Goal: Transaction & Acquisition: Purchase product/service

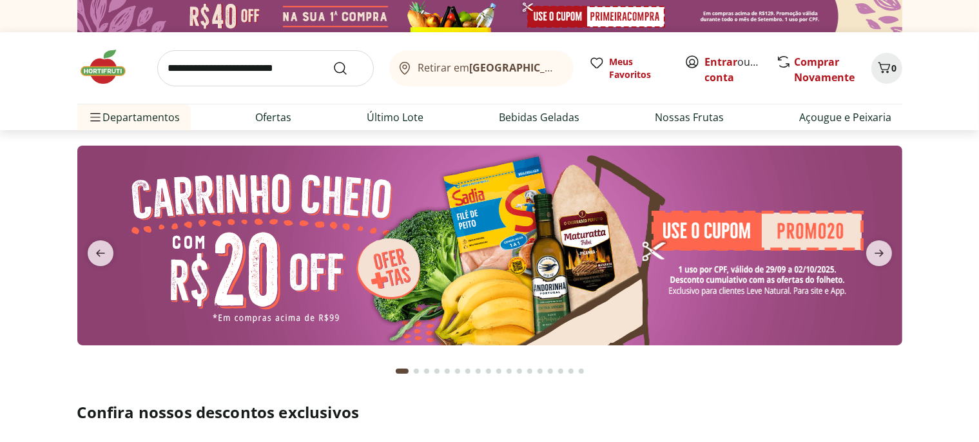
click at [489, 73] on b "[GEOGRAPHIC_DATA]/[GEOGRAPHIC_DATA]" at bounding box center [577, 68] width 217 height 14
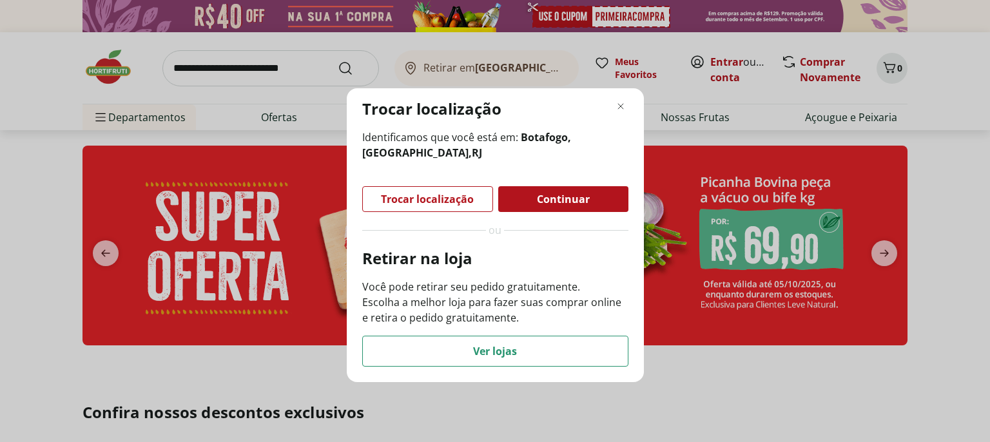
click at [574, 198] on span "Continuar" at bounding box center [563, 199] width 53 height 10
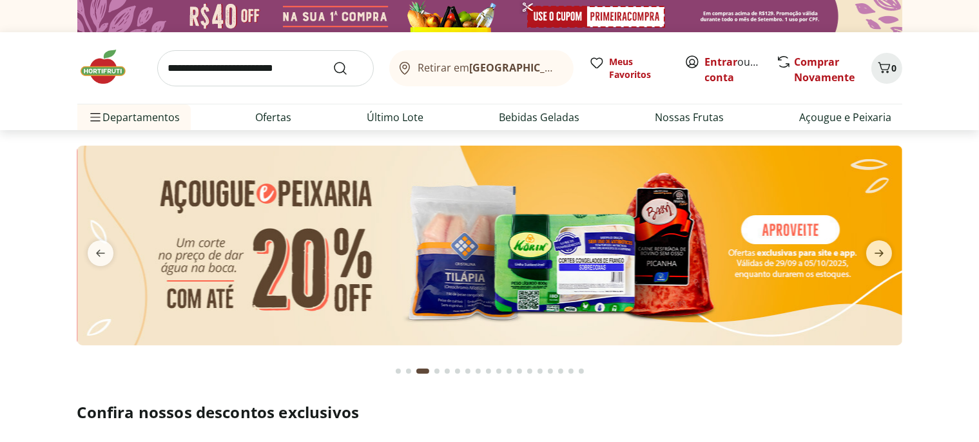
click at [718, 53] on div "Retirar em Rio de Janeiro/RJ Meus Favoritos Entrar ou Criar conta Comprar Novam…" at bounding box center [489, 68] width 825 height 72
click at [718, 62] on link "Entrar" at bounding box center [721, 62] width 33 height 14
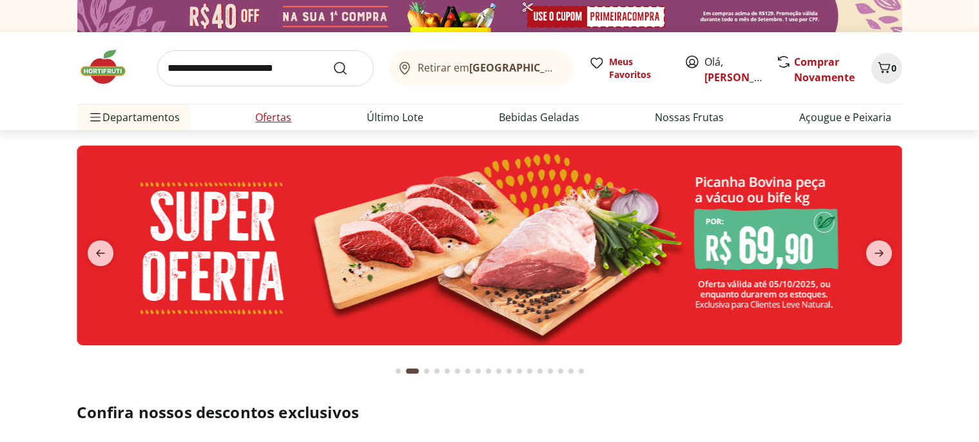
click at [267, 118] on link "Ofertas" at bounding box center [274, 117] width 36 height 15
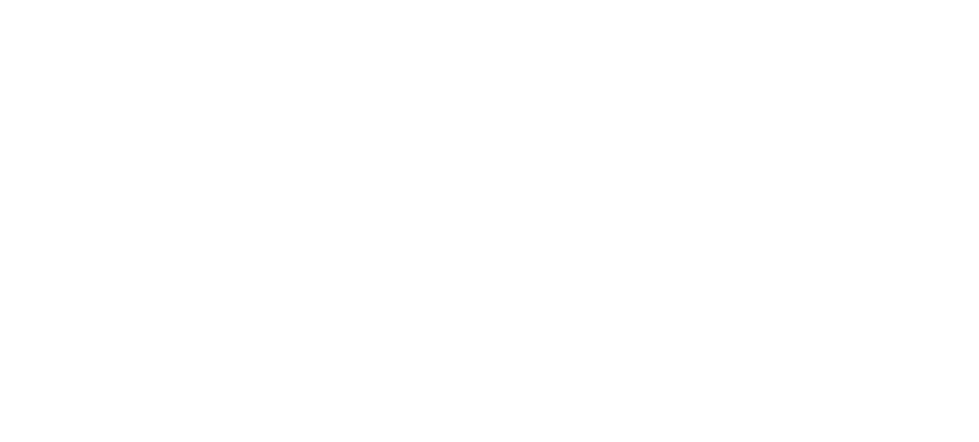
select select "**********"
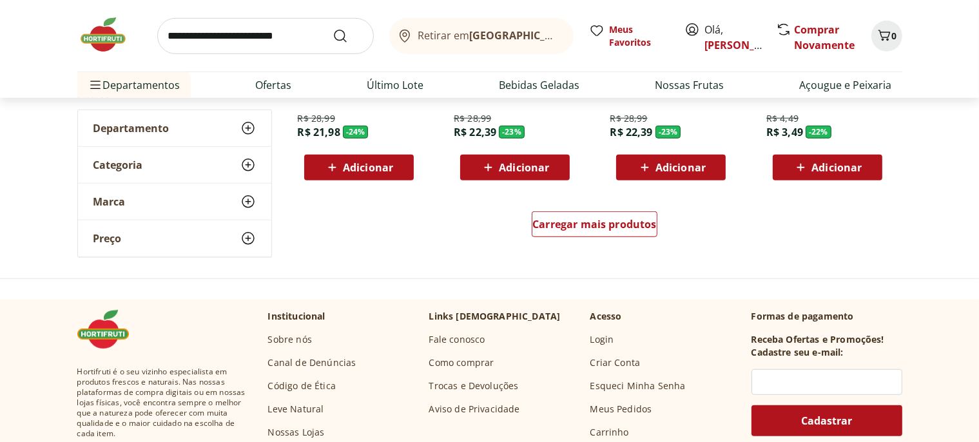
scroll to position [885, 0]
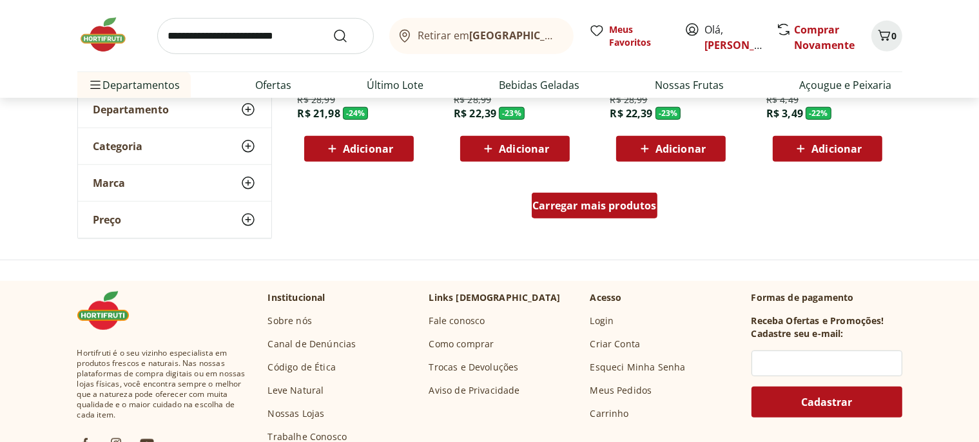
click at [600, 213] on div "Carregar mais produtos" at bounding box center [595, 206] width 126 height 26
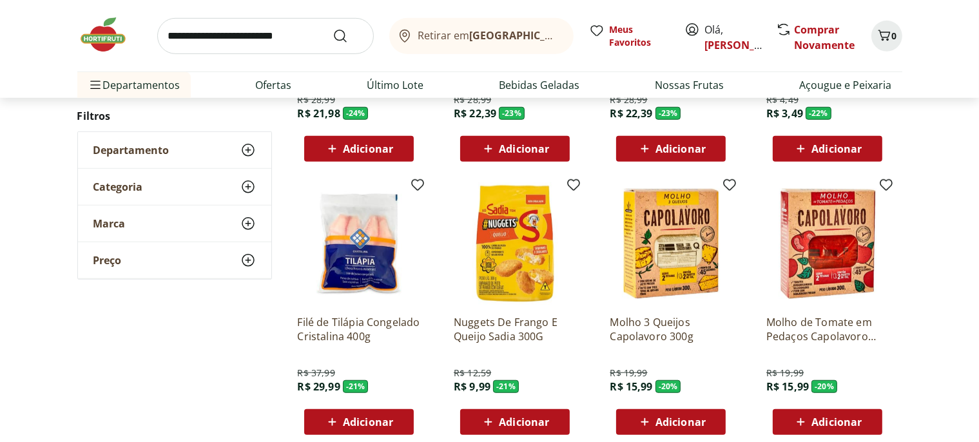
click at [363, 422] on span "Adicionar" at bounding box center [368, 422] width 50 height 10
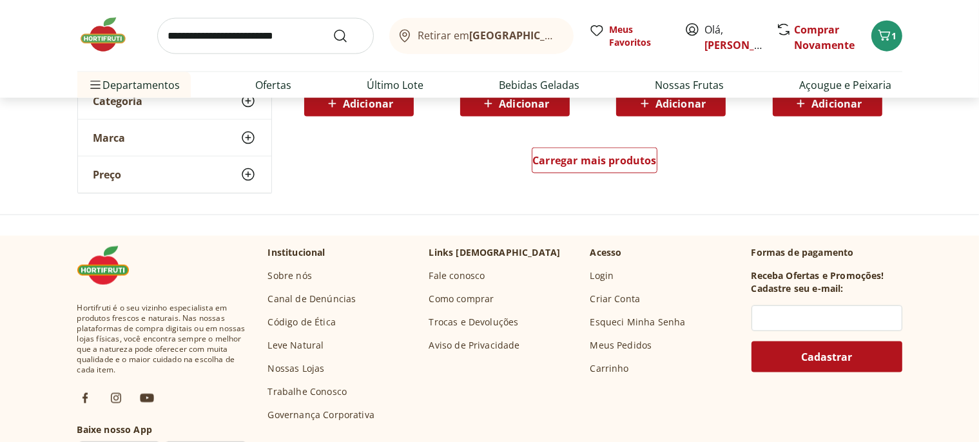
scroll to position [1702, 0]
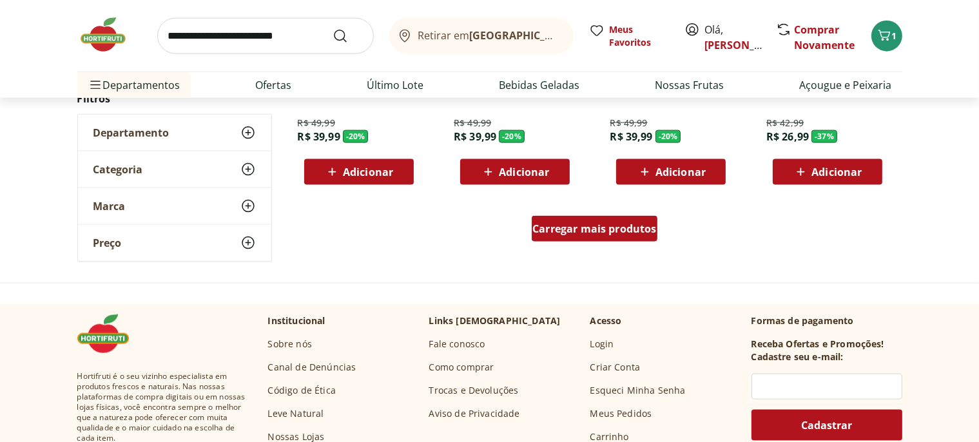
click at [589, 234] on span "Carregar mais produtos" at bounding box center [595, 229] width 124 height 10
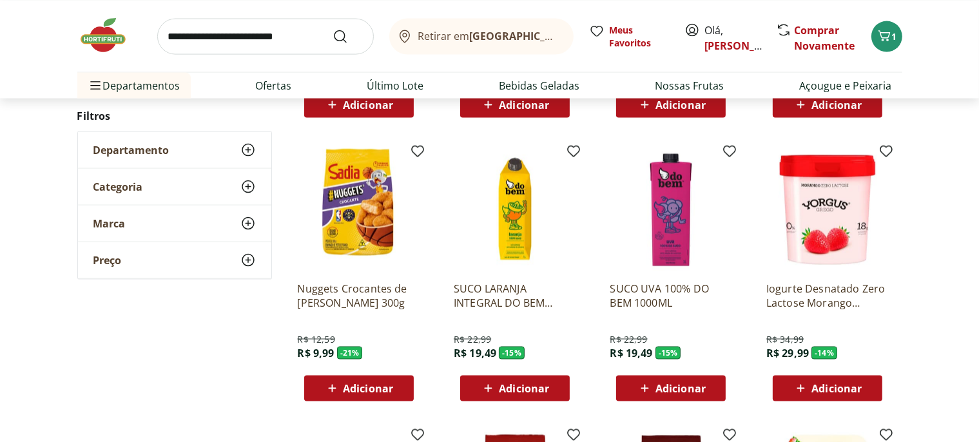
scroll to position [2042, 0]
click at [829, 228] on img at bounding box center [828, 210] width 122 height 122
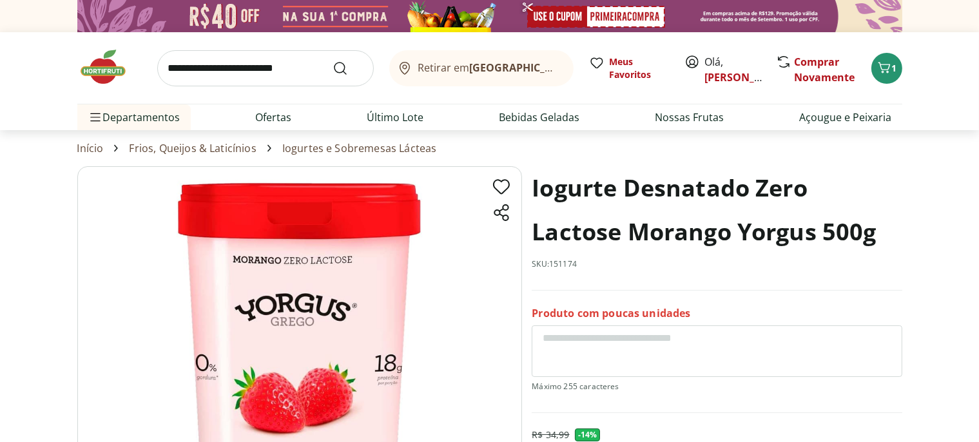
select select "**********"
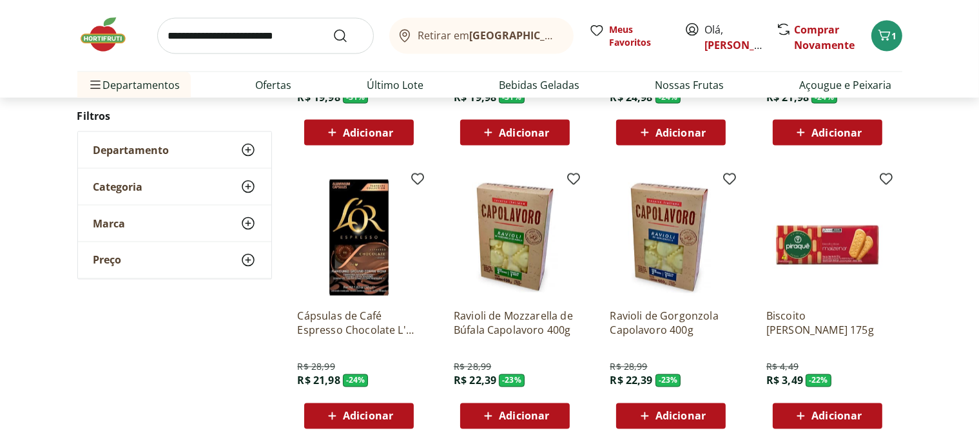
scroll to position [2481, 0]
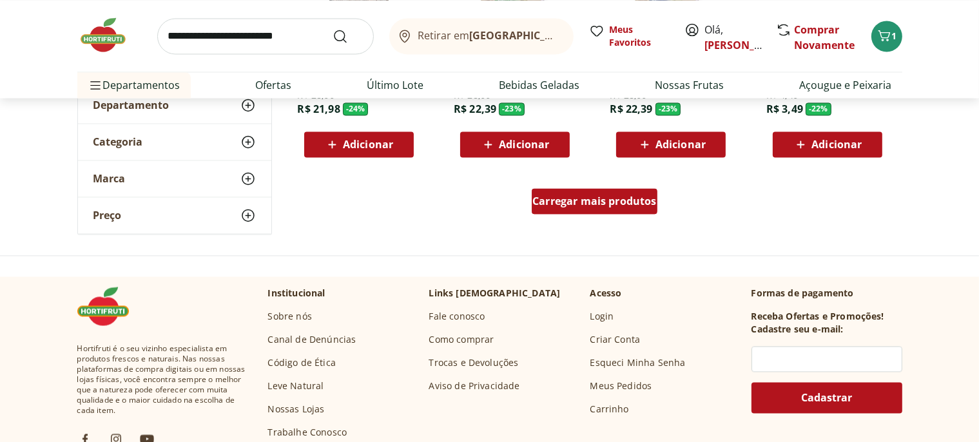
click at [592, 202] on span "Carregar mais produtos" at bounding box center [595, 201] width 124 height 10
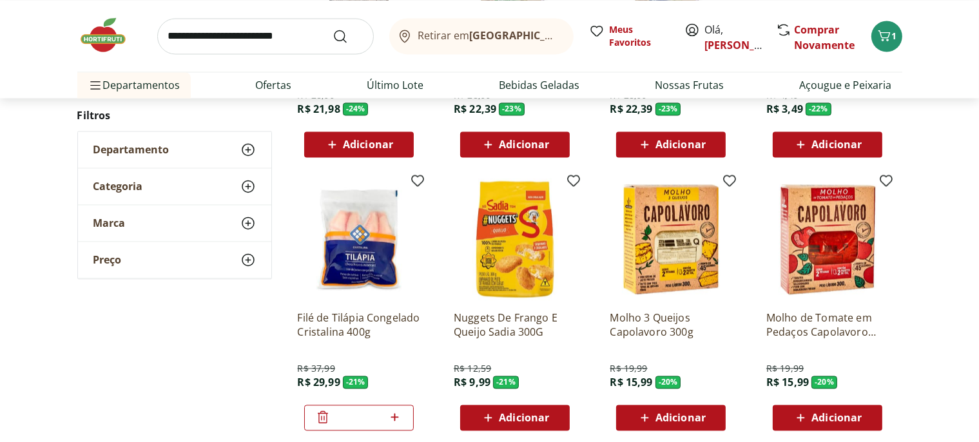
type input "*"
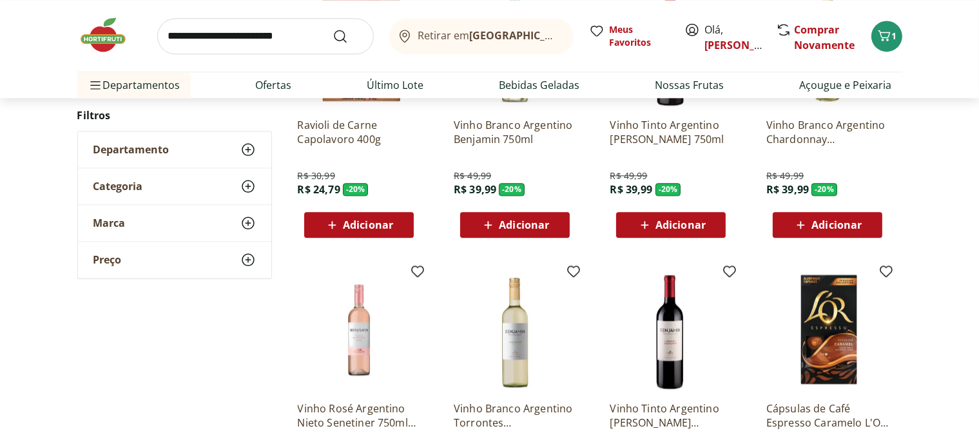
scroll to position [3366, 0]
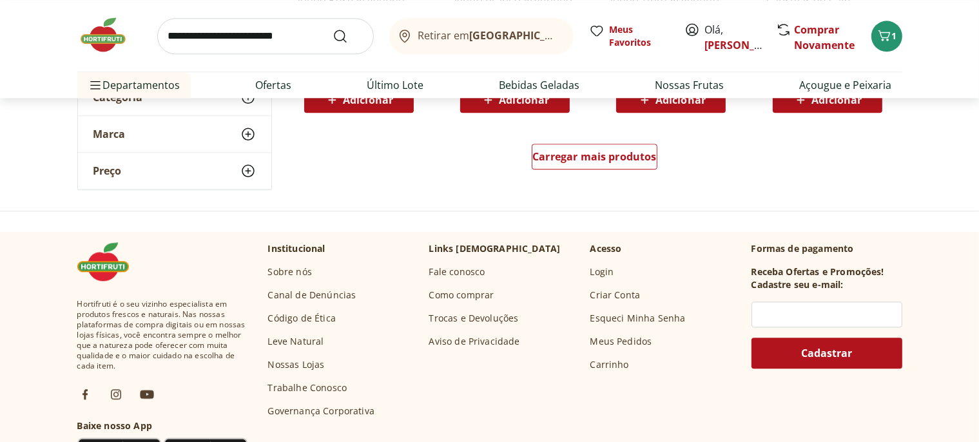
click at [532, 159] on div "Carregar mais produtos" at bounding box center [594, 159] width 625 height 62
click at [587, 153] on span "Carregar mais produtos" at bounding box center [595, 157] width 124 height 10
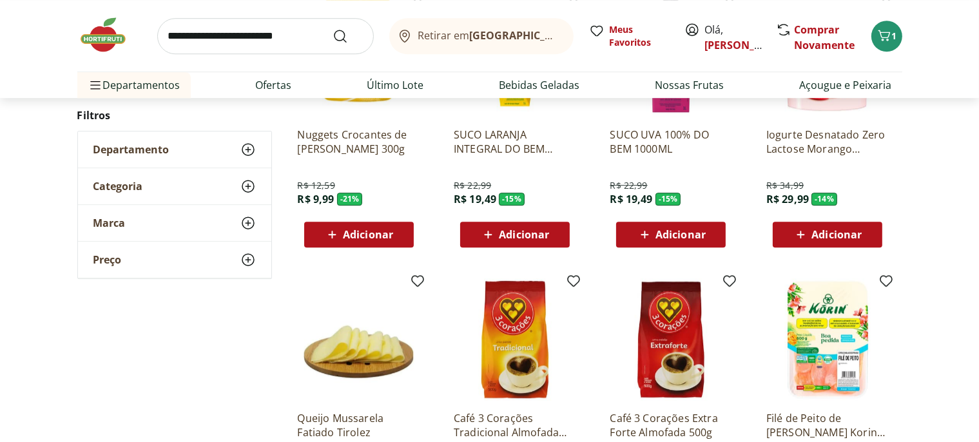
scroll to position [3842, 0]
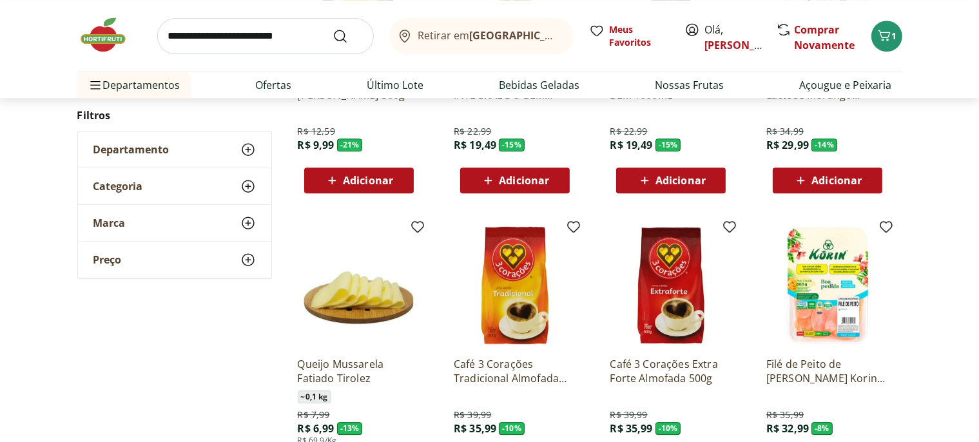
click at [837, 183] on span "Adicionar" at bounding box center [837, 180] width 50 height 10
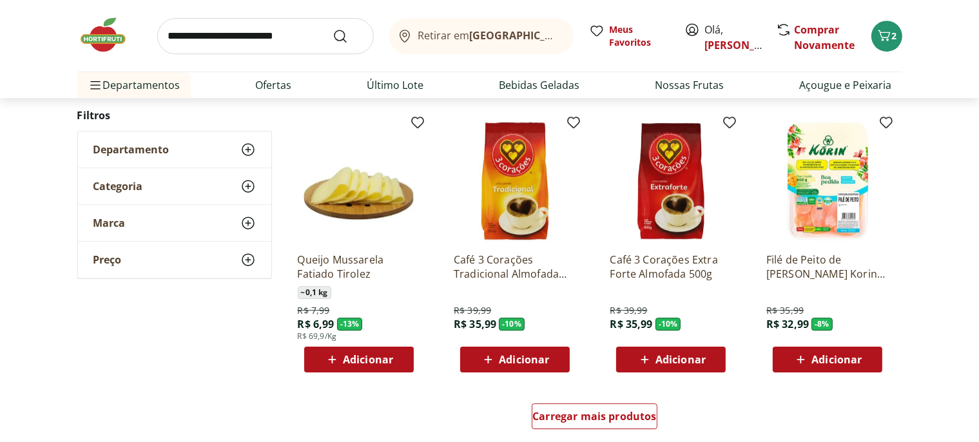
scroll to position [3911, 0]
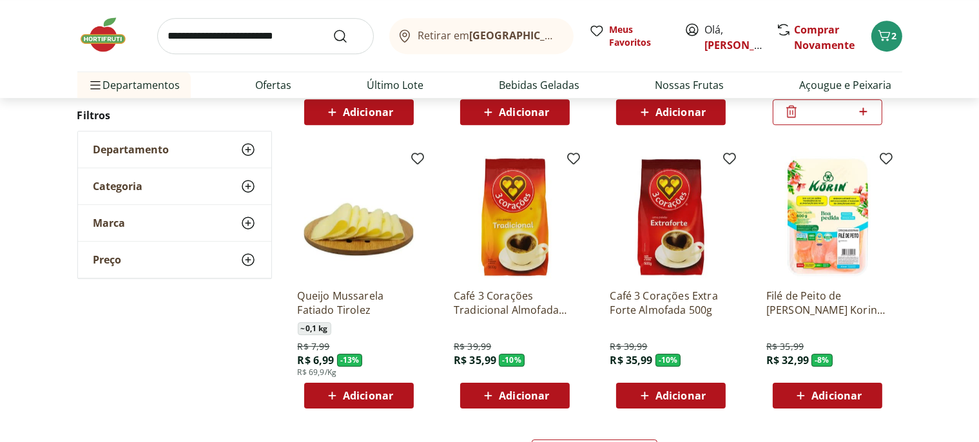
click at [824, 393] on span "Adicionar" at bounding box center [837, 396] width 50 height 10
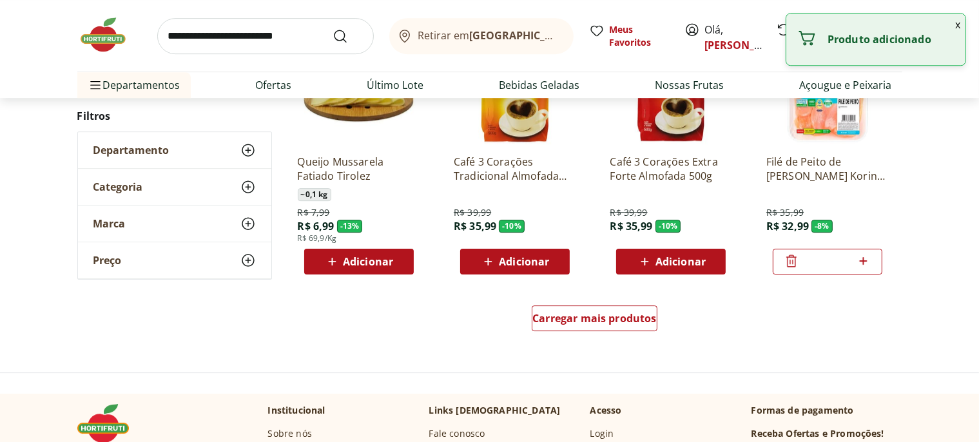
scroll to position [4114, 0]
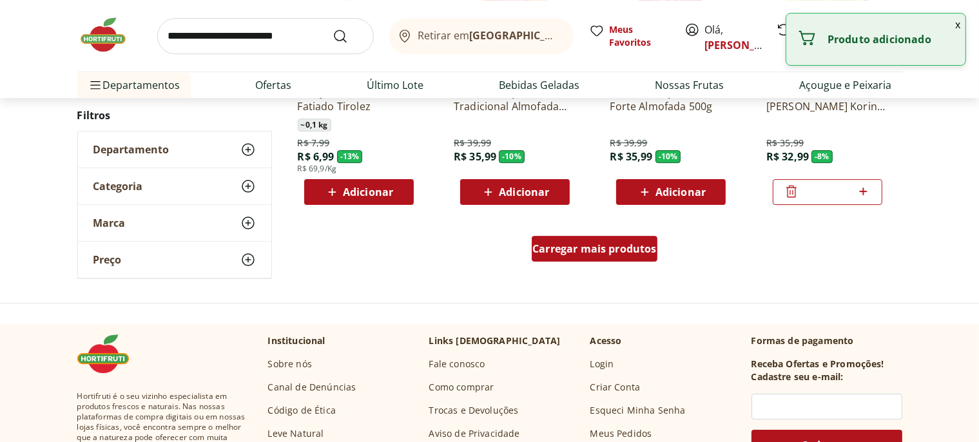
click at [583, 251] on span "Carregar mais produtos" at bounding box center [595, 249] width 124 height 10
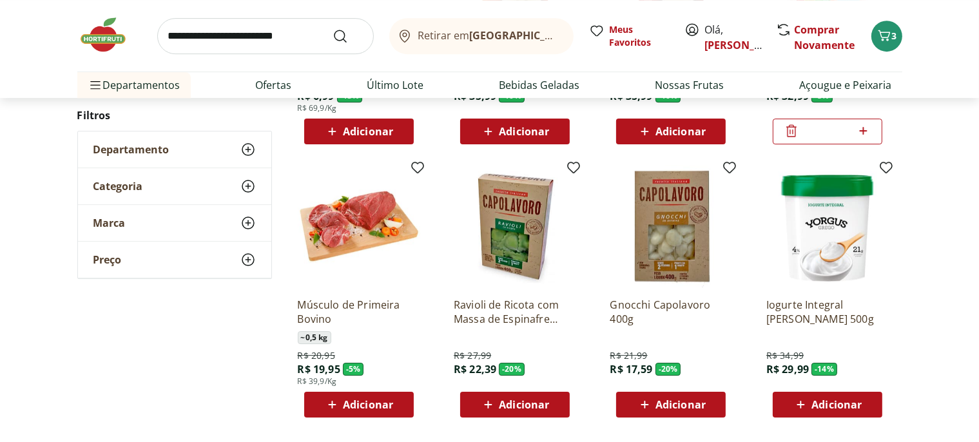
scroll to position [4251, 0]
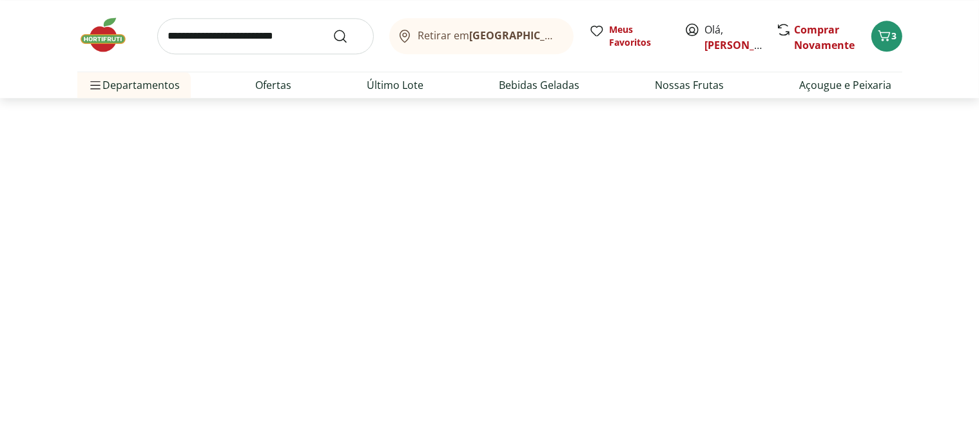
scroll to position [2000, 0]
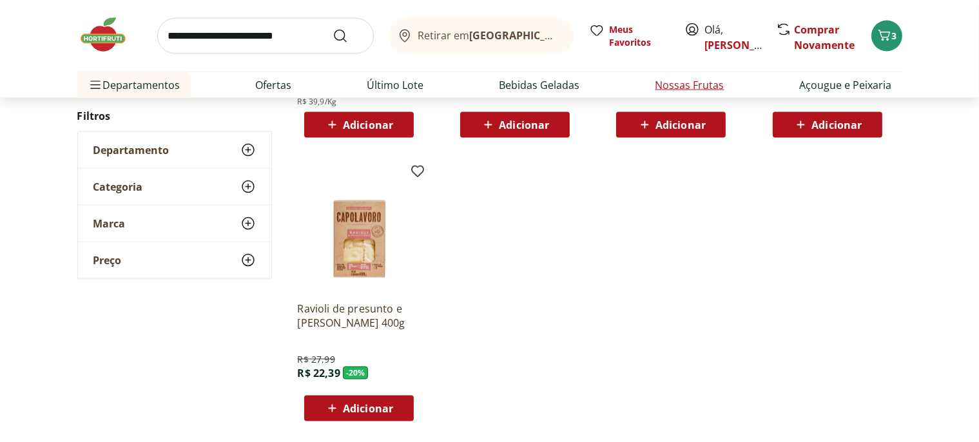
click at [685, 89] on link "Nossas Frutas" at bounding box center [690, 84] width 69 height 15
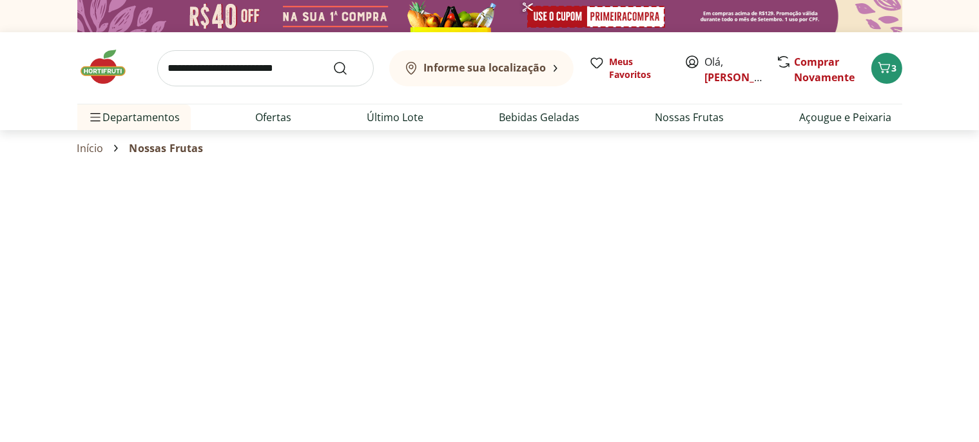
select select "**********"
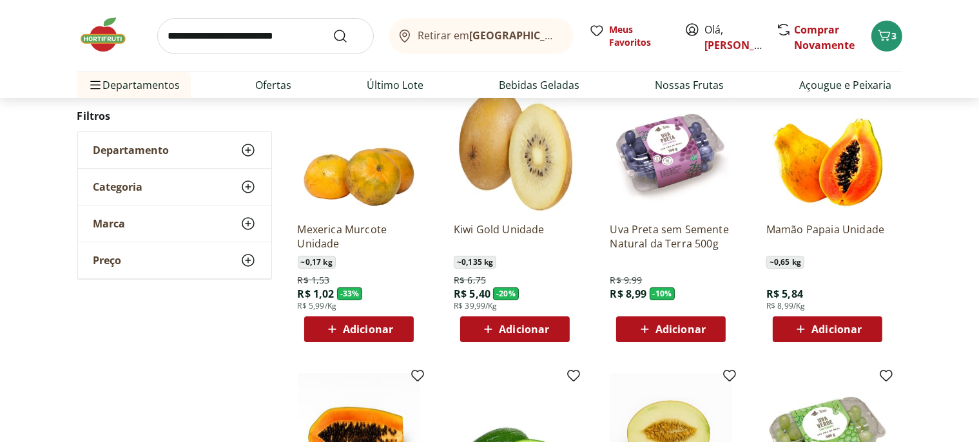
scroll to position [68, 0]
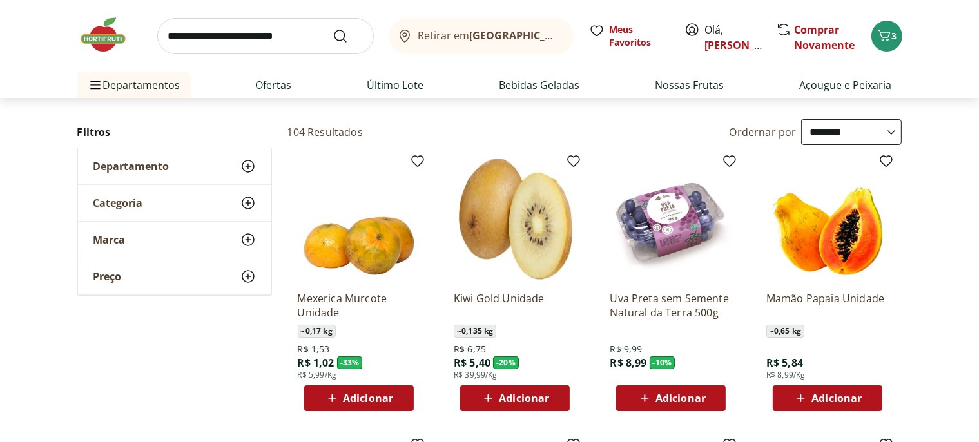
click at [525, 404] on span "Adicionar" at bounding box center [524, 398] width 50 height 10
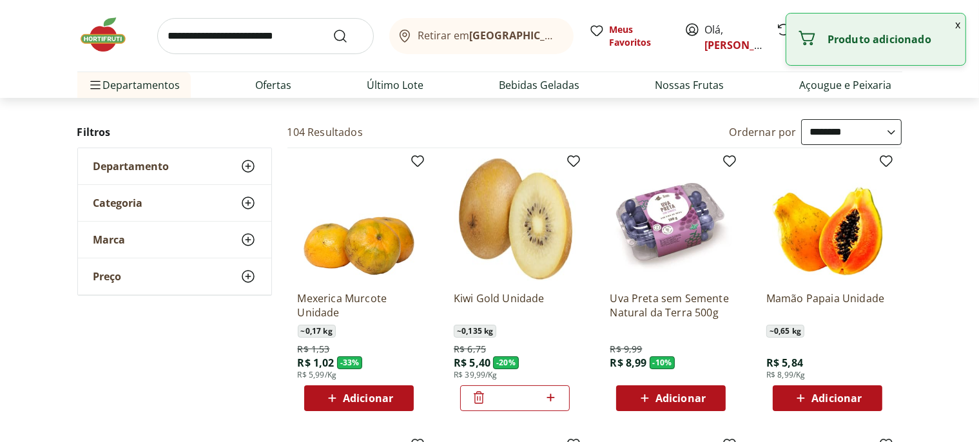
click at [551, 397] on icon at bounding box center [551, 398] width 8 height 8
type input "*"
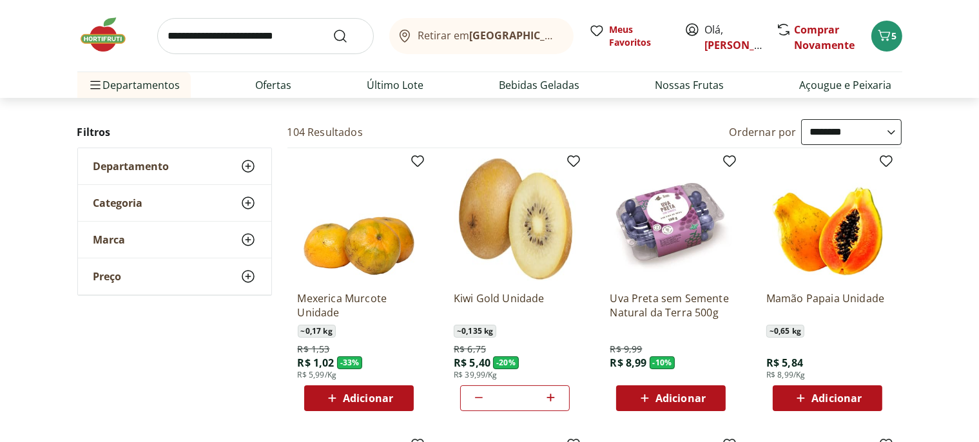
click at [677, 400] on span "Adicionar" at bounding box center [681, 398] width 50 height 10
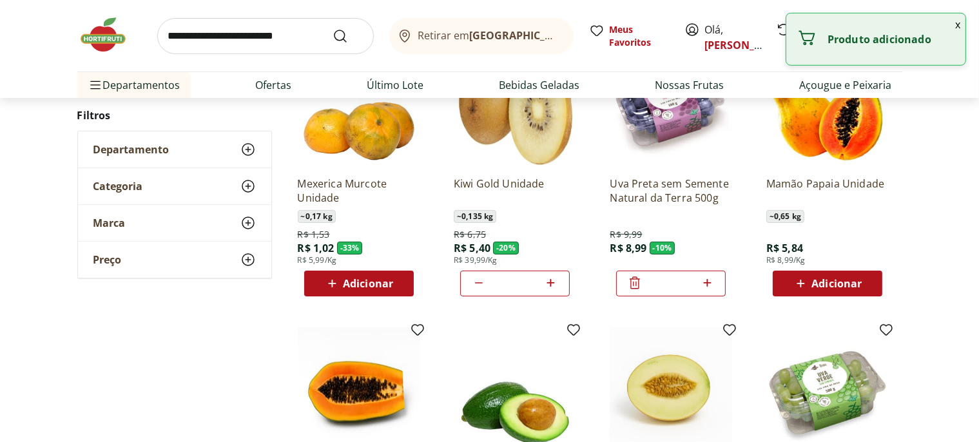
scroll to position [204, 0]
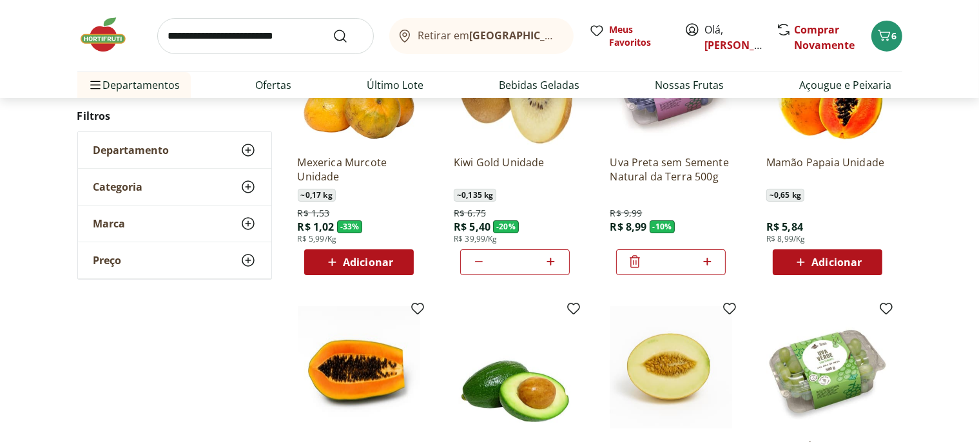
click at [821, 267] on span "Adicionar" at bounding box center [837, 262] width 50 height 10
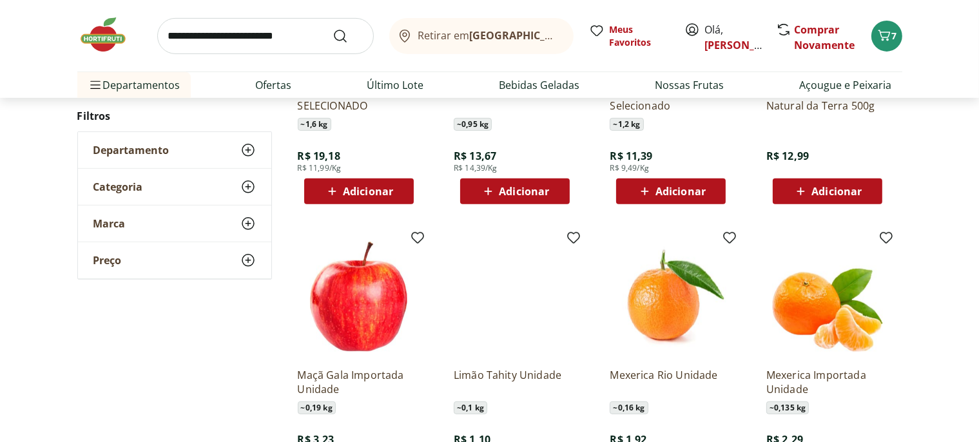
scroll to position [681, 0]
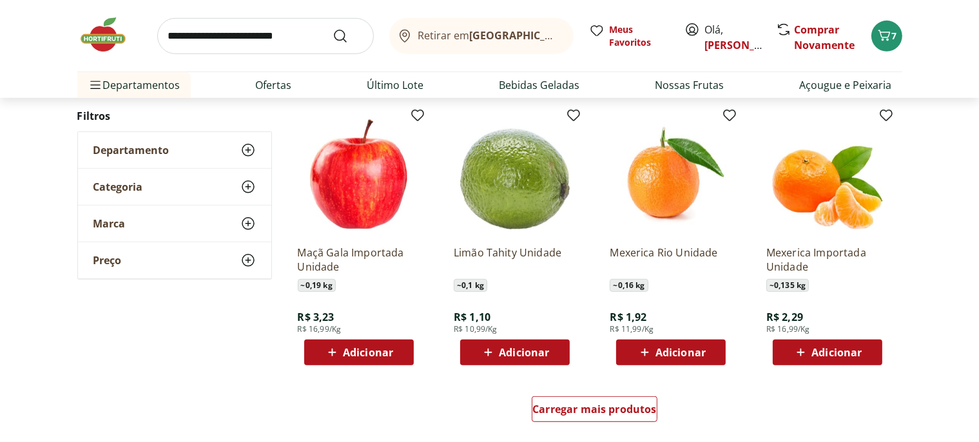
click at [669, 351] on span "Adicionar" at bounding box center [681, 352] width 50 height 10
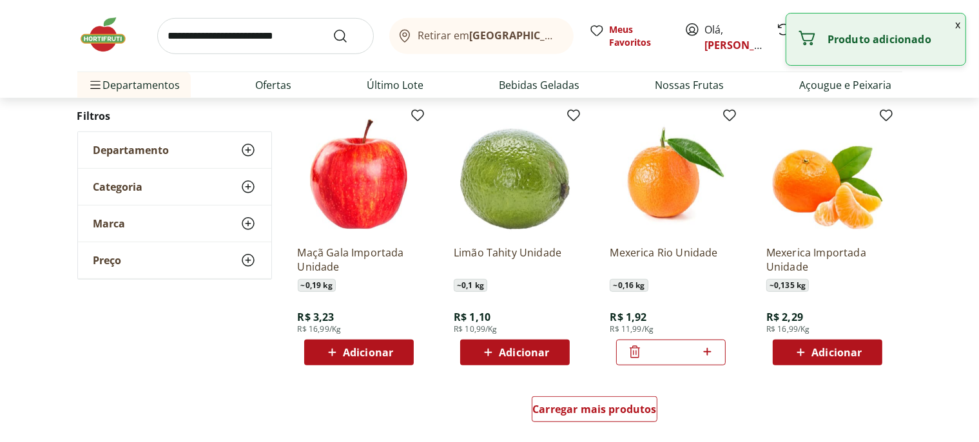
click at [707, 355] on icon at bounding box center [707, 351] width 16 height 15
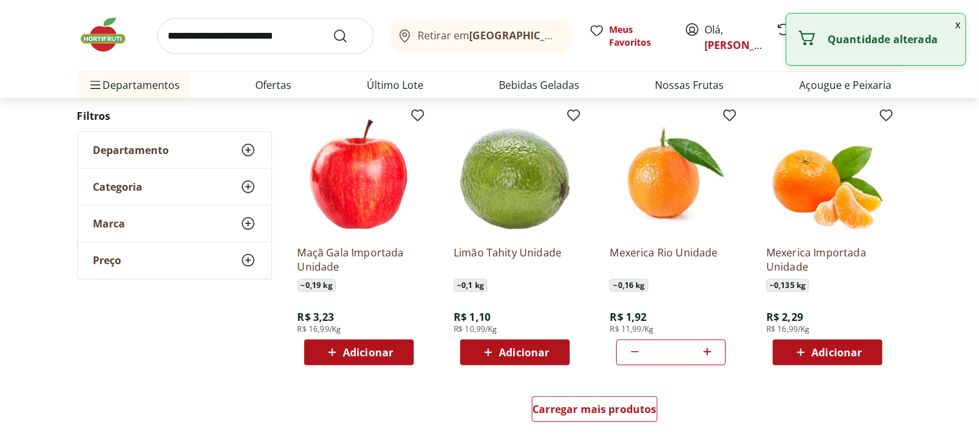
type input "*"
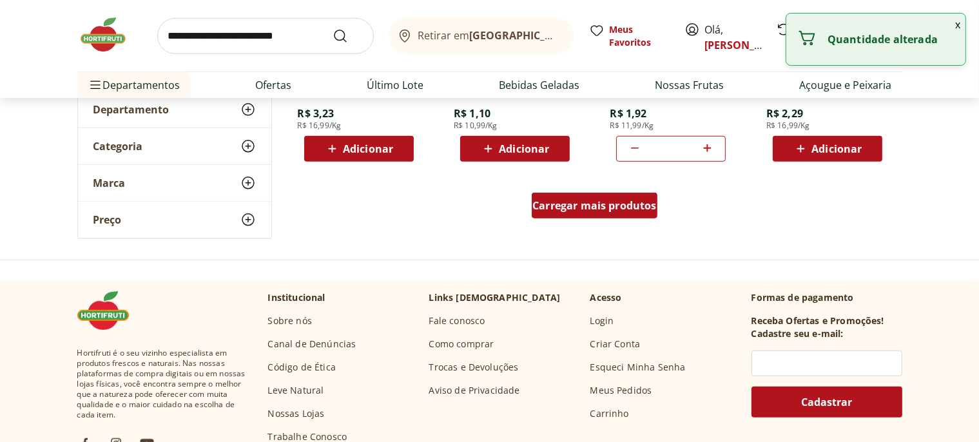
click at [601, 205] on span "Carregar mais produtos" at bounding box center [595, 205] width 124 height 10
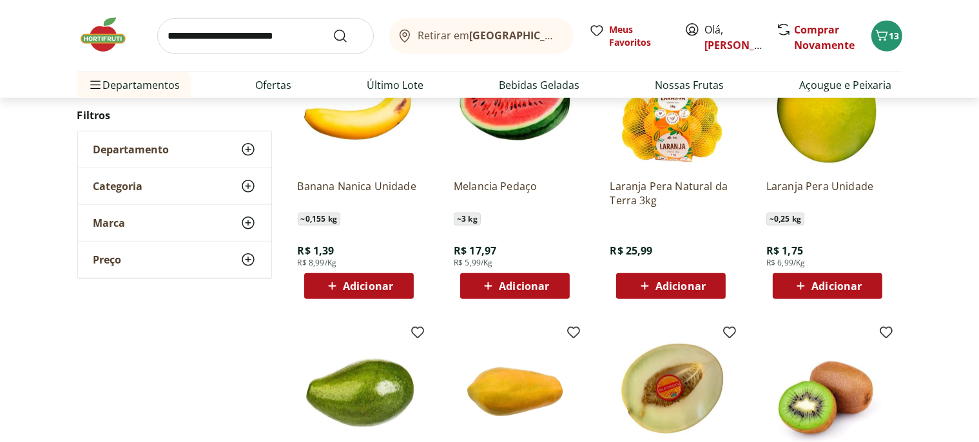
scroll to position [1021, 0]
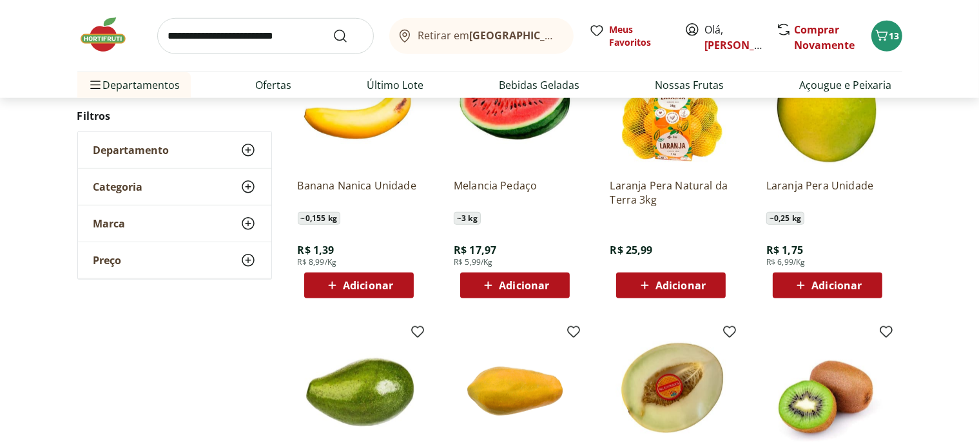
click at [514, 280] on span "Adicionar" at bounding box center [524, 285] width 50 height 10
click at [834, 283] on span "Adicionar" at bounding box center [837, 285] width 50 height 10
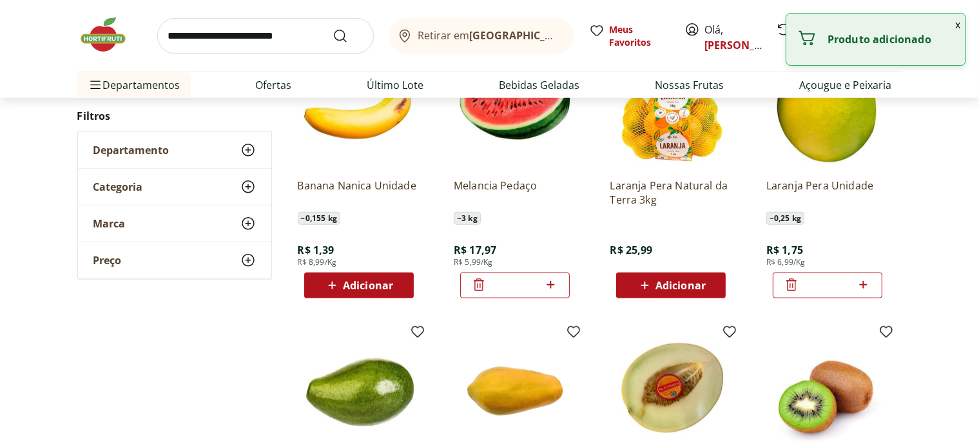
click at [863, 286] on icon at bounding box center [863, 284] width 16 height 15
click at [864, 286] on icon at bounding box center [864, 285] width 8 height 8
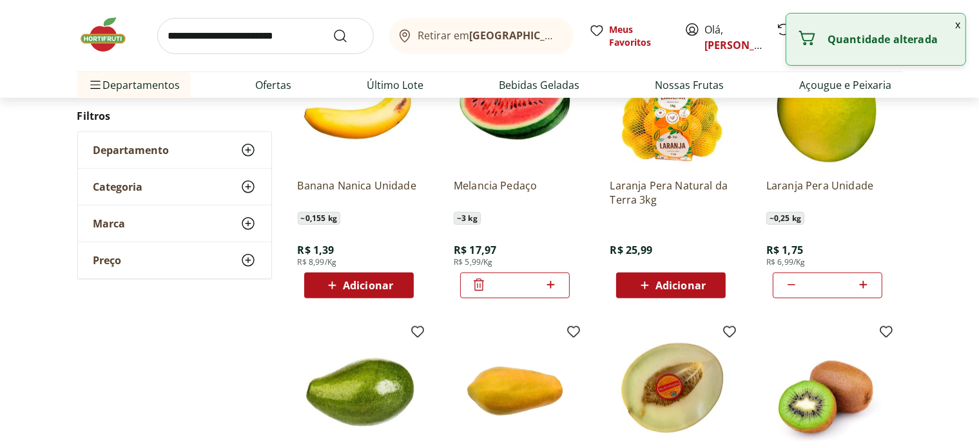
type input "*"
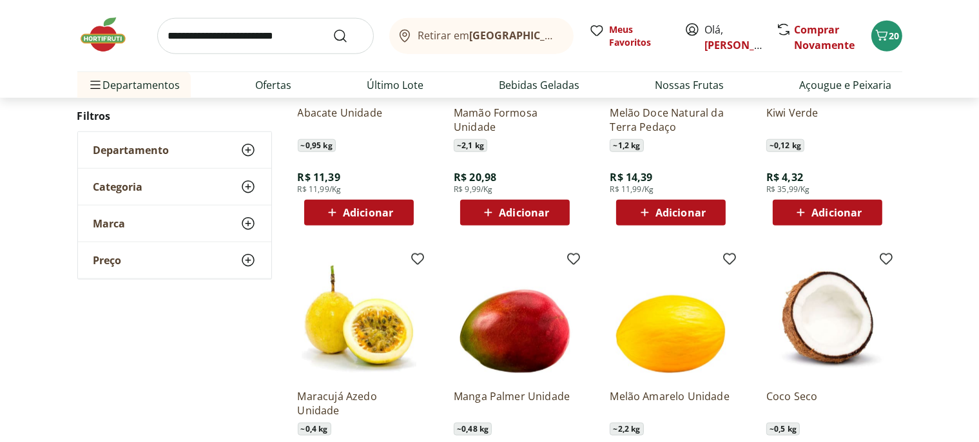
scroll to position [1498, 0]
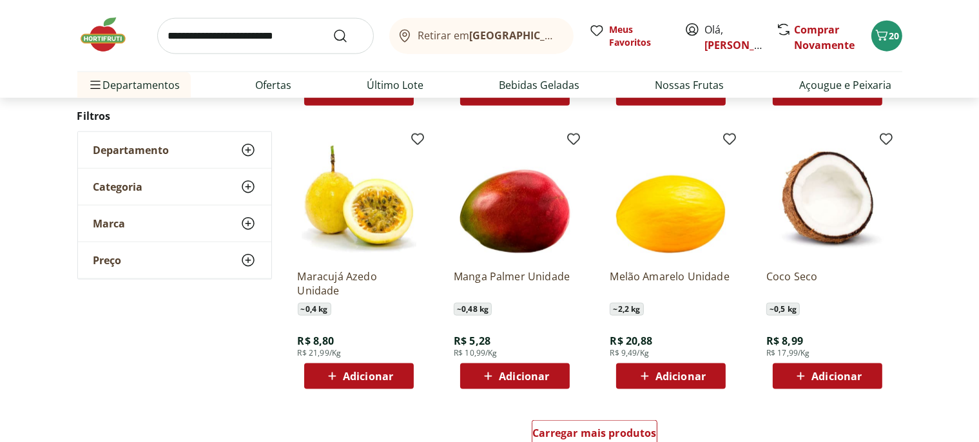
click at [347, 376] on span "Adicionar" at bounding box center [368, 376] width 50 height 10
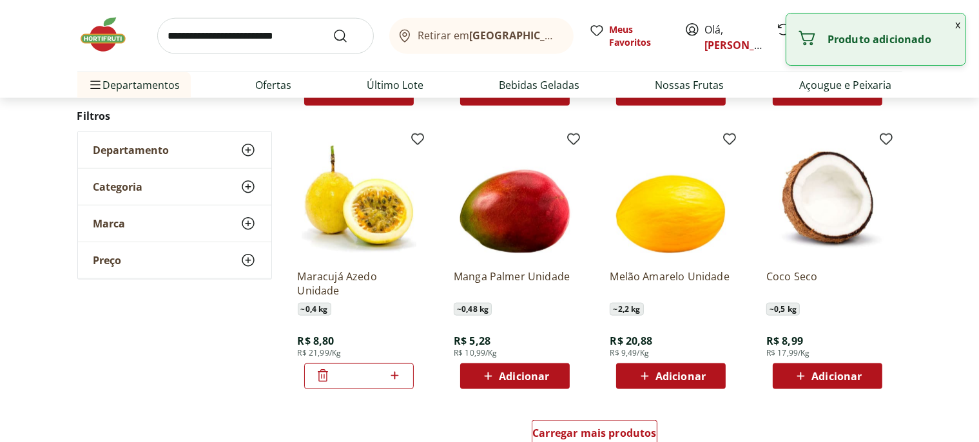
click at [398, 378] on icon at bounding box center [395, 375] width 16 height 15
type input "*"
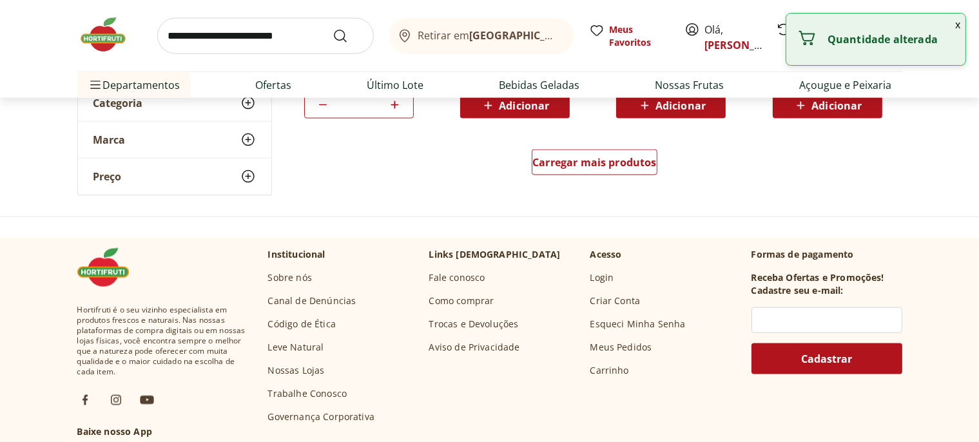
scroll to position [1770, 0]
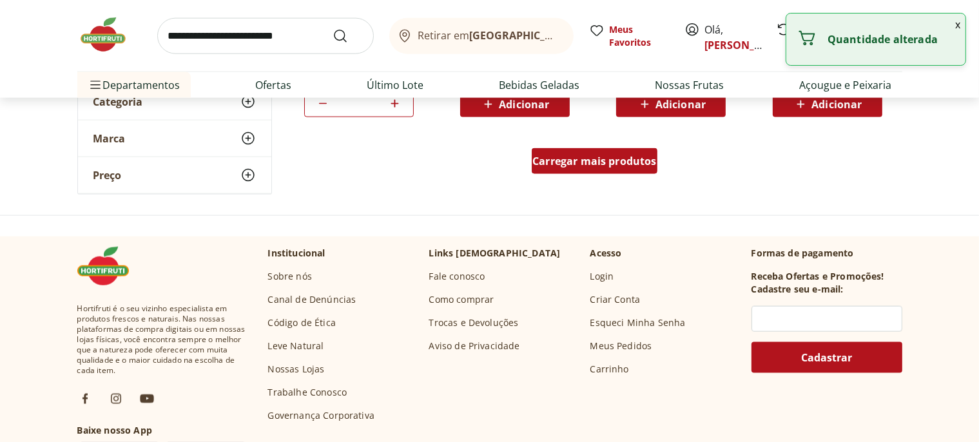
click at [571, 164] on span "Carregar mais produtos" at bounding box center [595, 161] width 124 height 10
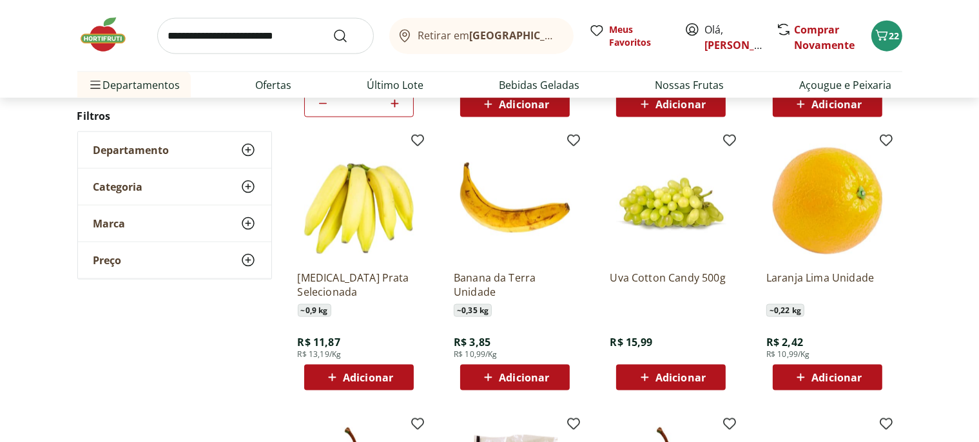
click at [520, 377] on span "Adicionar" at bounding box center [524, 378] width 50 height 10
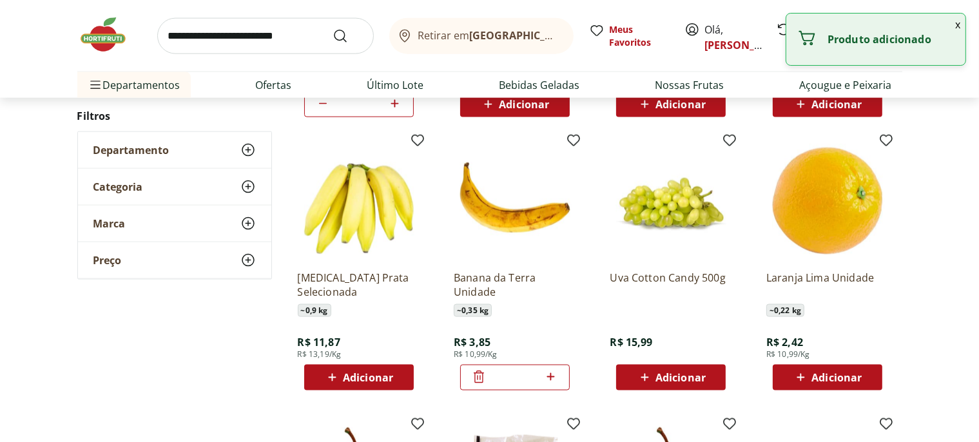
click at [560, 376] on div "*" at bounding box center [515, 378] width 110 height 26
click at [552, 377] on icon at bounding box center [551, 377] width 8 height 8
type input "*"
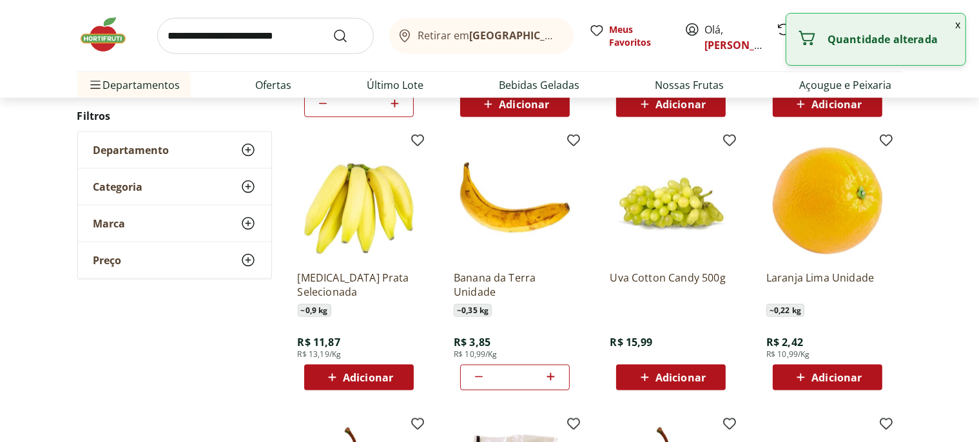
click at [342, 380] on span "Adicionar" at bounding box center [358, 377] width 69 height 15
click at [391, 377] on icon at bounding box center [395, 377] width 8 height 8
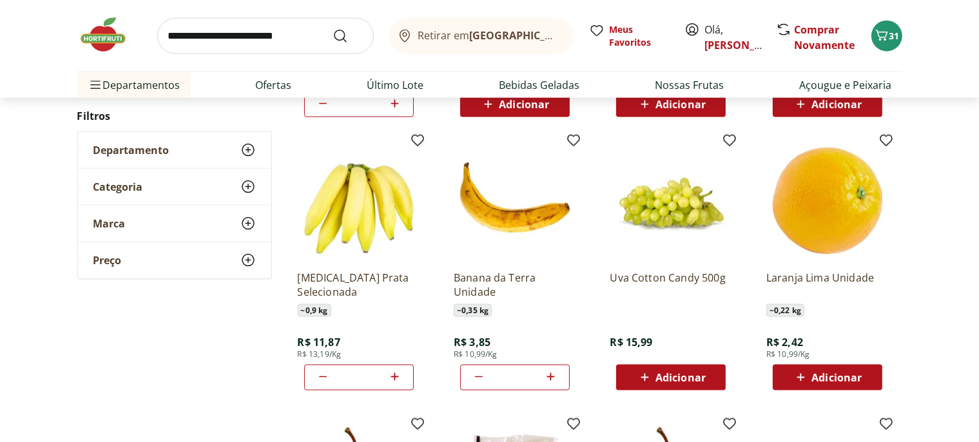
click at [326, 378] on icon at bounding box center [322, 376] width 15 height 15
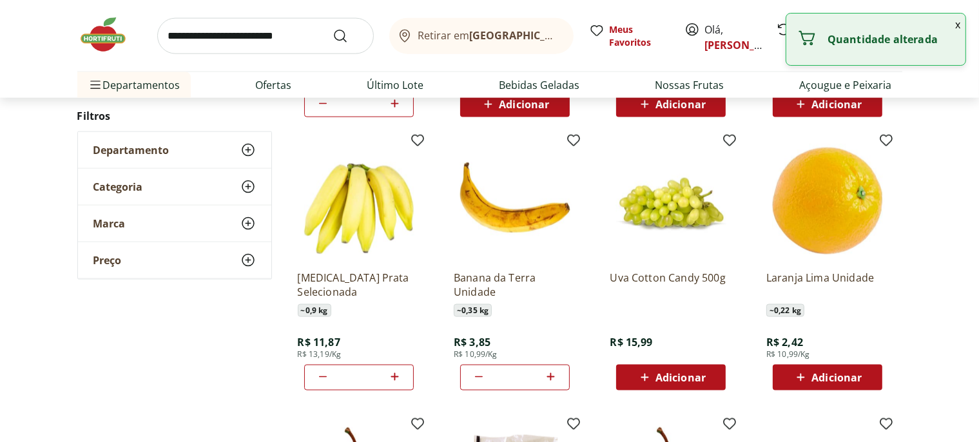
click at [325, 378] on icon at bounding box center [322, 376] width 15 height 15
type input "*"
click at [385, 311] on div "~ 0,9 kg" at bounding box center [359, 310] width 122 height 13
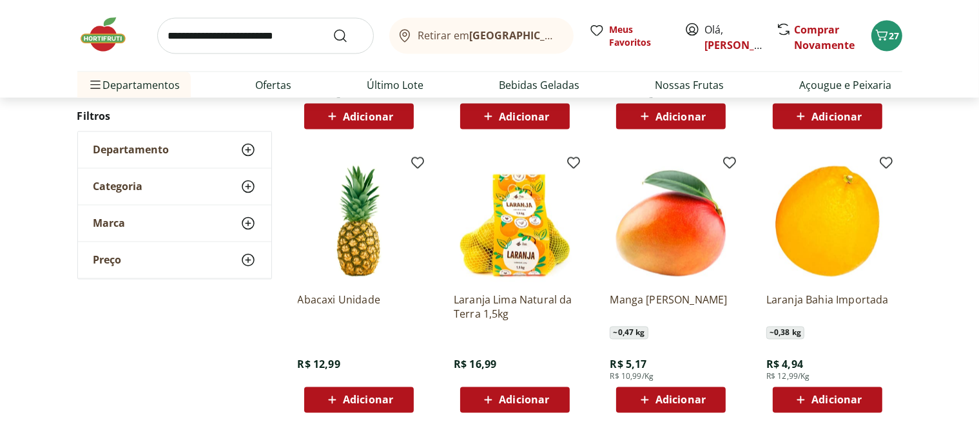
scroll to position [2519, 0]
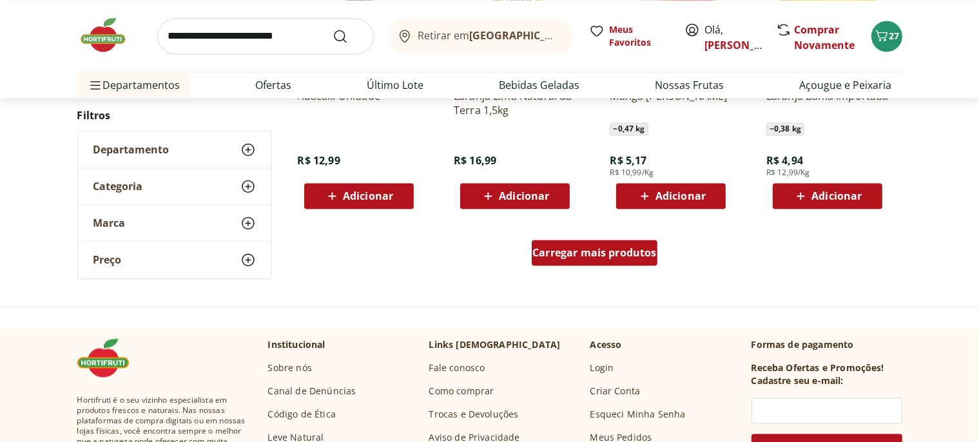
click at [601, 253] on span "Carregar mais produtos" at bounding box center [595, 253] width 124 height 10
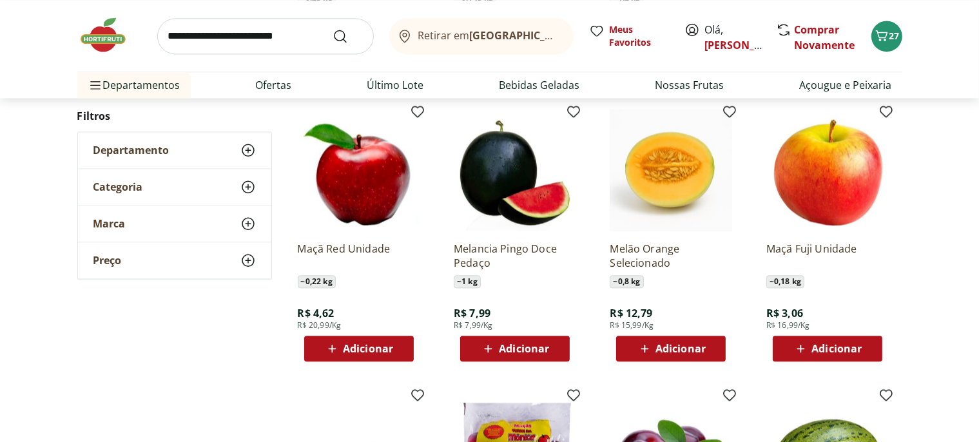
scroll to position [2927, 0]
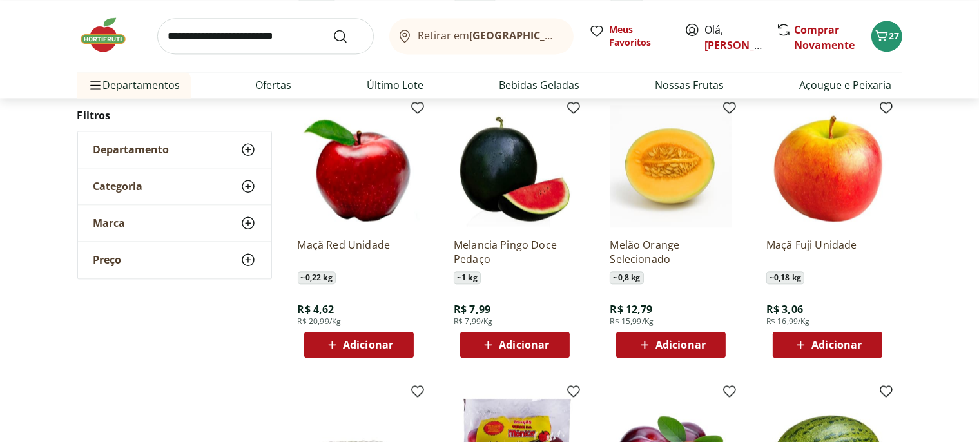
click at [836, 345] on span "Adicionar" at bounding box center [837, 345] width 50 height 10
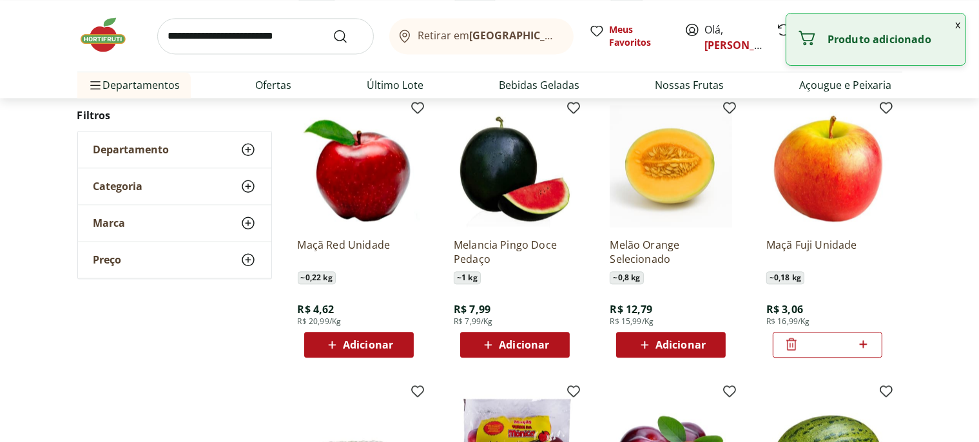
click at [861, 342] on icon at bounding box center [863, 344] width 16 height 15
type input "*"
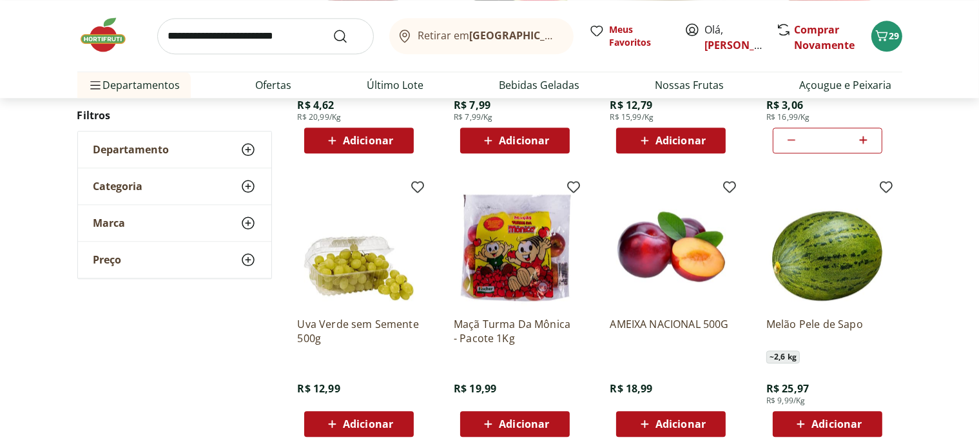
scroll to position [3404, 0]
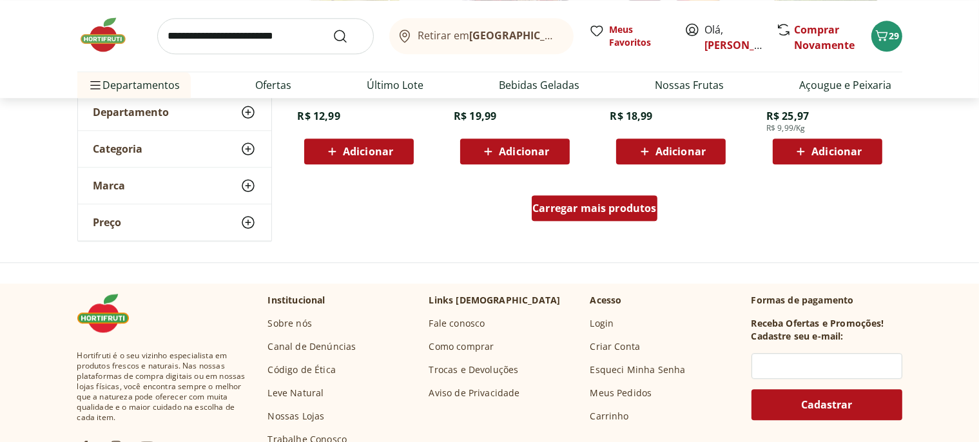
click at [579, 204] on span "Carregar mais produtos" at bounding box center [595, 208] width 124 height 10
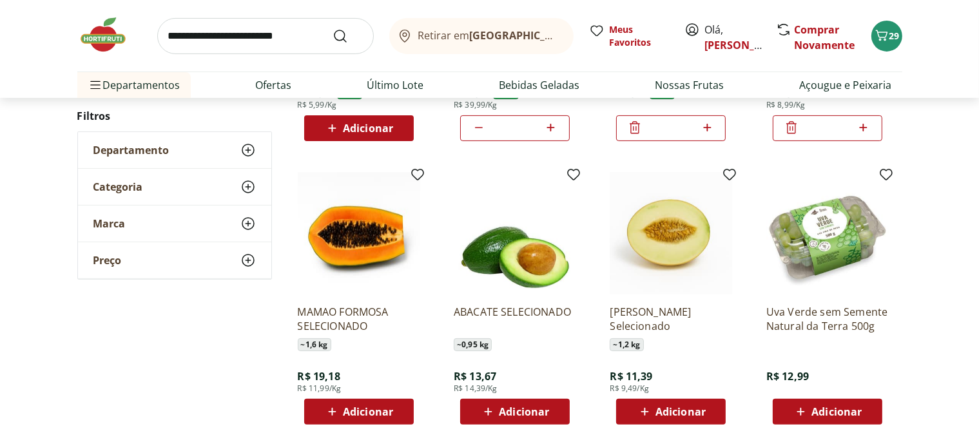
scroll to position [340, 0]
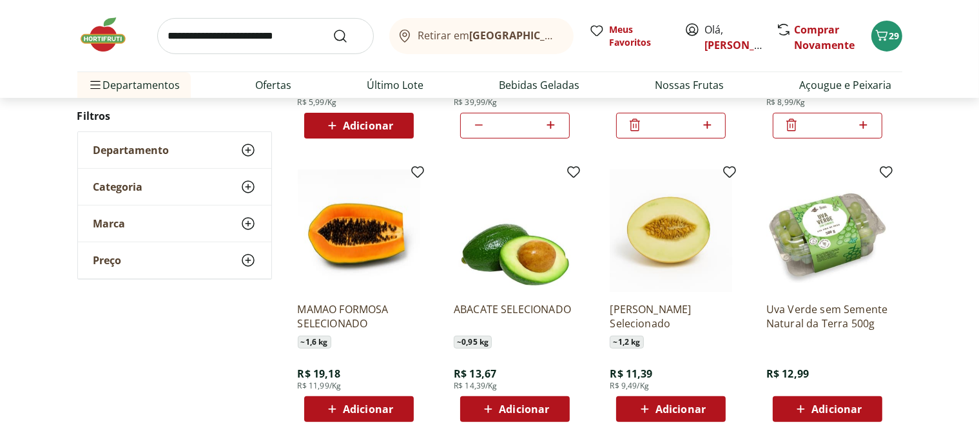
click at [502, 409] on span "Adicionar" at bounding box center [524, 409] width 50 height 10
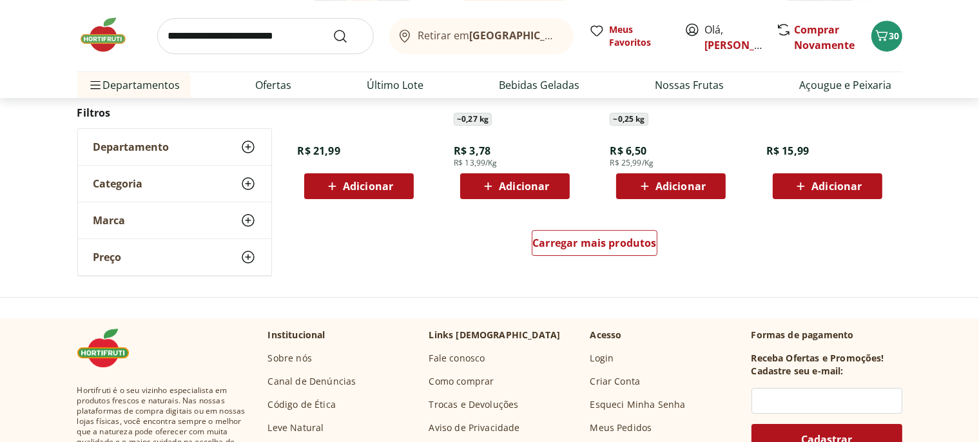
scroll to position [4242, 0]
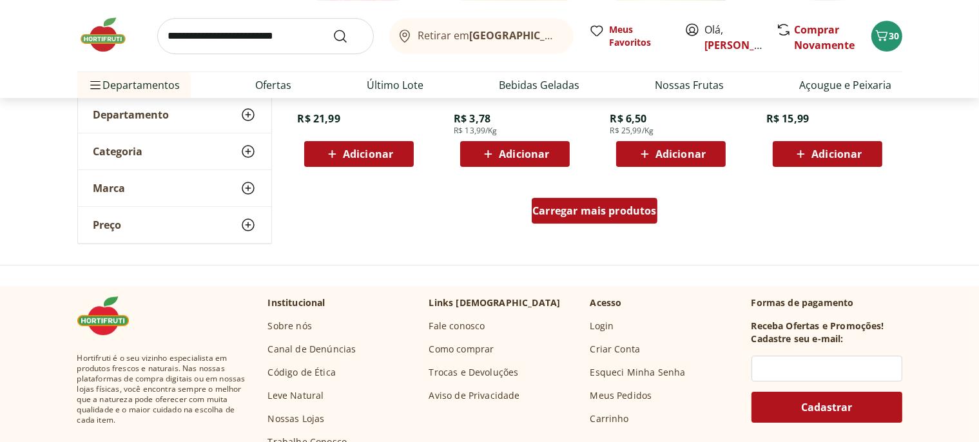
click at [572, 210] on span "Carregar mais produtos" at bounding box center [595, 211] width 124 height 10
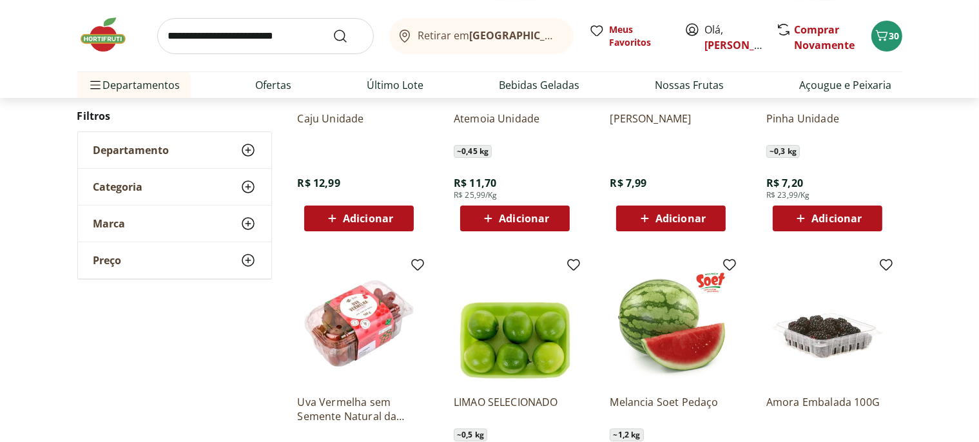
scroll to position [4923, 0]
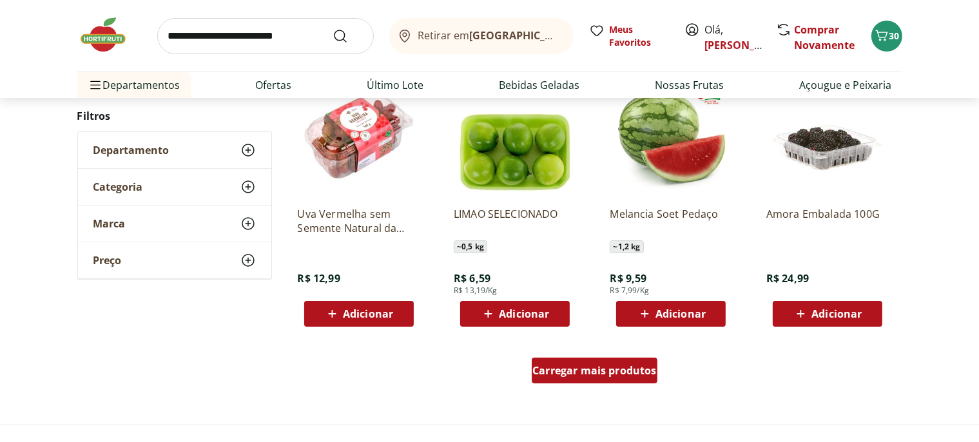
click at [601, 368] on span "Carregar mais produtos" at bounding box center [595, 371] width 124 height 10
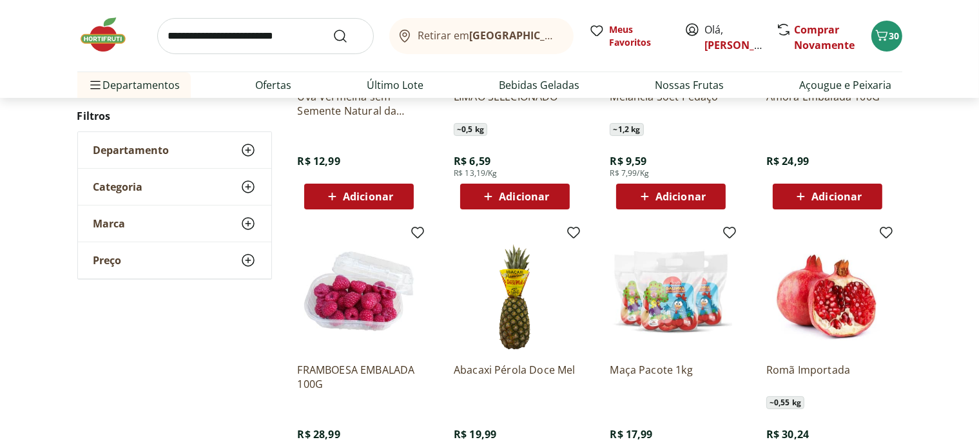
scroll to position [4991, 0]
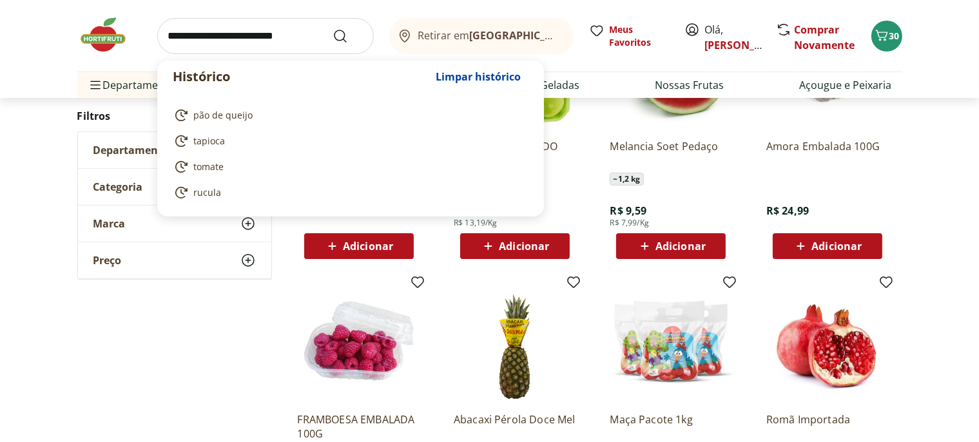
click at [272, 41] on input "search" at bounding box center [265, 36] width 217 height 36
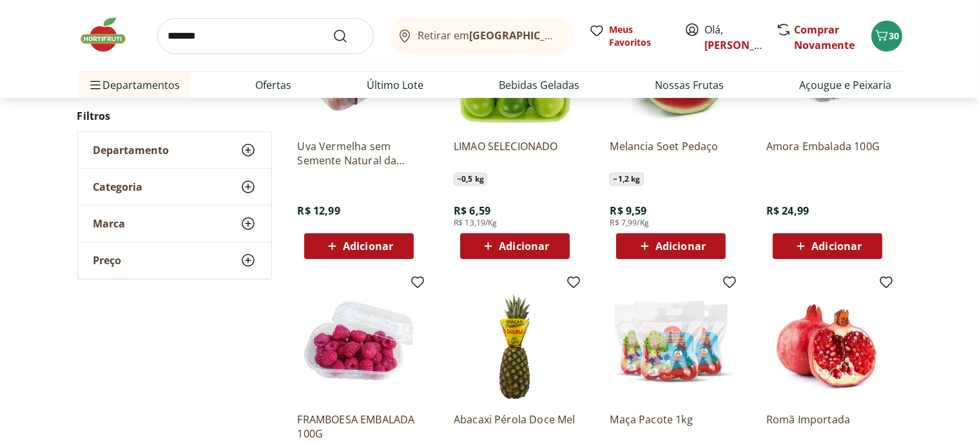
type input "*******"
click at [333, 28] on button "Submit Search" at bounding box center [348, 35] width 31 height 15
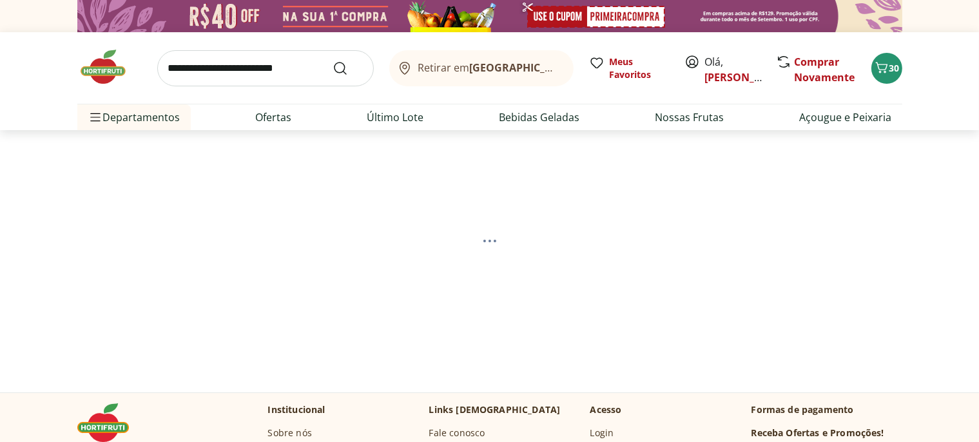
select select "**********"
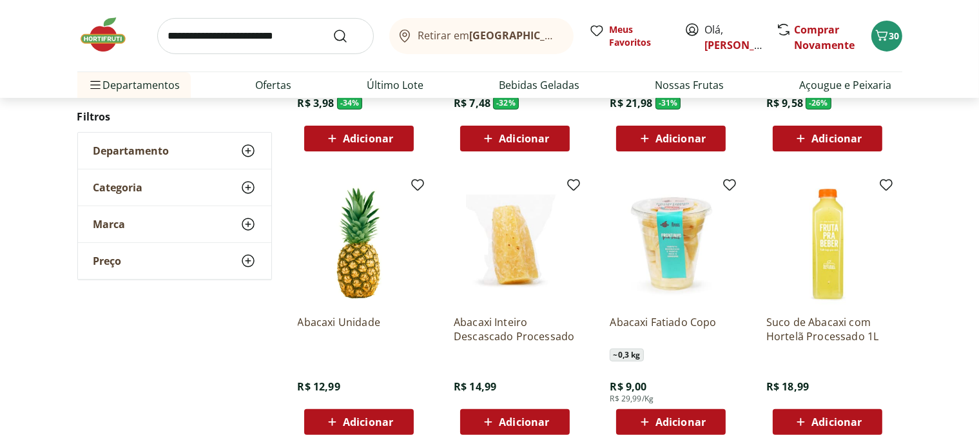
scroll to position [408, 0]
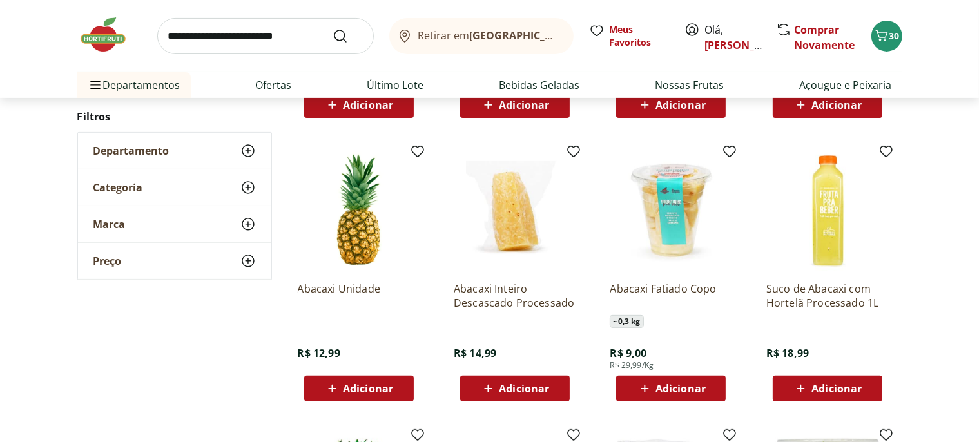
click at [511, 389] on span "Adicionar" at bounding box center [524, 389] width 50 height 10
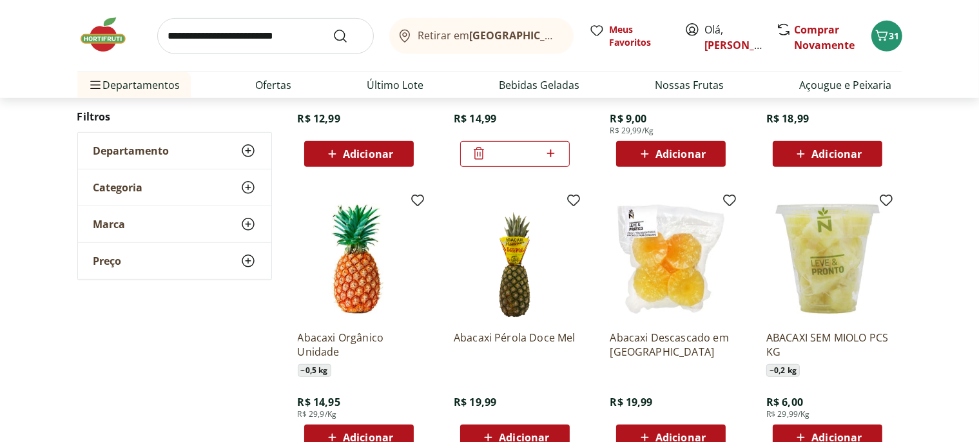
scroll to position [817, 0]
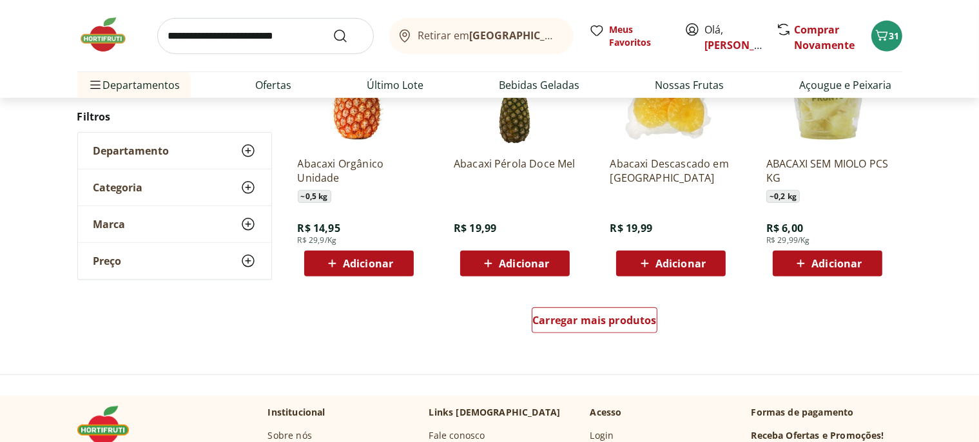
click at [255, 20] on input "search" at bounding box center [265, 36] width 217 height 36
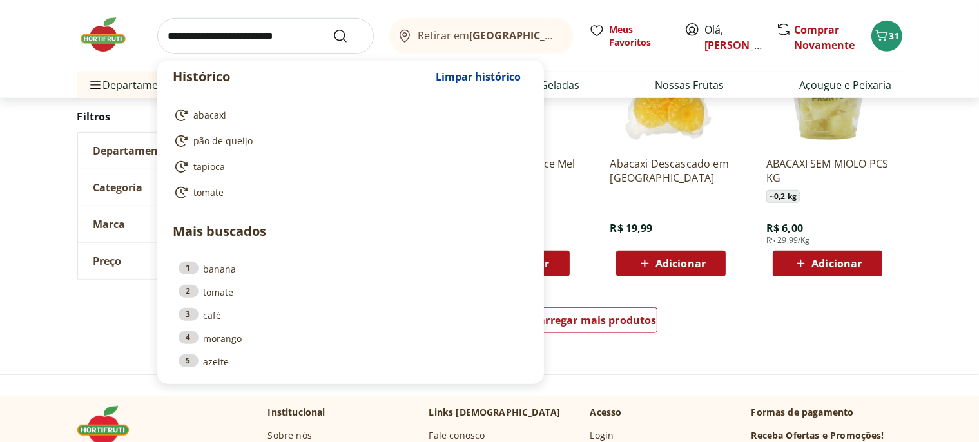
click at [260, 32] on input "search" at bounding box center [265, 36] width 217 height 36
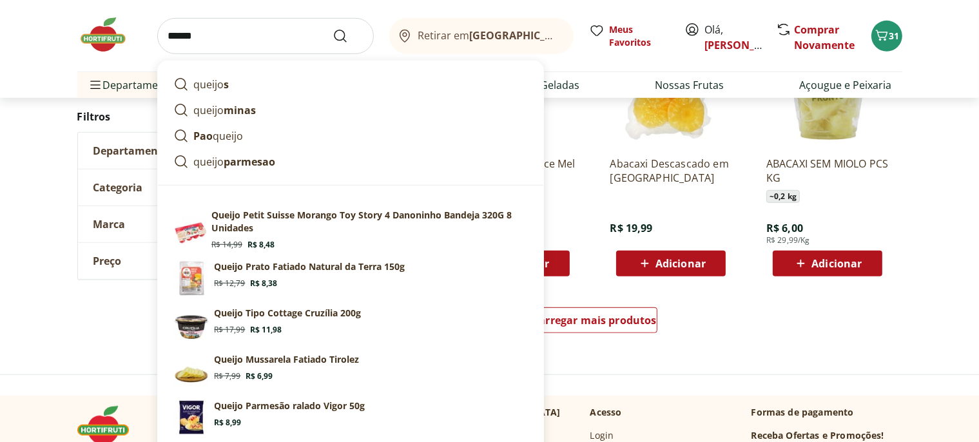
type input "******"
click at [333, 28] on button "Submit Search" at bounding box center [348, 35] width 31 height 15
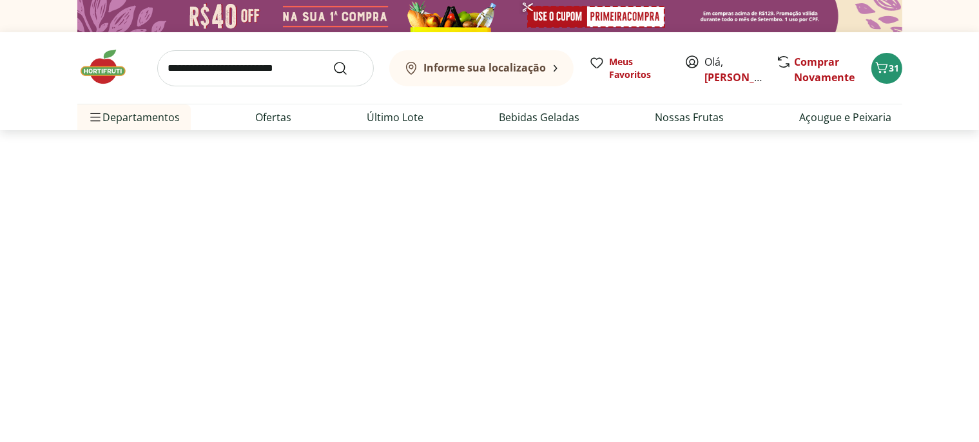
select select "**********"
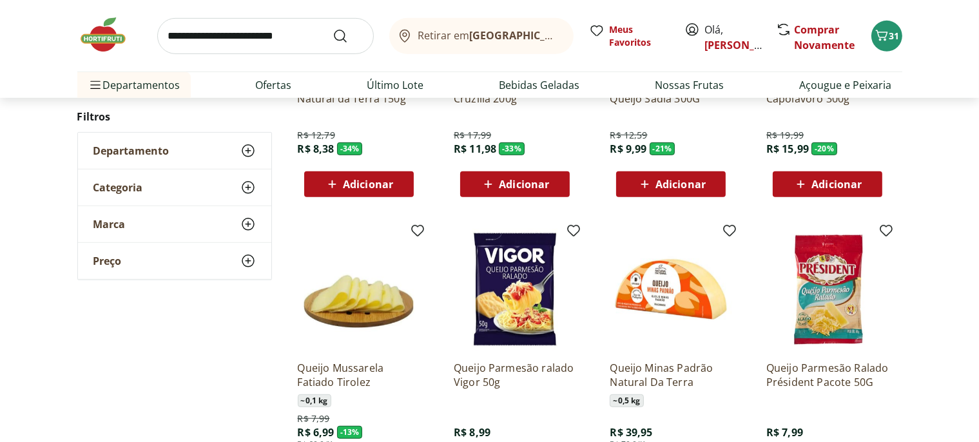
scroll to position [748, 0]
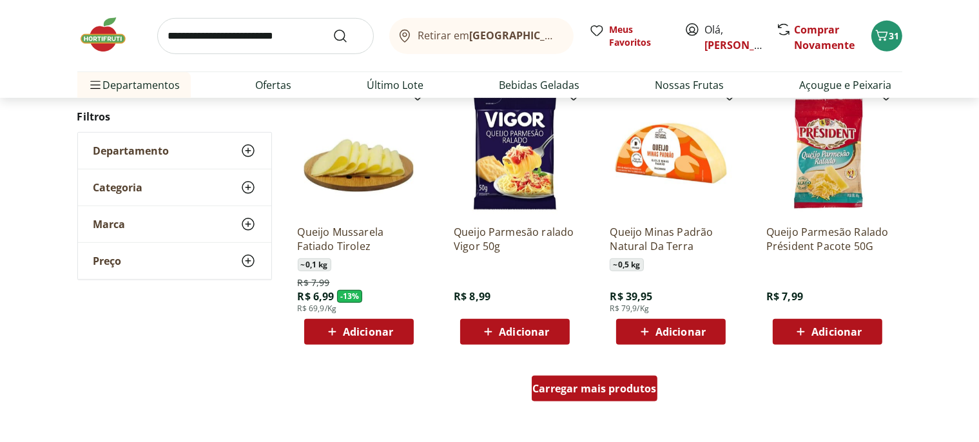
click at [574, 389] on span "Carregar mais produtos" at bounding box center [595, 389] width 124 height 10
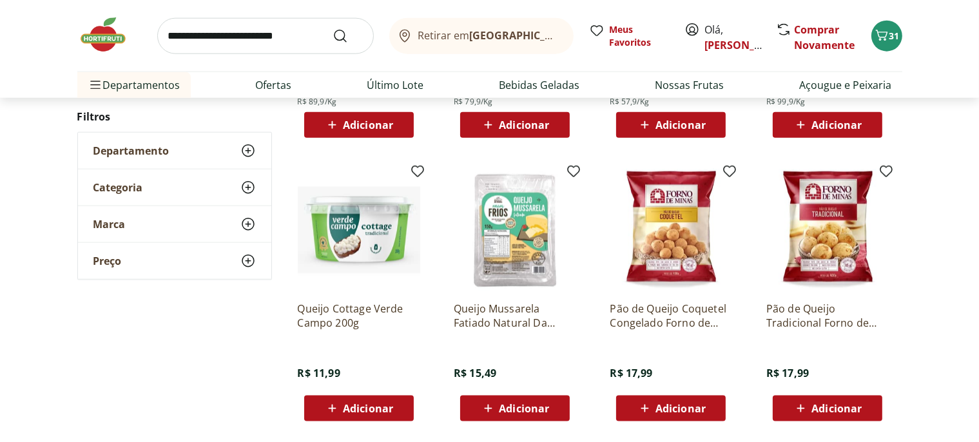
scroll to position [1634, 0]
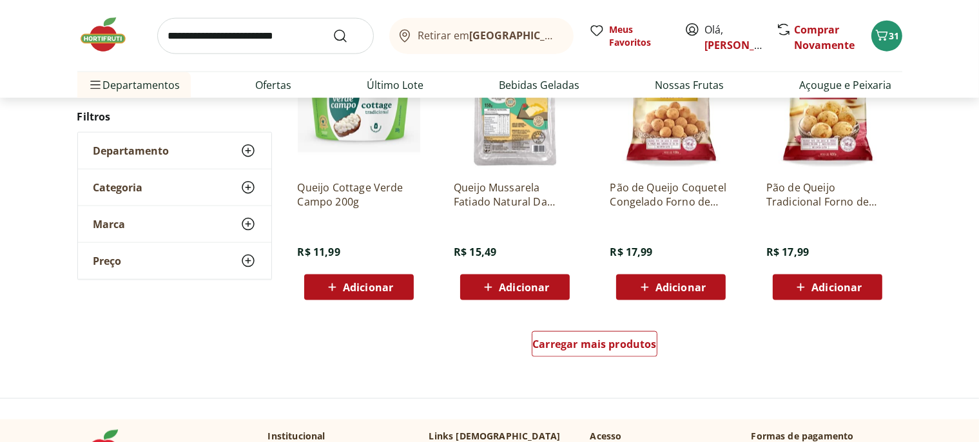
click at [845, 284] on span "Adicionar" at bounding box center [837, 287] width 50 height 10
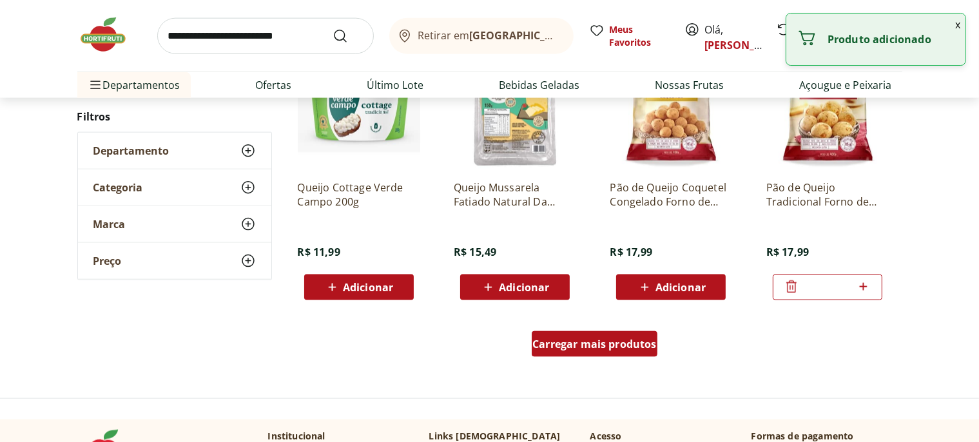
click at [594, 339] on span "Carregar mais produtos" at bounding box center [595, 344] width 124 height 10
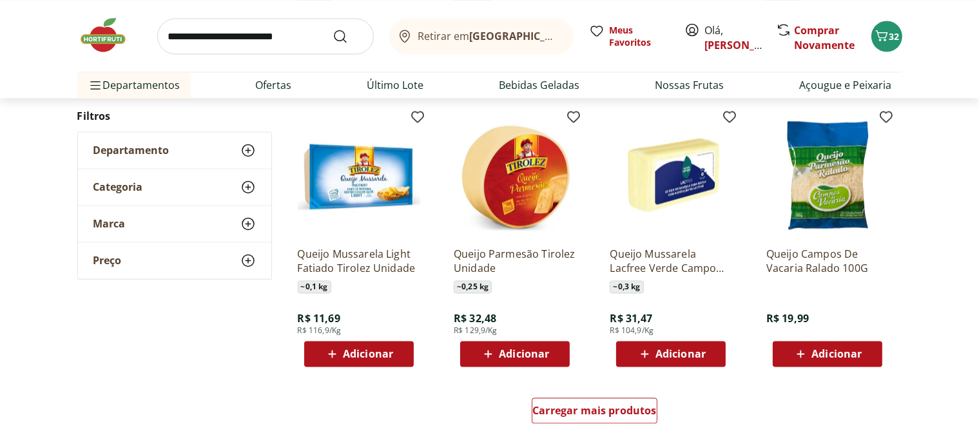
scroll to position [2450, 0]
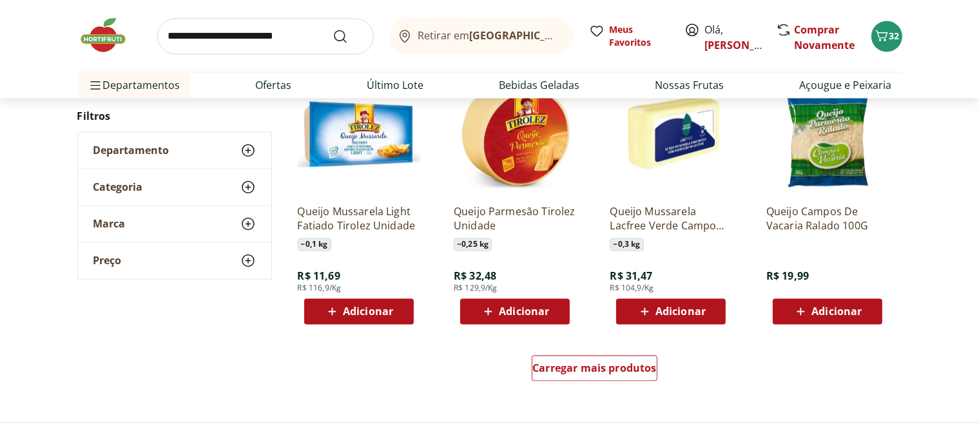
click at [522, 311] on span "Adicionar" at bounding box center [524, 311] width 50 height 10
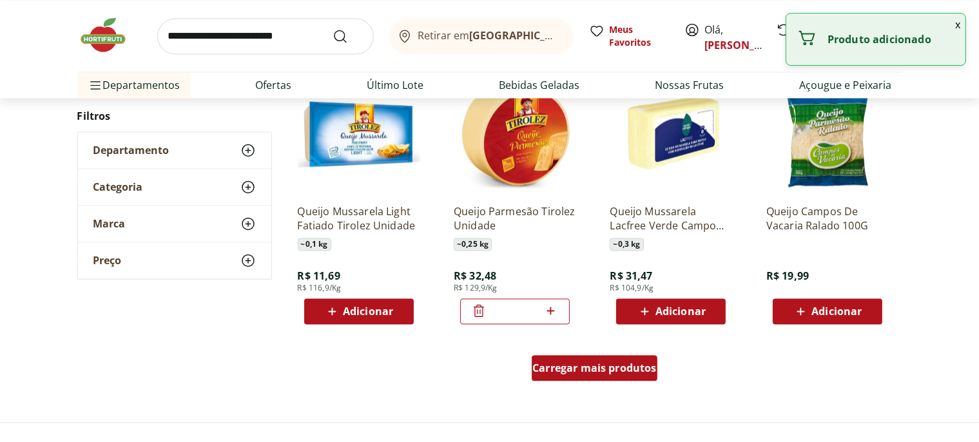
click at [587, 369] on span "Carregar mais produtos" at bounding box center [595, 368] width 124 height 10
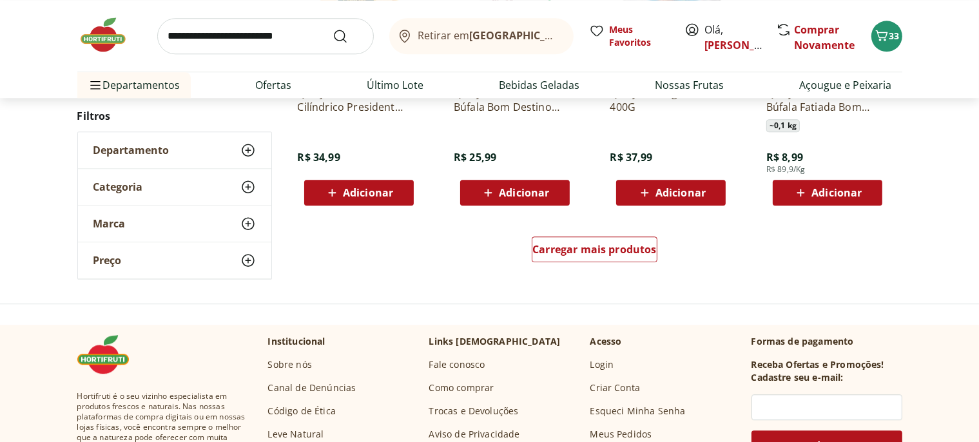
scroll to position [3472, 0]
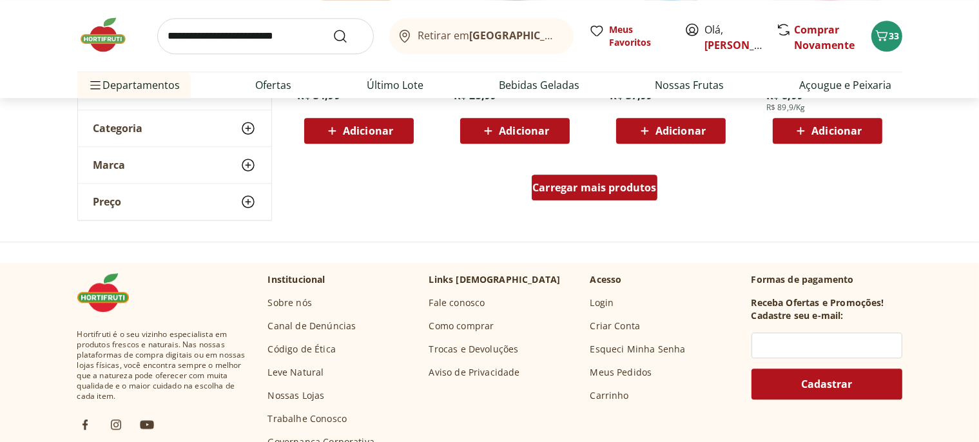
click at [618, 187] on span "Carregar mais produtos" at bounding box center [595, 187] width 124 height 10
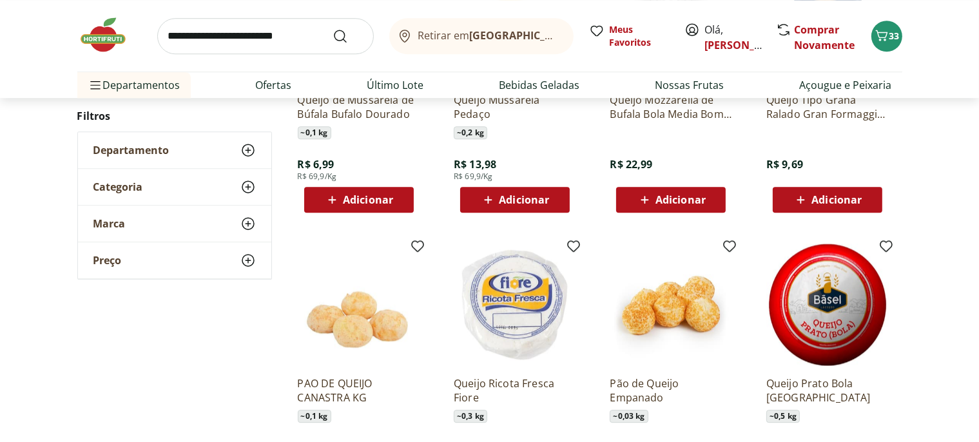
scroll to position [3812, 0]
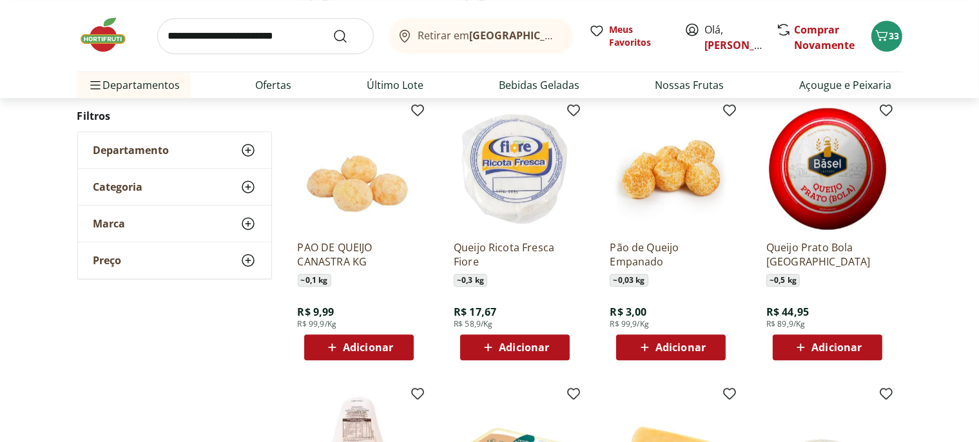
click at [819, 344] on span "Adicionar" at bounding box center [837, 347] width 50 height 10
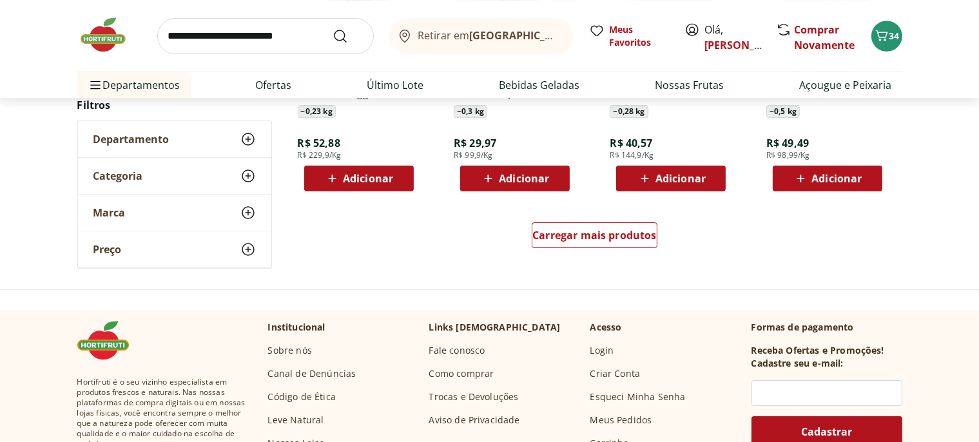
scroll to position [4288, 0]
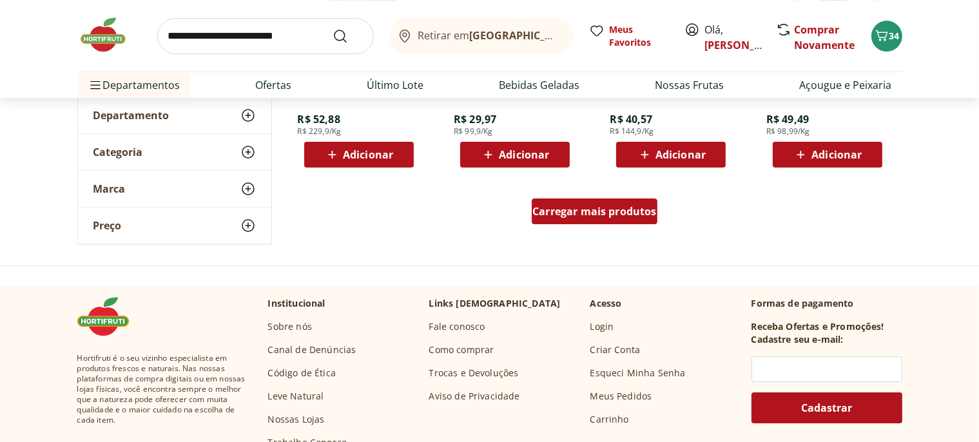
click at [591, 218] on div "Carregar mais produtos" at bounding box center [595, 212] width 126 height 26
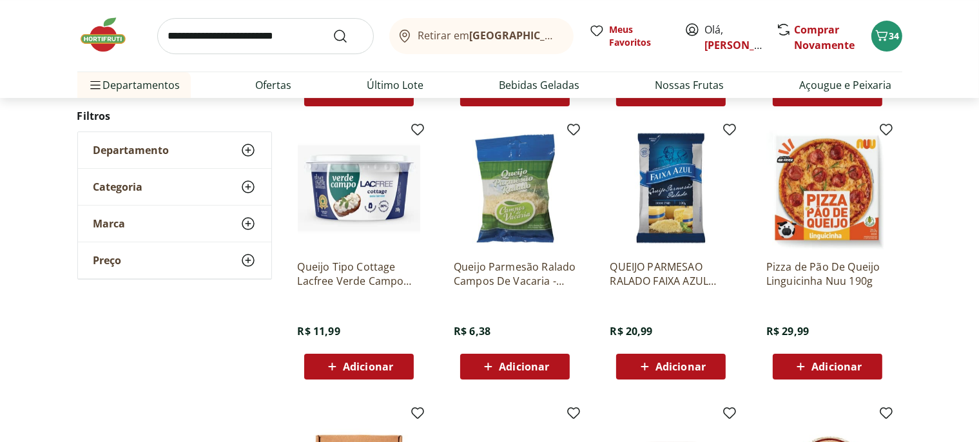
scroll to position [4425, 0]
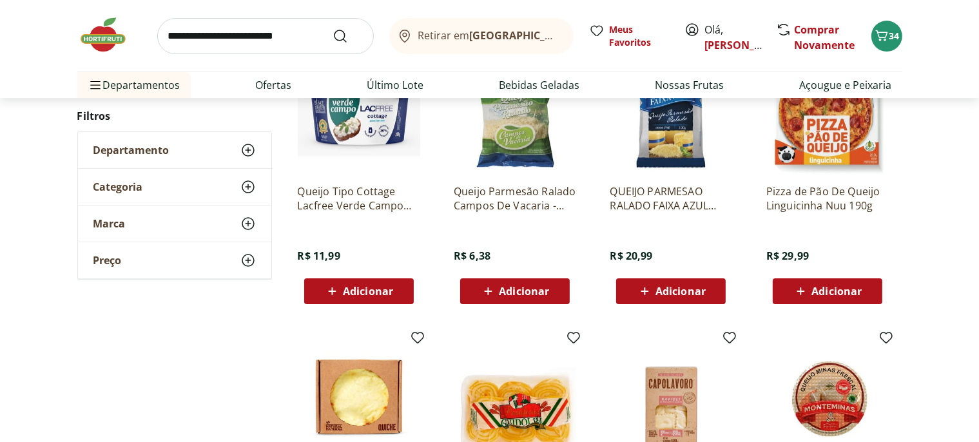
click at [369, 286] on span "Adicionar" at bounding box center [368, 291] width 50 height 10
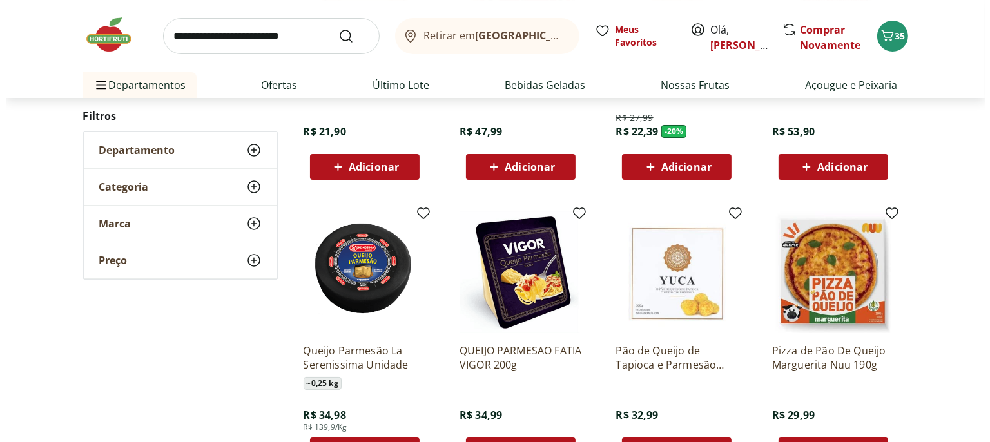
scroll to position [5106, 0]
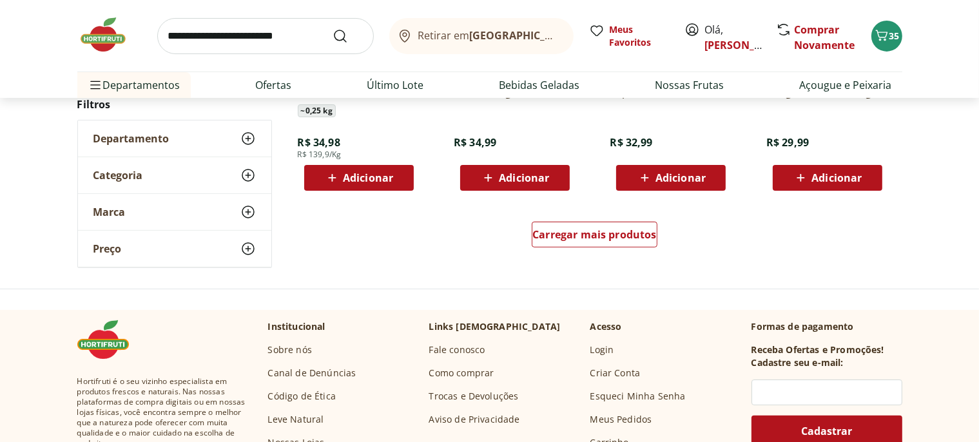
click at [605, 257] on div "Carregar mais produtos" at bounding box center [594, 237] width 625 height 62
click at [600, 246] on div "Carregar mais produtos" at bounding box center [595, 235] width 126 height 26
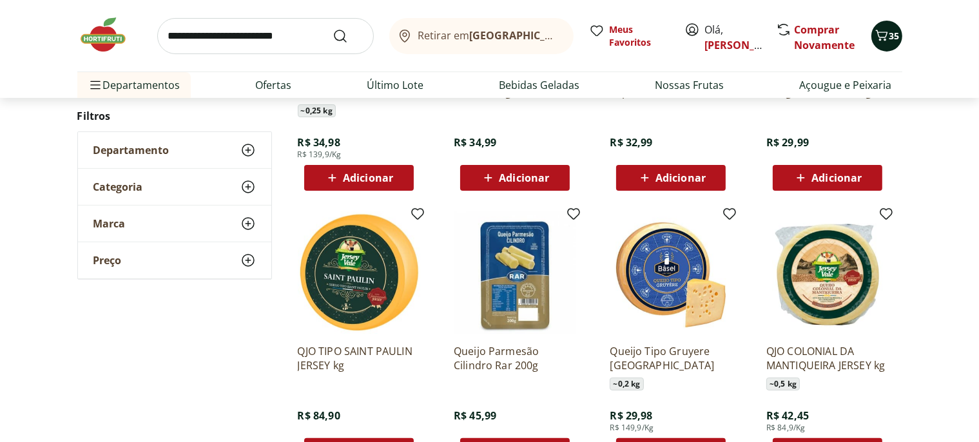
click at [895, 39] on span "35" at bounding box center [895, 36] width 10 height 12
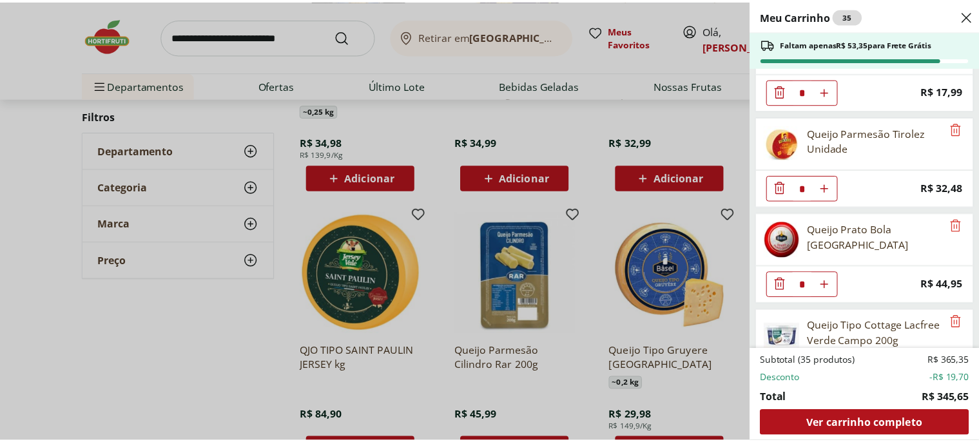
scroll to position [1420, 0]
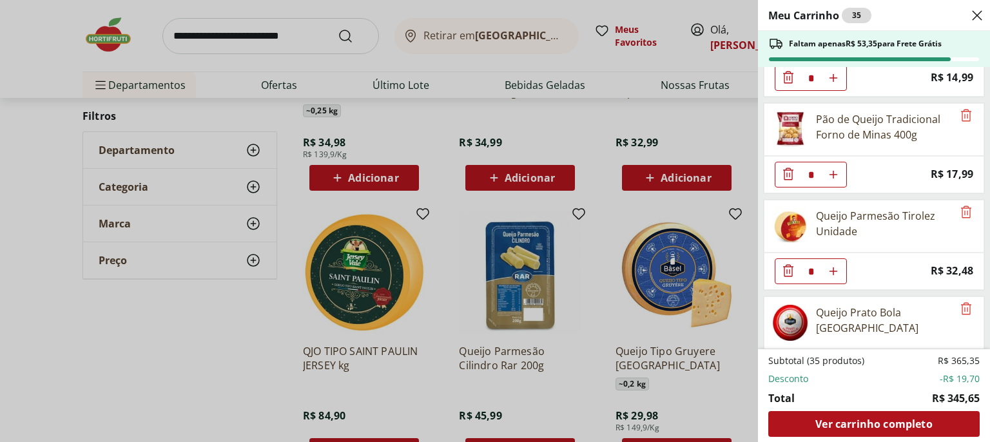
click at [792, 218] on img at bounding box center [790, 226] width 36 height 36
click at [576, 260] on div "Meu Carrinho 35 Faltam apenas R$ 53,35 para Frete Grátis Filé de Tilápia Congel…" at bounding box center [495, 221] width 990 height 442
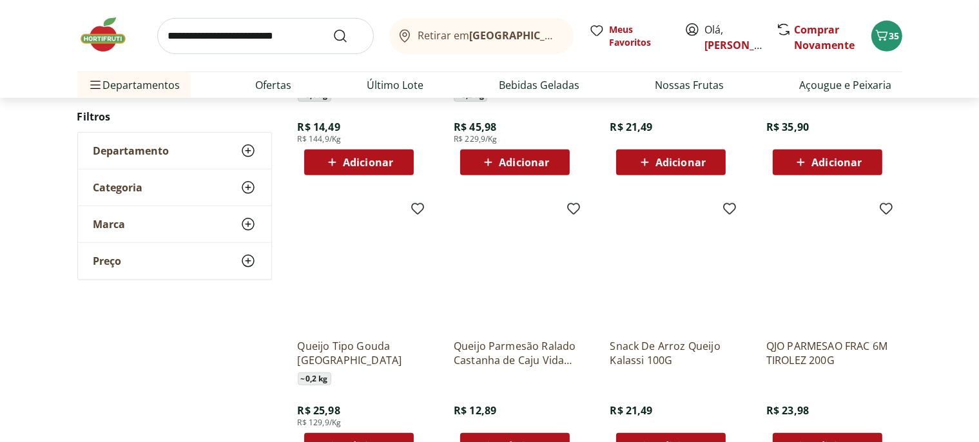
scroll to position [5854, 0]
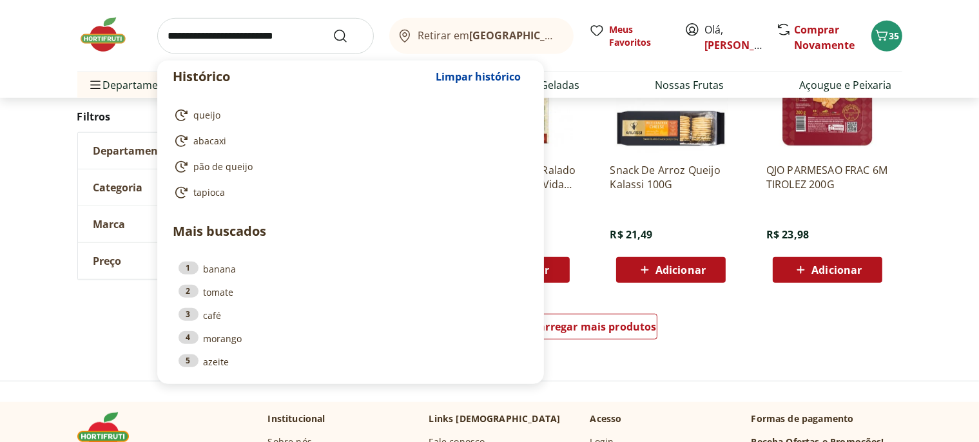
click at [295, 39] on input "search" at bounding box center [265, 36] width 217 height 36
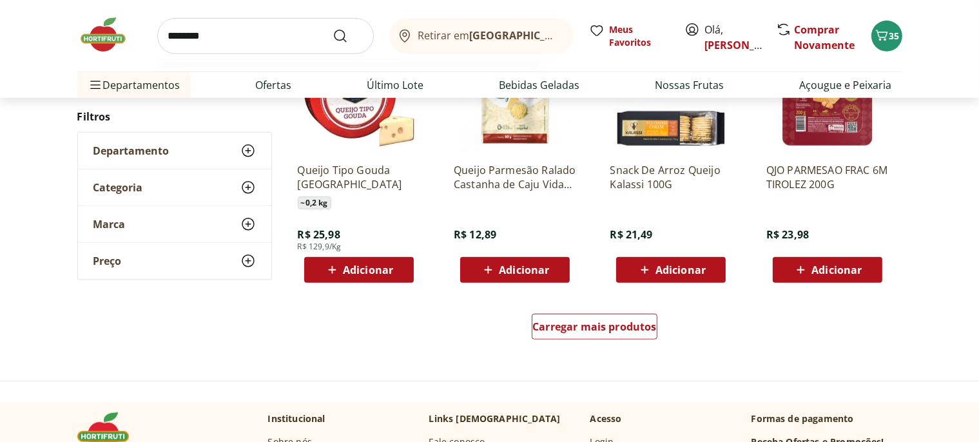
type input "********"
click at [333, 28] on button "Submit Search" at bounding box center [348, 35] width 31 height 15
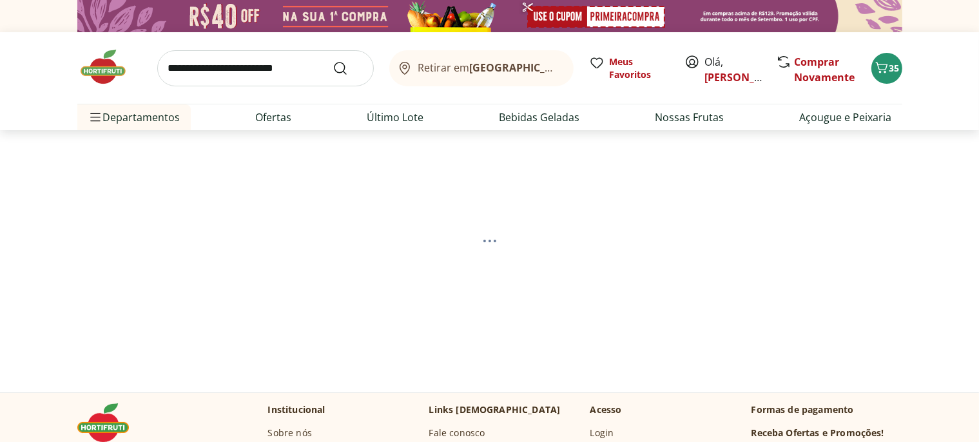
select select "**********"
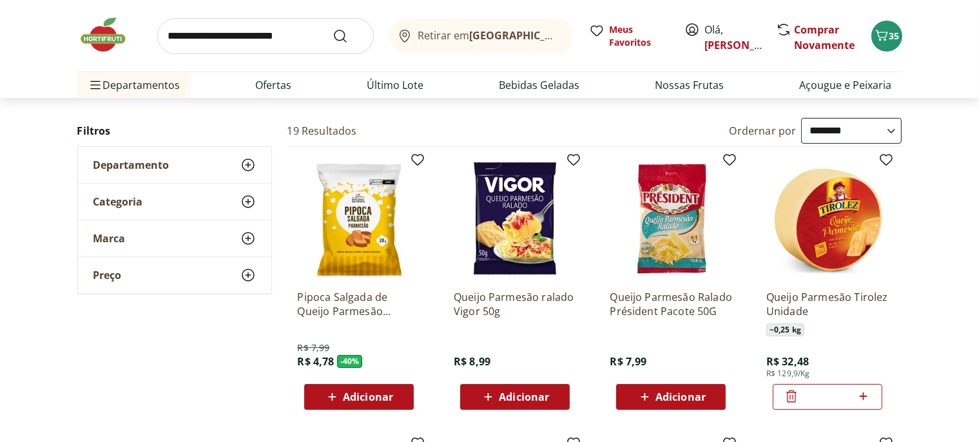
scroll to position [136, 0]
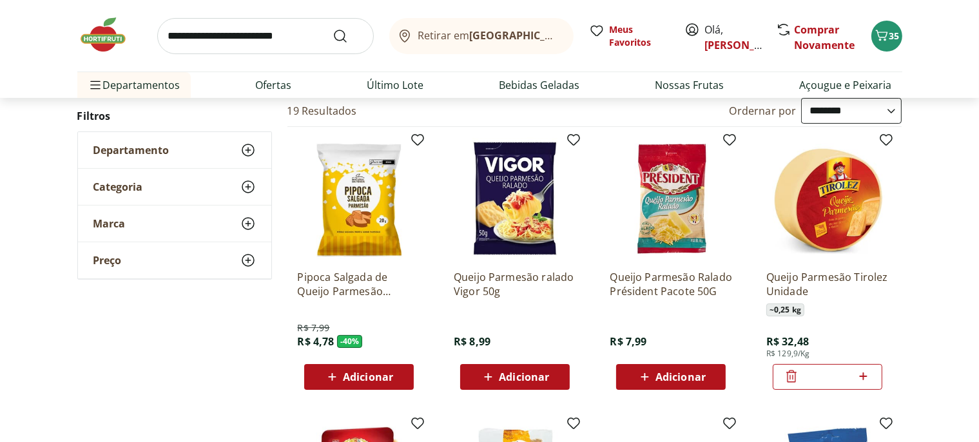
click at [813, 214] on img at bounding box center [828, 198] width 122 height 122
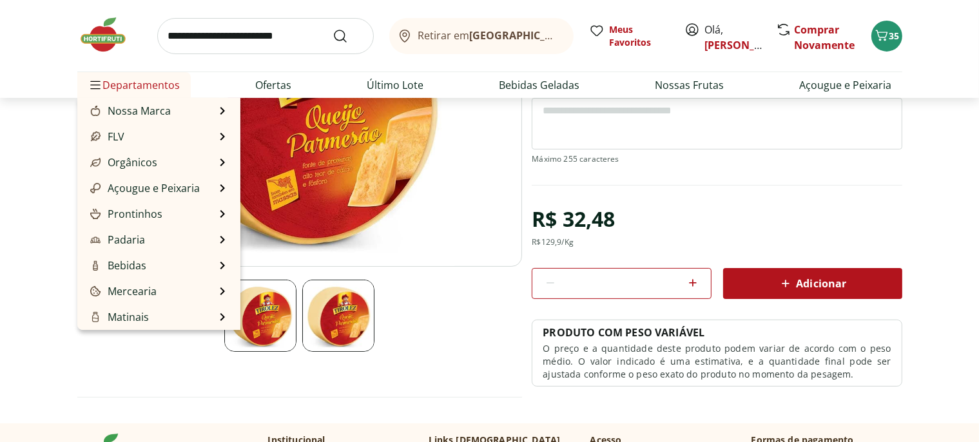
scroll to position [204, 0]
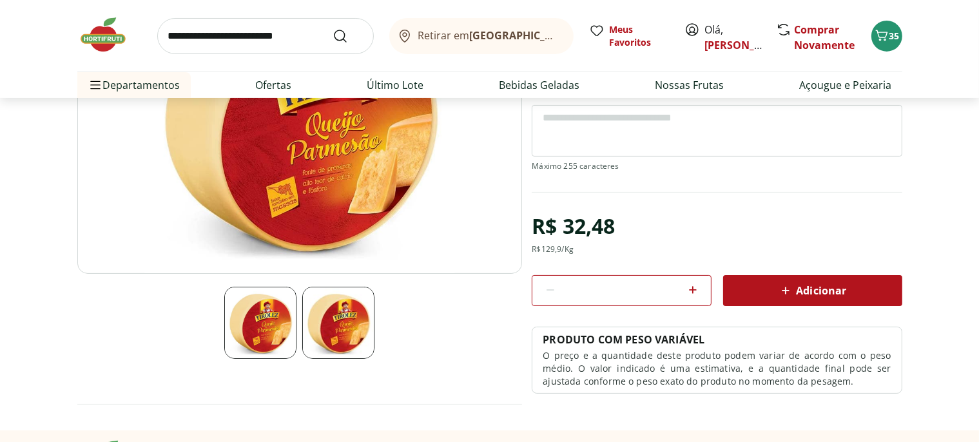
scroll to position [136, 0]
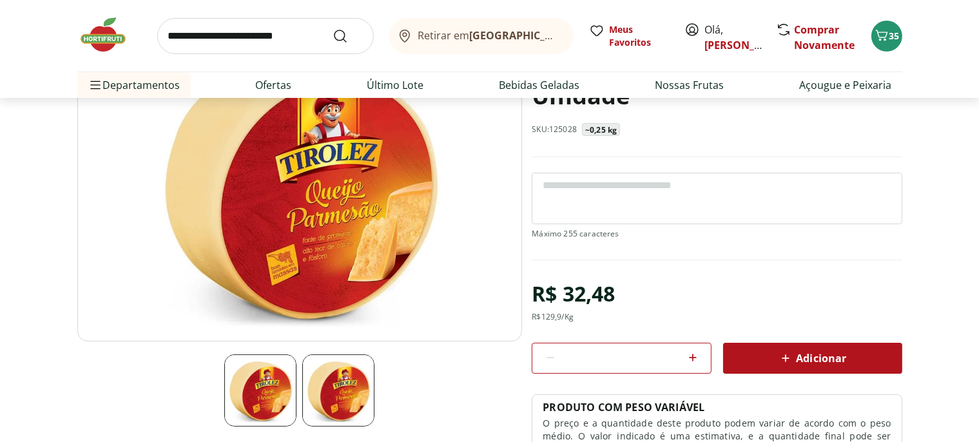
select select "**********"
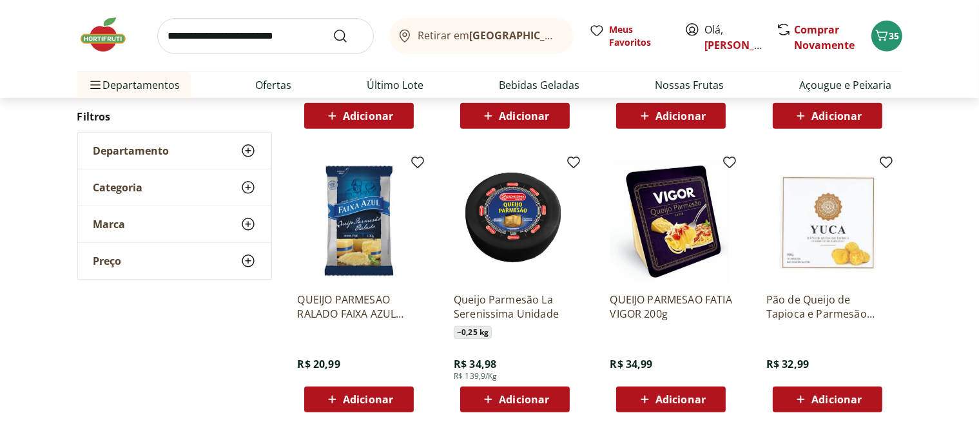
scroll to position [1021, 0]
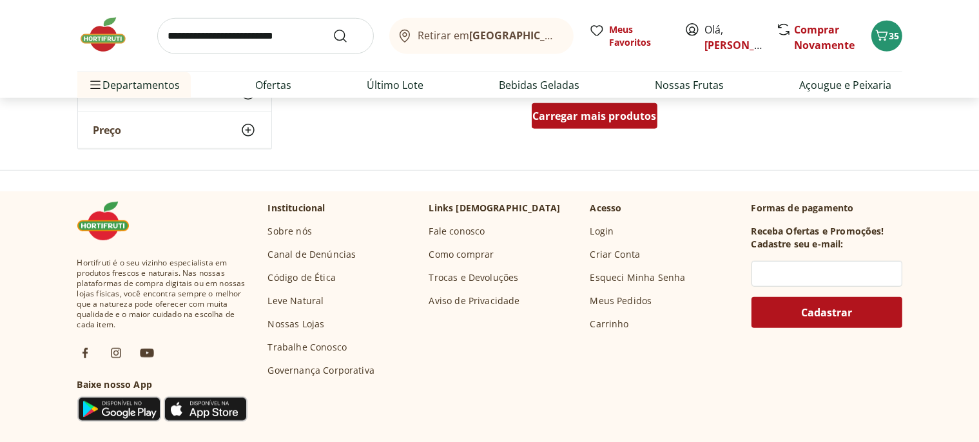
click at [552, 119] on span "Carregar mais produtos" at bounding box center [595, 116] width 124 height 10
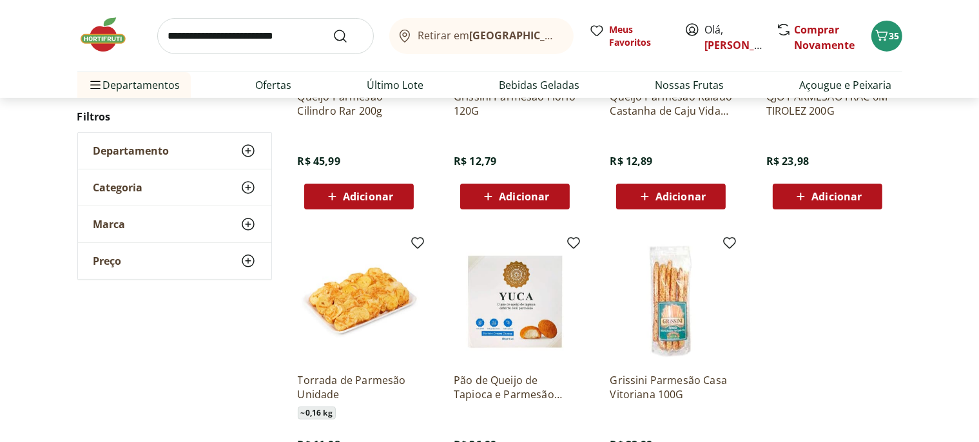
scroll to position [520, 0]
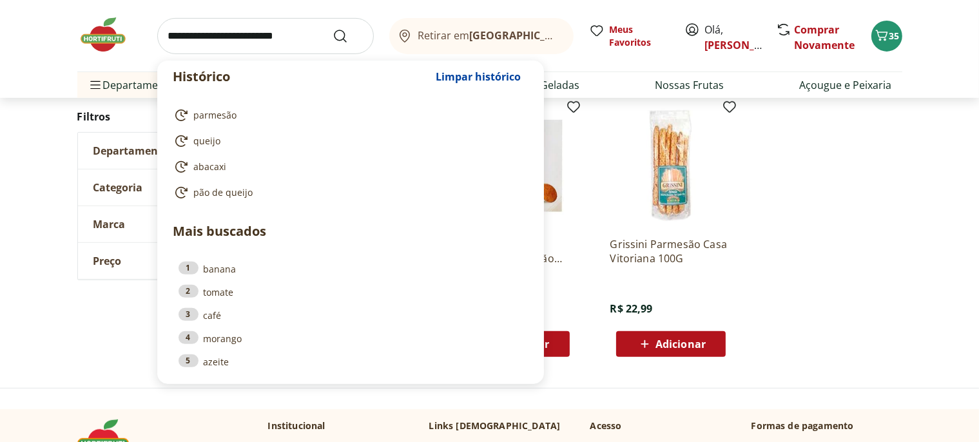
click at [245, 33] on input "search" at bounding box center [265, 36] width 217 height 36
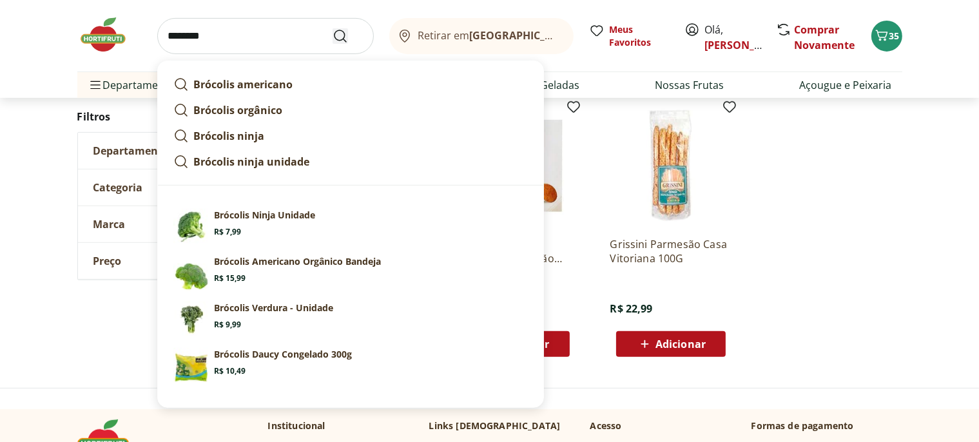
type input "********"
click at [340, 34] on icon "Submit Search" at bounding box center [340, 35] width 15 height 15
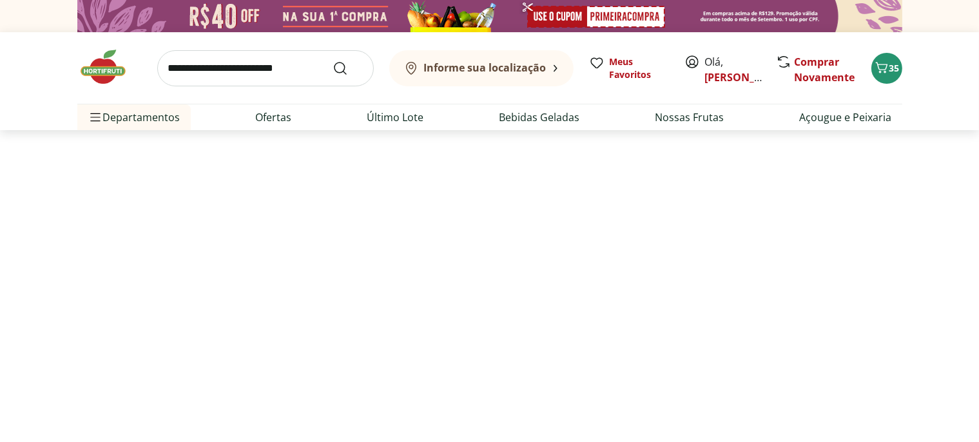
select select "**********"
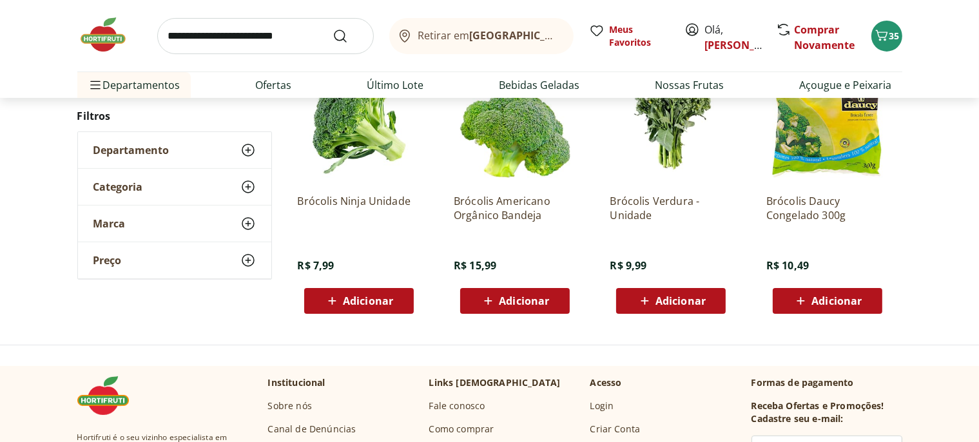
scroll to position [408, 0]
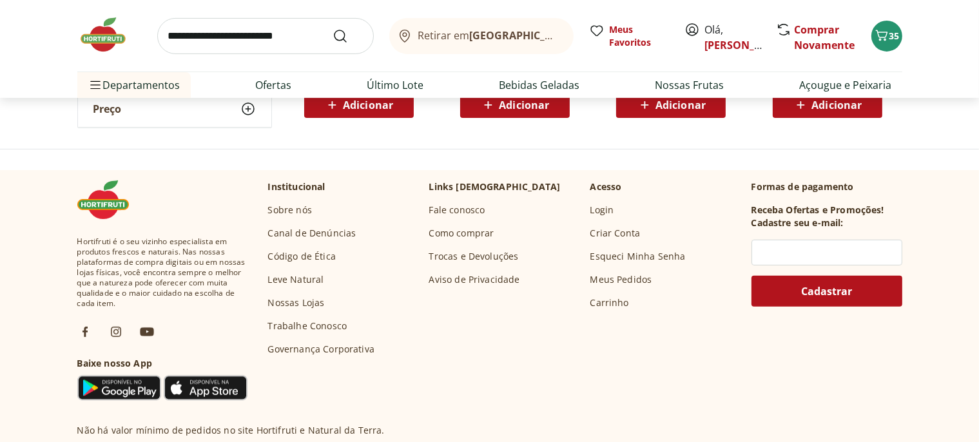
click at [341, 114] on div "Adicionar" at bounding box center [359, 104] width 89 height 23
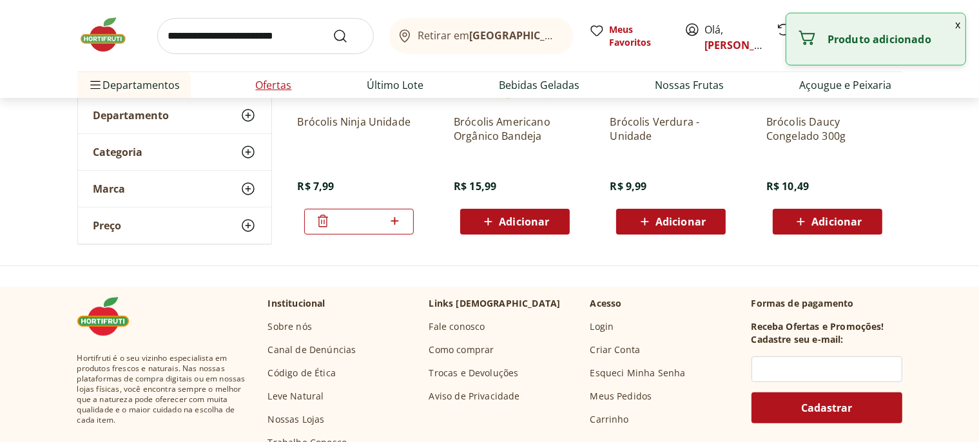
scroll to position [136, 0]
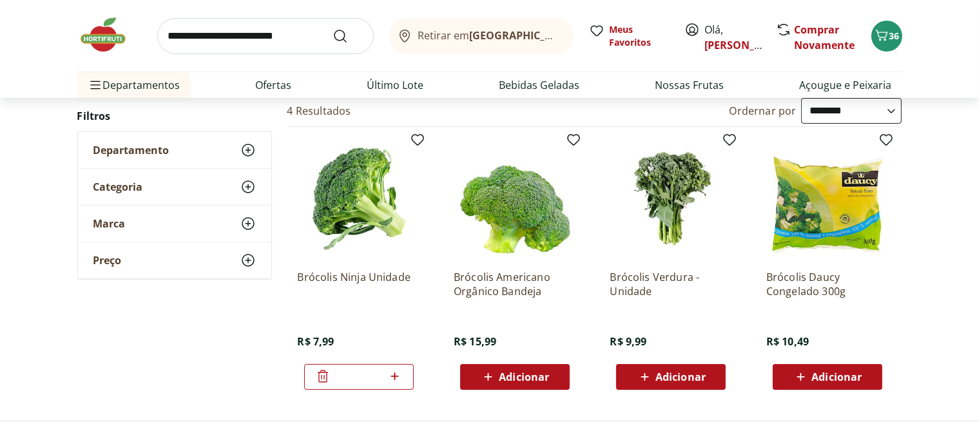
click at [257, 41] on input "search" at bounding box center [265, 36] width 217 height 36
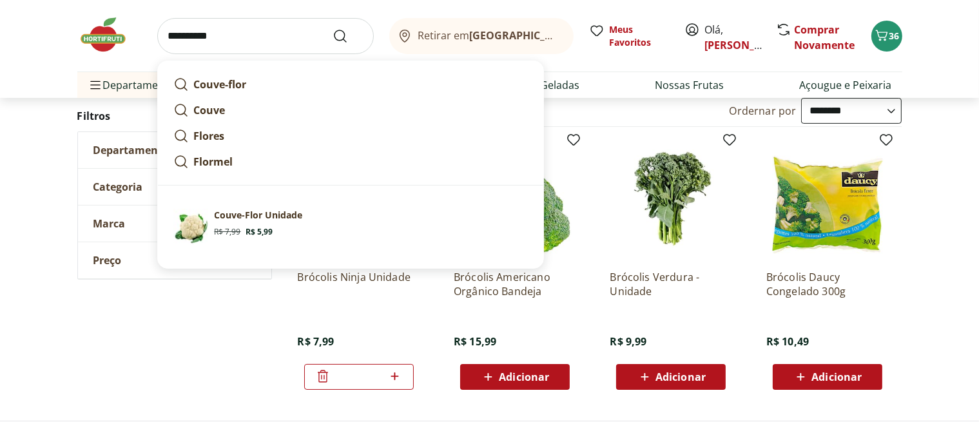
type input "**********"
click at [333, 28] on button "Submit Search" at bounding box center [348, 35] width 31 height 15
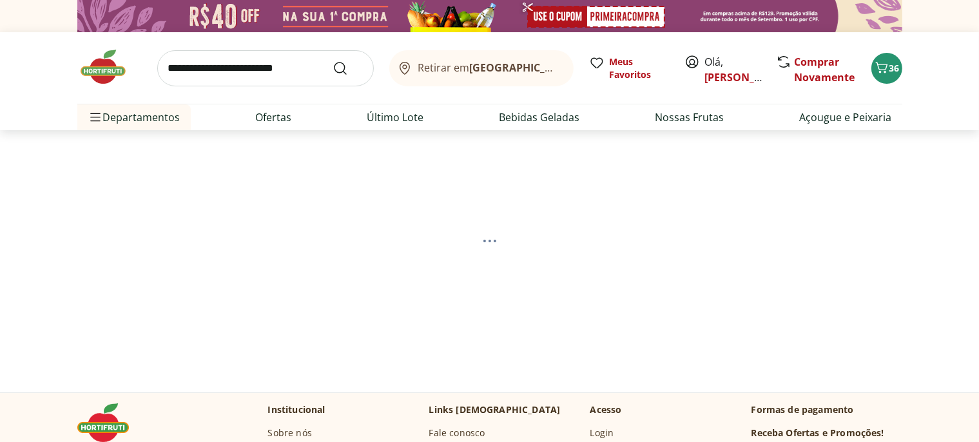
select select "**********"
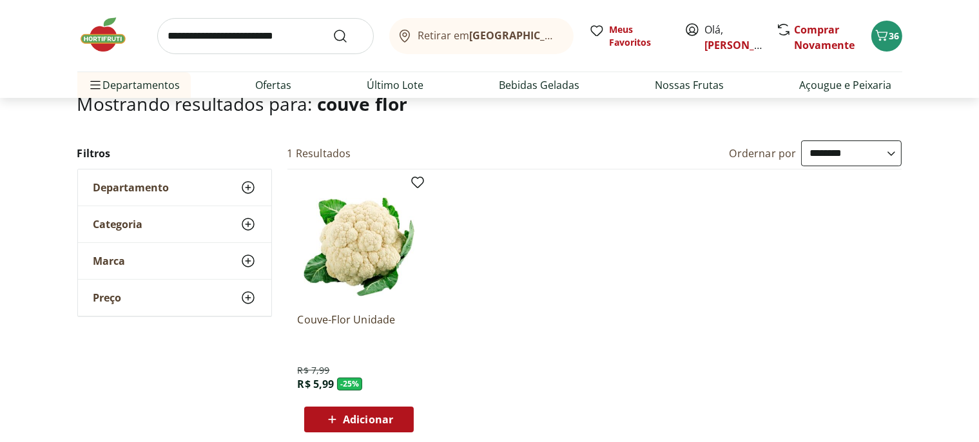
scroll to position [136, 0]
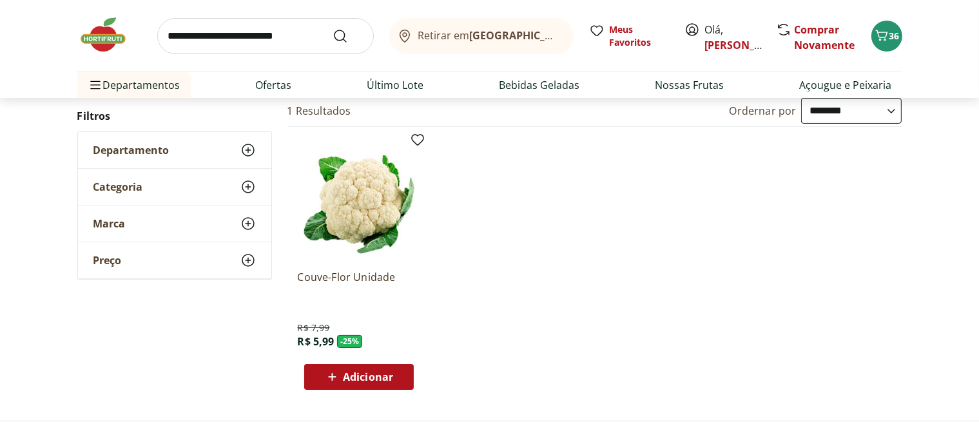
click at [362, 376] on span "Adicionar" at bounding box center [368, 377] width 50 height 10
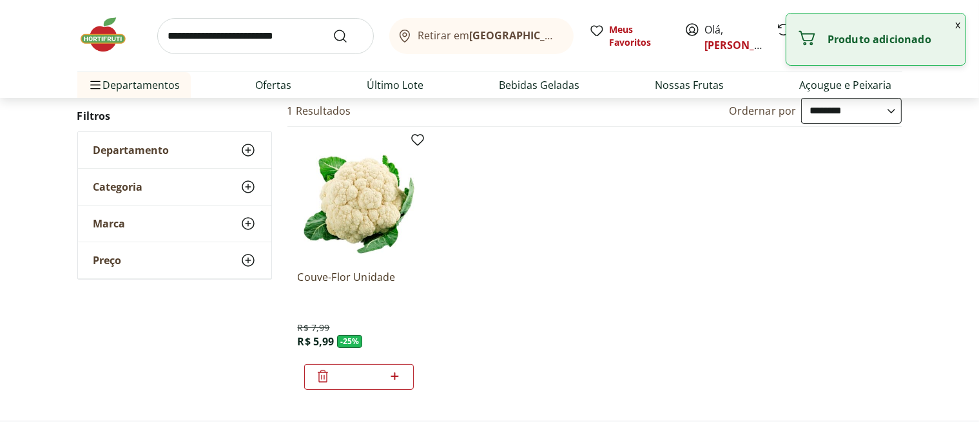
click at [396, 375] on icon at bounding box center [395, 377] width 8 height 8
type input "*"
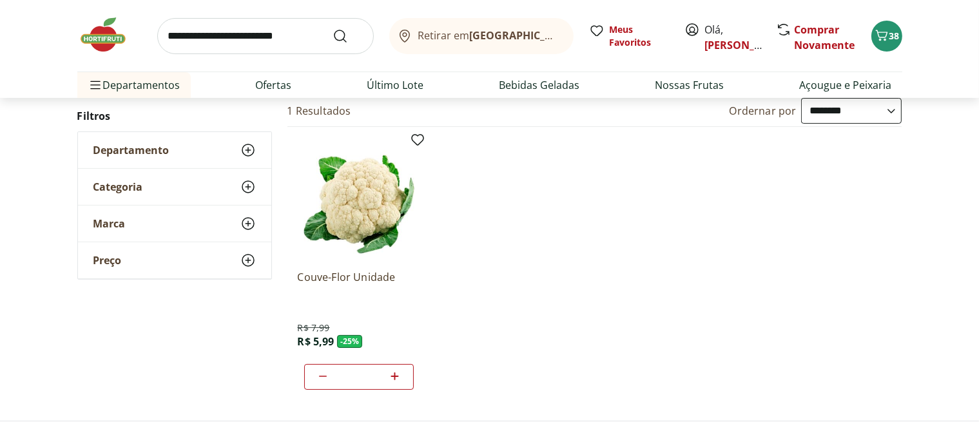
click at [237, 34] on input "search" at bounding box center [265, 36] width 217 height 36
type input "*****"
click at [333, 28] on button "Submit Search" at bounding box center [348, 35] width 31 height 15
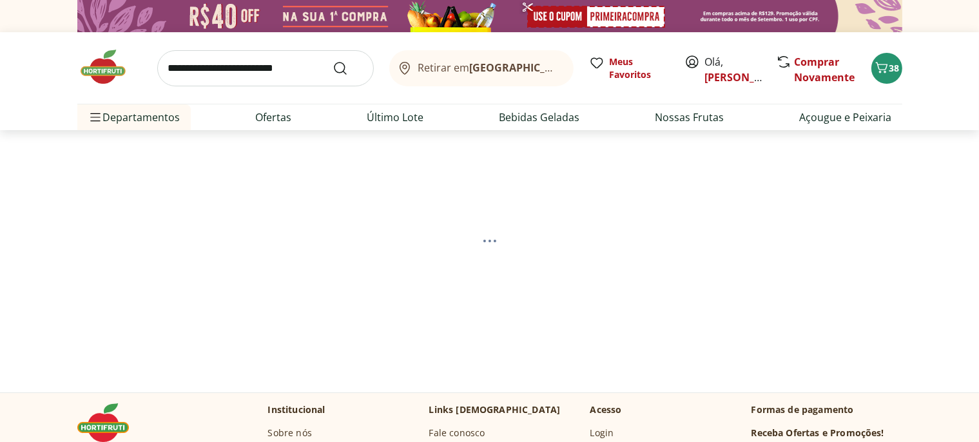
select select "**********"
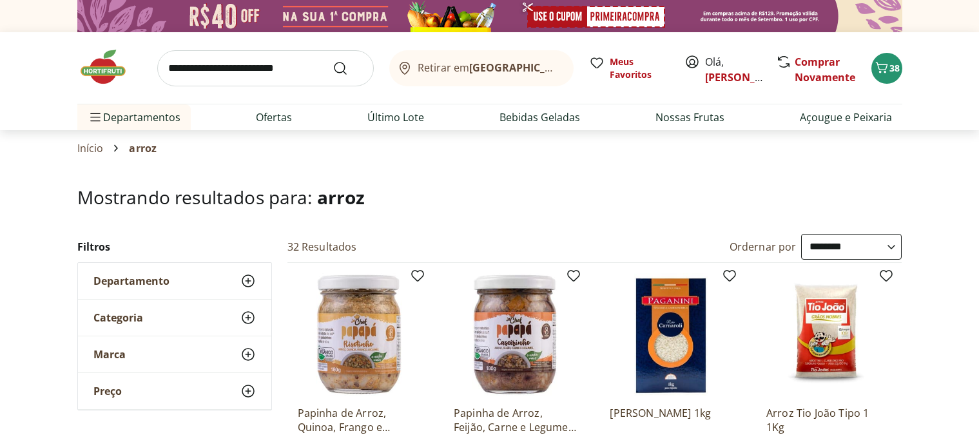
select select "**********"
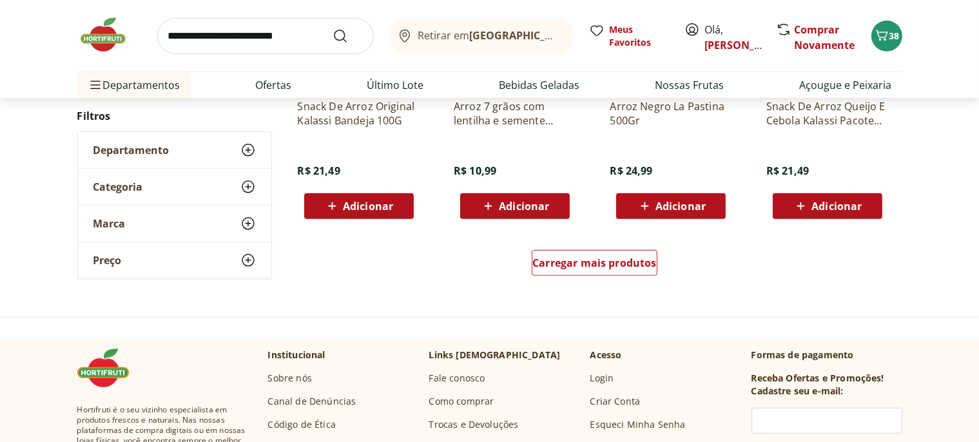
scroll to position [953, 0]
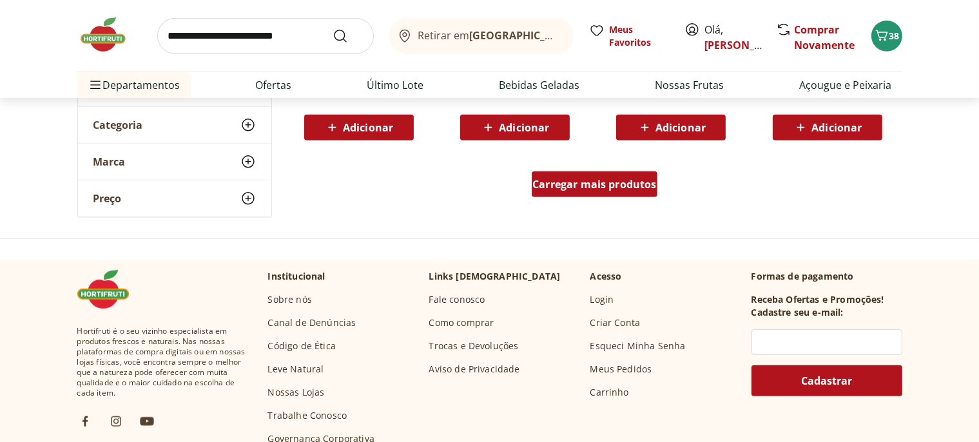
click at [564, 187] on span "Carregar mais produtos" at bounding box center [595, 184] width 124 height 10
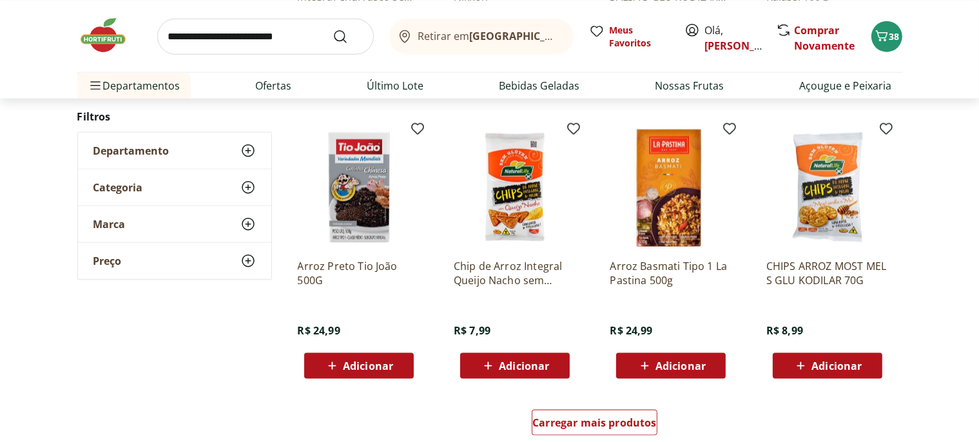
scroll to position [1702, 0]
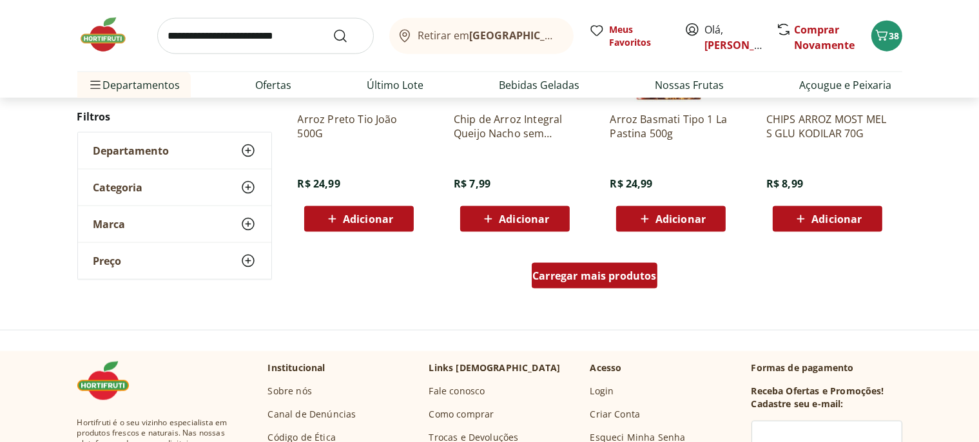
click at [603, 278] on span "Carregar mais produtos" at bounding box center [595, 276] width 124 height 10
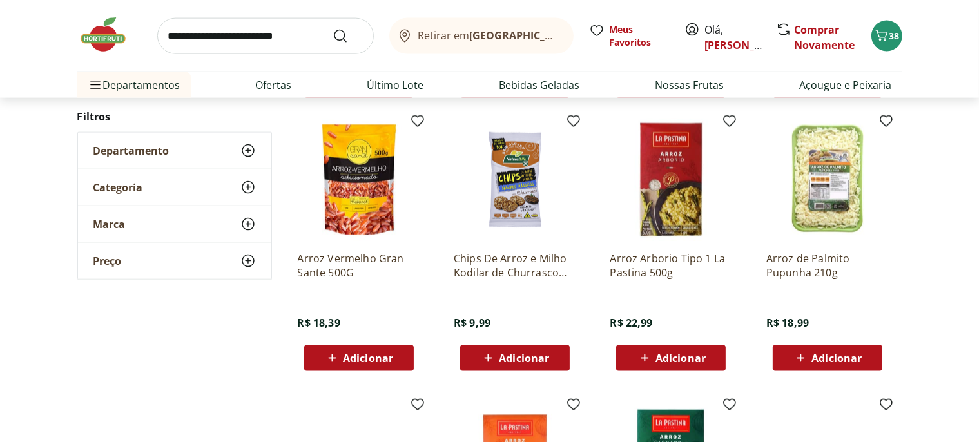
scroll to position [1838, 0]
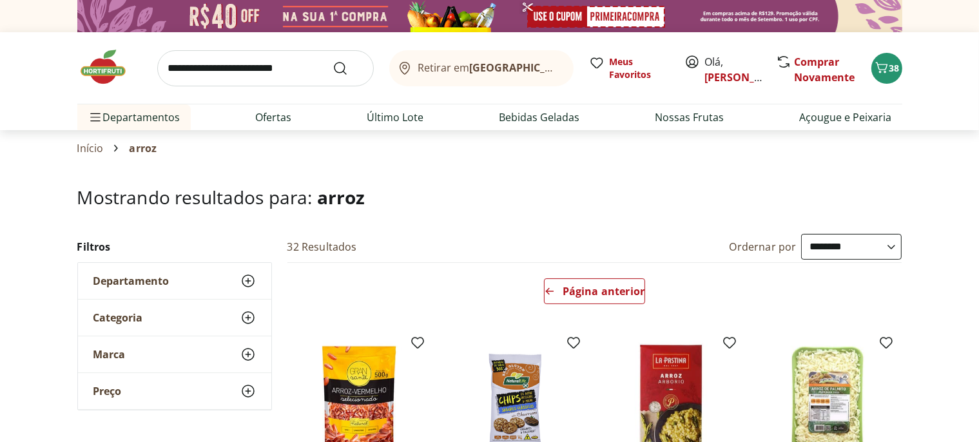
scroll to position [136, 0]
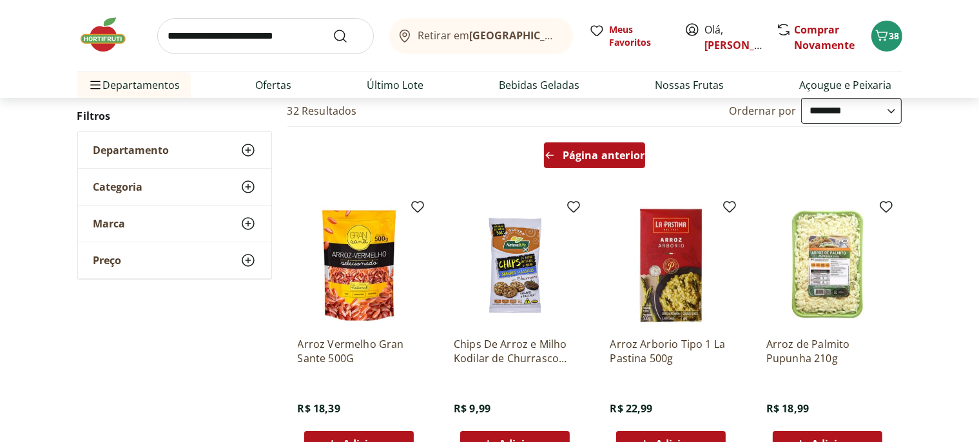
click at [587, 147] on div "Página anterior" at bounding box center [594, 155] width 101 height 26
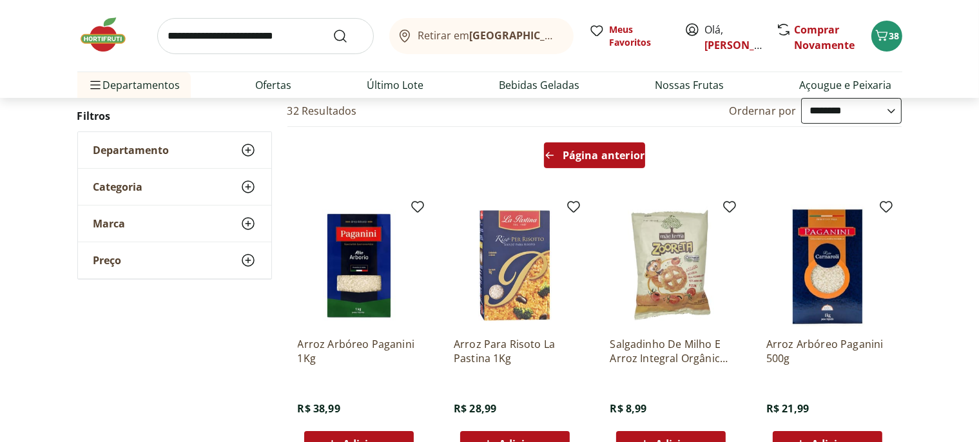
click at [587, 158] on span "Página anterior" at bounding box center [604, 155] width 82 height 10
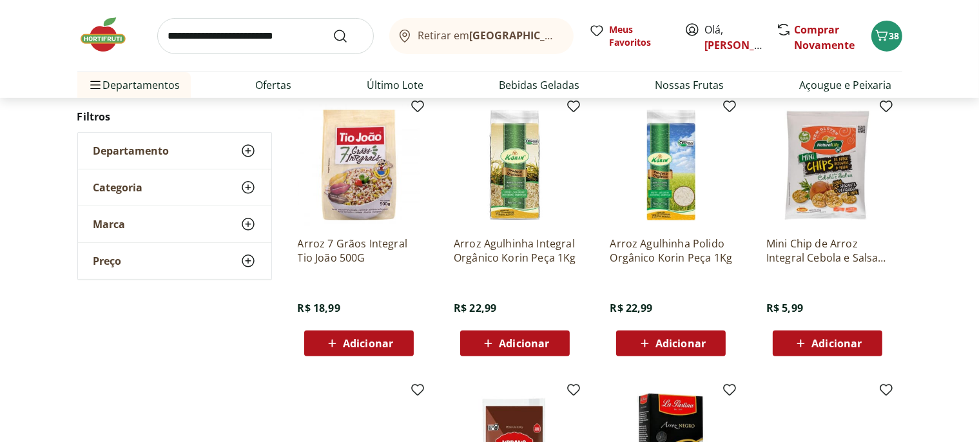
scroll to position [476, 0]
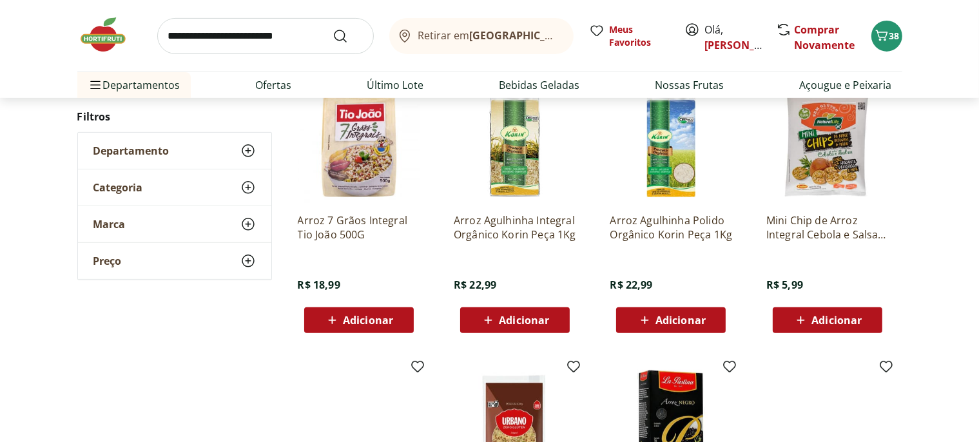
click at [358, 318] on span "Adicionar" at bounding box center [368, 320] width 50 height 10
click at [245, 34] on input "search" at bounding box center [265, 36] width 217 height 36
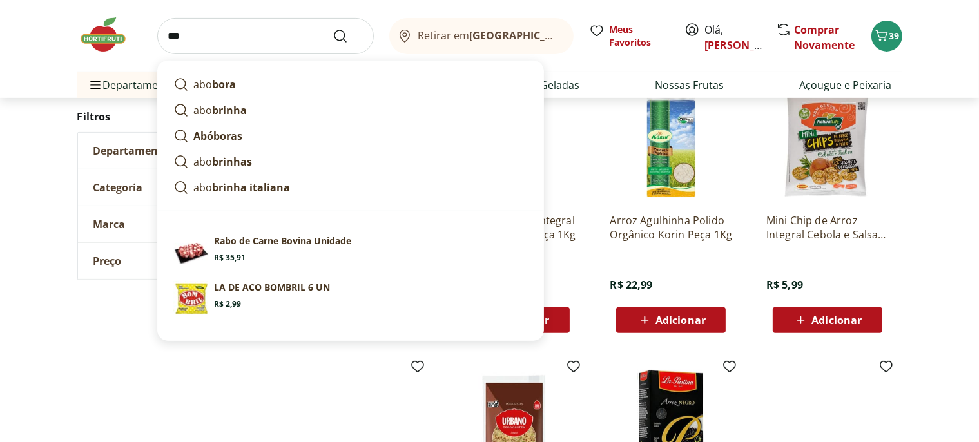
click at [245, 34] on input "***" at bounding box center [265, 36] width 217 height 36
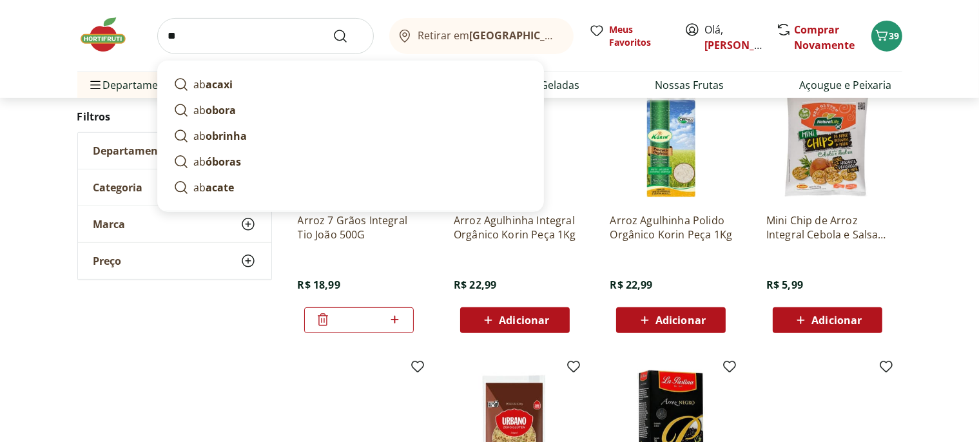
type input "*"
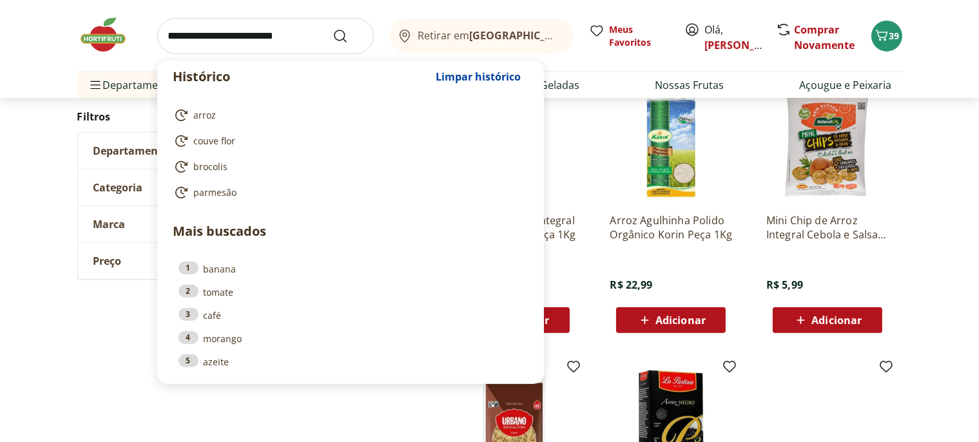
click at [228, 45] on input "search" at bounding box center [265, 36] width 217 height 36
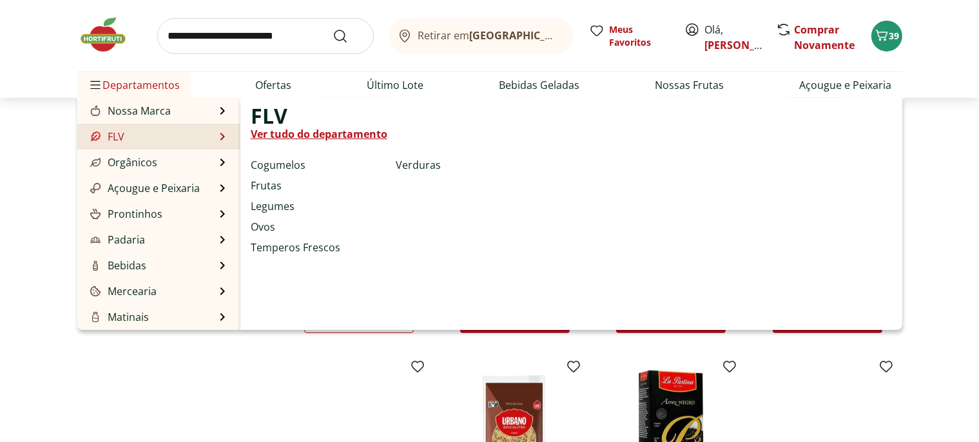
click at [104, 141] on link "FLV" at bounding box center [106, 136] width 37 height 15
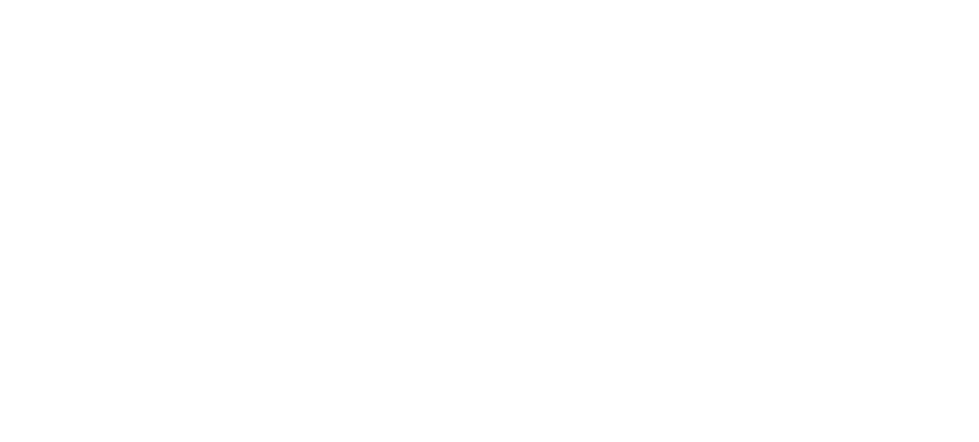
select select "**********"
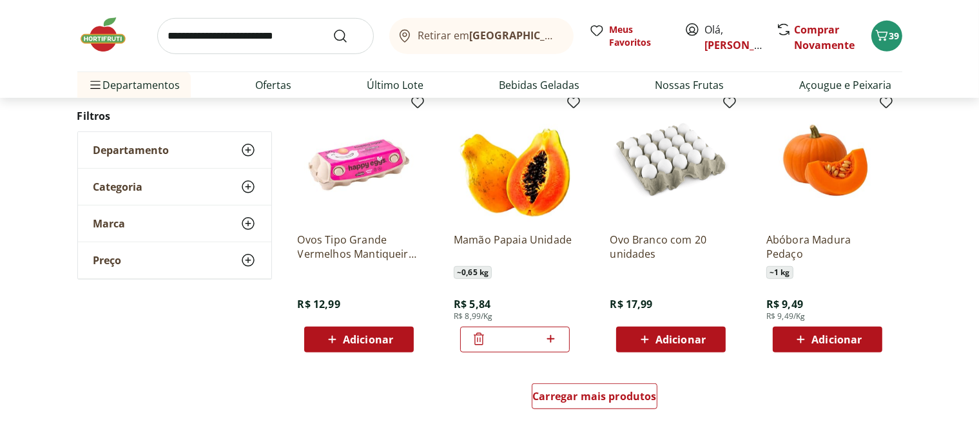
scroll to position [748, 0]
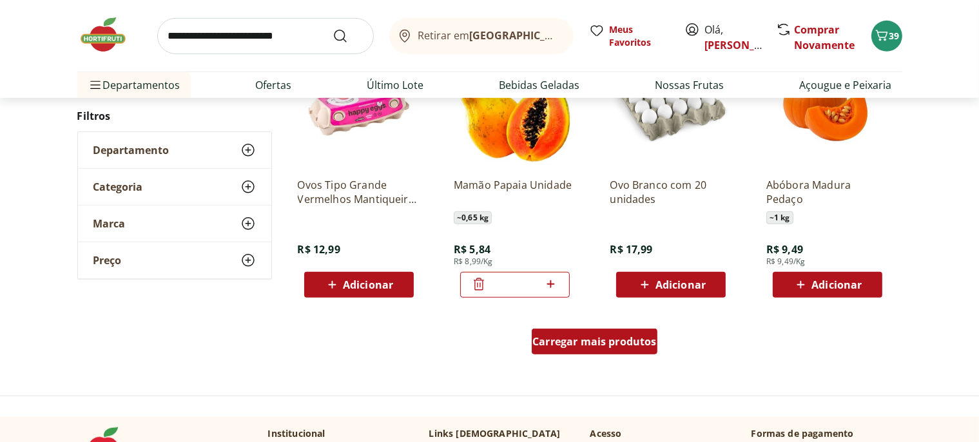
click at [581, 338] on span "Carregar mais produtos" at bounding box center [595, 342] width 124 height 10
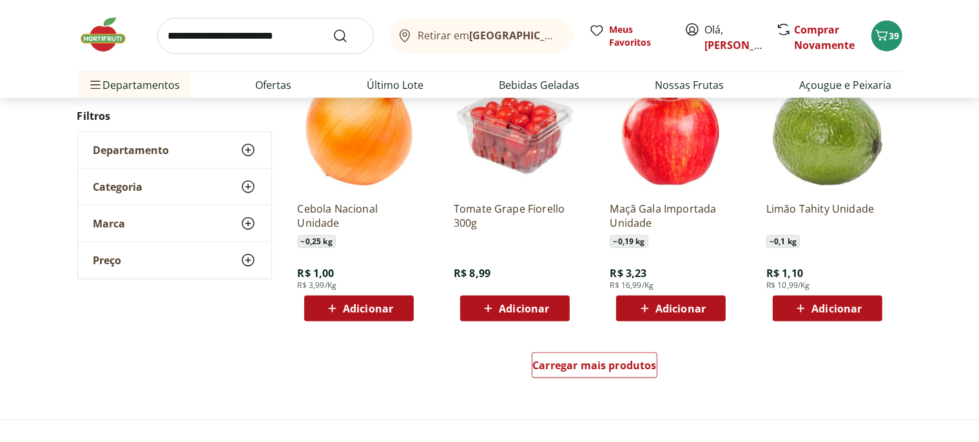
scroll to position [1702, 0]
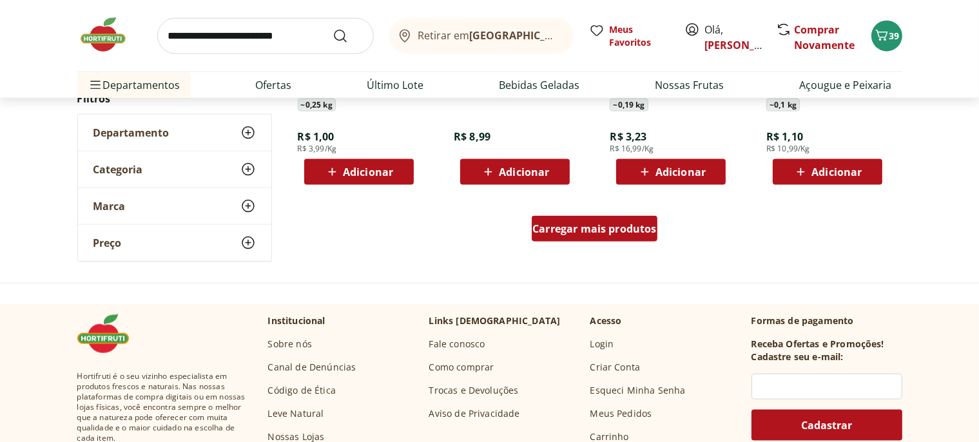
click at [569, 226] on span "Carregar mais produtos" at bounding box center [595, 229] width 124 height 10
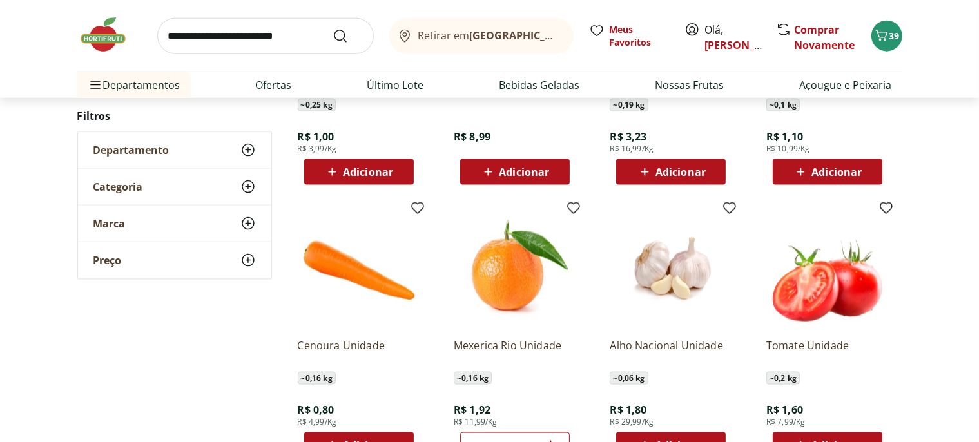
type input "*"
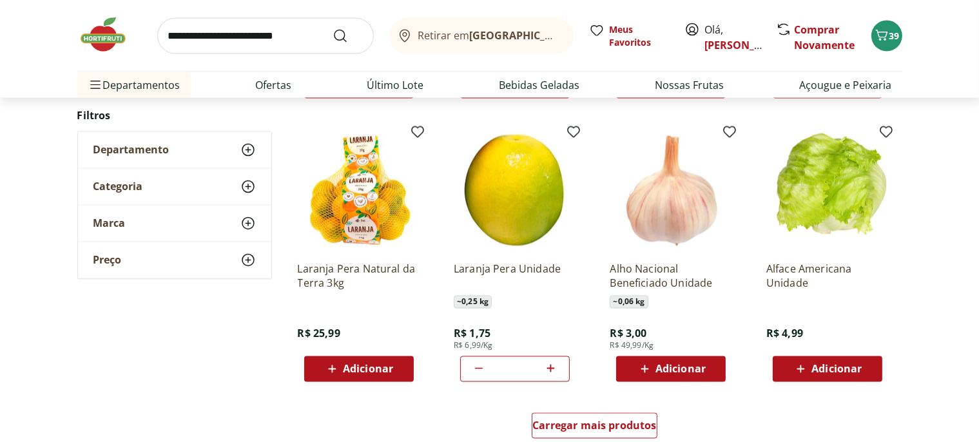
scroll to position [2519, 0]
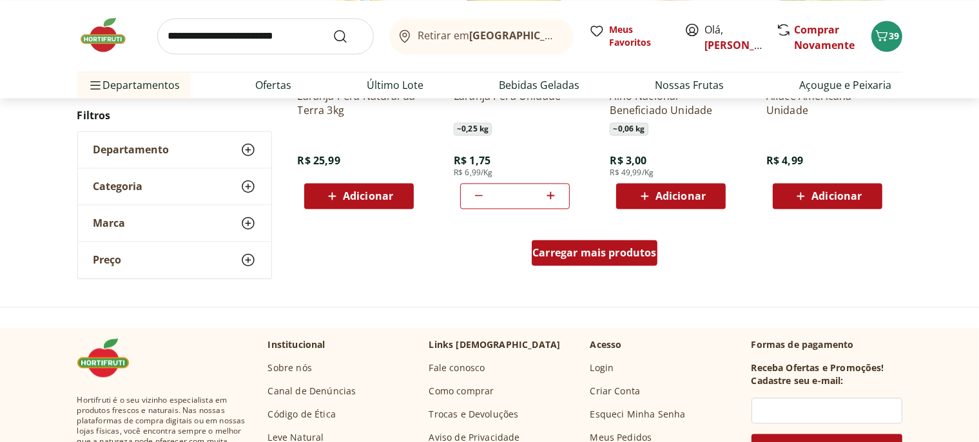
click at [576, 250] on span "Carregar mais produtos" at bounding box center [595, 253] width 124 height 10
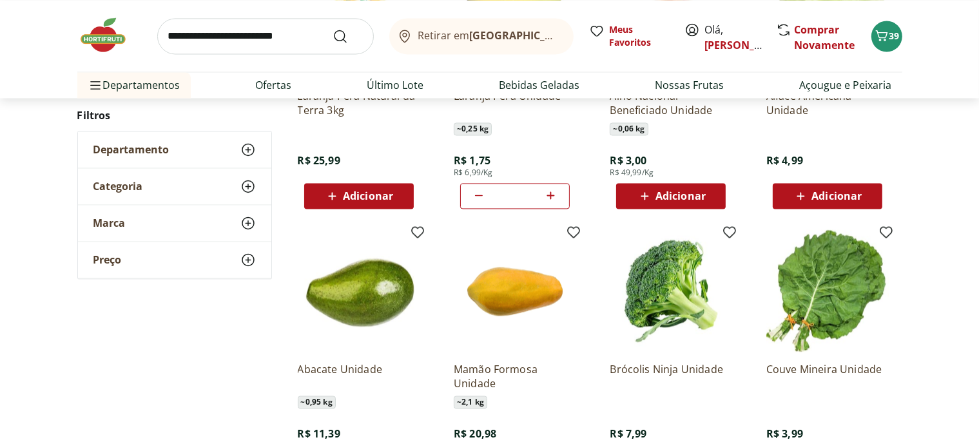
type input "*"
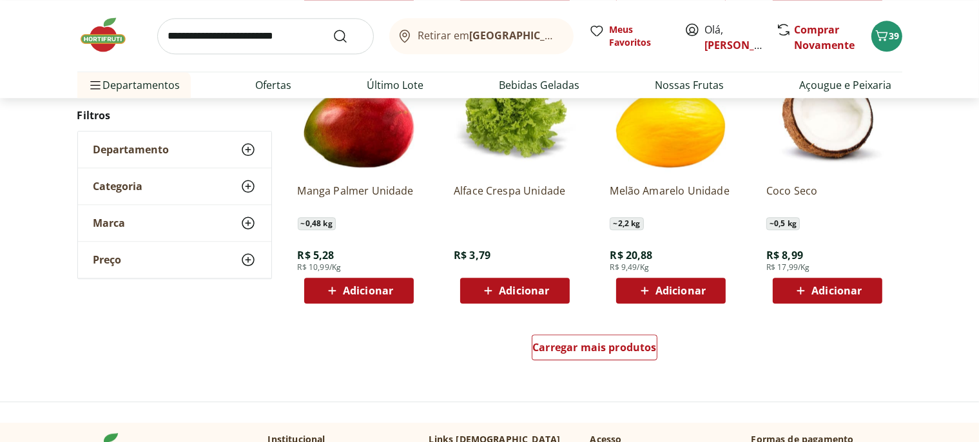
scroll to position [3404, 0]
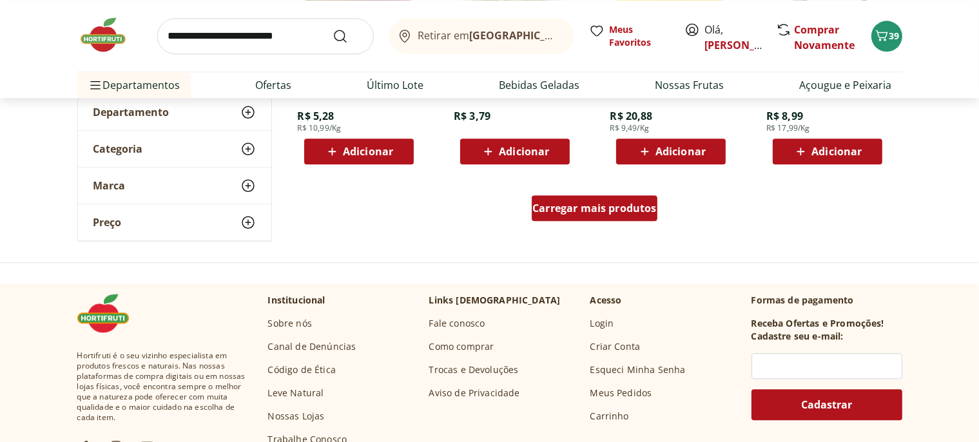
click at [594, 210] on span "Carregar mais produtos" at bounding box center [595, 208] width 124 height 10
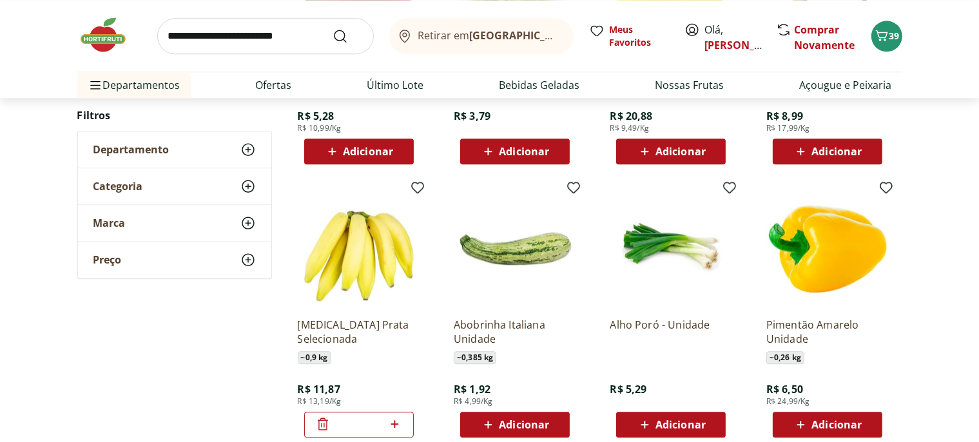
type input "*"
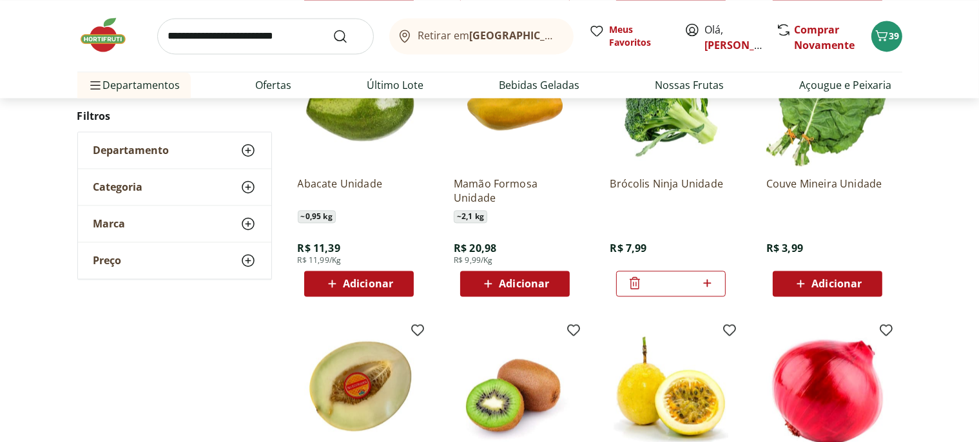
scroll to position [2586, 0]
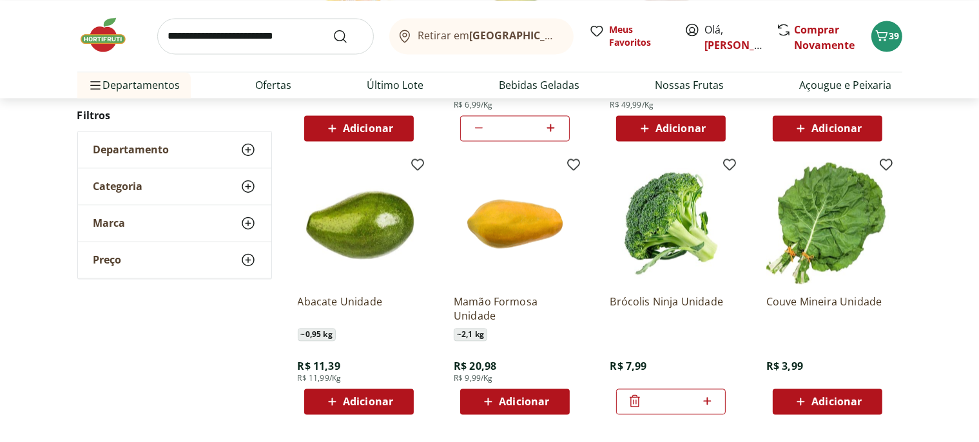
click at [171, 148] on div "Departamento" at bounding box center [174, 150] width 193 height 36
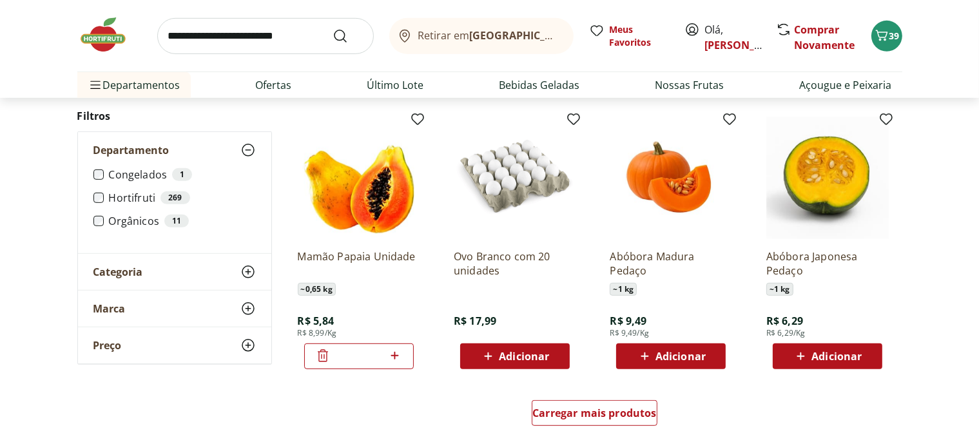
scroll to position [674, 0]
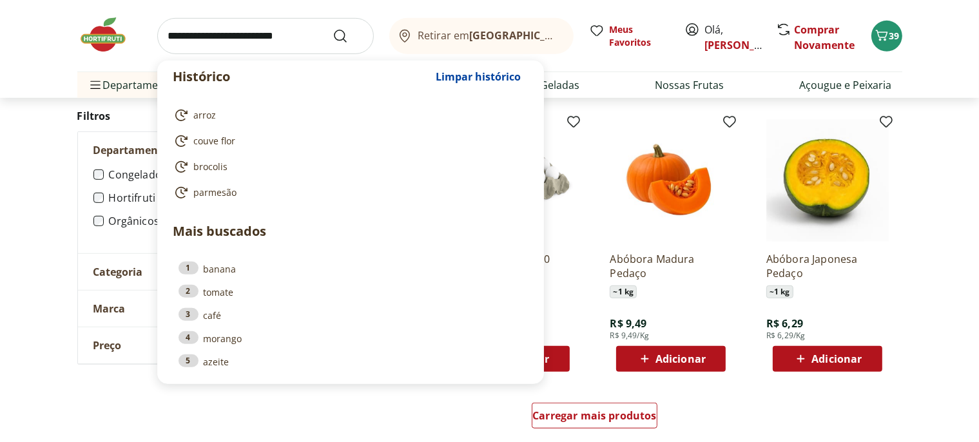
click at [197, 37] on input "search" at bounding box center [265, 36] width 217 height 36
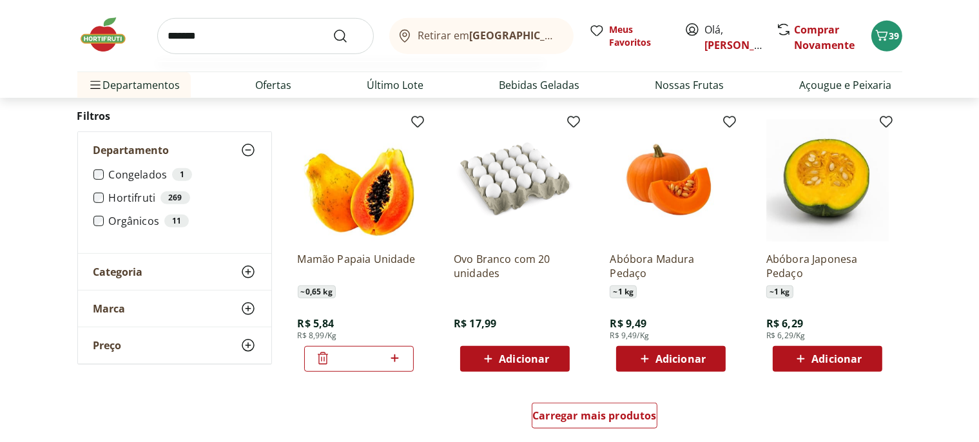
type input "********"
click button "Submit Search" at bounding box center [348, 35] width 31 height 15
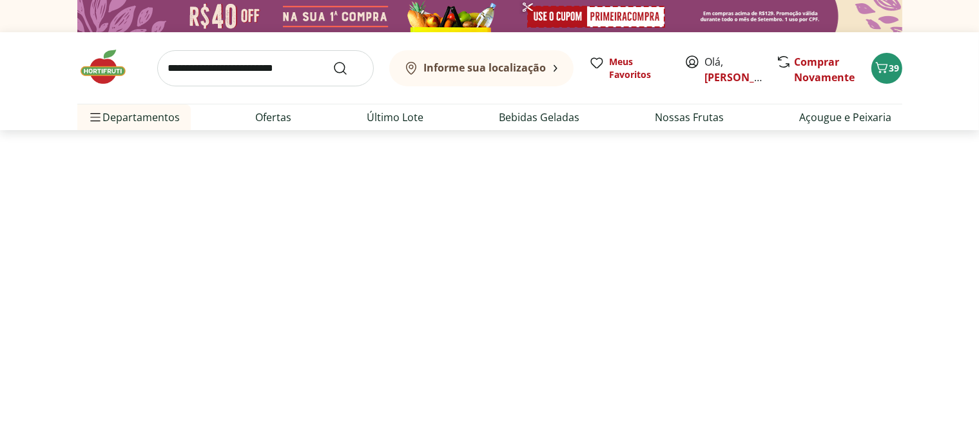
select select "**********"
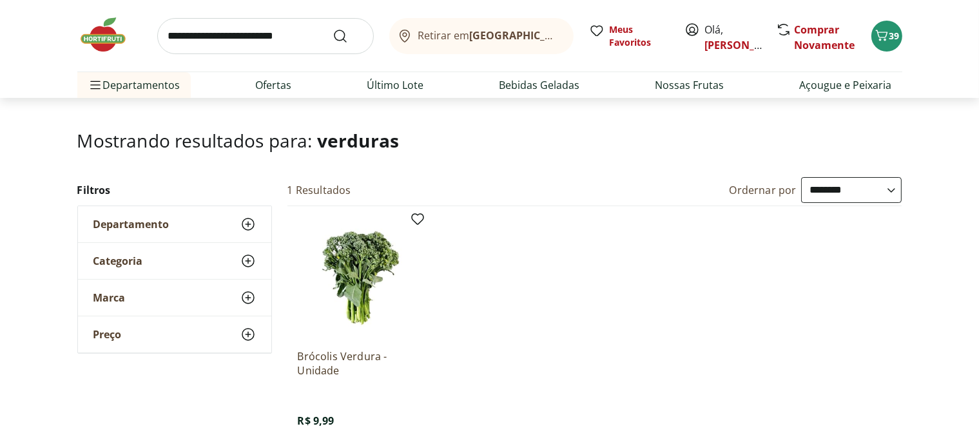
scroll to position [204, 0]
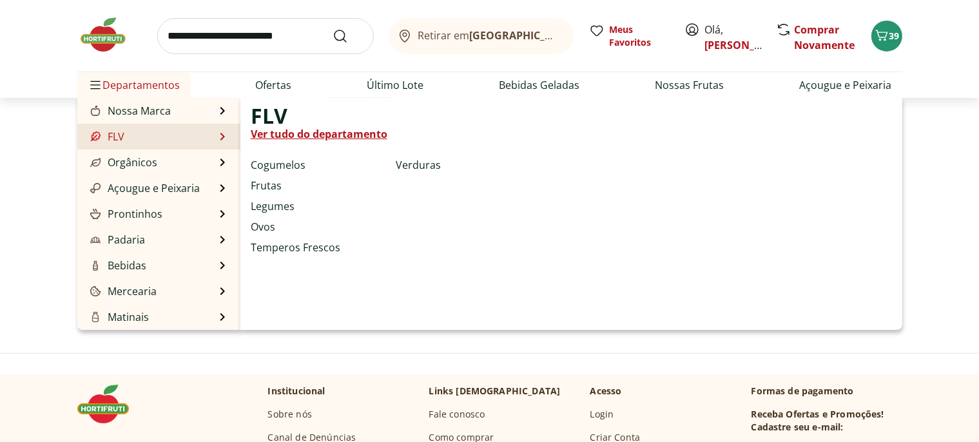
drag, startPoint x: 287, startPoint y: 148, endPoint x: 344, endPoint y: 161, distance: 59.0
click at [240, 150] on li "FLV FLV Ver tudo do departamento Cogumelos Frutas Legumes Ovos Temperos Frescos…" at bounding box center [158, 137] width 163 height 26
click at [398, 166] on link "Verduras" at bounding box center [418, 164] width 45 height 15
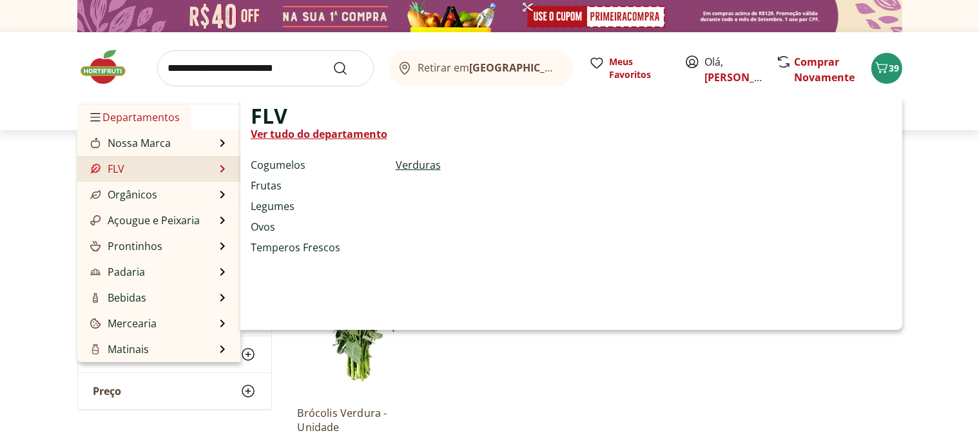
select select "**********"
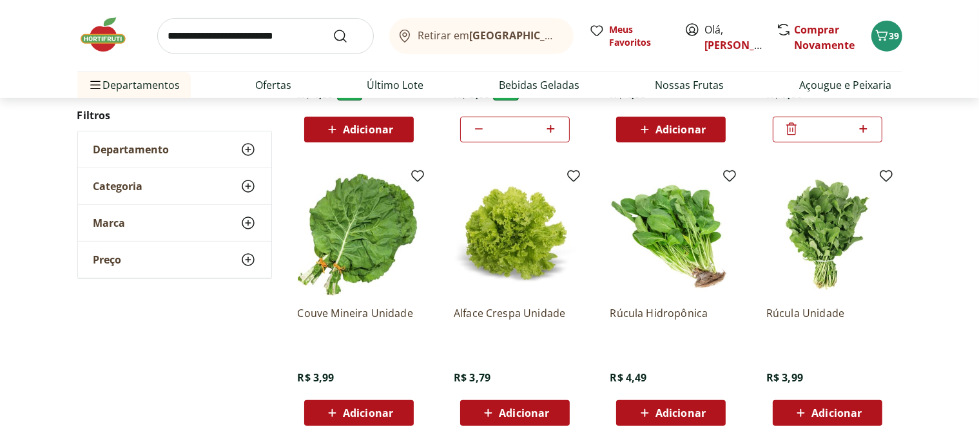
scroll to position [408, 0]
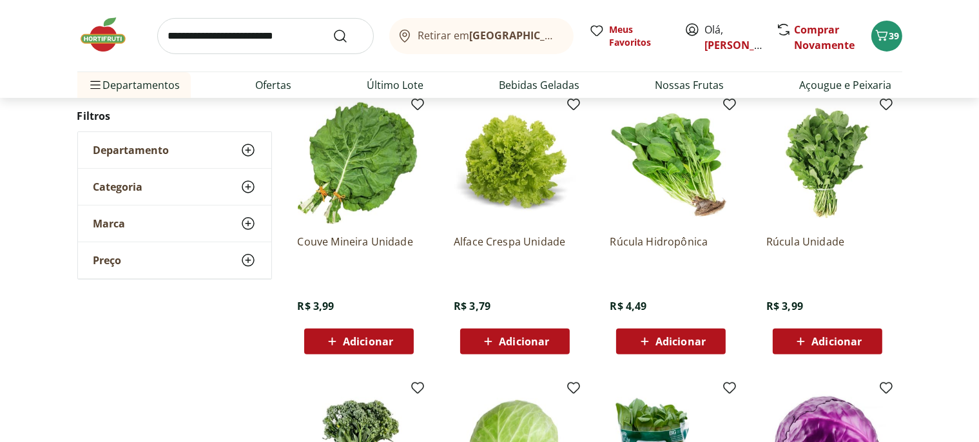
click at [824, 329] on button "Adicionar" at bounding box center [828, 342] width 110 height 26
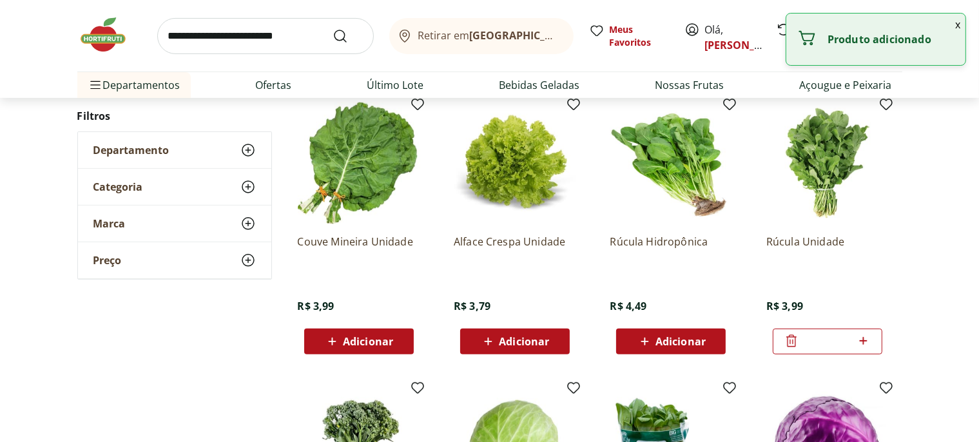
click at [679, 338] on span "Adicionar" at bounding box center [681, 342] width 50 height 10
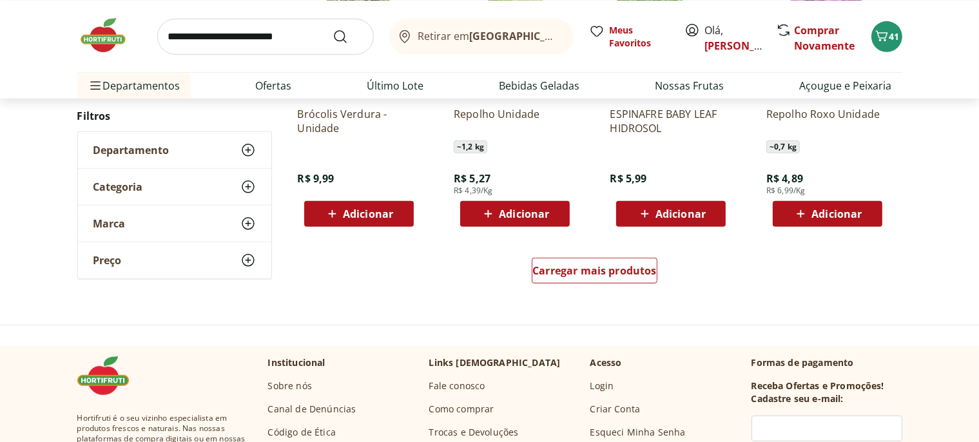
scroll to position [885, 0]
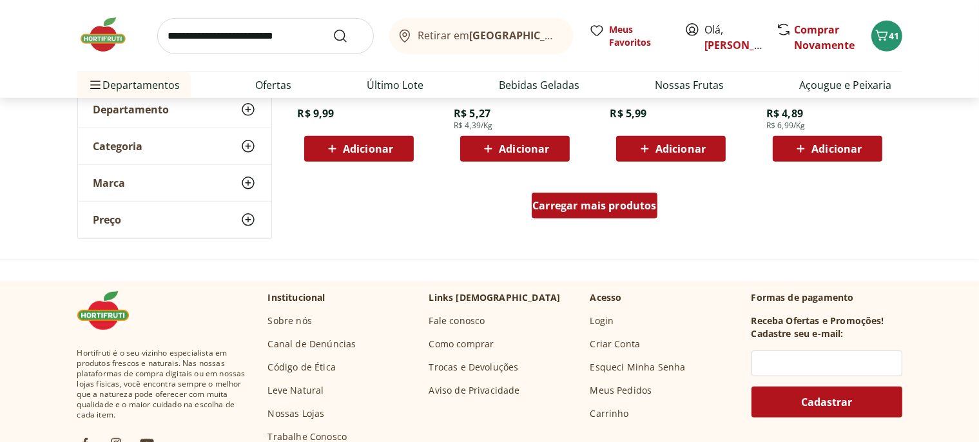
click at [591, 212] on div "Carregar mais produtos" at bounding box center [595, 206] width 126 height 26
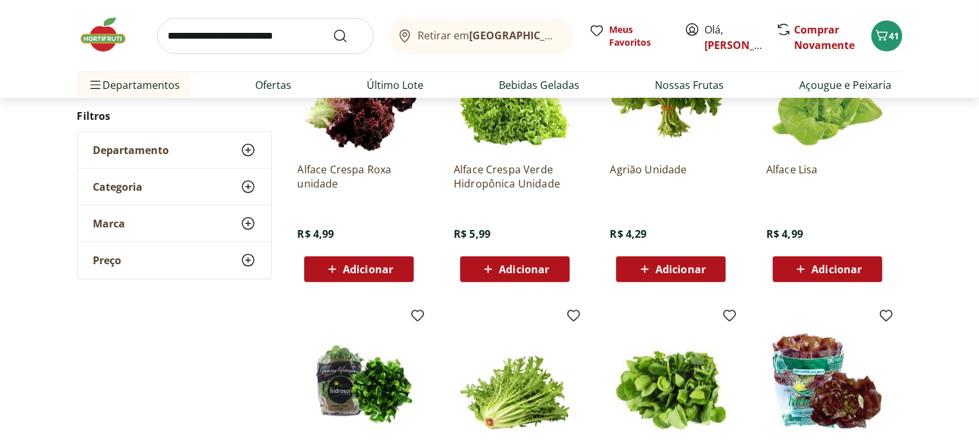
scroll to position [1157, 0]
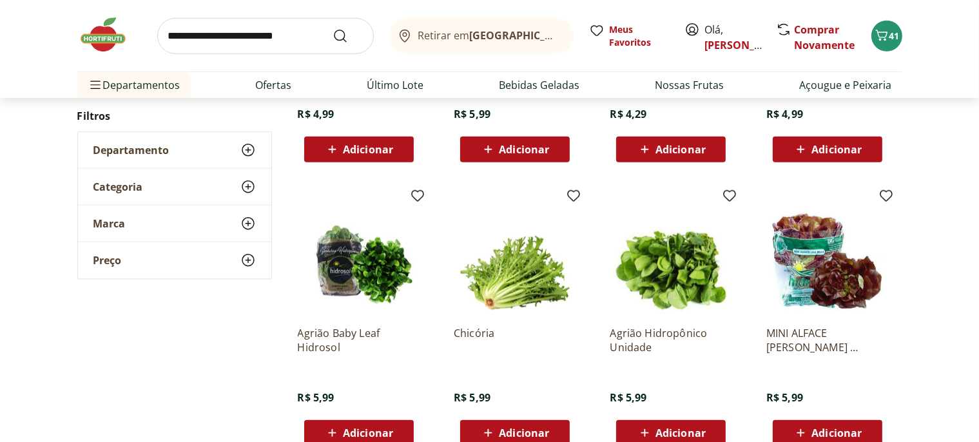
click at [824, 153] on span "Adicionar" at bounding box center [837, 149] width 50 height 10
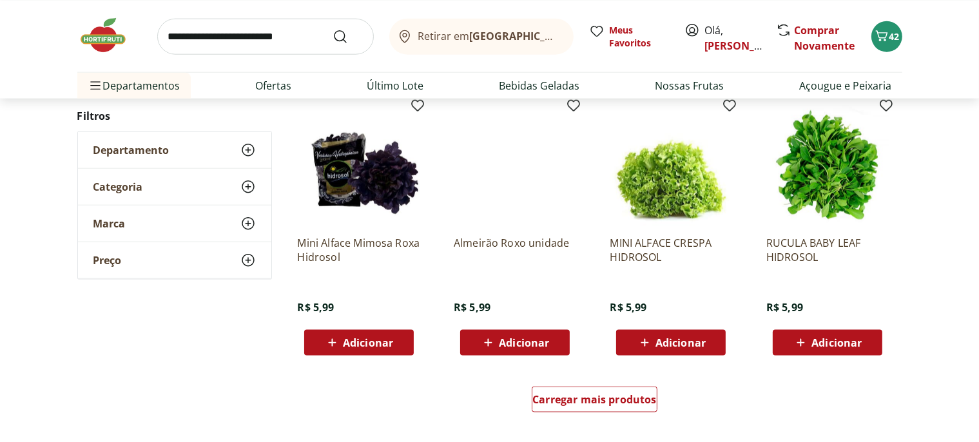
scroll to position [1565, 0]
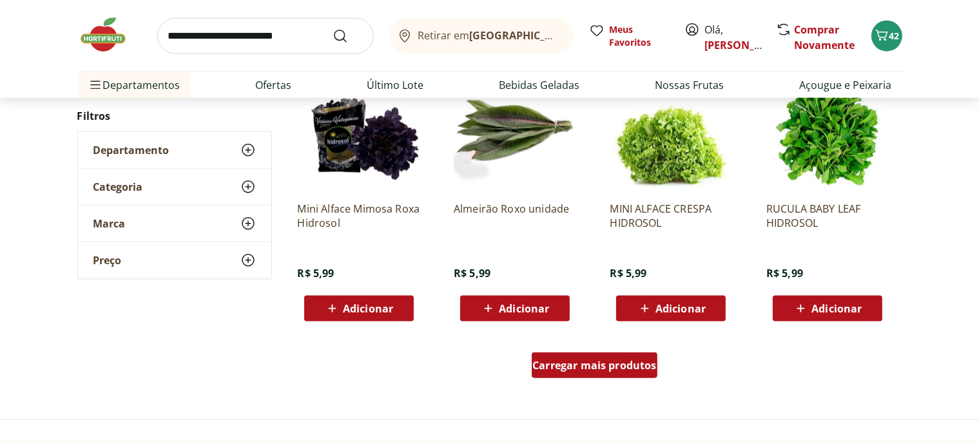
click at [587, 375] on div "Carregar mais produtos" at bounding box center [595, 366] width 126 height 26
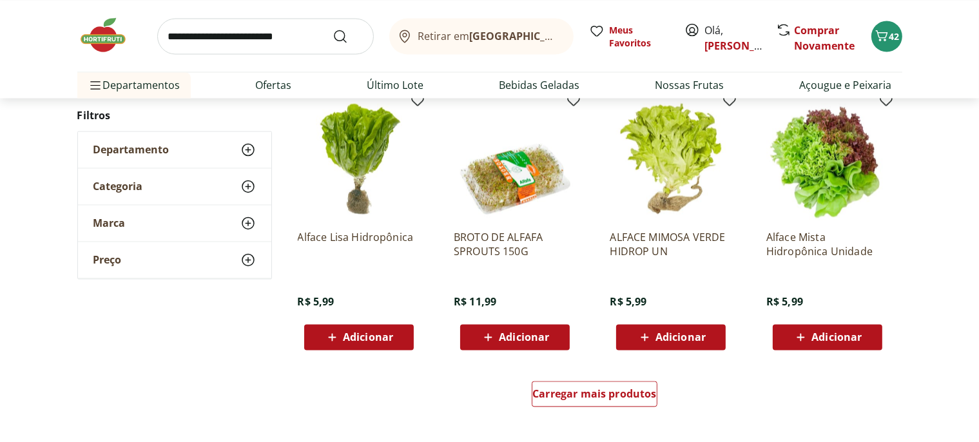
scroll to position [2383, 0]
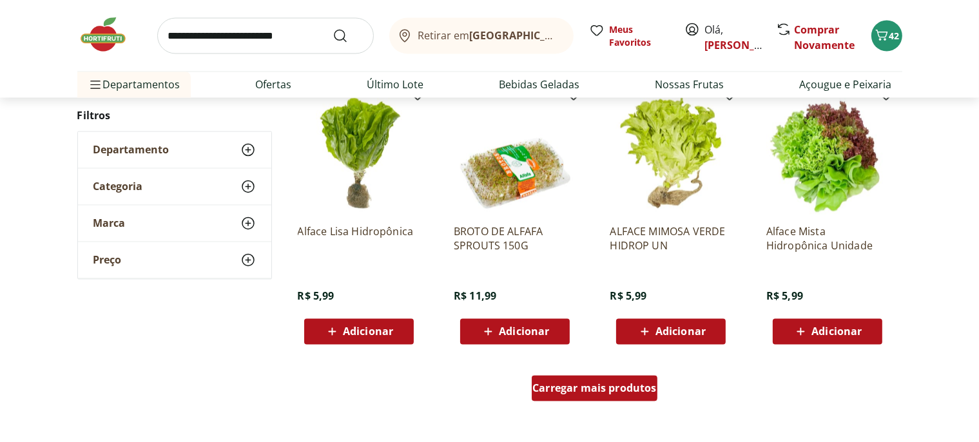
click at [600, 392] on span "Carregar mais produtos" at bounding box center [595, 389] width 124 height 10
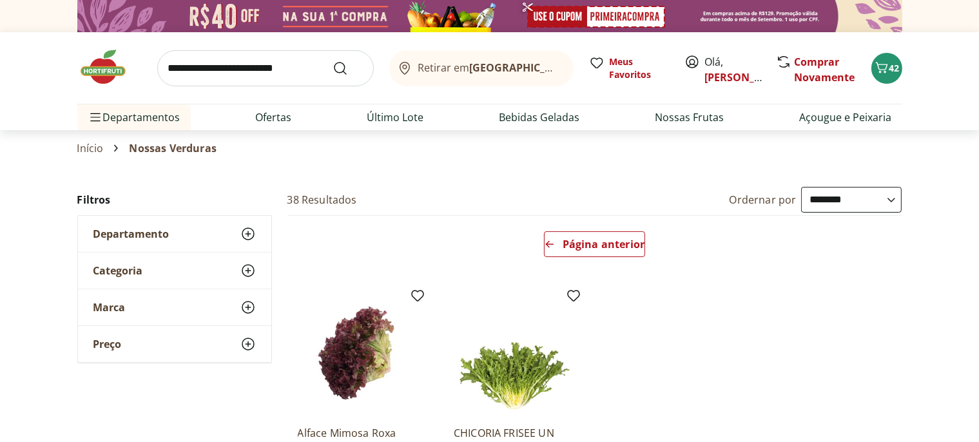
click at [230, 75] on input "search" at bounding box center [265, 68] width 217 height 36
drag, startPoint x: 39, startPoint y: 228, endPoint x: 116, endPoint y: 181, distance: 90.2
click at [40, 224] on div "**********" at bounding box center [489, 371] width 979 height 369
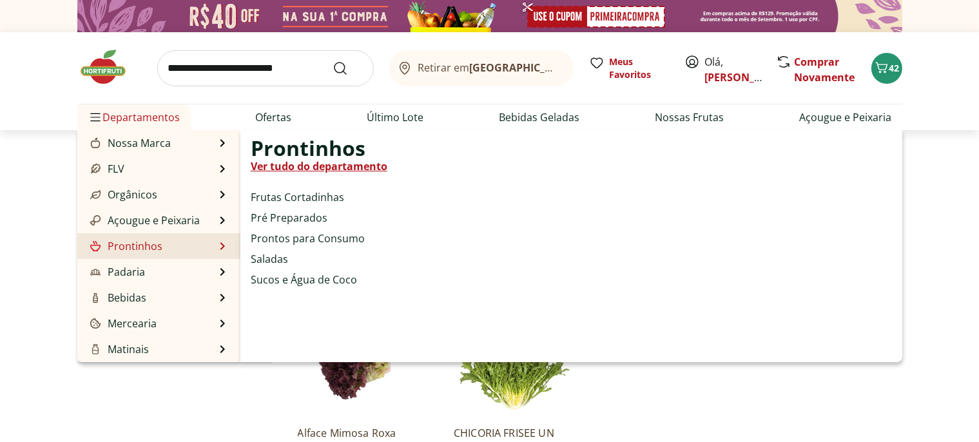
click at [145, 250] on link "Prontinhos" at bounding box center [125, 246] width 75 height 15
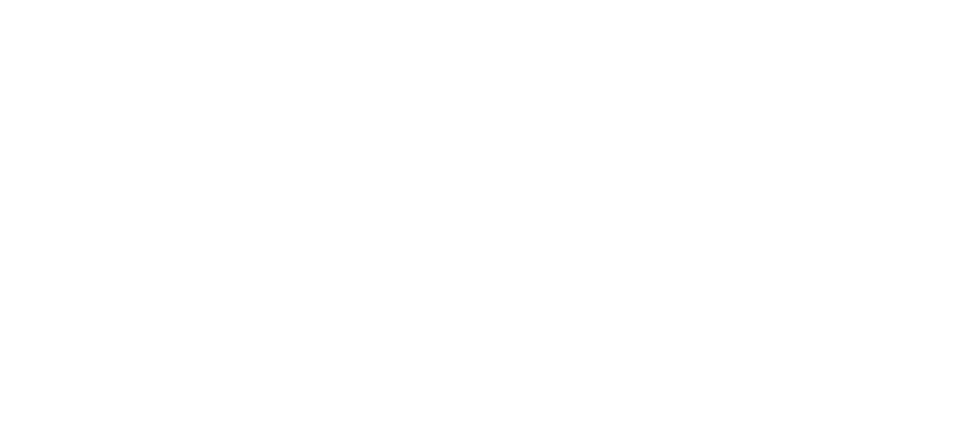
select select "**********"
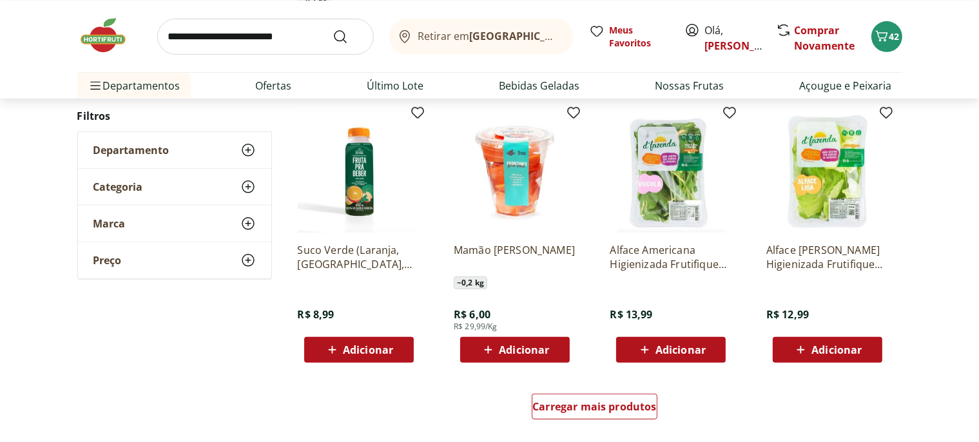
scroll to position [885, 0]
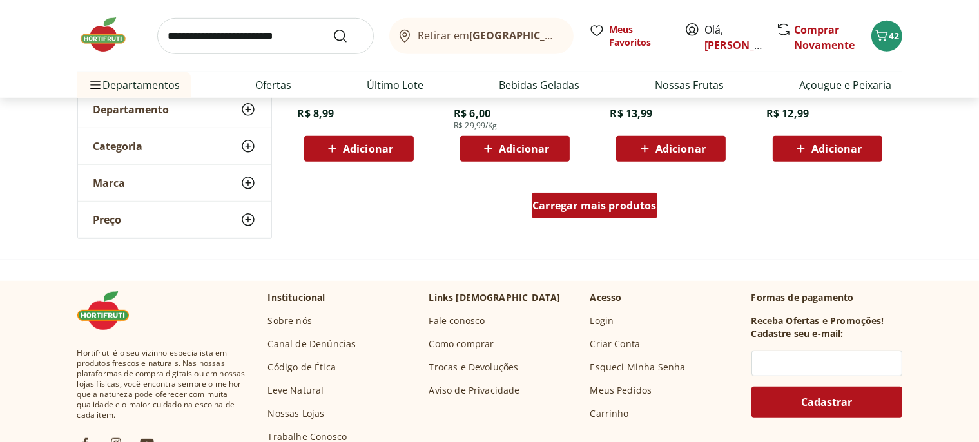
click at [556, 215] on div "Carregar mais produtos" at bounding box center [595, 206] width 126 height 26
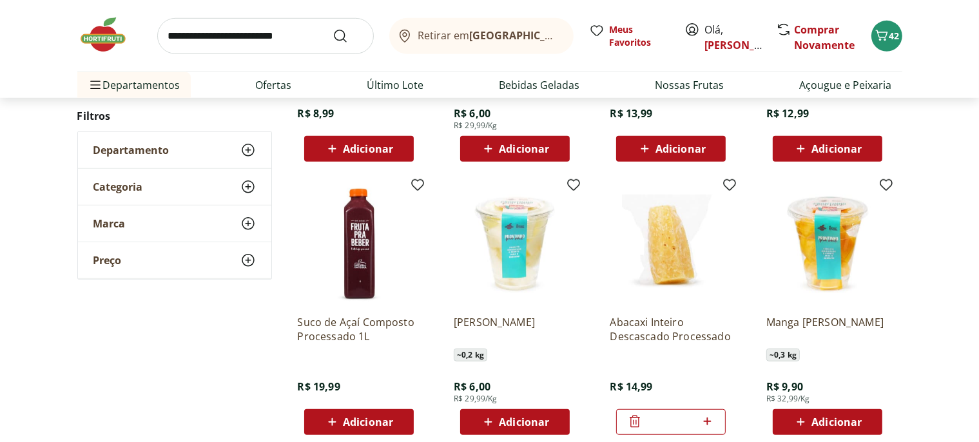
type input "*"
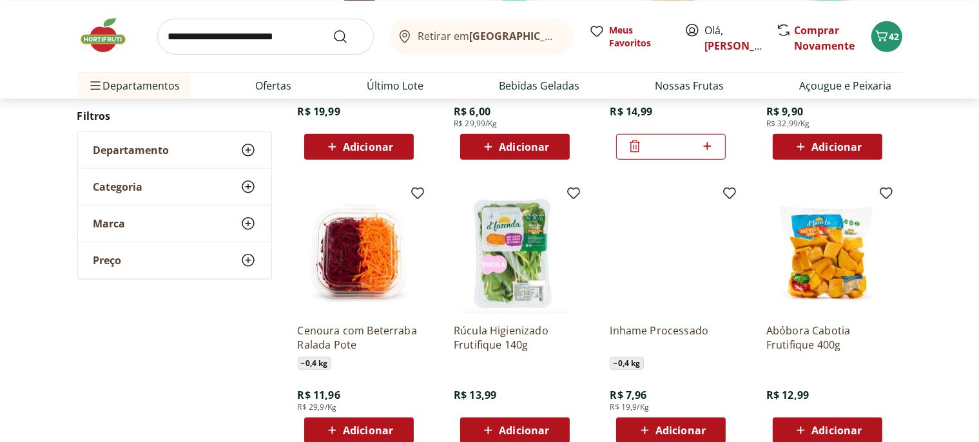
scroll to position [1293, 0]
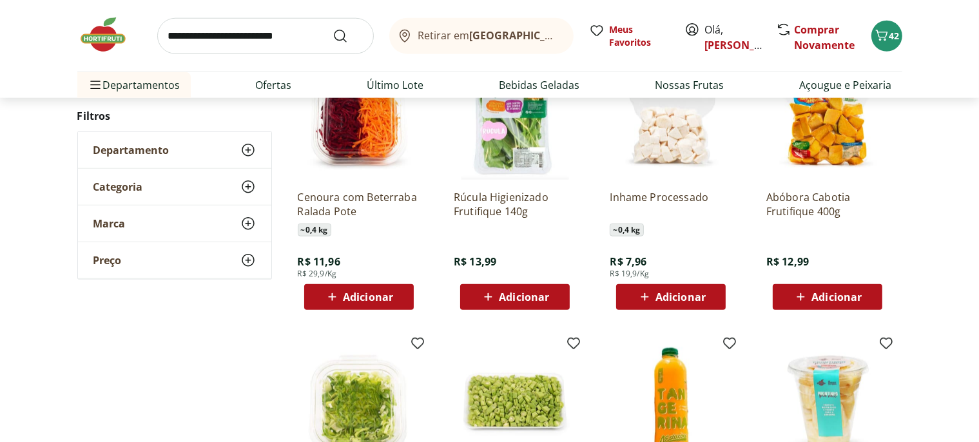
click at [824, 296] on span "Adicionar" at bounding box center [837, 297] width 50 height 10
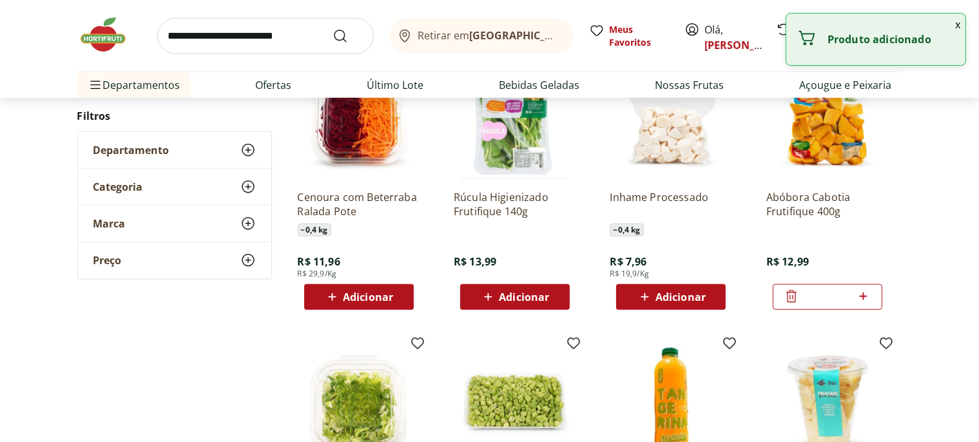
click at [674, 292] on span "Adicionar" at bounding box center [681, 297] width 50 height 10
click at [708, 292] on icon at bounding box center [707, 296] width 16 height 15
type input "*"
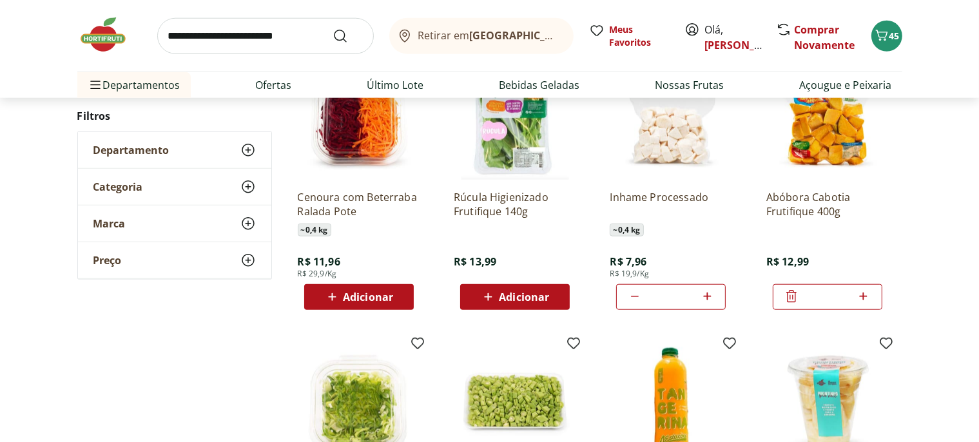
click at [373, 295] on span "Adicionar" at bounding box center [368, 297] width 50 height 10
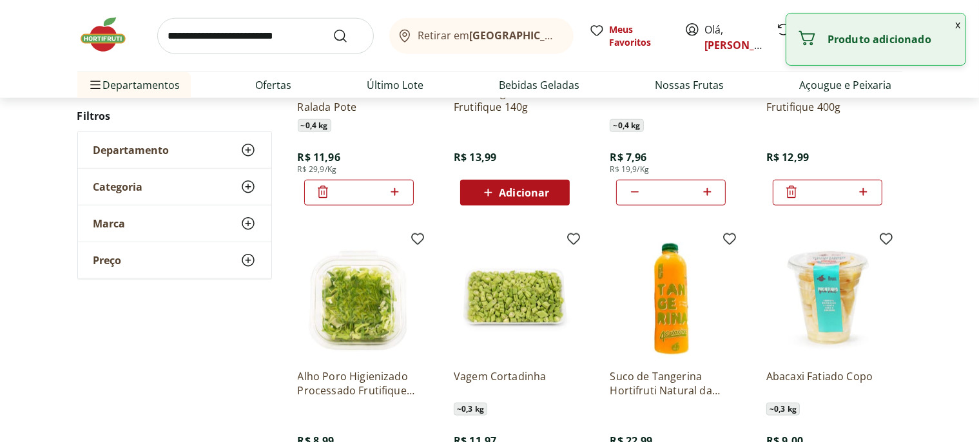
scroll to position [1498, 0]
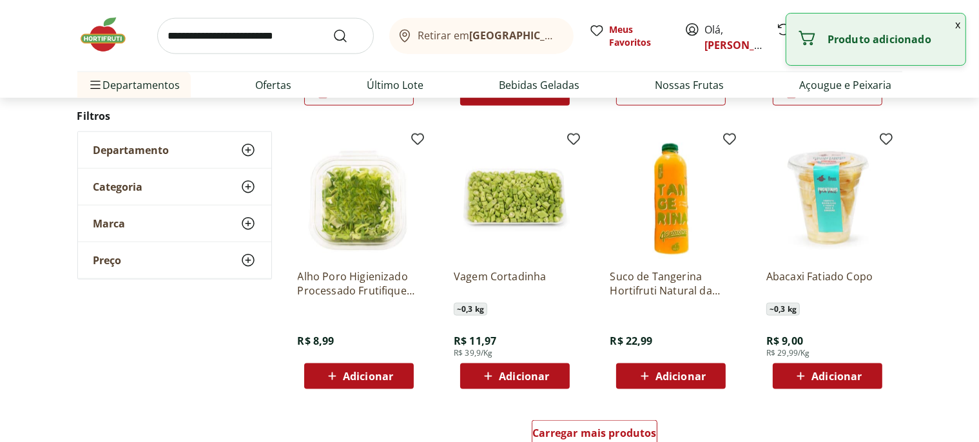
click at [369, 375] on span "Adicionar" at bounding box center [368, 376] width 50 height 10
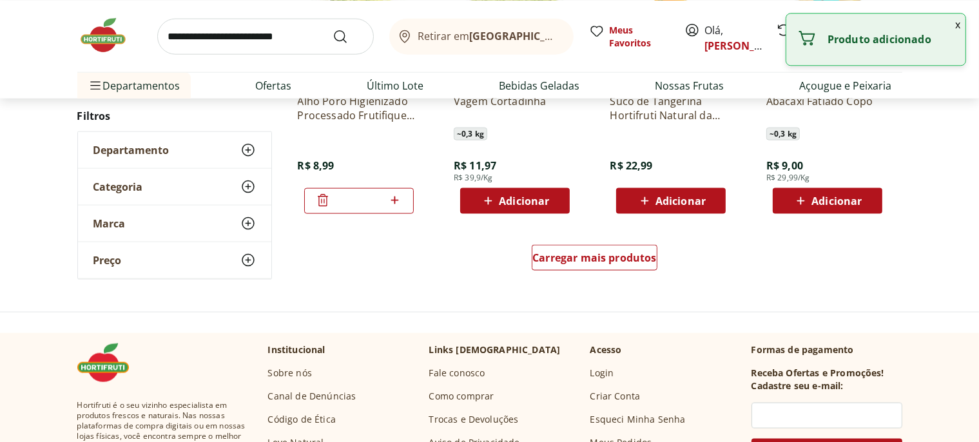
scroll to position [1702, 0]
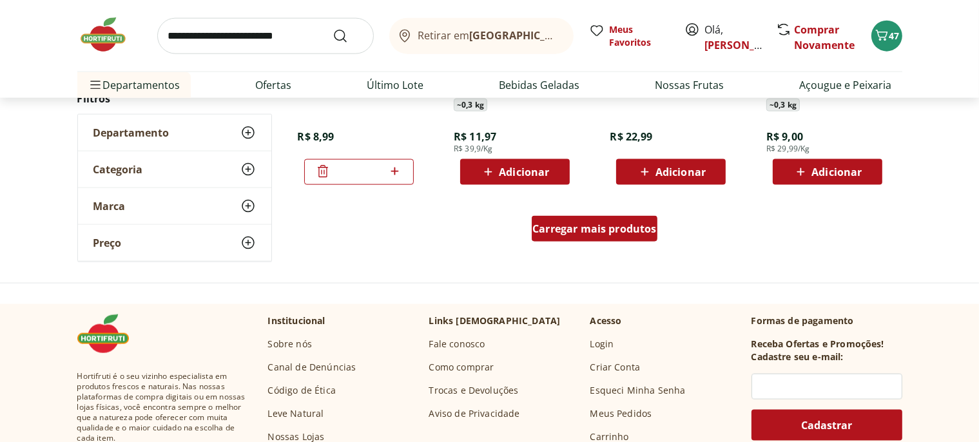
click at [588, 239] on div "Carregar mais produtos" at bounding box center [595, 229] width 126 height 26
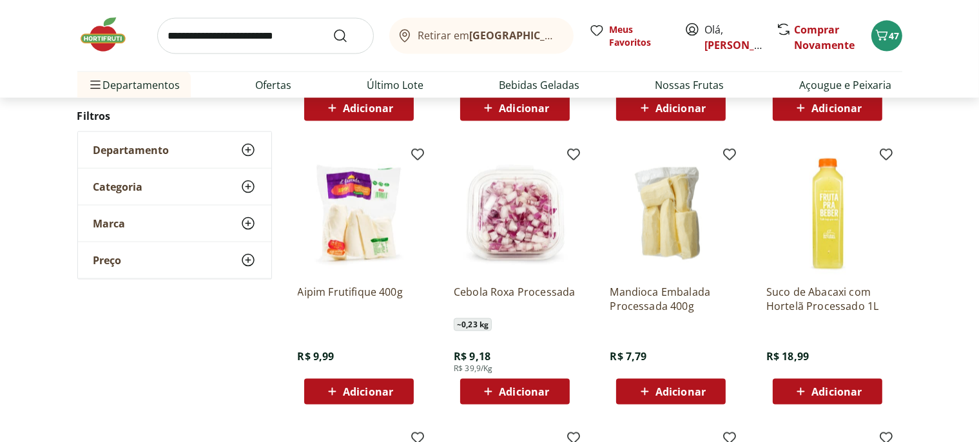
scroll to position [2110, 0]
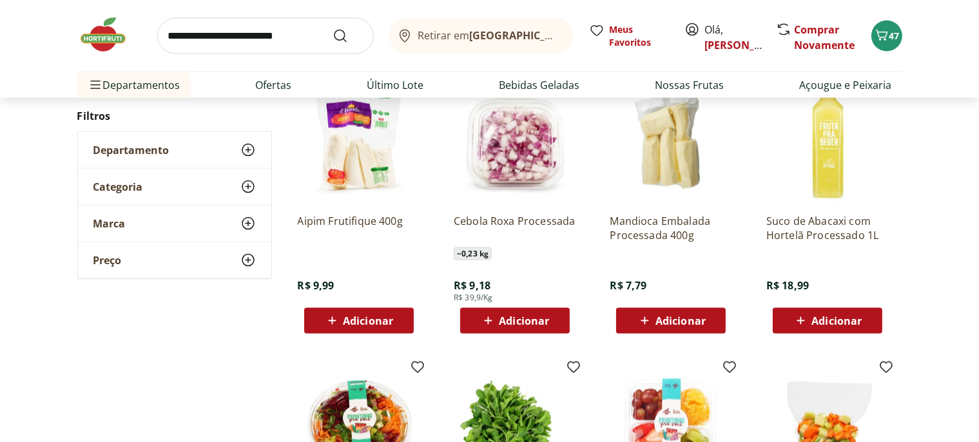
click at [665, 321] on span "Adicionar" at bounding box center [681, 321] width 50 height 10
click at [520, 311] on div "Adicionar" at bounding box center [515, 320] width 89 height 23
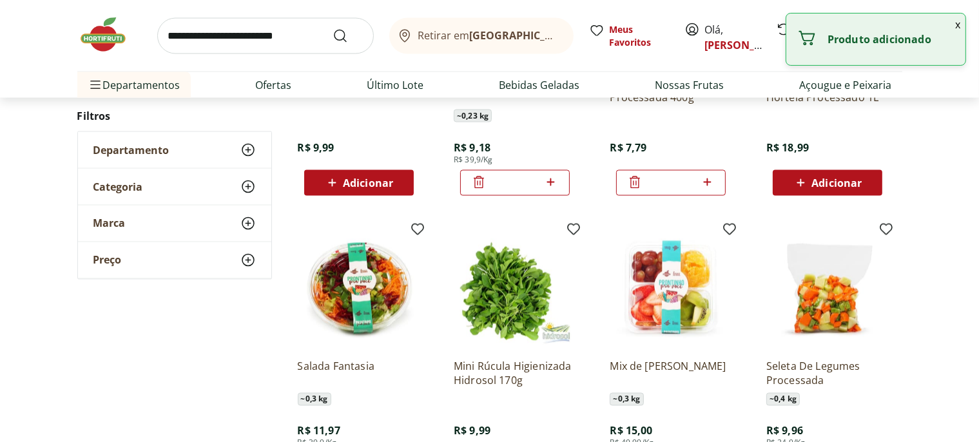
scroll to position [2383, 0]
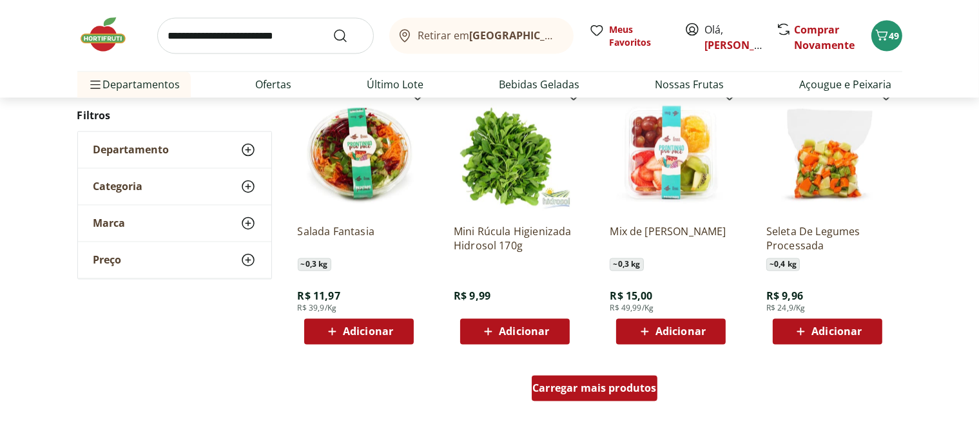
click at [589, 384] on span "Carregar mais produtos" at bounding box center [595, 389] width 124 height 10
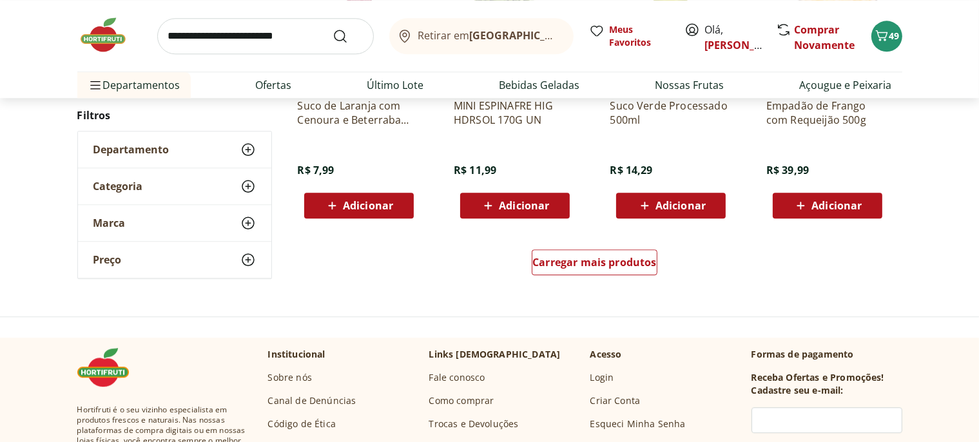
scroll to position [3404, 0]
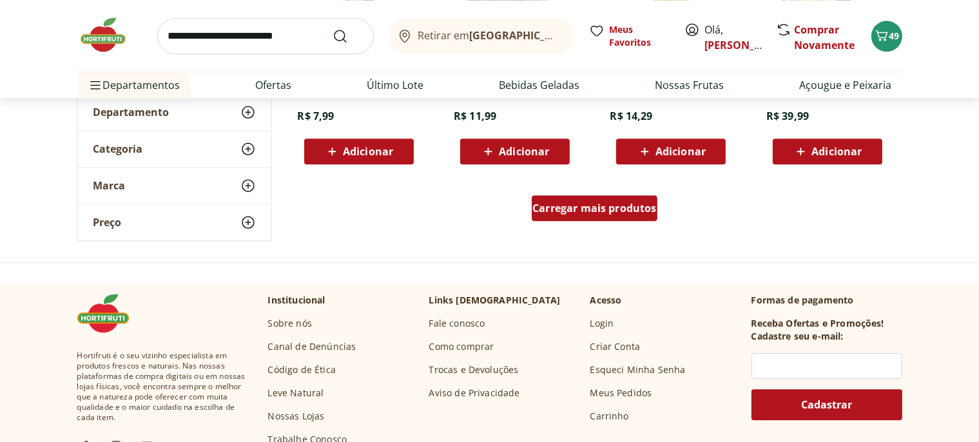
click at [577, 206] on span "Carregar mais produtos" at bounding box center [595, 208] width 124 height 10
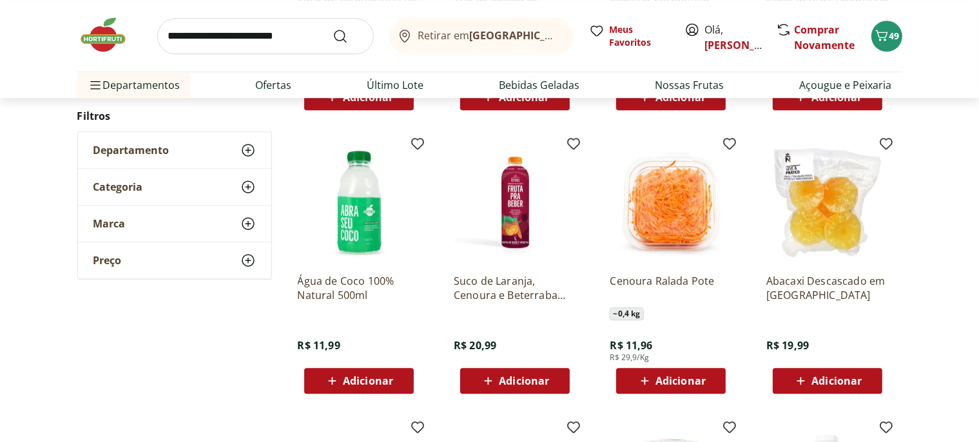
scroll to position [3744, 0]
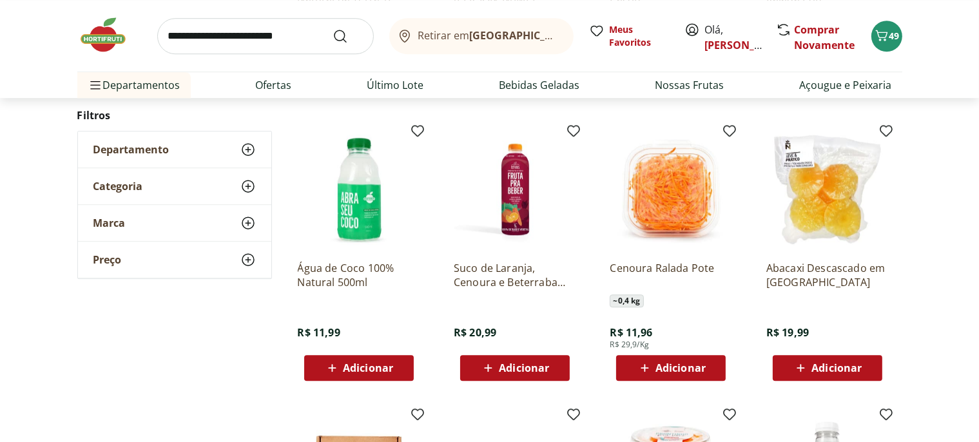
click at [672, 364] on span "Adicionar" at bounding box center [681, 368] width 50 height 10
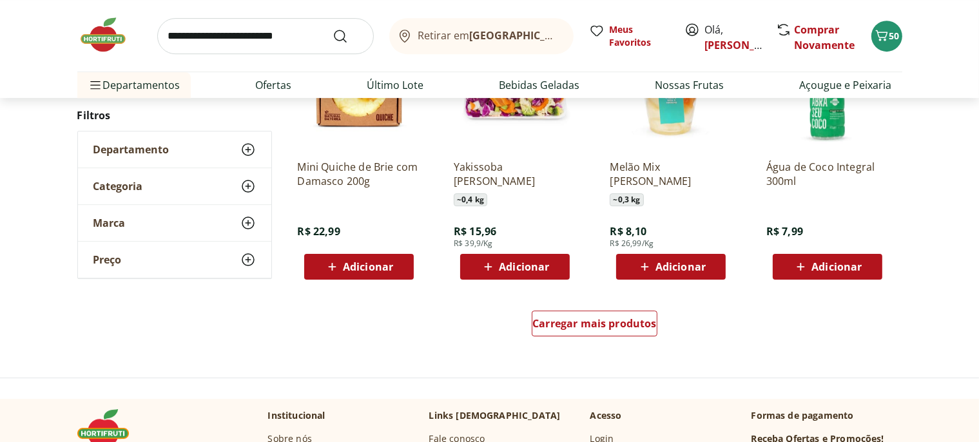
scroll to position [4152, 0]
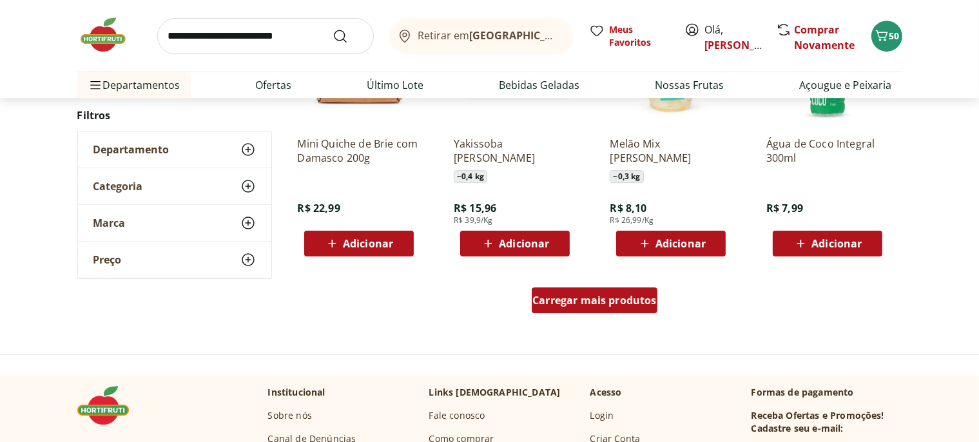
click at [569, 305] on span "Carregar mais produtos" at bounding box center [595, 300] width 124 height 10
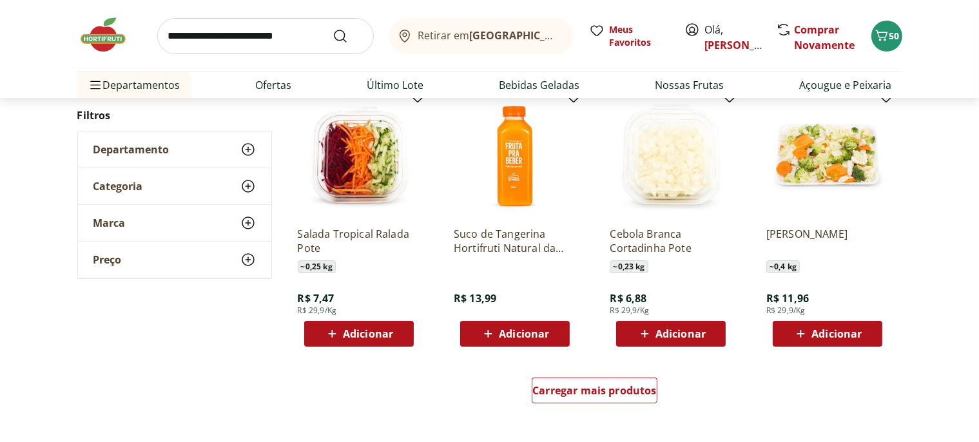
scroll to position [4902, 0]
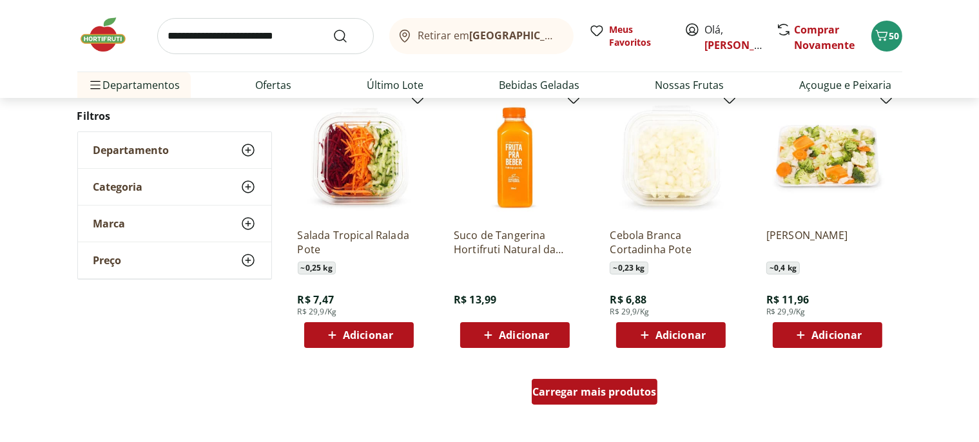
click at [587, 404] on div "Carregar mais produtos" at bounding box center [595, 392] width 126 height 26
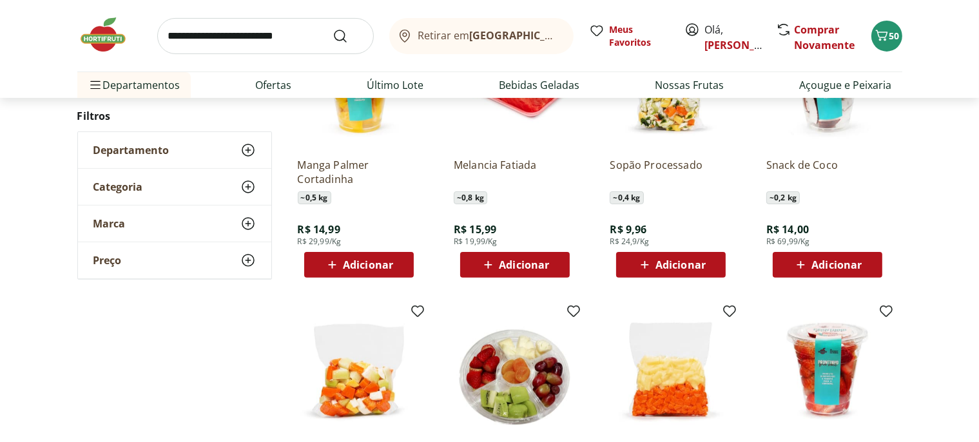
scroll to position [5378, 0]
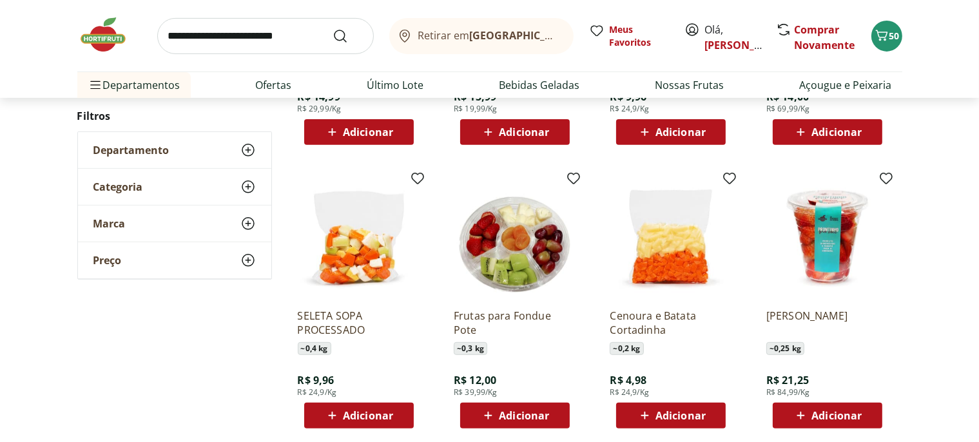
click at [673, 415] on span "Adicionar" at bounding box center [681, 416] width 50 height 10
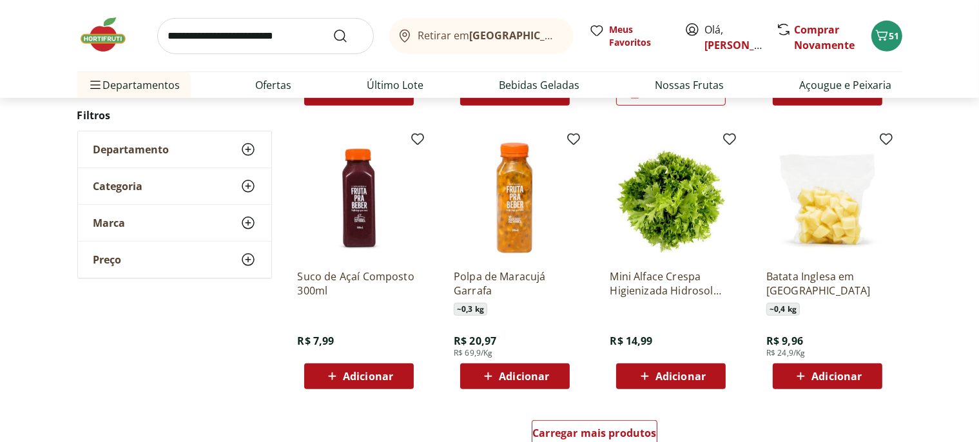
scroll to position [5718, 0]
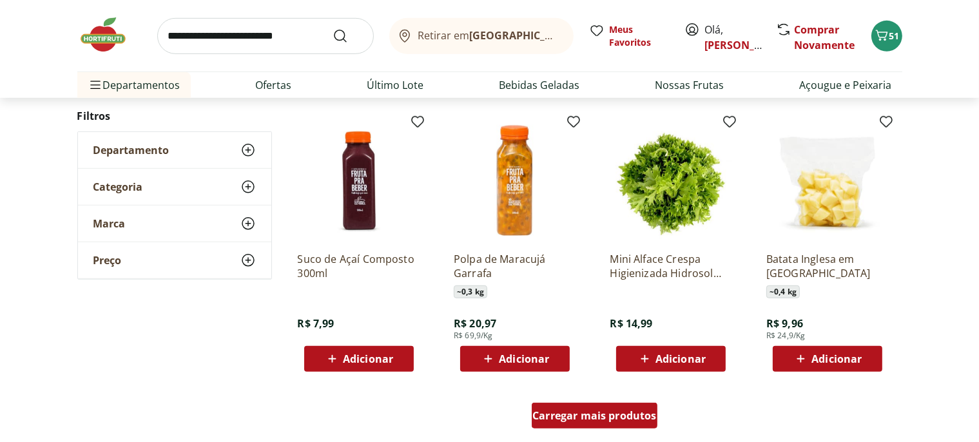
click at [592, 413] on span "Carregar mais produtos" at bounding box center [595, 416] width 124 height 10
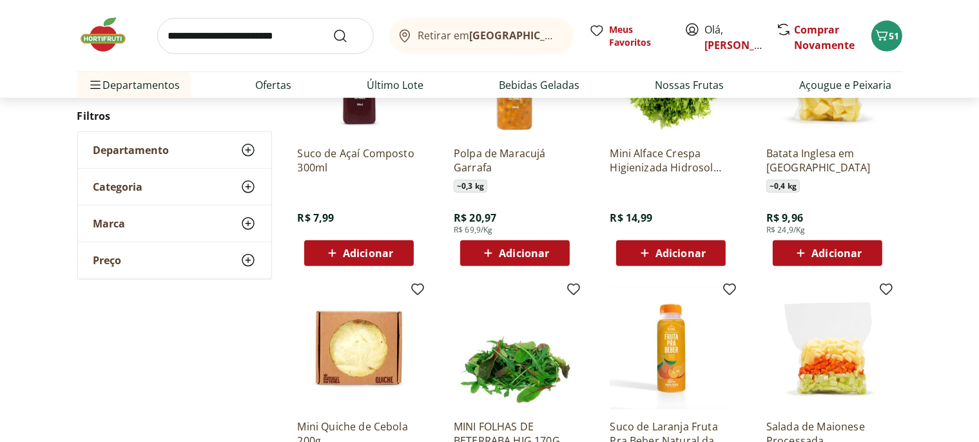
scroll to position [5923, 0]
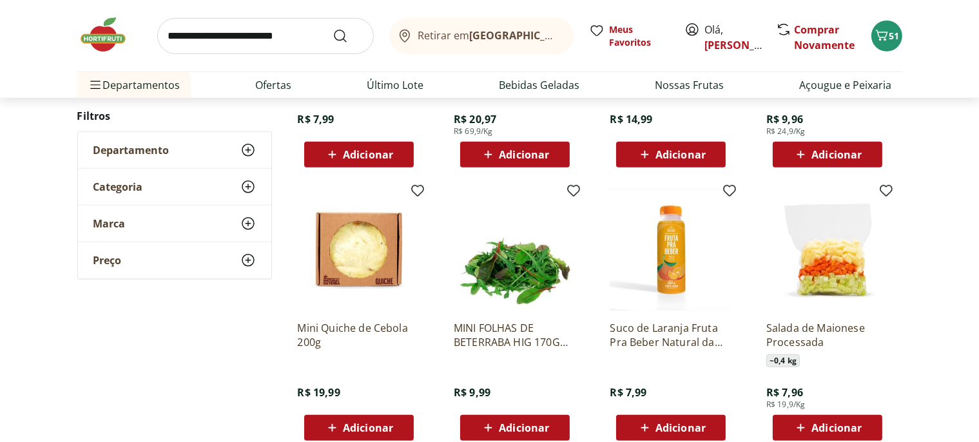
click at [520, 427] on span "Adicionar" at bounding box center [524, 428] width 50 height 10
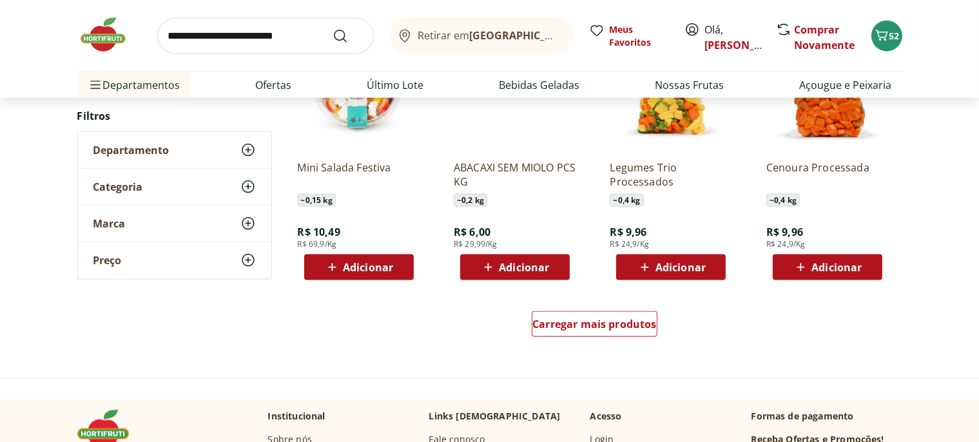
scroll to position [6671, 0]
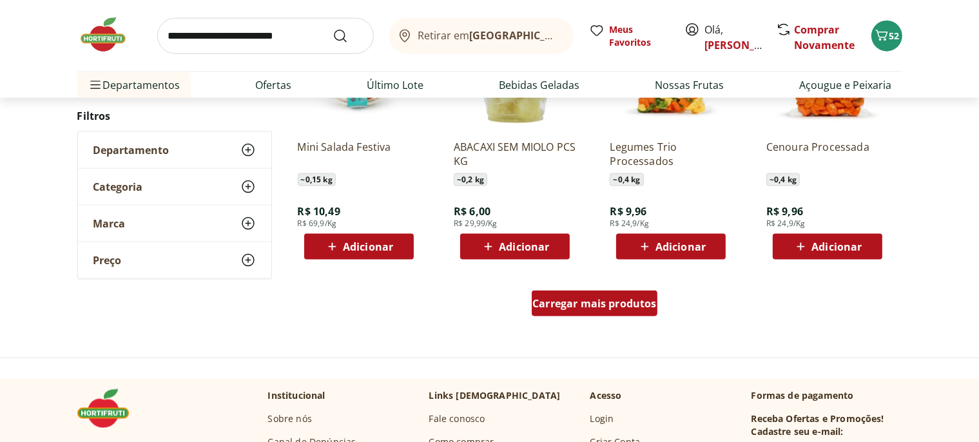
click at [582, 308] on span "Carregar mais produtos" at bounding box center [595, 303] width 124 height 10
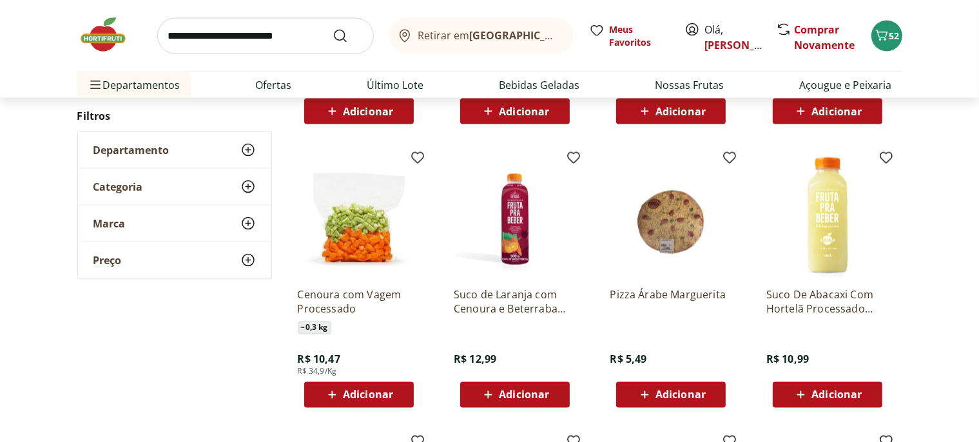
scroll to position [7489, 0]
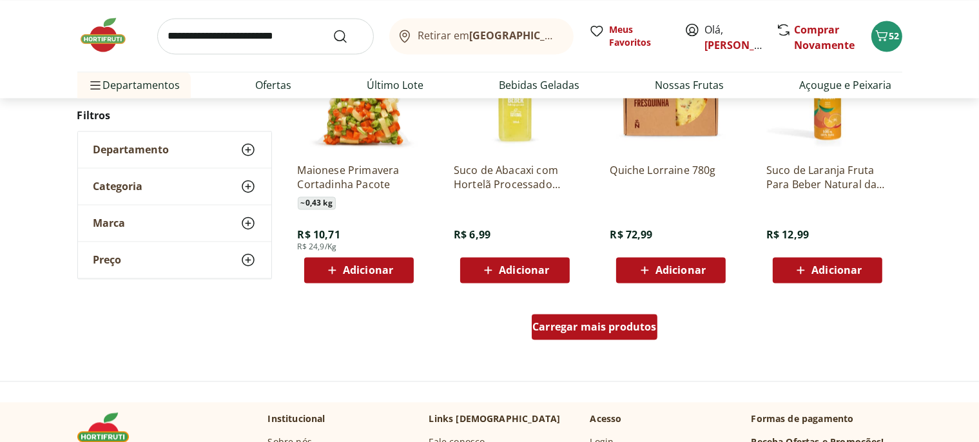
click at [592, 322] on span "Carregar mais produtos" at bounding box center [595, 327] width 124 height 10
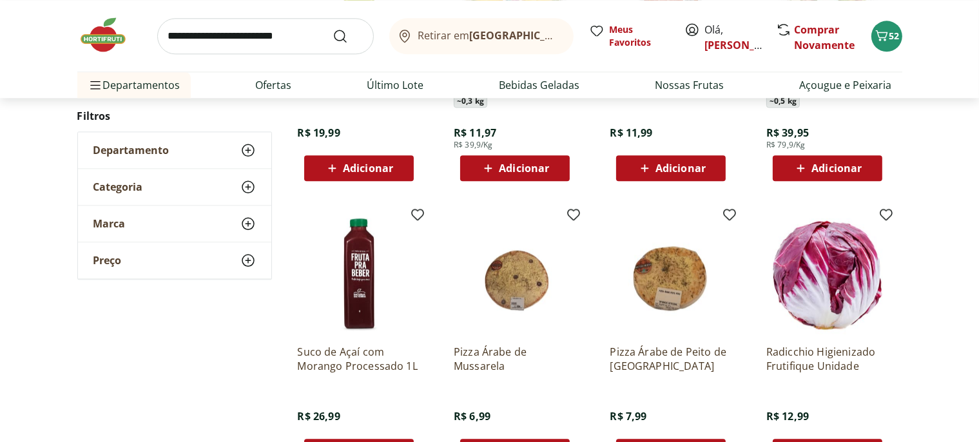
scroll to position [8305, 0]
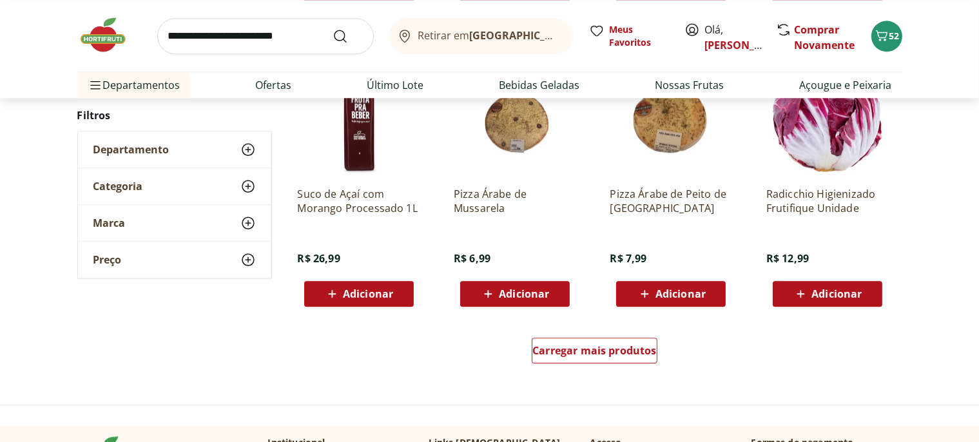
click at [224, 30] on input "search" at bounding box center [265, 36] width 217 height 36
type input "***"
click at [333, 28] on button "Submit Search" at bounding box center [348, 35] width 31 height 15
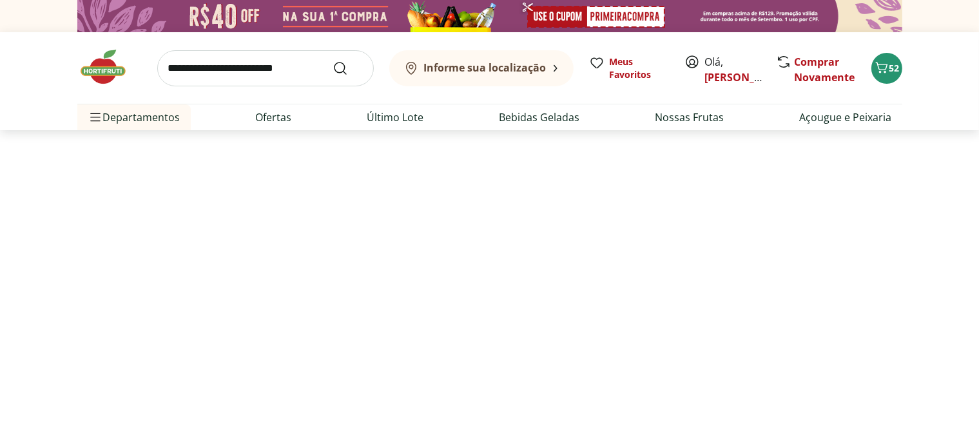
select select "**********"
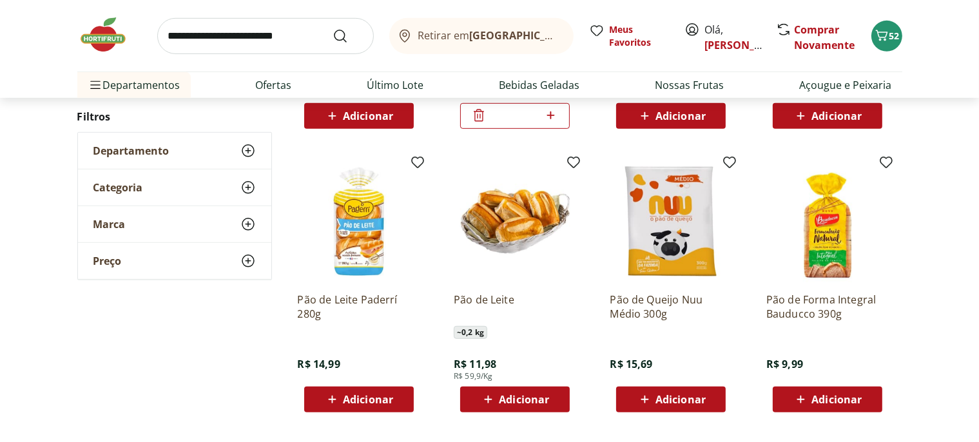
scroll to position [476, 0]
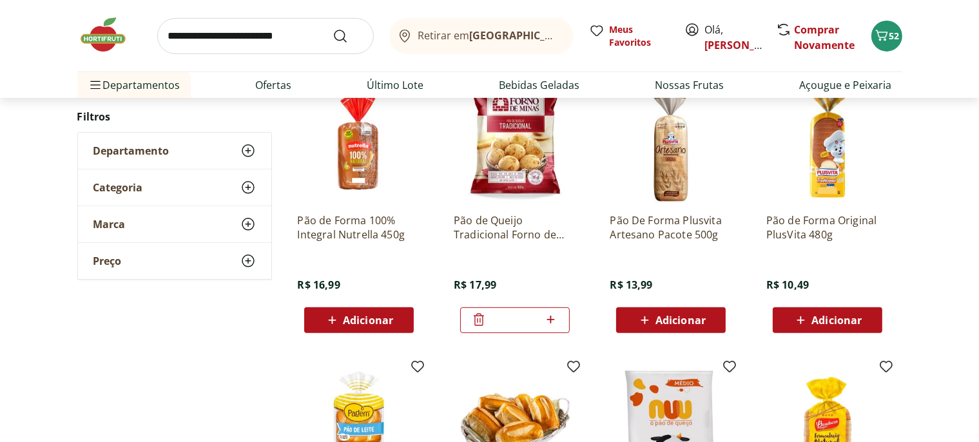
click at [509, 174] on img at bounding box center [515, 142] width 122 height 122
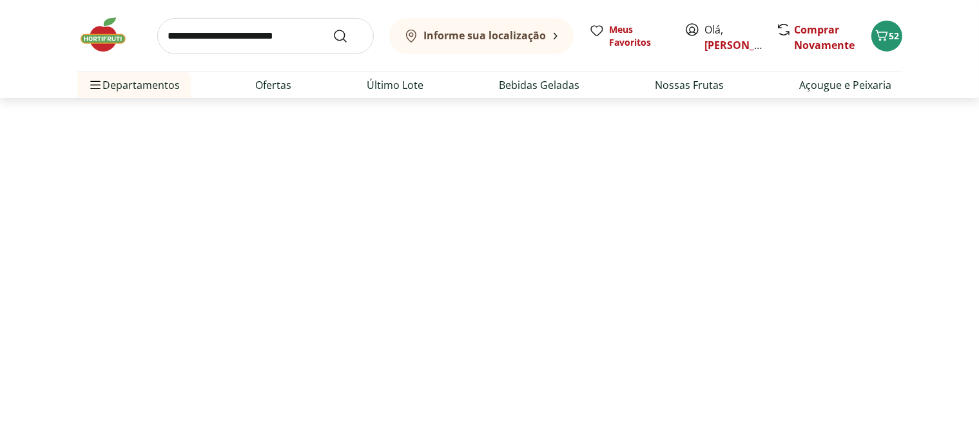
select select "**********"
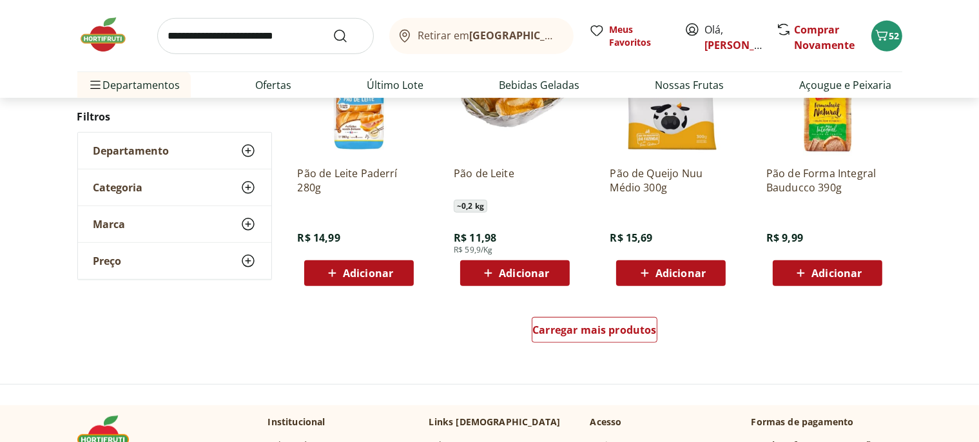
scroll to position [885, 0]
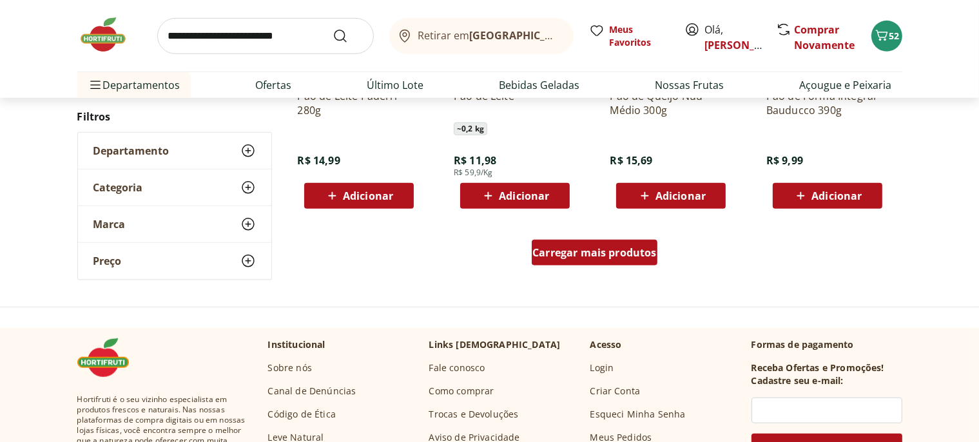
click at [599, 263] on div "Carregar mais produtos" at bounding box center [595, 253] width 126 height 26
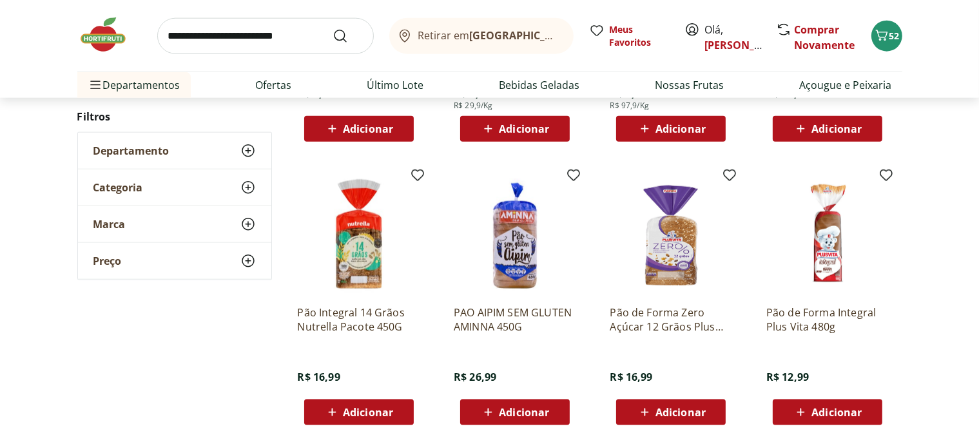
scroll to position [1565, 0]
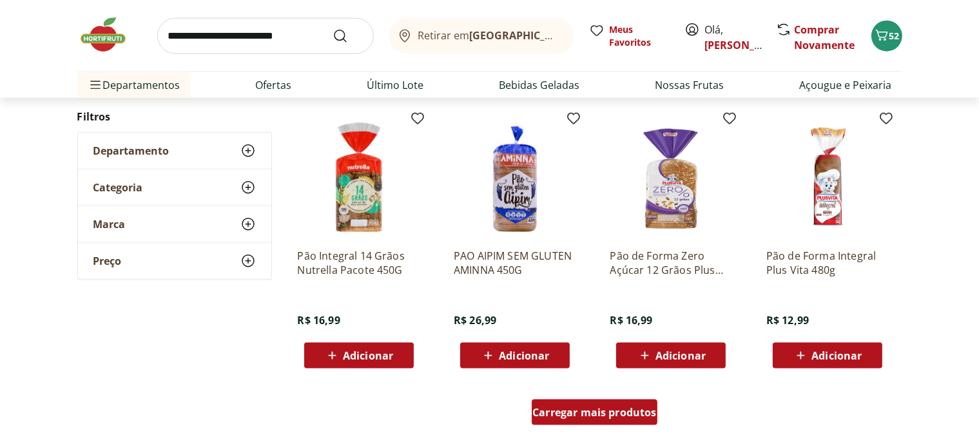
click at [582, 413] on span "Carregar mais produtos" at bounding box center [595, 412] width 124 height 10
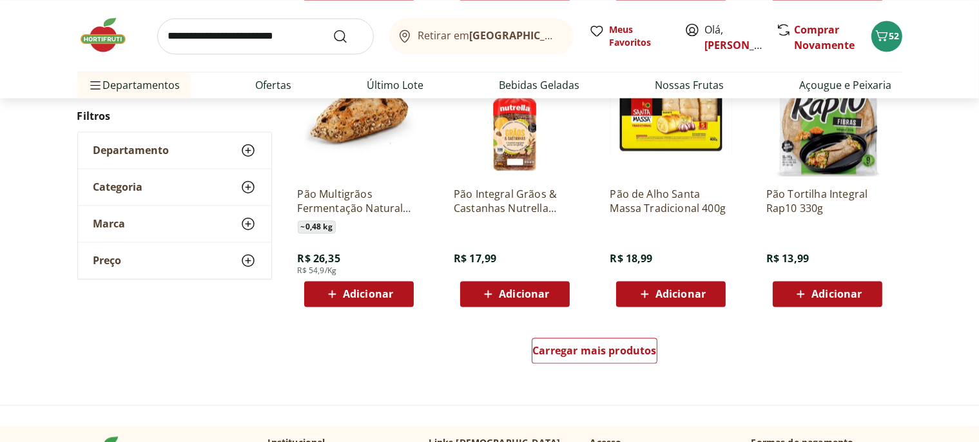
scroll to position [2586, 0]
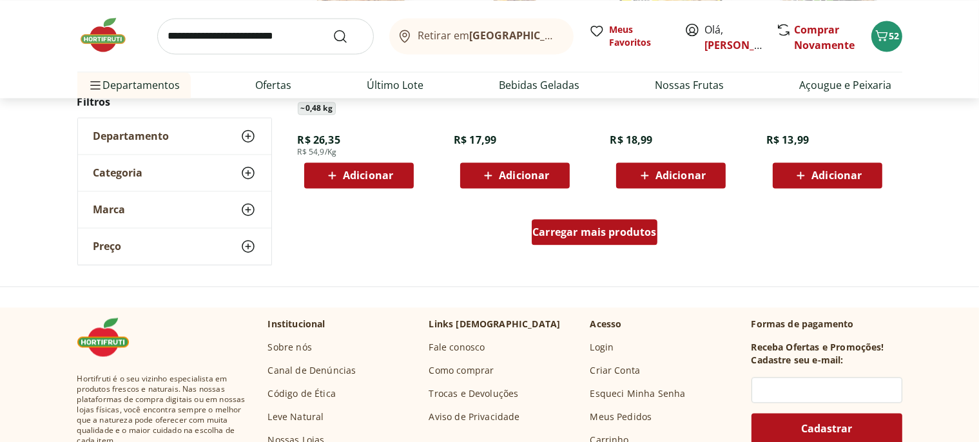
click at [631, 240] on div "Carregar mais produtos" at bounding box center [595, 232] width 126 height 26
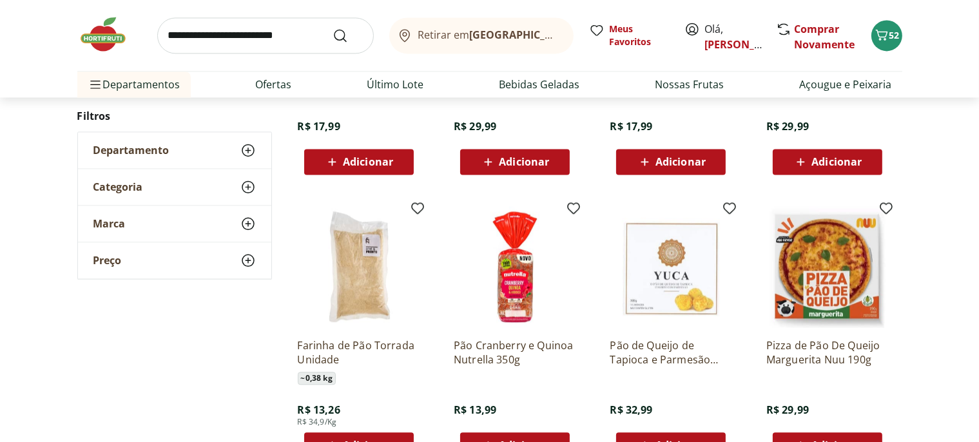
scroll to position [2927, 0]
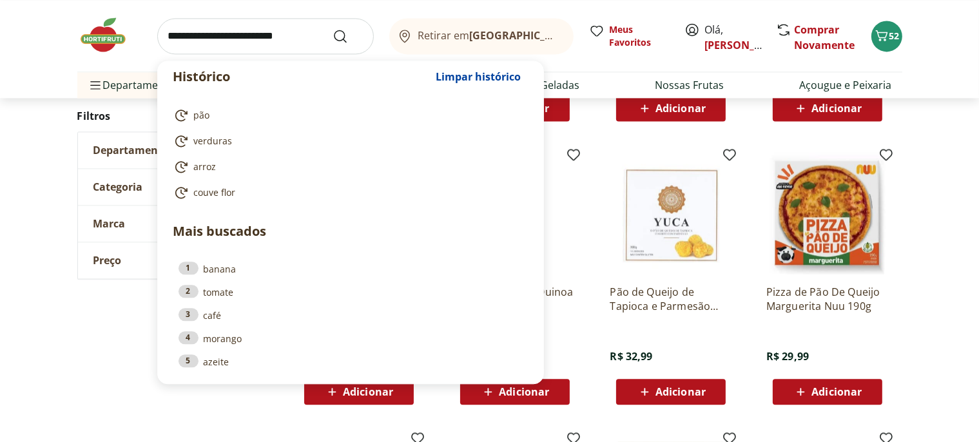
click at [228, 44] on input "search" at bounding box center [265, 36] width 217 height 36
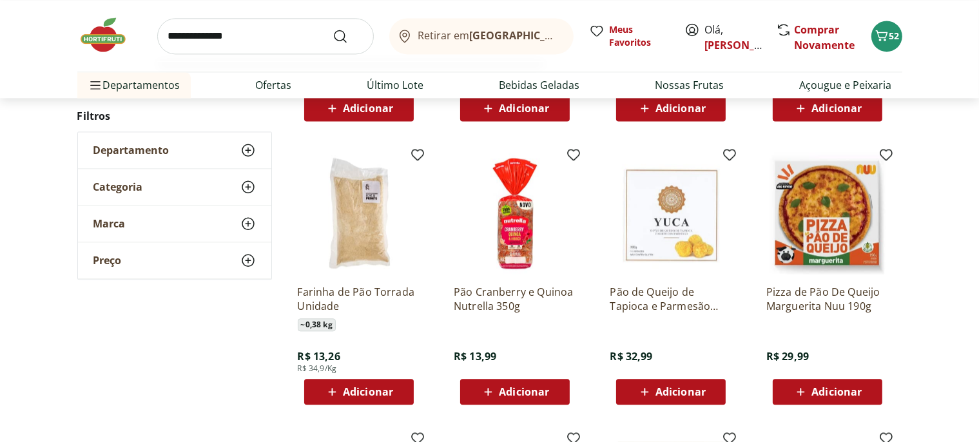
type input "**********"
click at [333, 28] on button "Submit Search" at bounding box center [348, 35] width 31 height 15
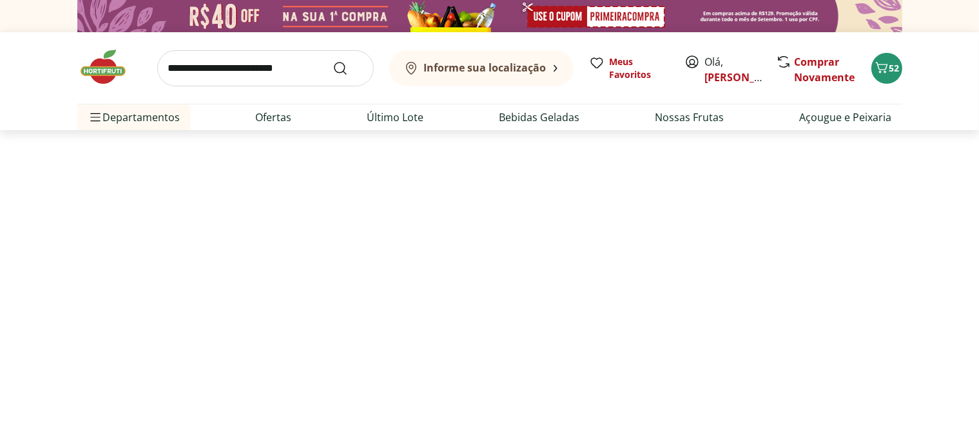
select select "**********"
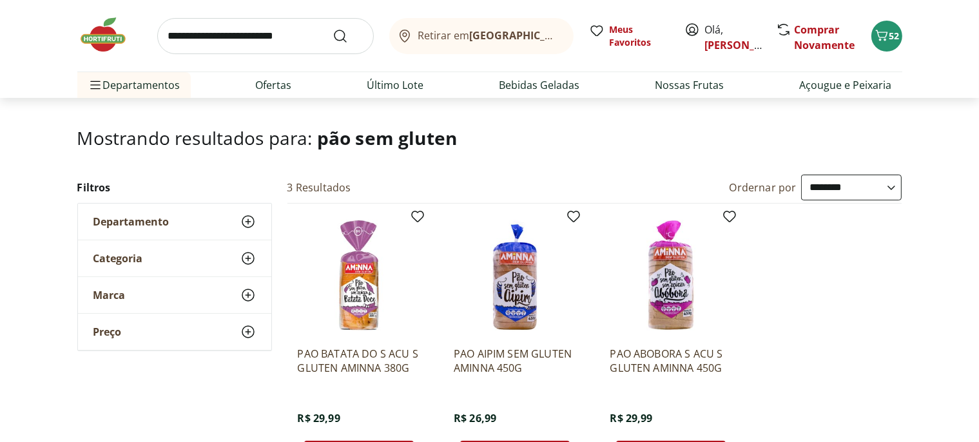
scroll to position [136, 0]
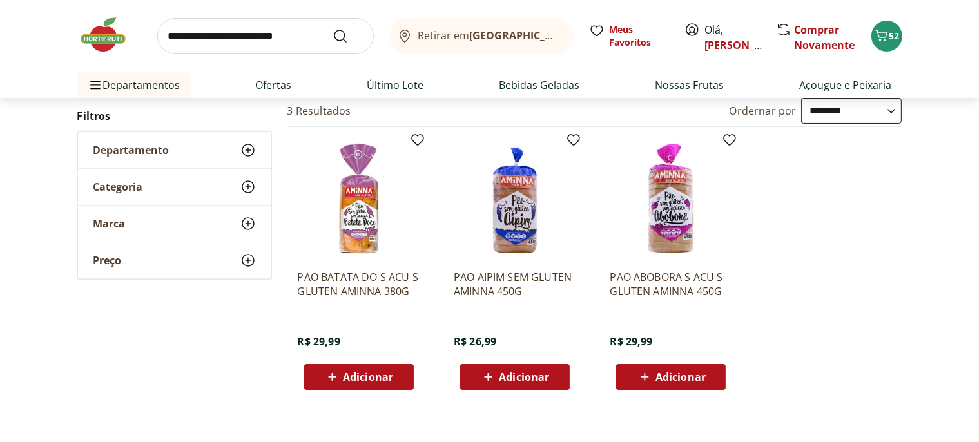
click at [663, 381] on span "Adicionar" at bounding box center [681, 377] width 50 height 10
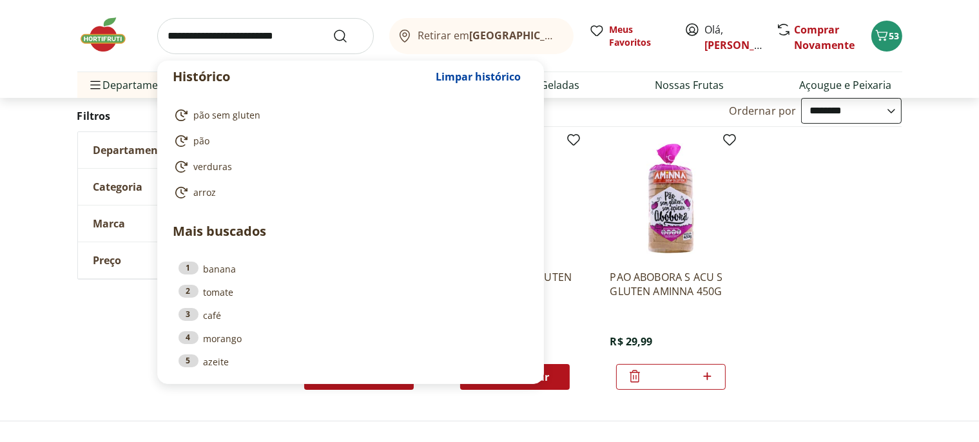
click at [275, 35] on input "search" at bounding box center [265, 36] width 217 height 36
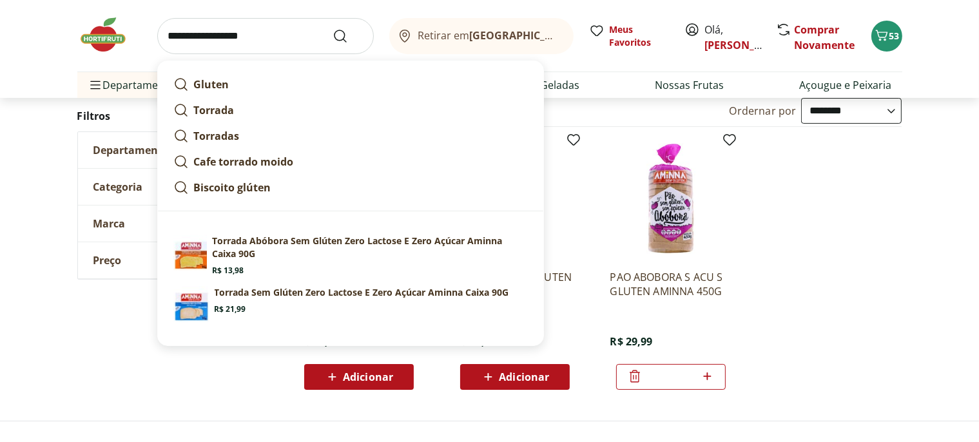
type input "**********"
click at [333, 28] on button "Submit Search" at bounding box center [348, 35] width 31 height 15
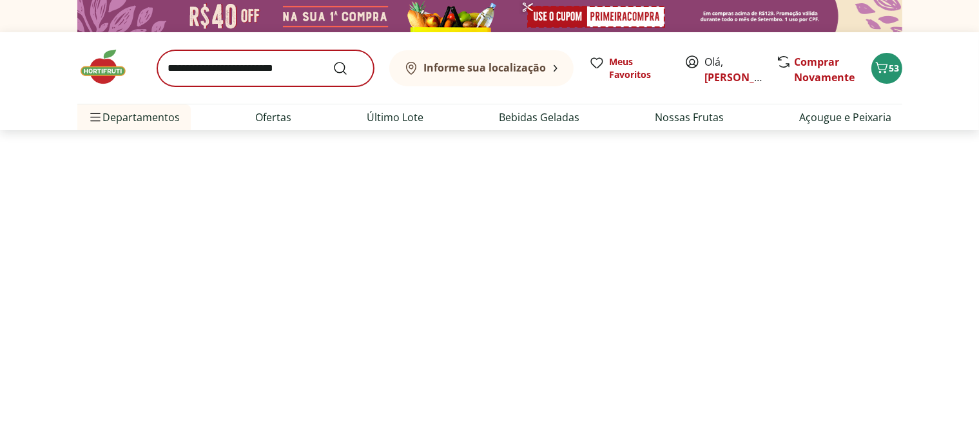
select select "**********"
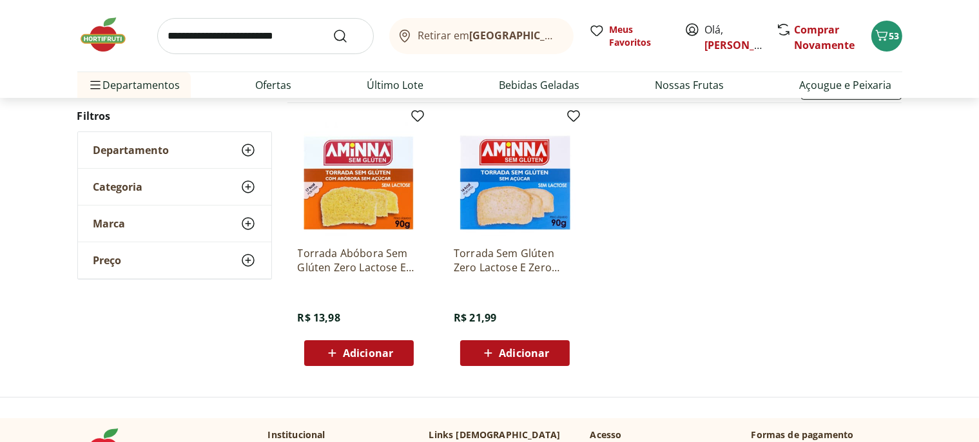
scroll to position [136, 0]
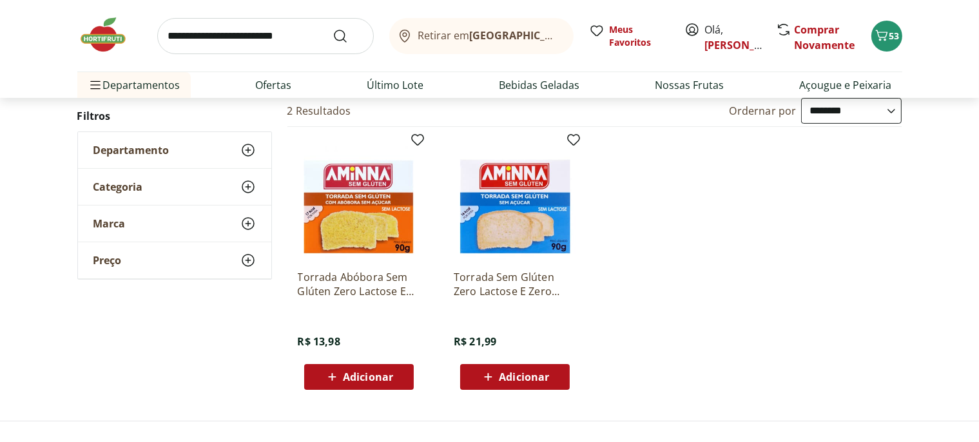
click at [340, 377] on icon at bounding box center [332, 376] width 16 height 15
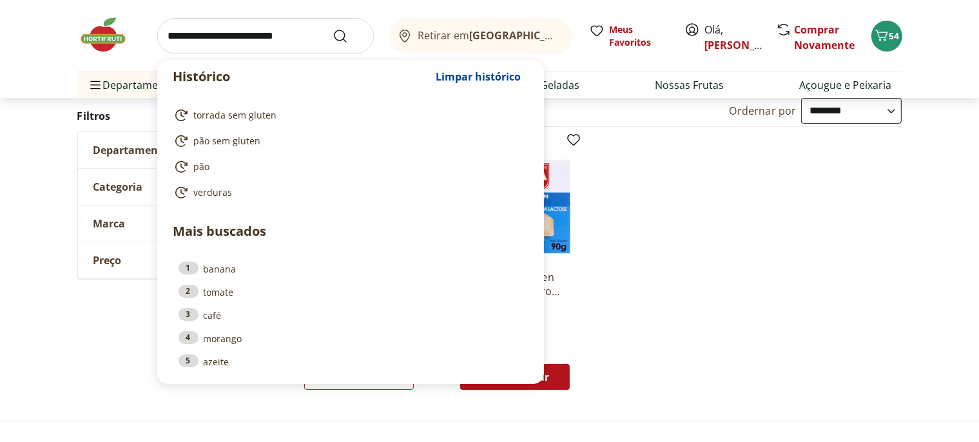
click at [231, 37] on input "search" at bounding box center [265, 36] width 217 height 36
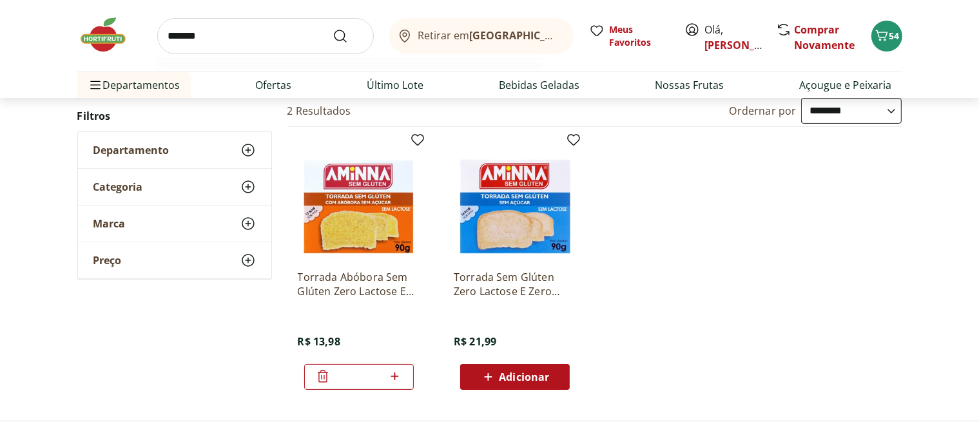
type input "*******"
click at [333, 28] on button "Submit Search" at bounding box center [348, 35] width 31 height 15
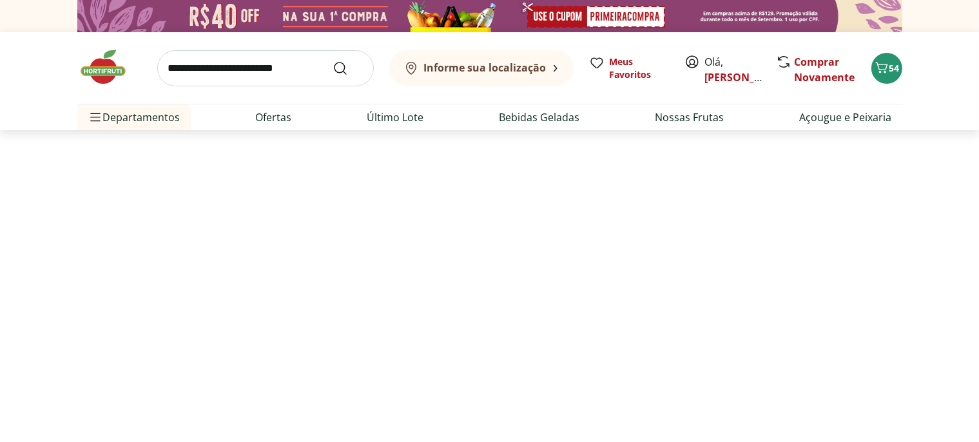
select select "**********"
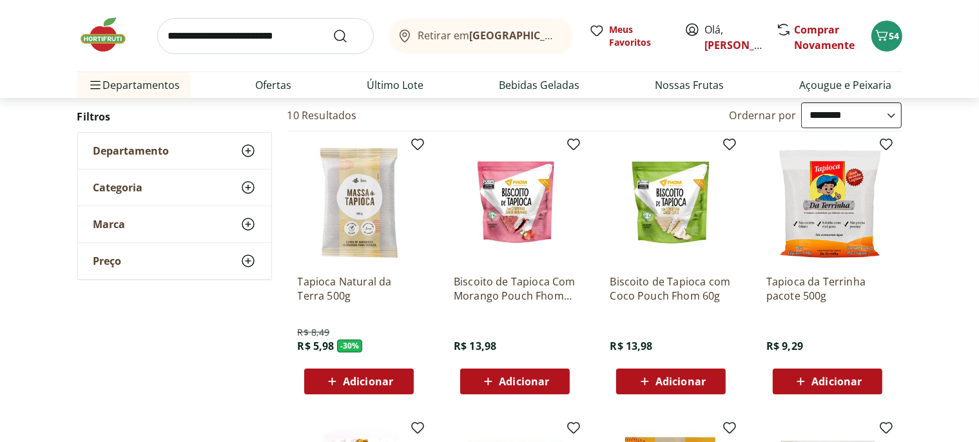
scroll to position [136, 0]
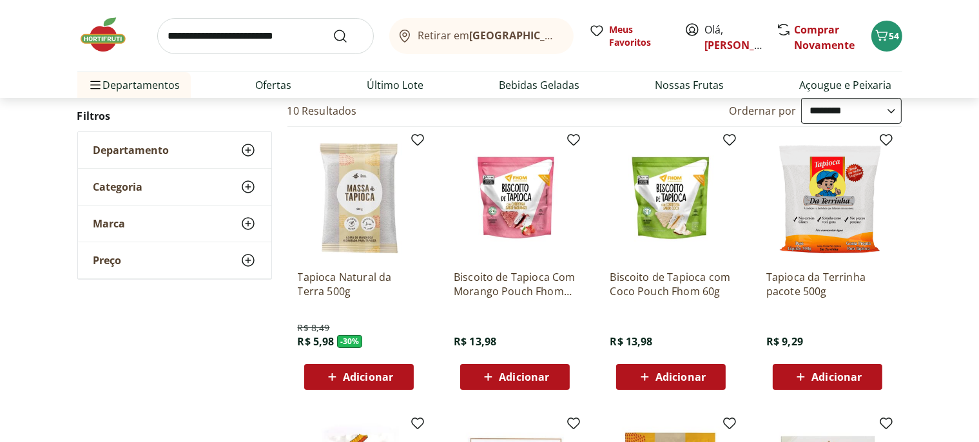
click at [343, 382] on span "Adicionar" at bounding box center [358, 376] width 69 height 15
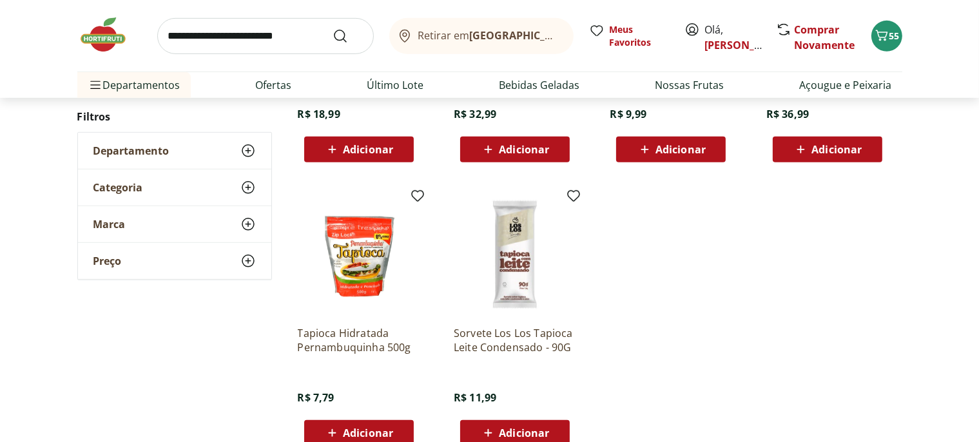
scroll to position [681, 0]
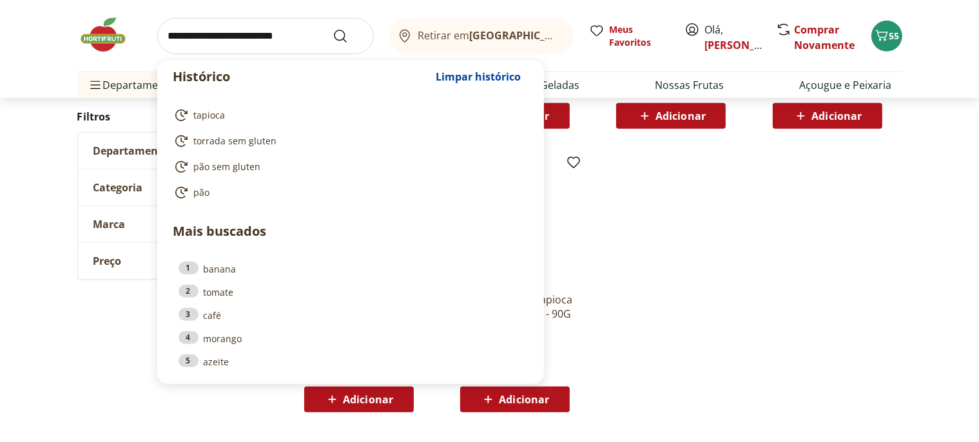
click at [202, 41] on input "search" at bounding box center [265, 36] width 217 height 36
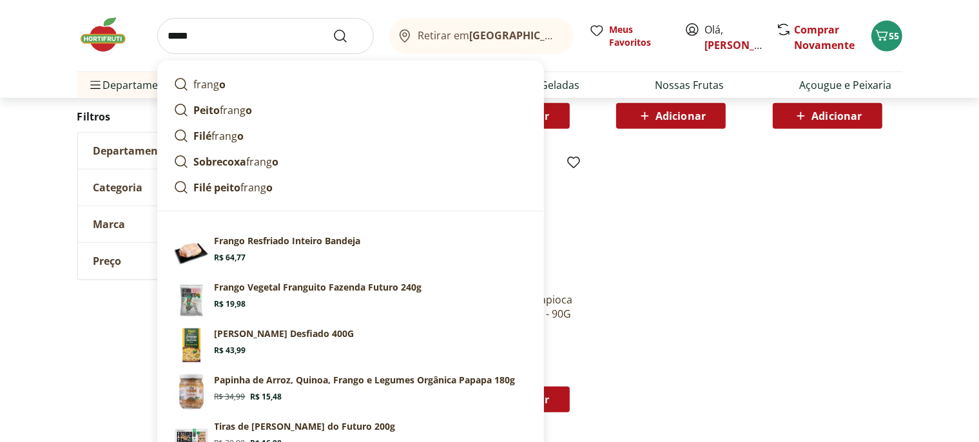
type input "******"
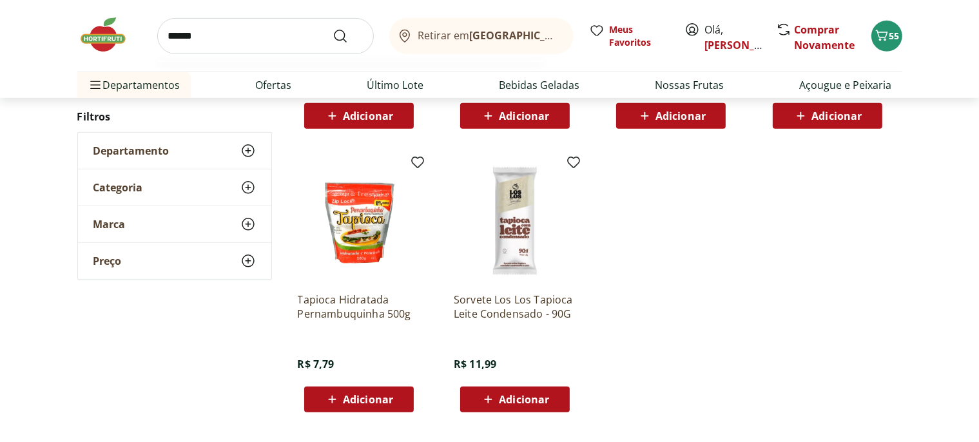
click button "Submit Search" at bounding box center [348, 35] width 31 height 15
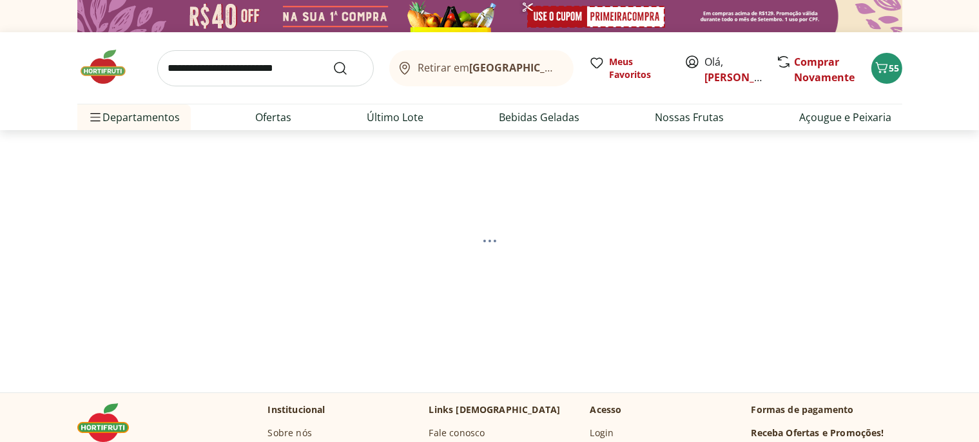
select select "**********"
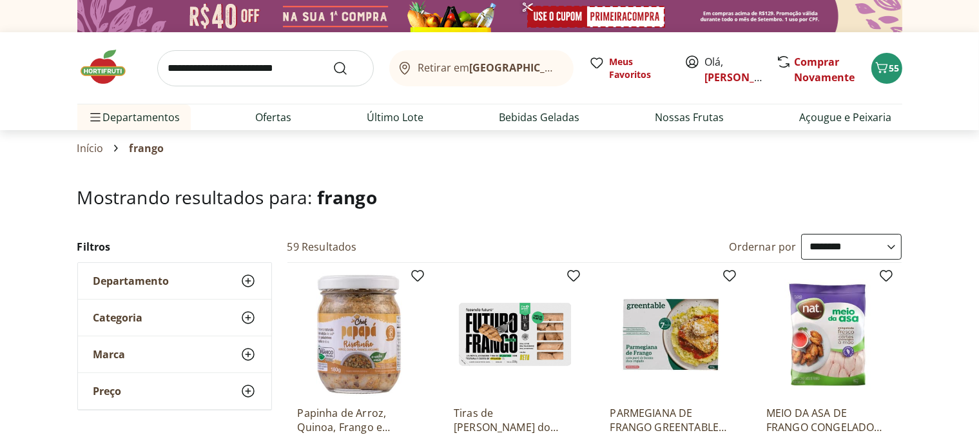
type input "*"
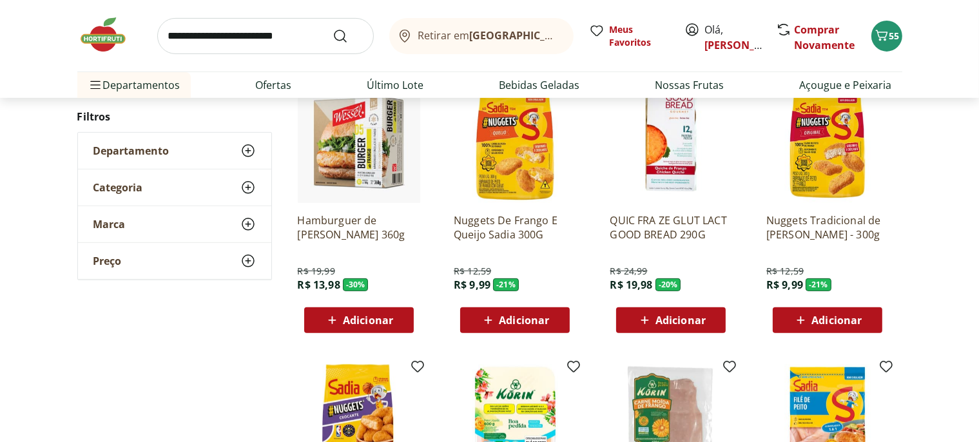
scroll to position [681, 0]
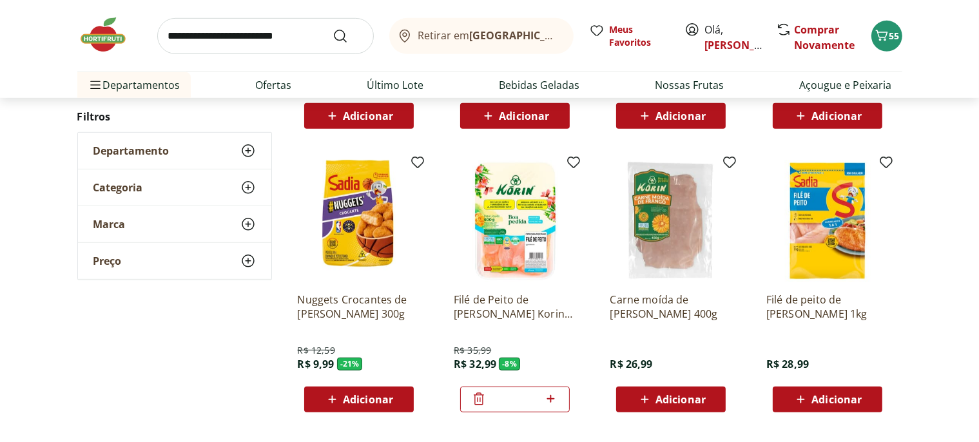
click at [478, 401] on icon at bounding box center [478, 398] width 15 height 15
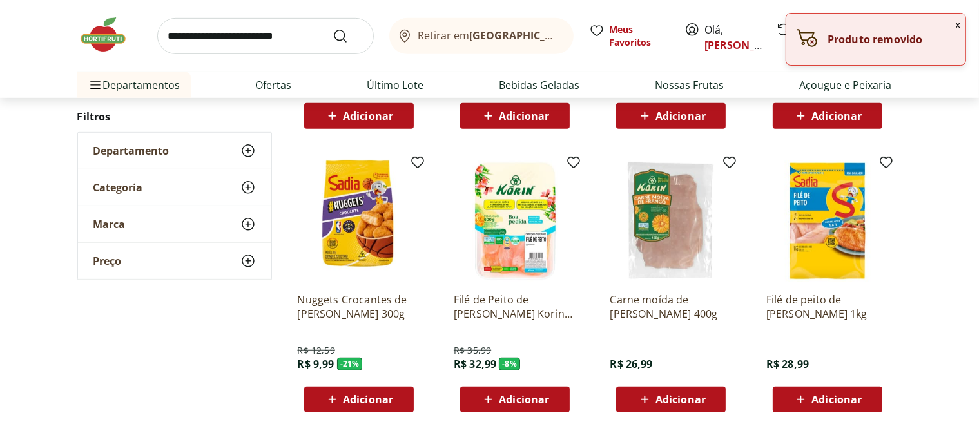
click at [830, 398] on span "Adicionar" at bounding box center [837, 400] width 50 height 10
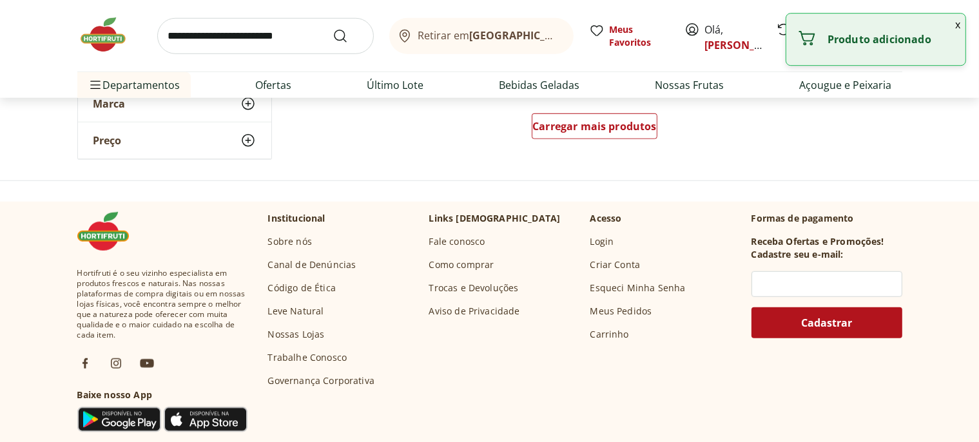
scroll to position [1021, 0]
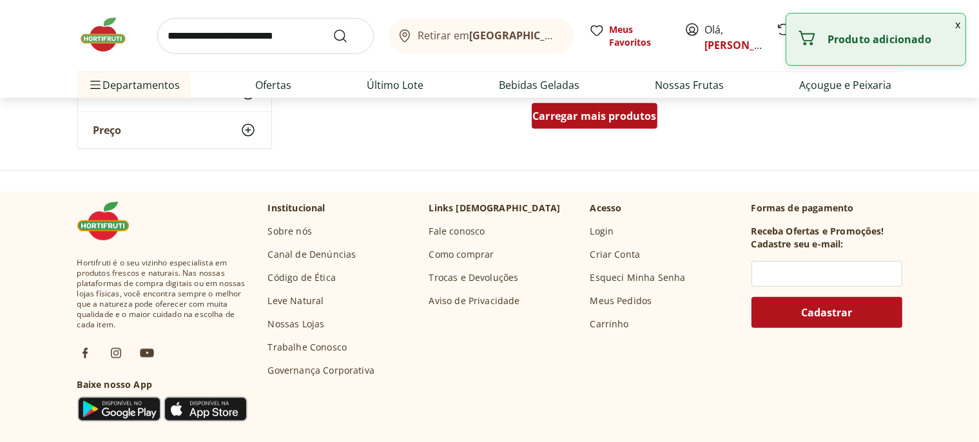
click at [565, 121] on span "Carregar mais produtos" at bounding box center [595, 116] width 124 height 10
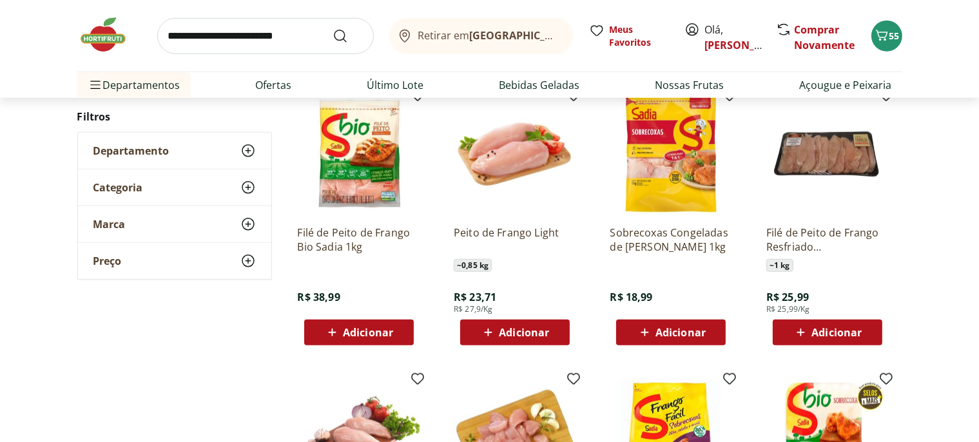
click at [667, 330] on span "Adicionar" at bounding box center [681, 332] width 50 height 10
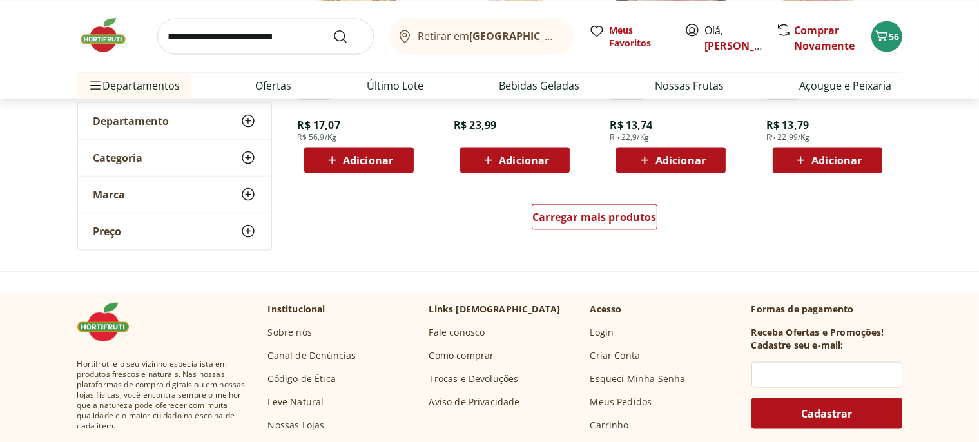
scroll to position [1770, 0]
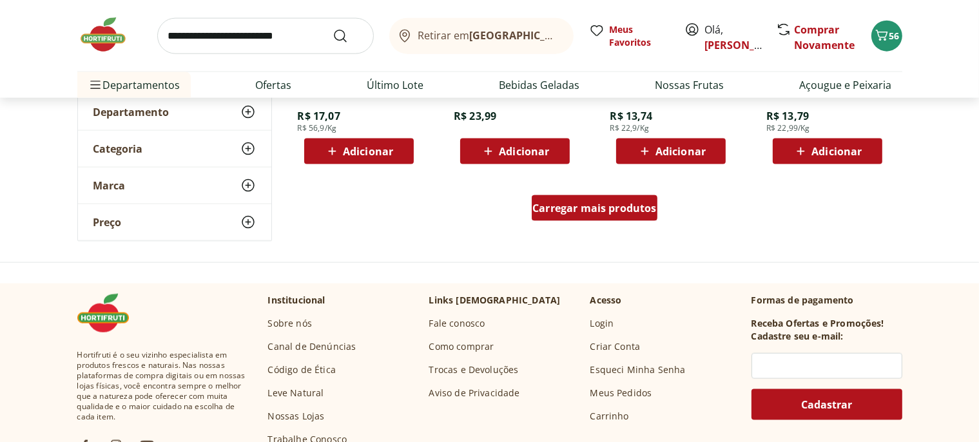
click at [581, 197] on div "Carregar mais produtos" at bounding box center [595, 208] width 126 height 26
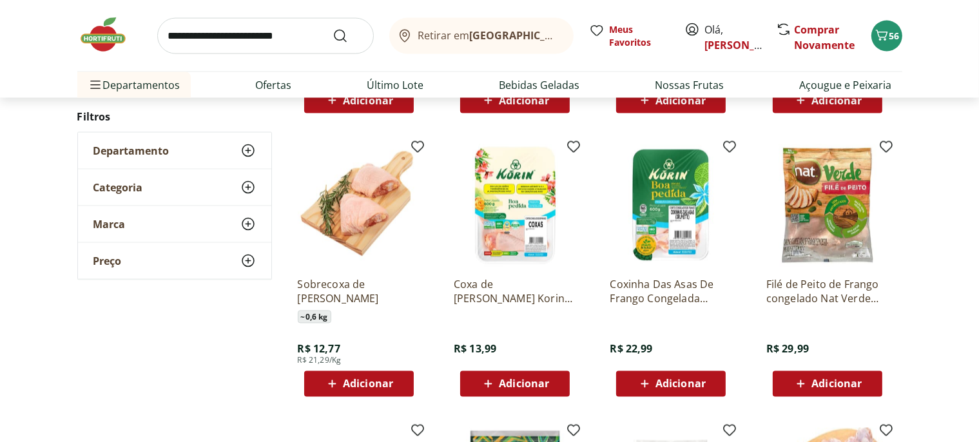
scroll to position [2110, 0]
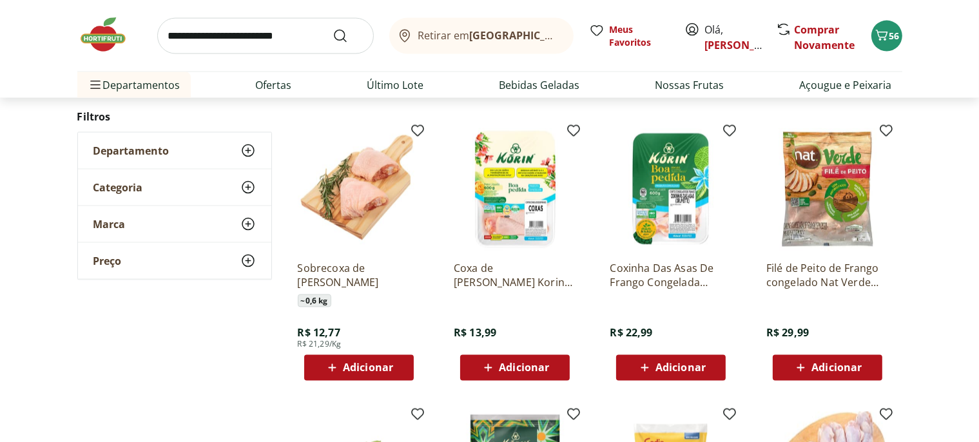
click at [502, 364] on span "Adicionar" at bounding box center [524, 368] width 50 height 10
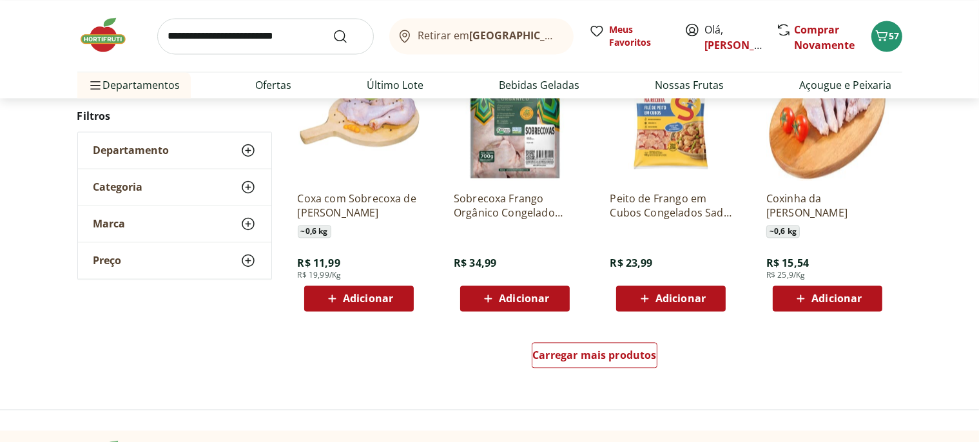
scroll to position [2586, 0]
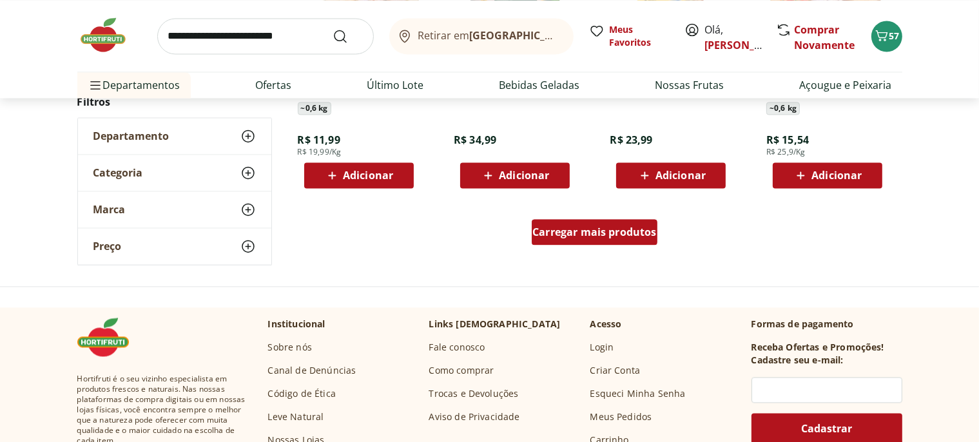
click at [566, 227] on span "Carregar mais produtos" at bounding box center [595, 232] width 124 height 10
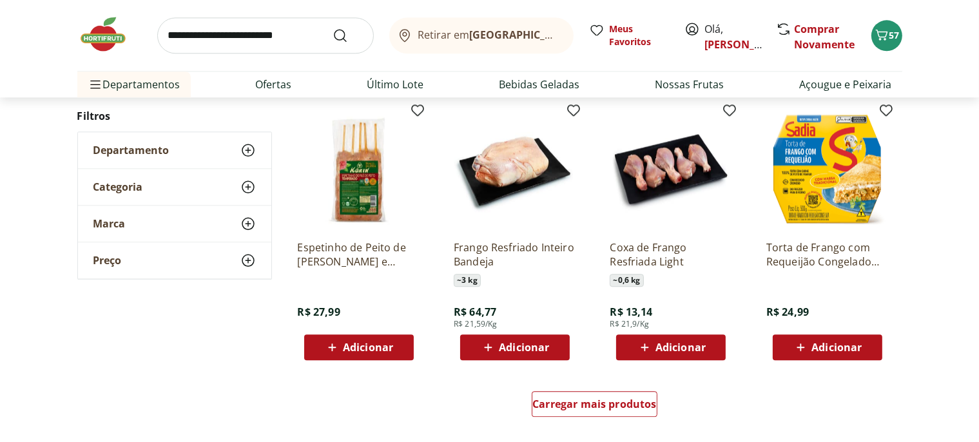
scroll to position [3267, 0]
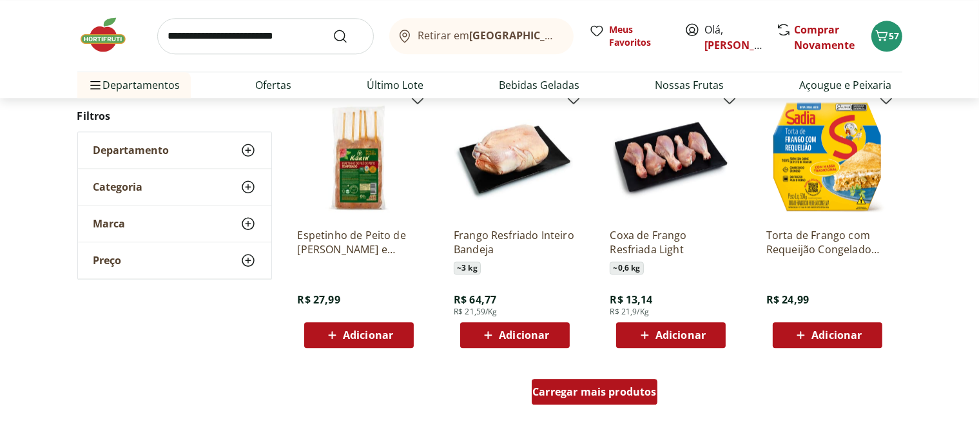
click at [594, 395] on span "Carregar mais produtos" at bounding box center [595, 392] width 124 height 10
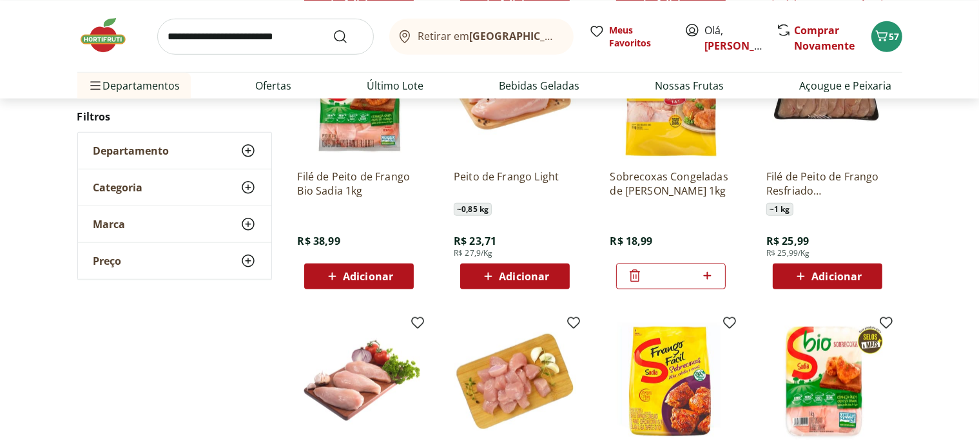
scroll to position [1157, 0]
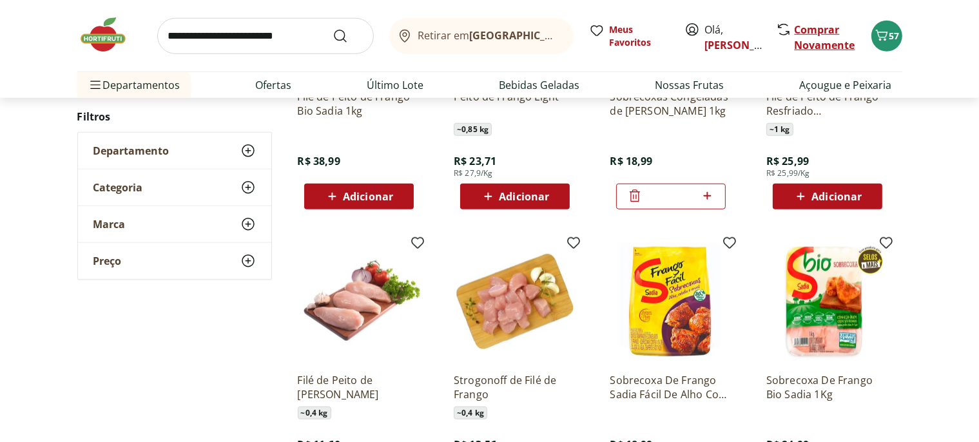
click at [816, 32] on link "Comprar Novamente" at bounding box center [825, 38] width 61 height 30
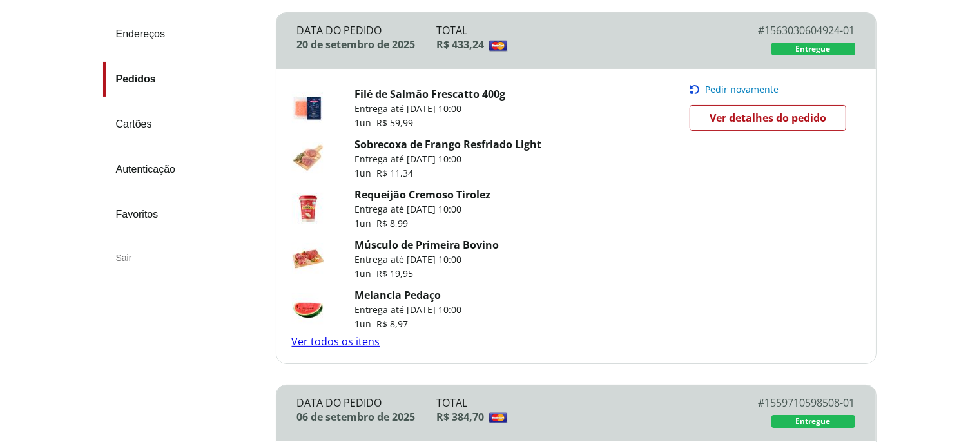
scroll to position [272, 0]
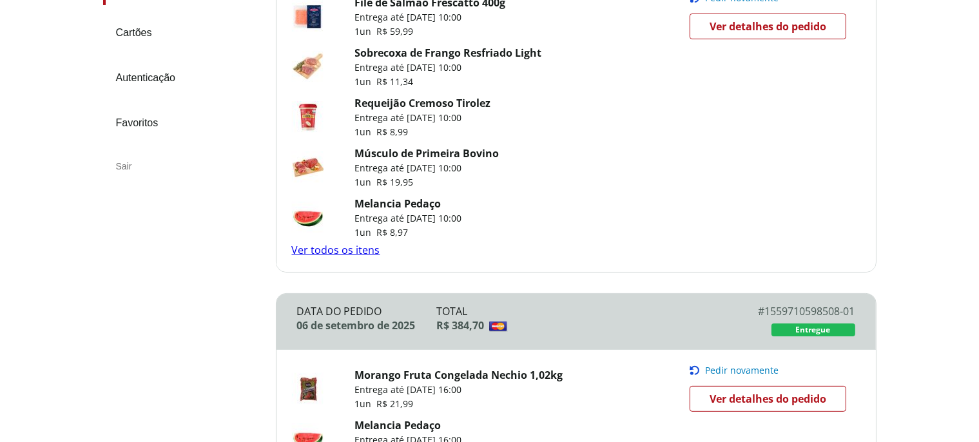
drag, startPoint x: 336, startPoint y: 250, endPoint x: 380, endPoint y: 253, distance: 44.0
click at [337, 250] on link "Ver todos os itens" at bounding box center [336, 250] width 88 height 14
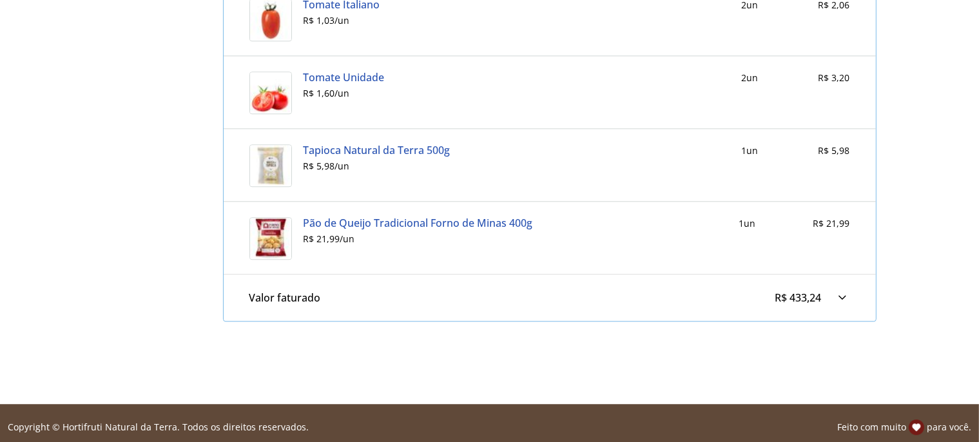
scroll to position [3265, 0]
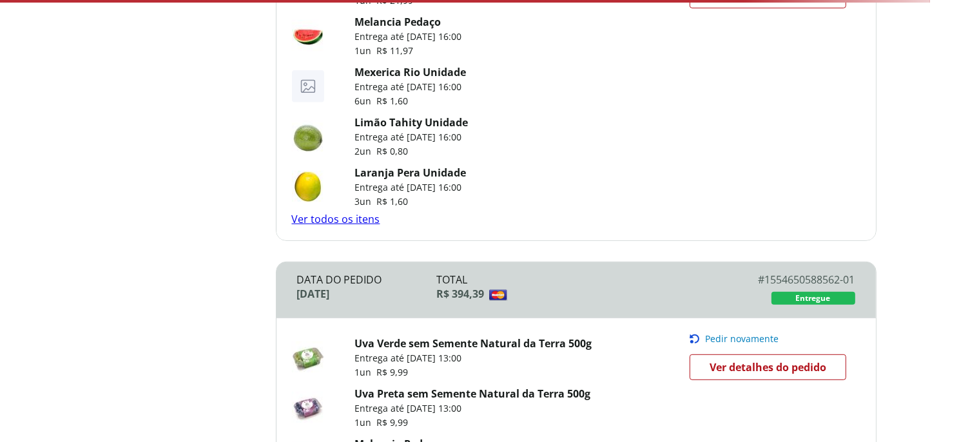
scroll to position [681, 0]
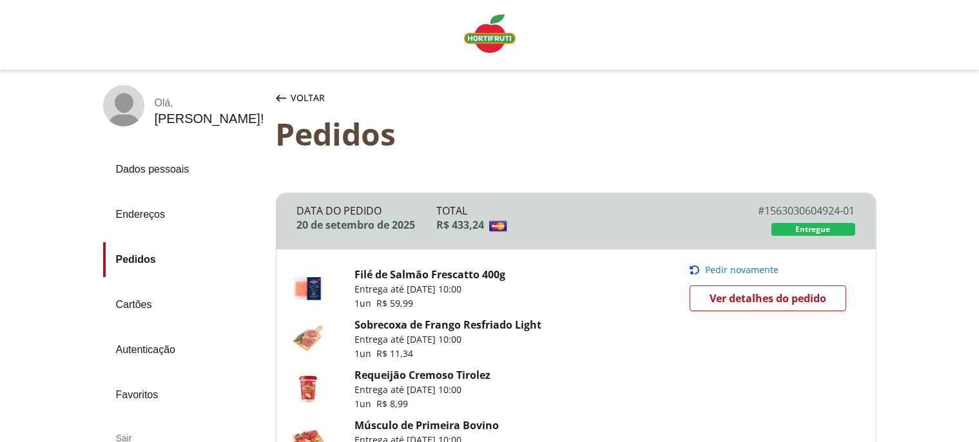
click at [305, 98] on span "Voltar" at bounding box center [308, 98] width 34 height 13
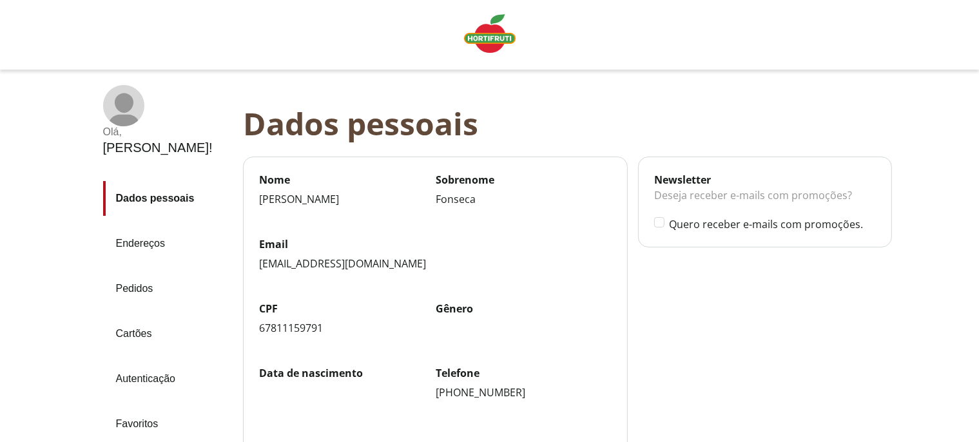
click at [478, 54] on span "Linha de sessão" at bounding box center [490, 34] width 52 height 41
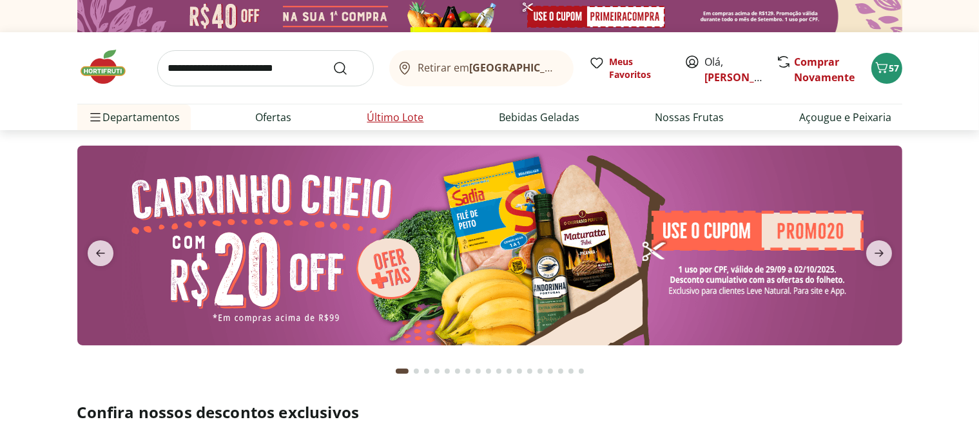
click at [387, 120] on link "Último Lote" at bounding box center [395, 117] width 57 height 15
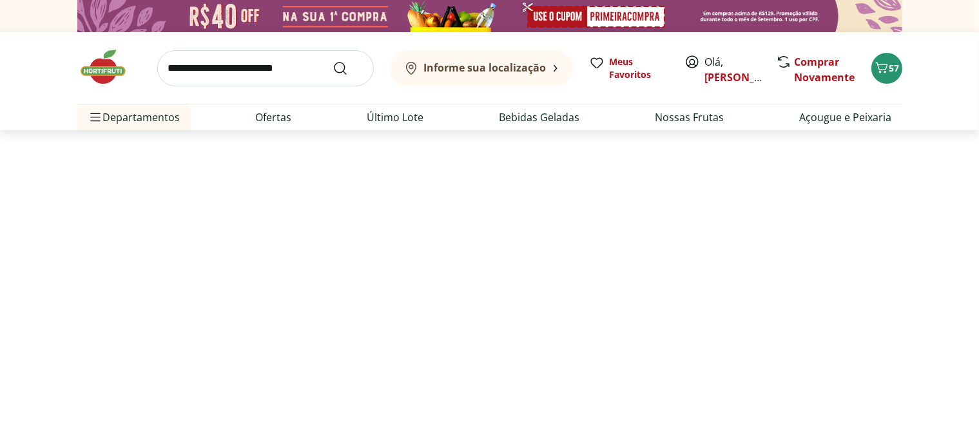
select select "**********"
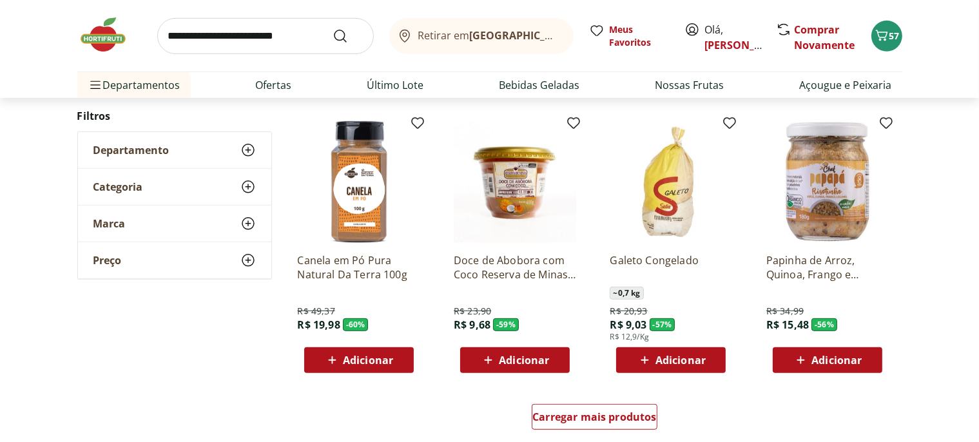
scroll to position [817, 0]
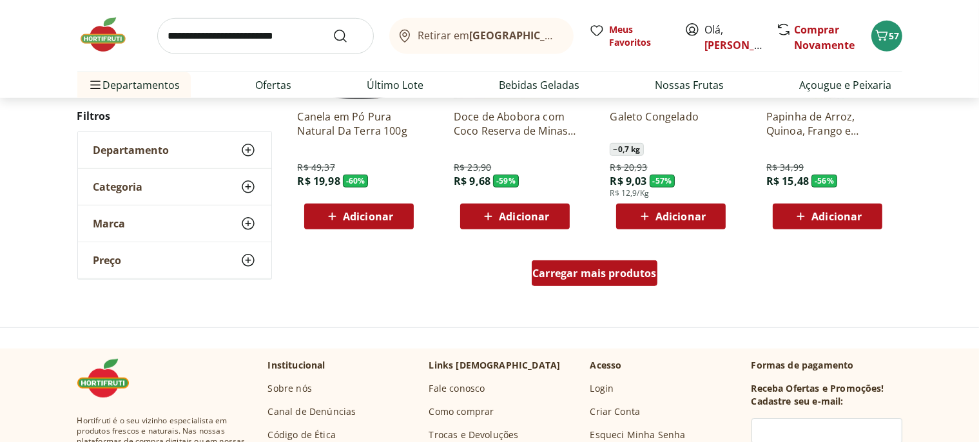
click at [616, 279] on span "Carregar mais produtos" at bounding box center [595, 273] width 124 height 10
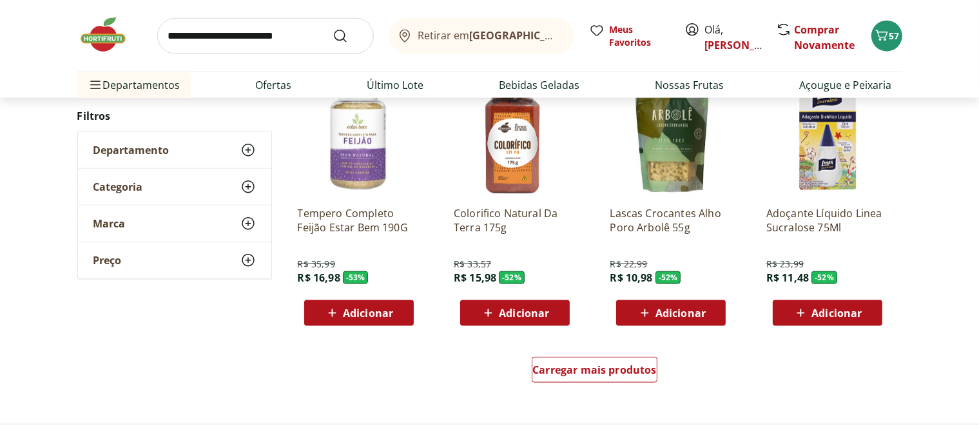
scroll to position [1565, 0]
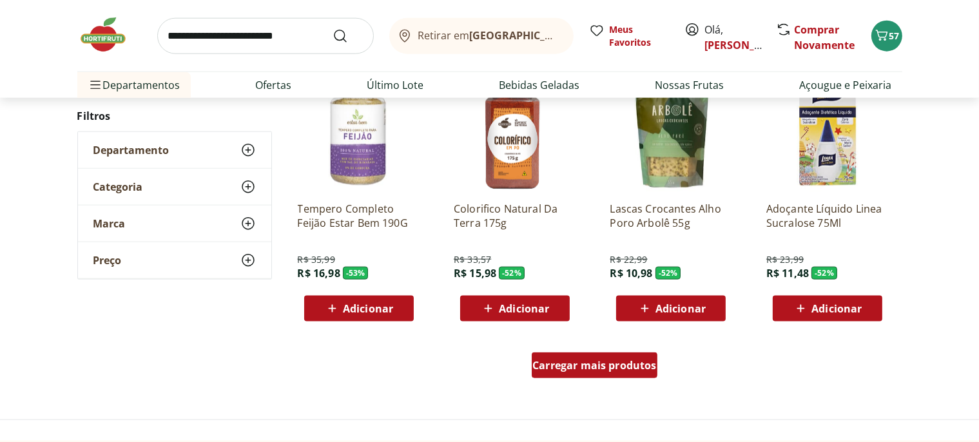
click at [574, 371] on span "Carregar mais produtos" at bounding box center [595, 365] width 124 height 10
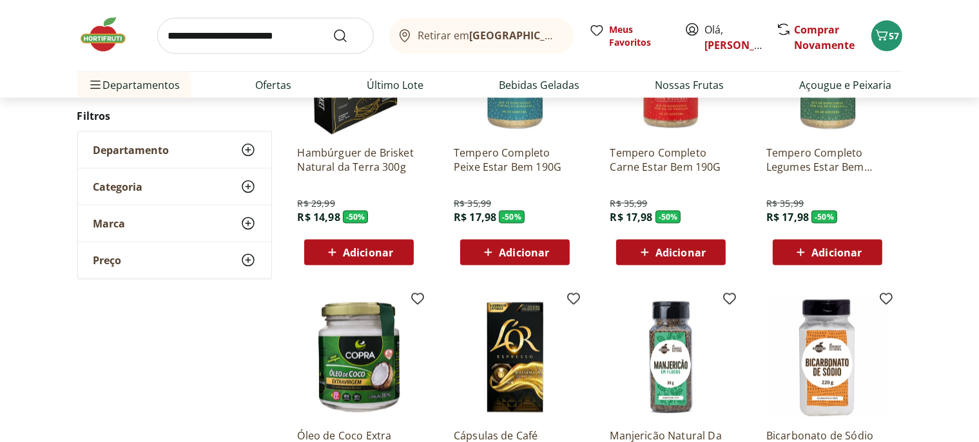
scroll to position [2383, 0]
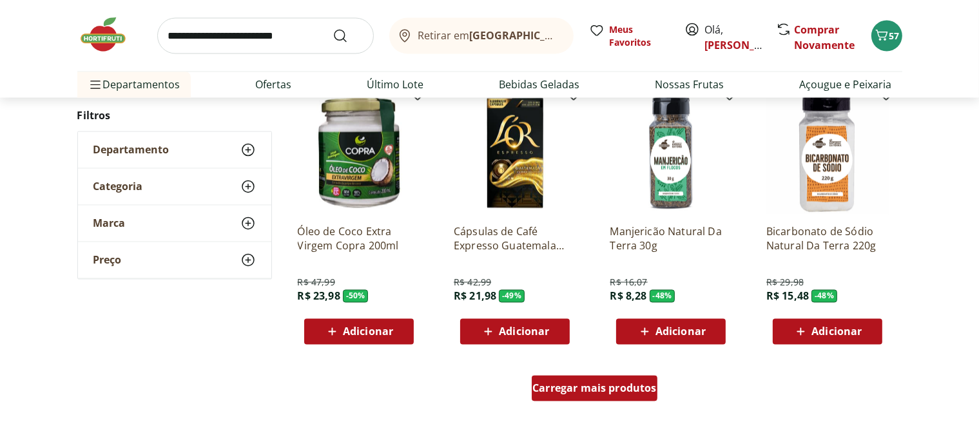
click at [563, 389] on span "Carregar mais produtos" at bounding box center [595, 389] width 124 height 10
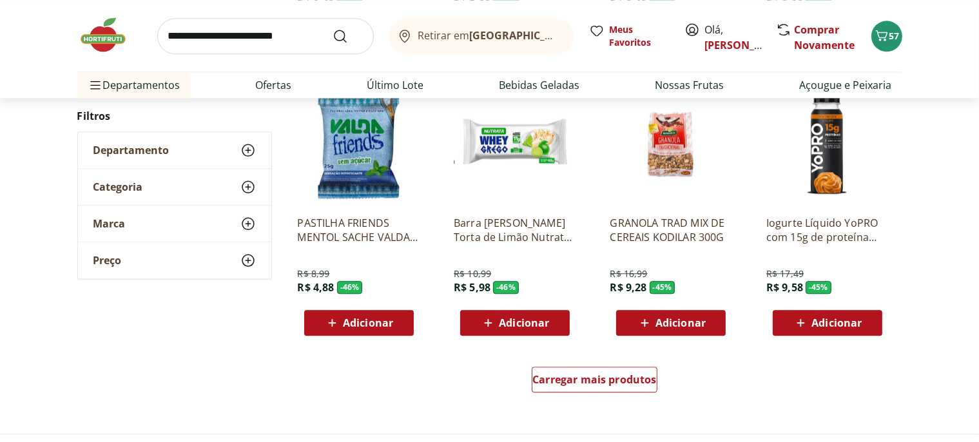
scroll to position [3267, 0]
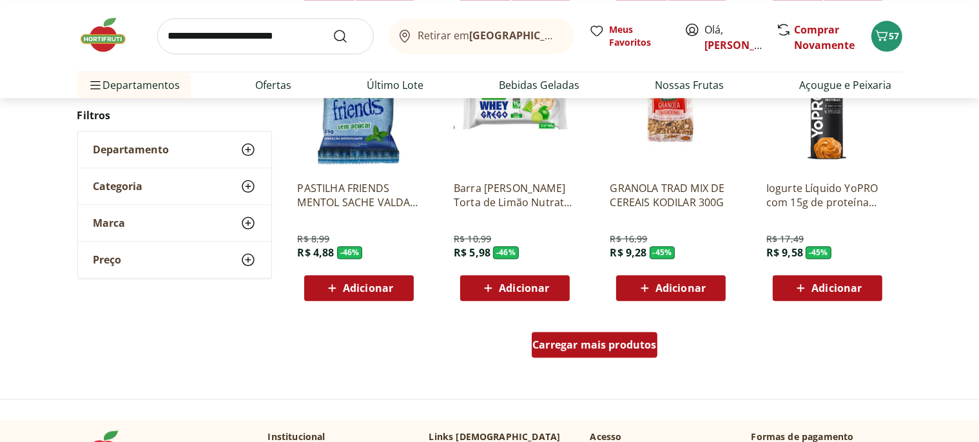
click at [570, 343] on span "Carregar mais produtos" at bounding box center [595, 345] width 124 height 10
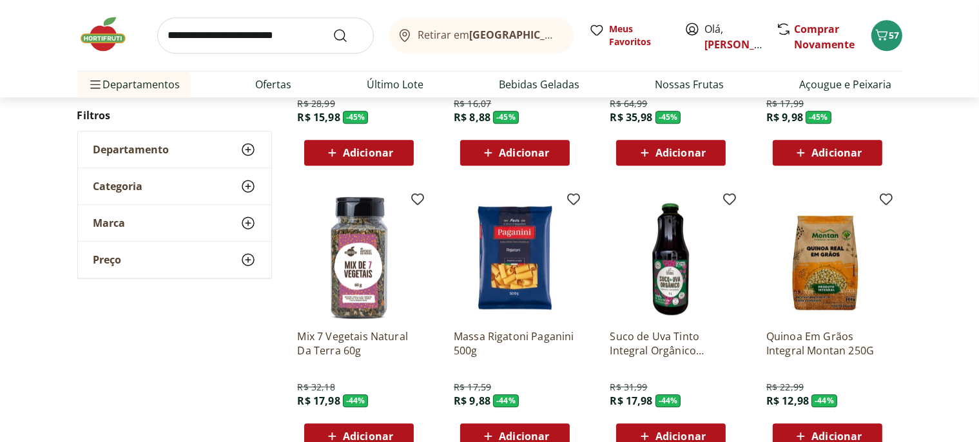
scroll to position [3676, 0]
click at [808, 429] on icon at bounding box center [801, 436] width 16 height 15
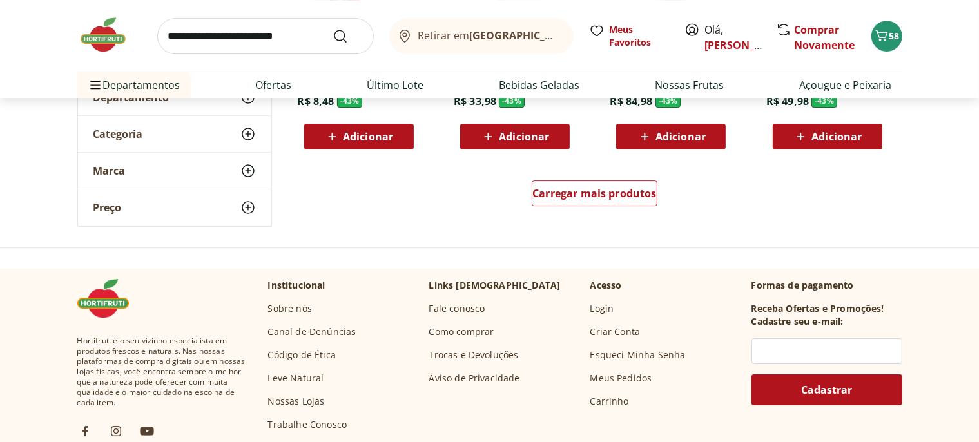
scroll to position [4221, 0]
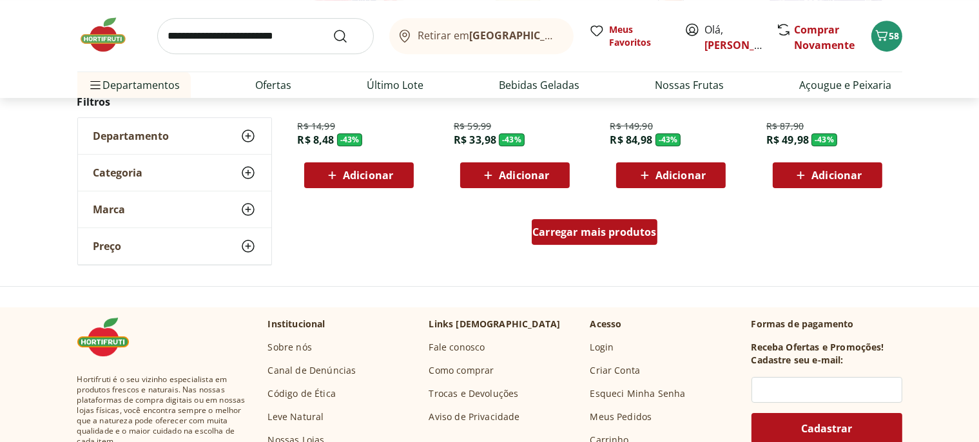
click at [610, 233] on span "Carregar mais produtos" at bounding box center [595, 232] width 124 height 10
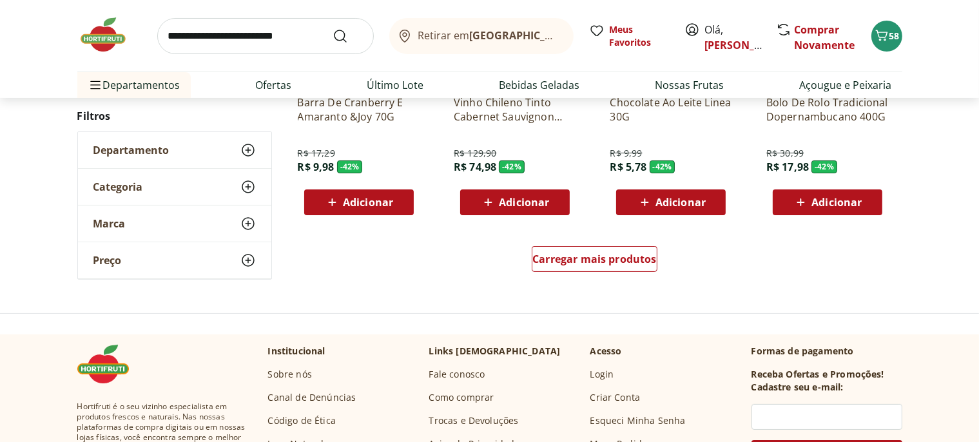
scroll to position [5038, 0]
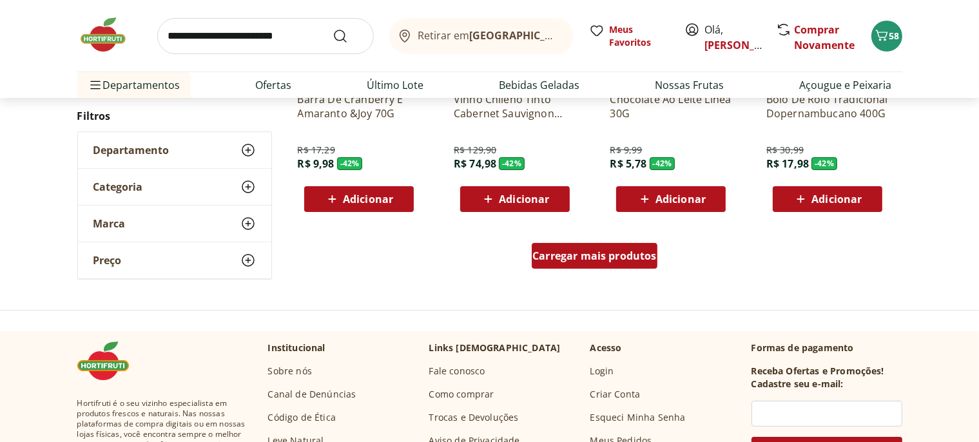
click at [612, 270] on link "Carregar mais produtos" at bounding box center [595, 258] width 126 height 31
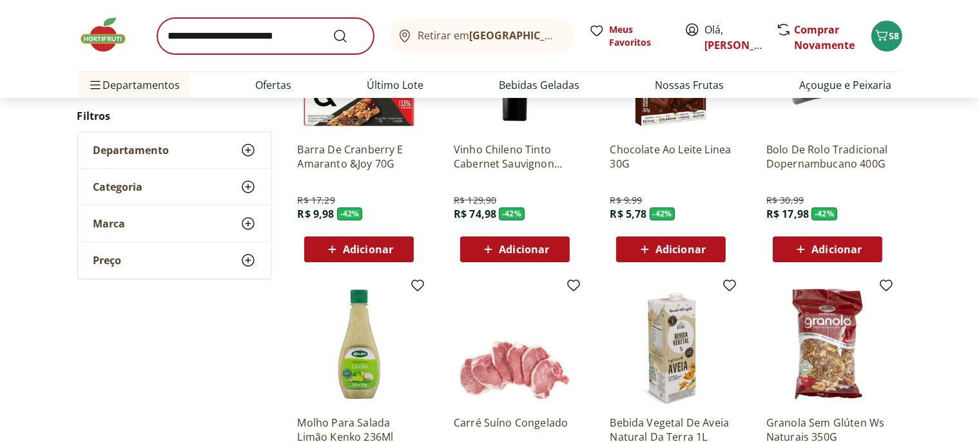
scroll to position [4766, 0]
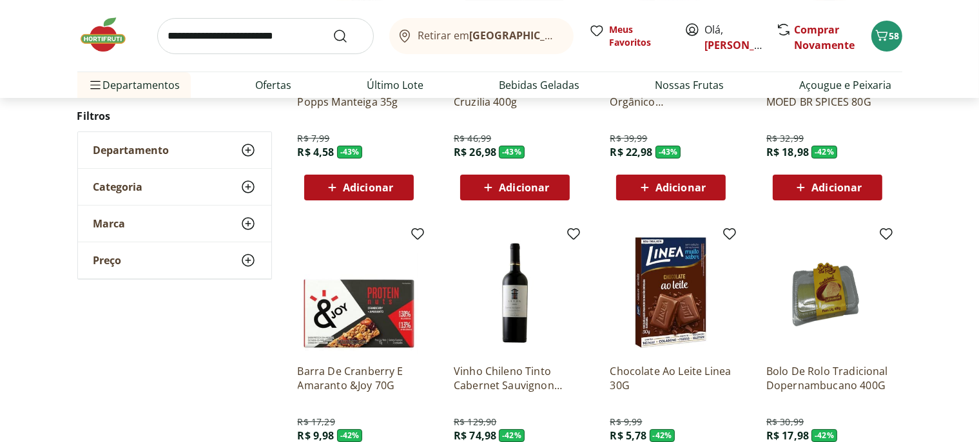
click at [241, 41] on input "search" at bounding box center [265, 36] width 217 height 36
type input "**********"
click at [333, 28] on button "Submit Search" at bounding box center [348, 35] width 31 height 15
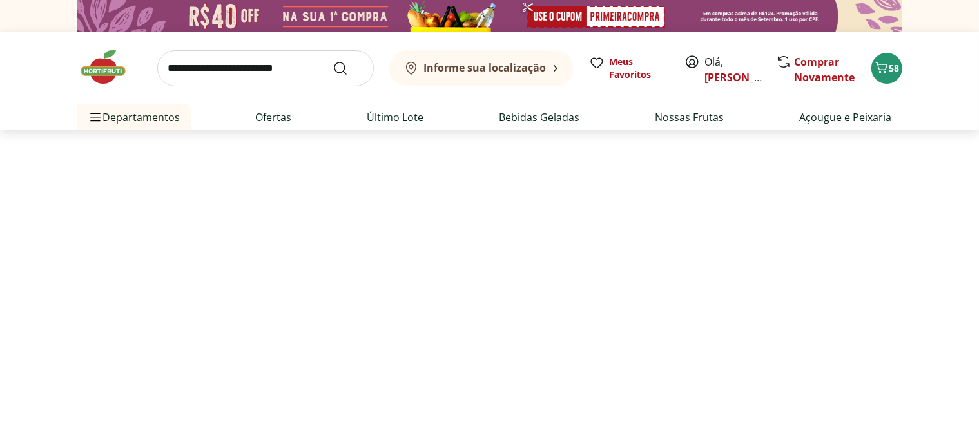
select select "**********"
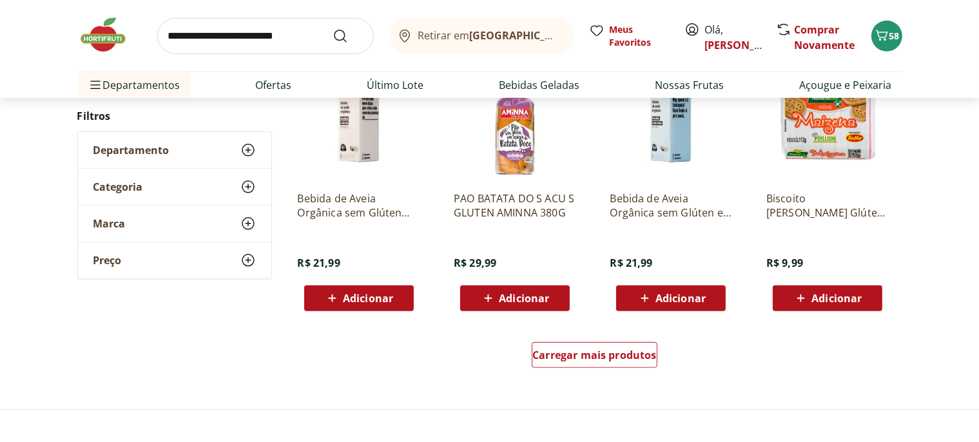
scroll to position [817, 0]
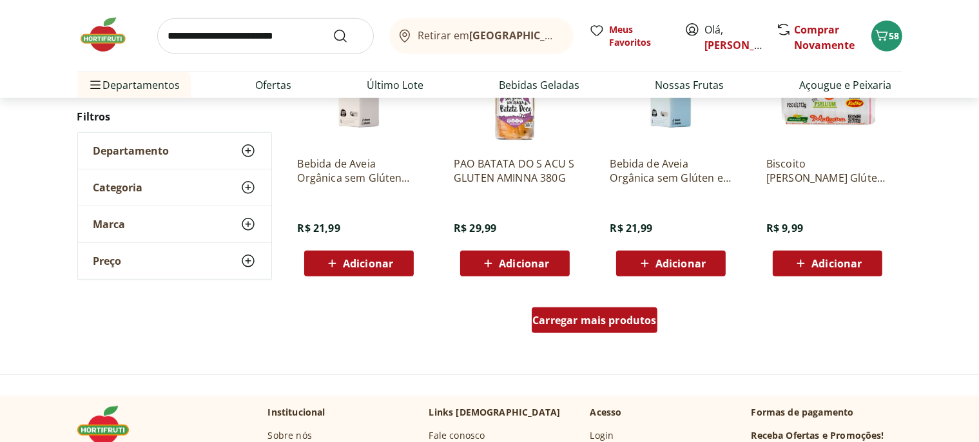
click at [569, 320] on span "Carregar mais produtos" at bounding box center [595, 320] width 124 height 10
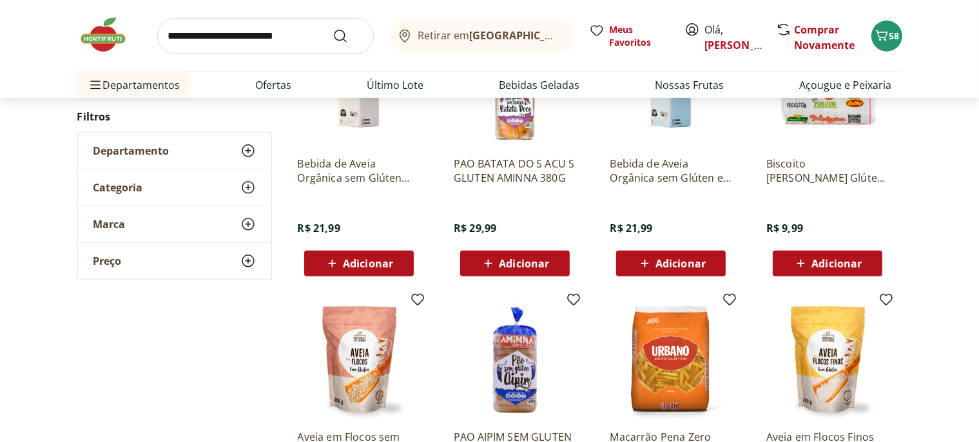
type input "*"
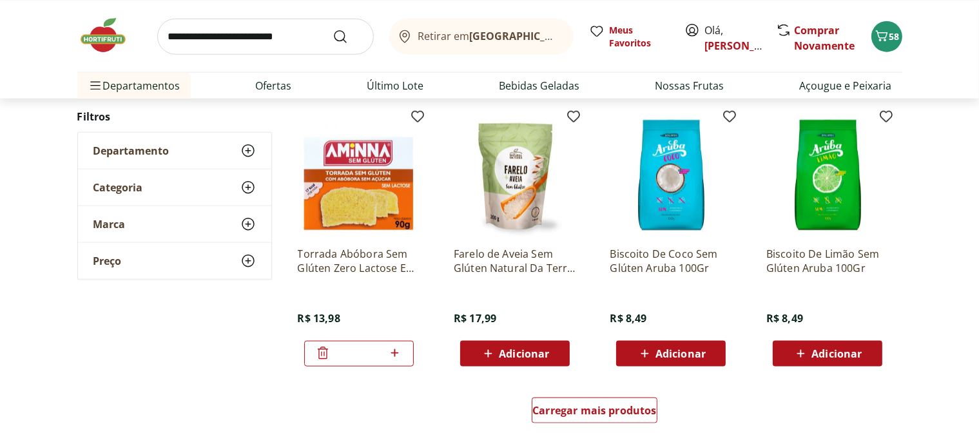
scroll to position [1702, 0]
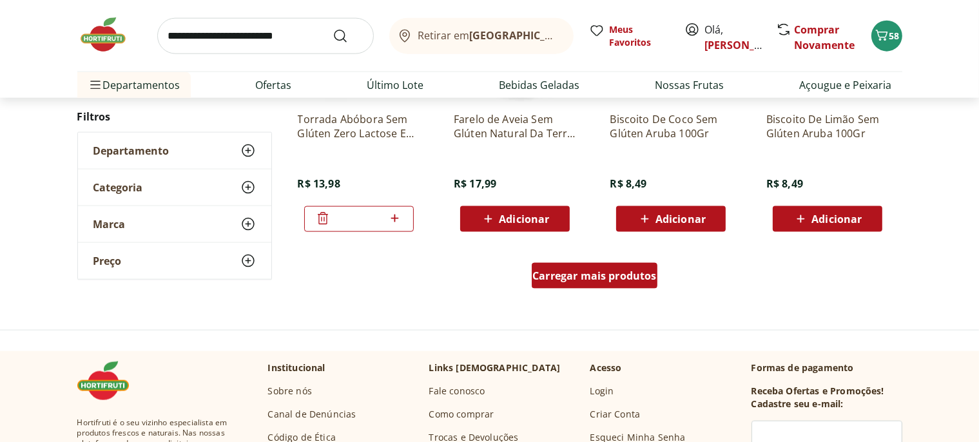
click at [573, 271] on span "Carregar mais produtos" at bounding box center [595, 276] width 124 height 10
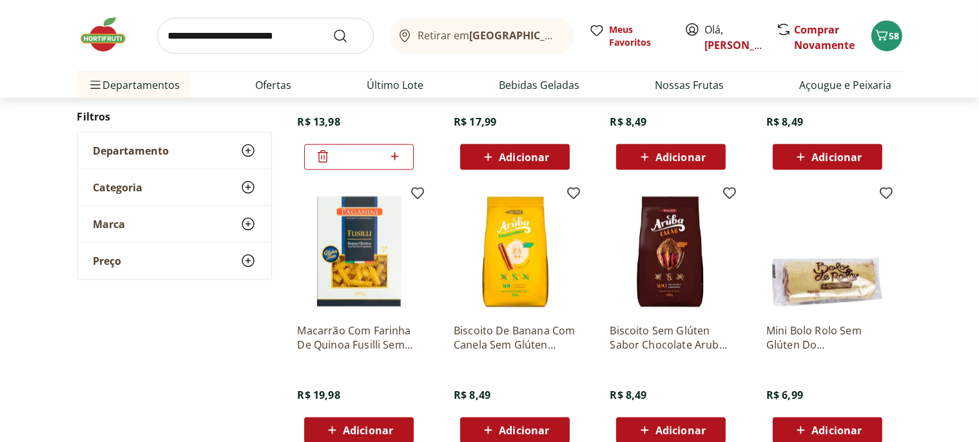
scroll to position [1838, 0]
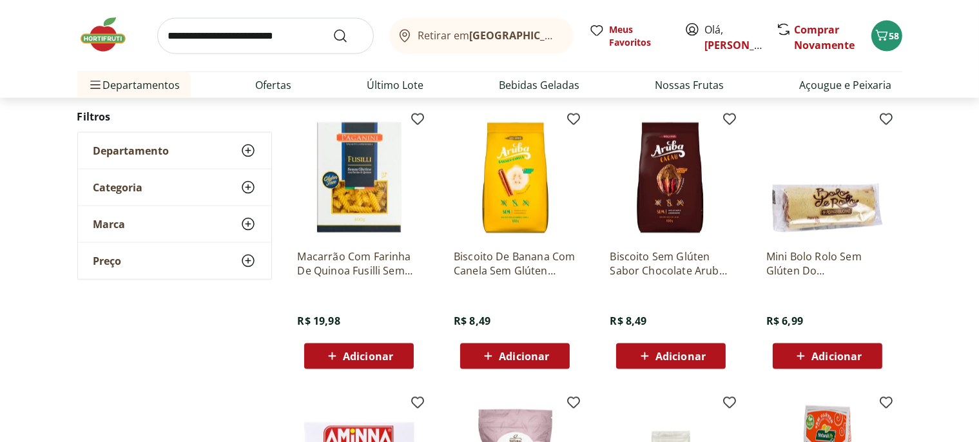
click at [489, 262] on p "Biscoito De Banana Com Canela Sem Glúten Aruba 100G" at bounding box center [515, 263] width 122 height 28
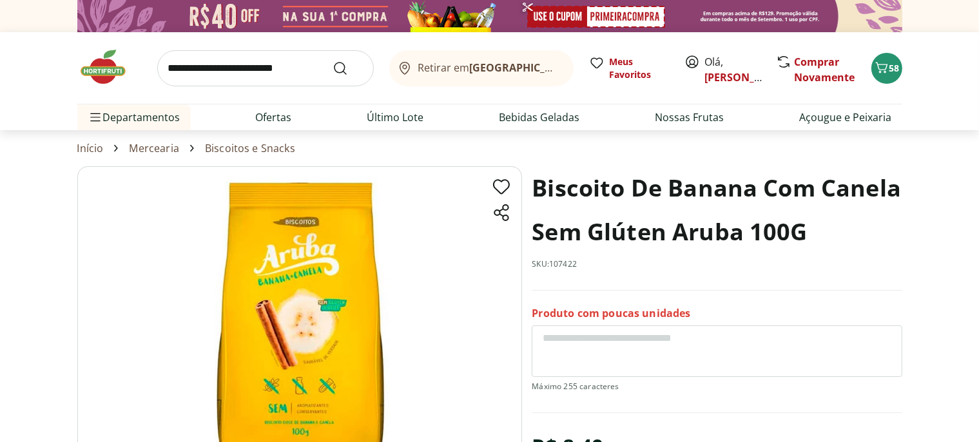
select select "**********"
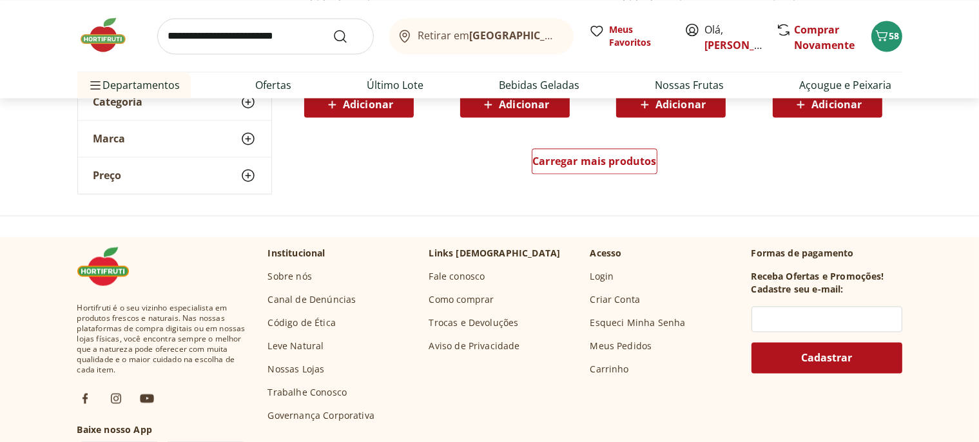
scroll to position [2581, 0]
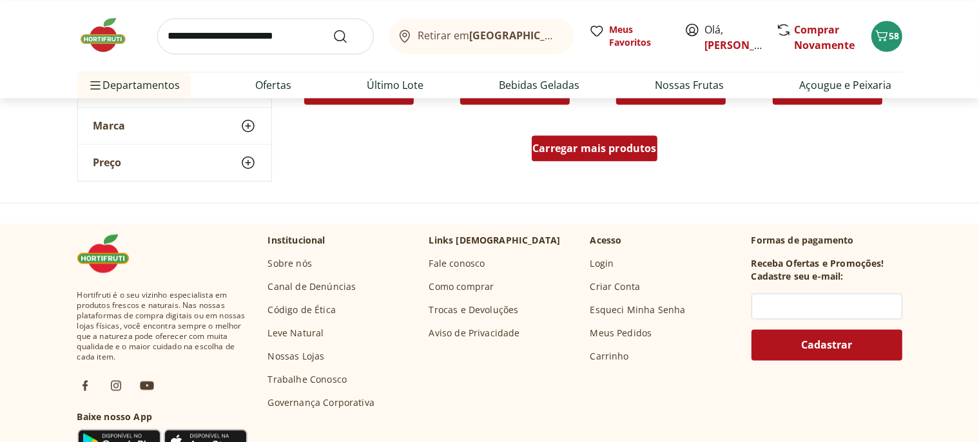
click at [571, 159] on div "Carregar mais produtos" at bounding box center [595, 148] width 126 height 26
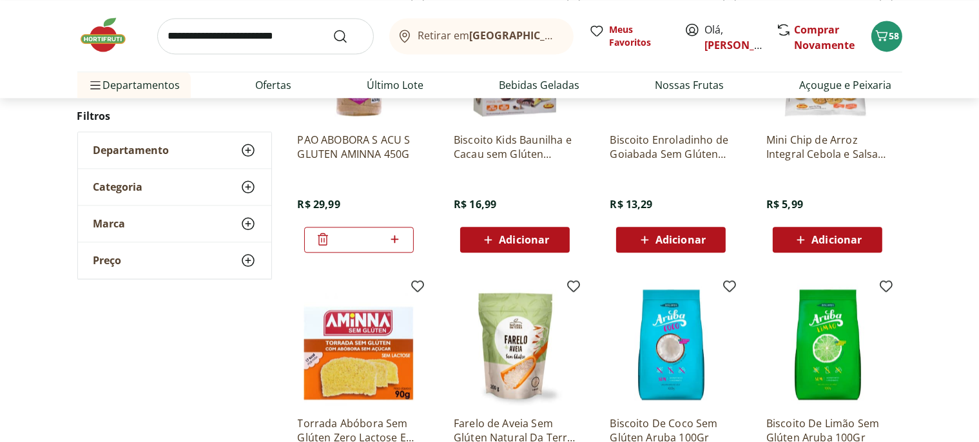
scroll to position [3261, 0]
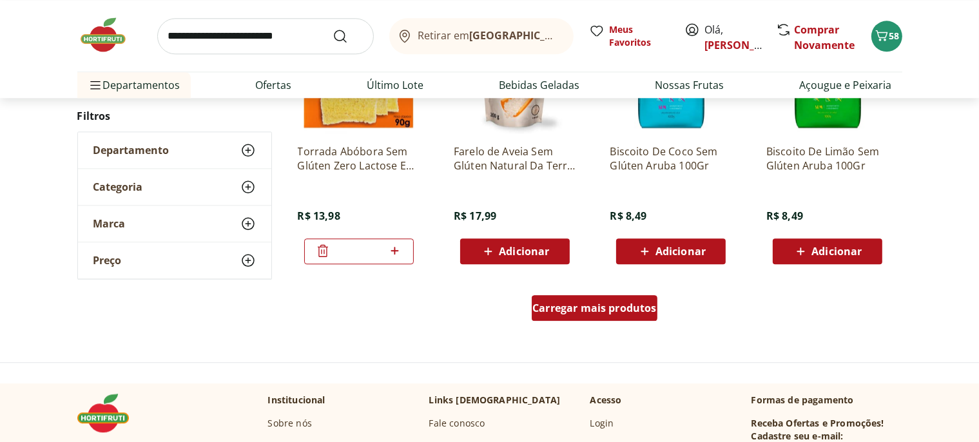
click at [596, 311] on span "Carregar mais produtos" at bounding box center [595, 308] width 124 height 10
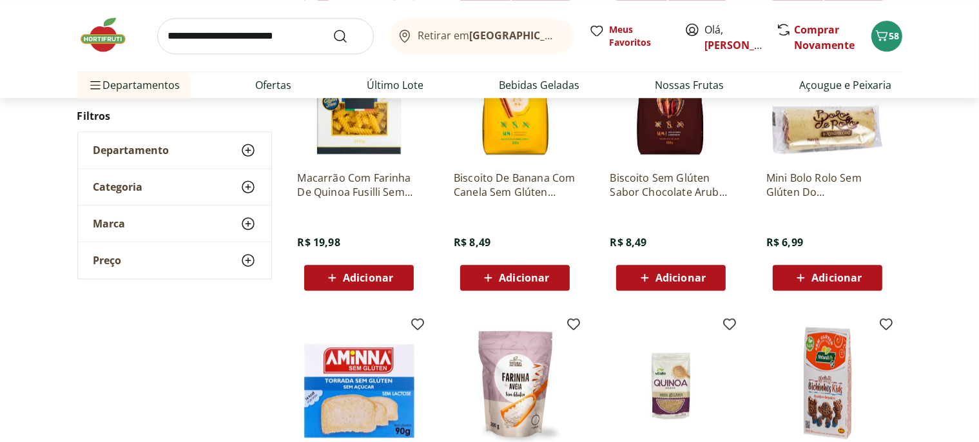
scroll to position [3534, 0]
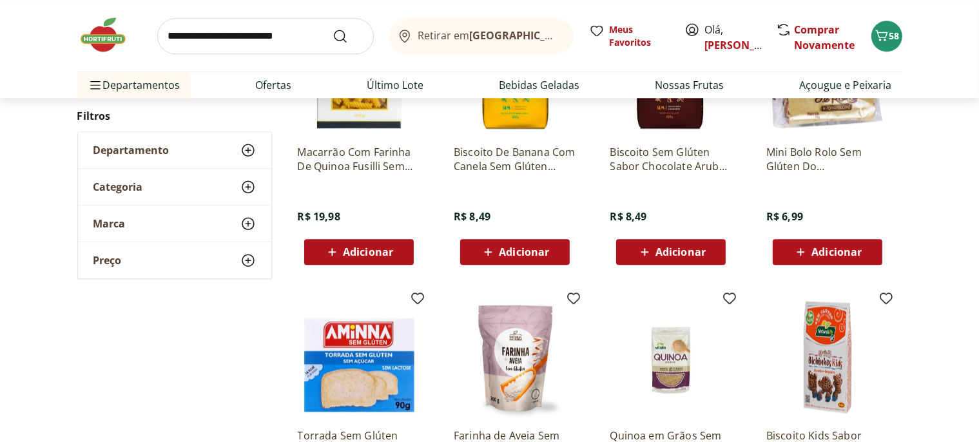
click at [507, 254] on span "Adicionar" at bounding box center [524, 252] width 50 height 10
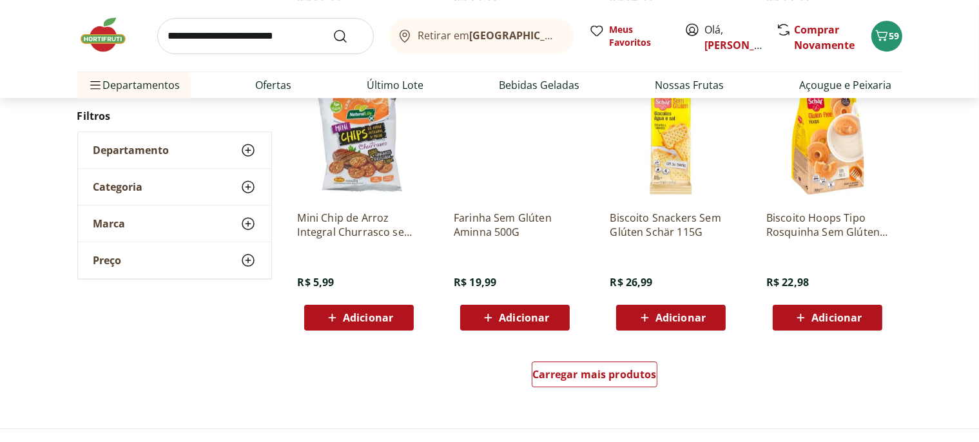
scroll to position [4078, 0]
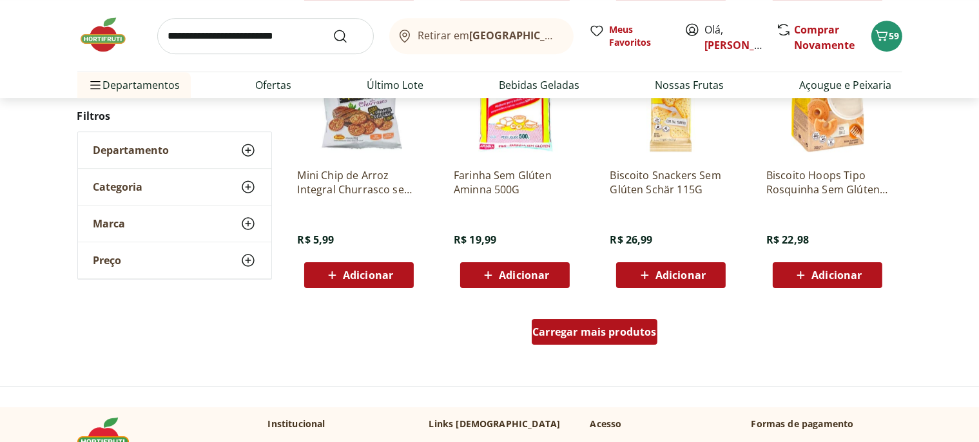
click at [596, 329] on span "Carregar mais produtos" at bounding box center [595, 332] width 124 height 10
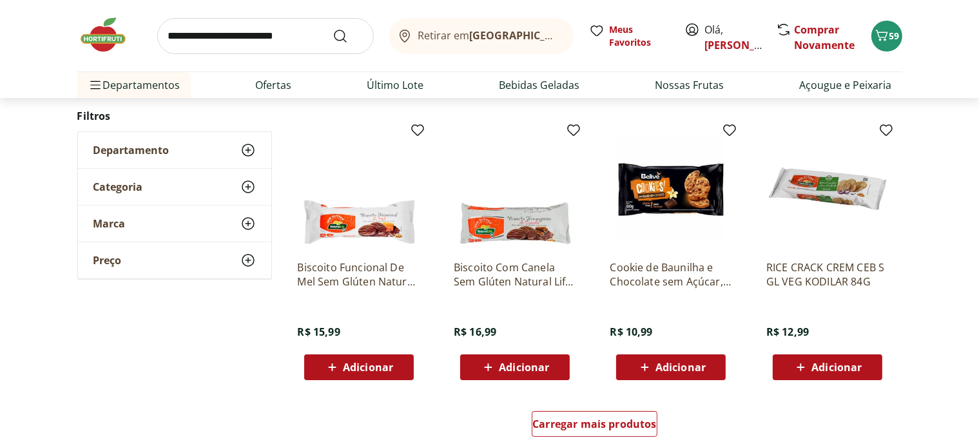
scroll to position [4827, 0]
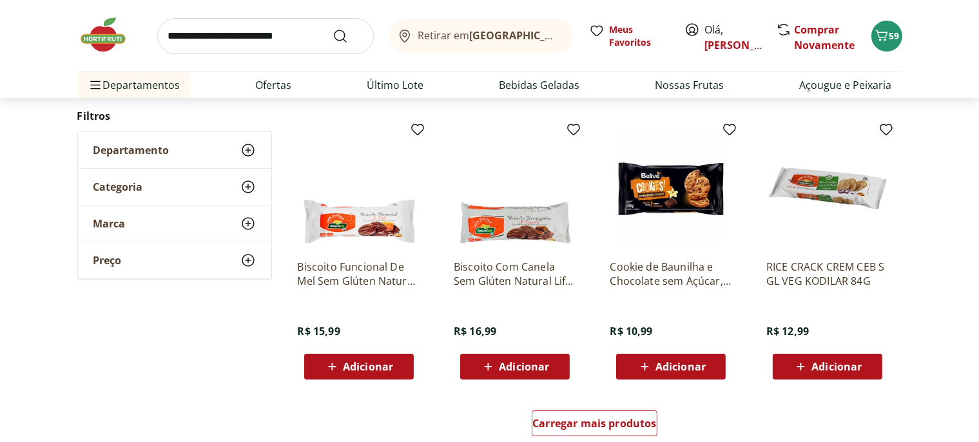
click at [355, 364] on span "Adicionar" at bounding box center [368, 367] width 50 height 10
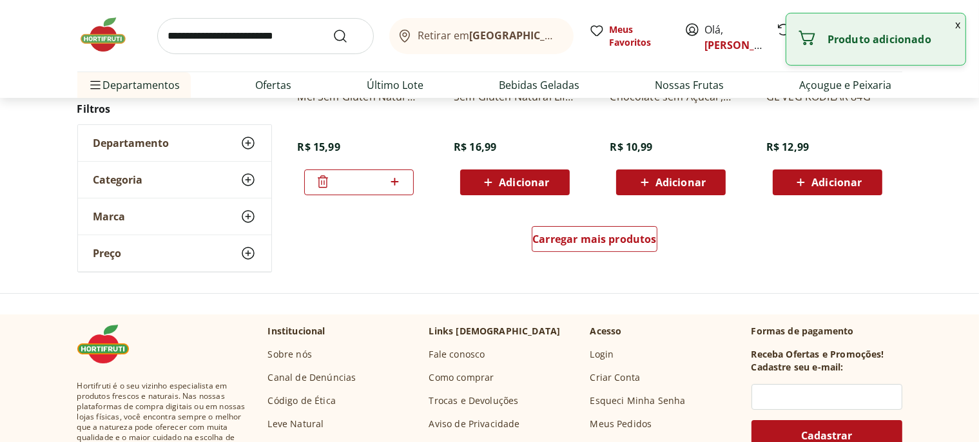
scroll to position [5099, 0]
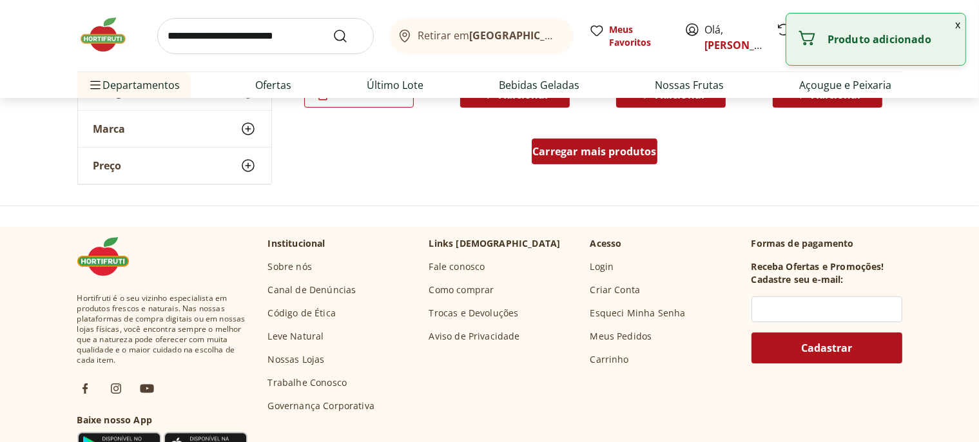
click at [580, 142] on div "Carregar mais produtos" at bounding box center [595, 152] width 126 height 26
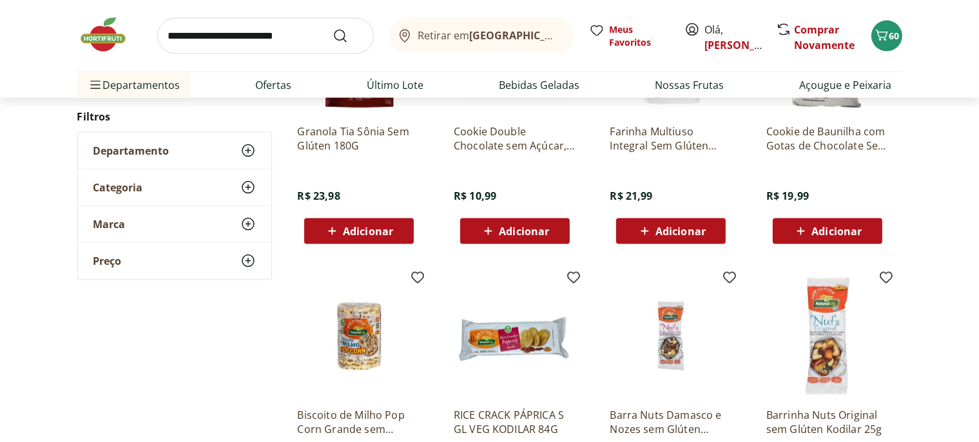
scroll to position [2077, 0]
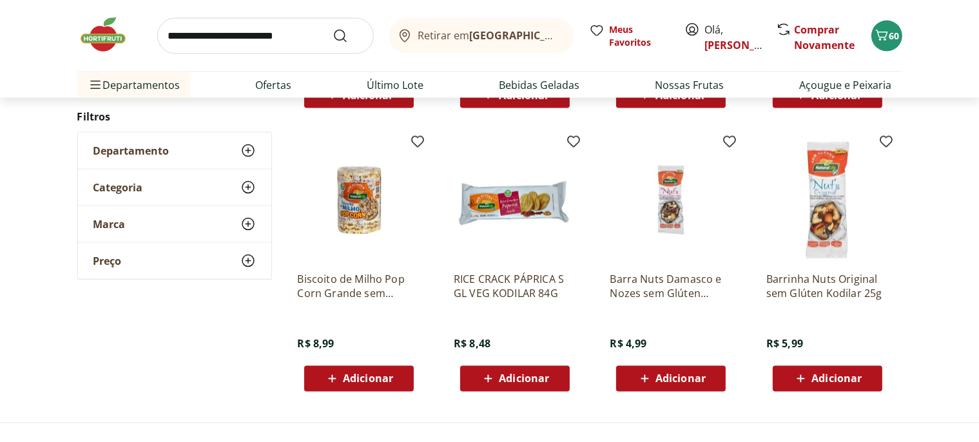
click at [832, 375] on span "Adicionar" at bounding box center [837, 379] width 50 height 10
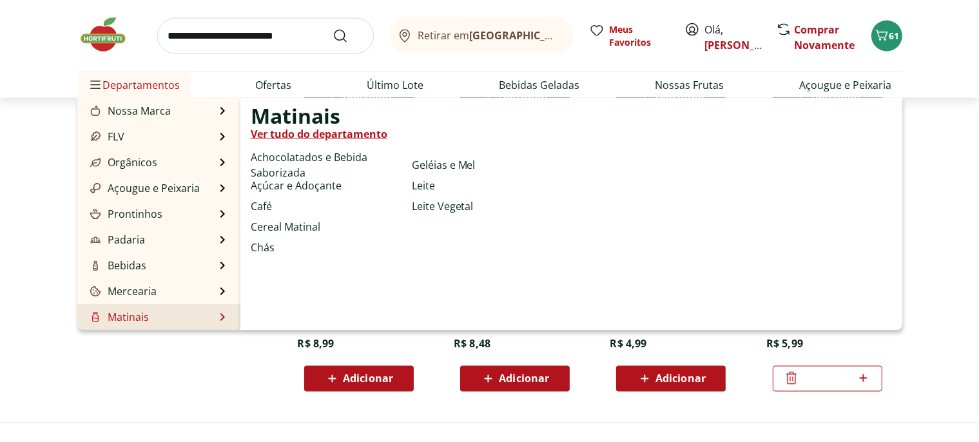
click at [142, 317] on link "Matinais" at bounding box center [119, 316] width 62 height 15
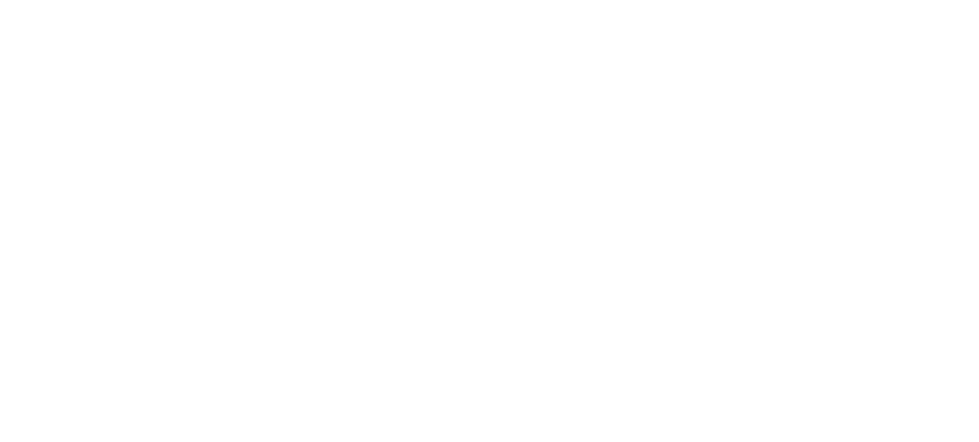
select select "**********"
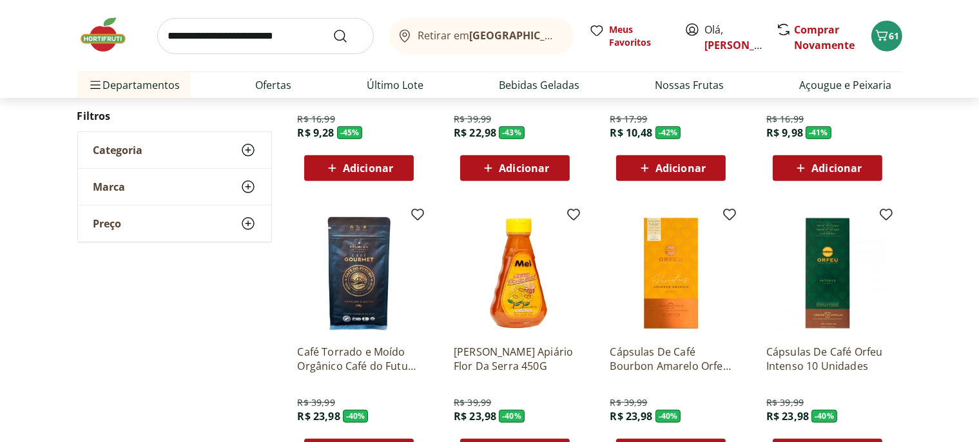
scroll to position [748, 0]
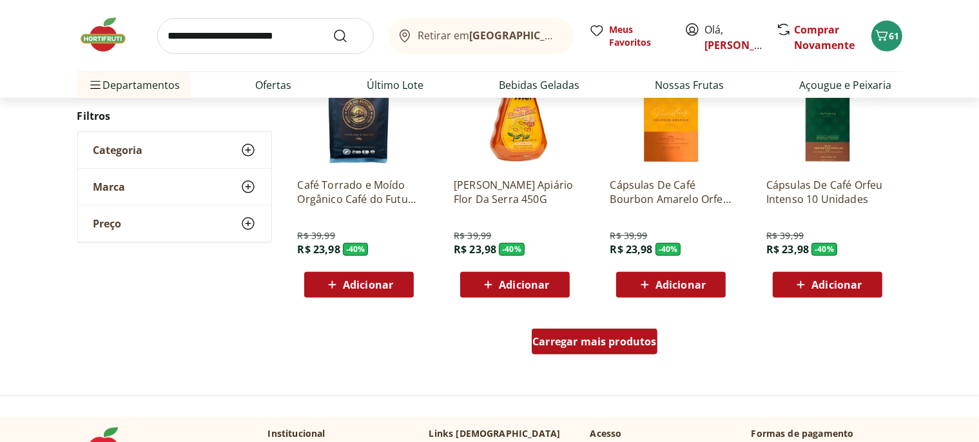
click at [590, 343] on span "Carregar mais produtos" at bounding box center [595, 342] width 124 height 10
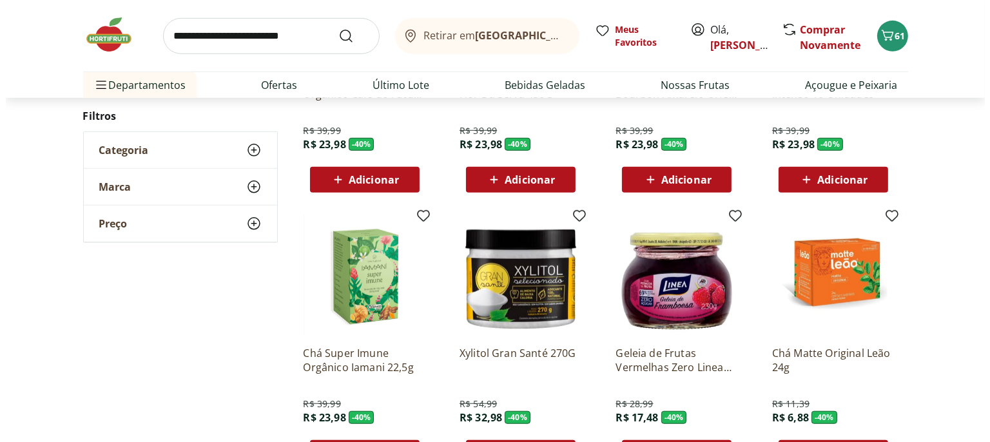
scroll to position [885, 0]
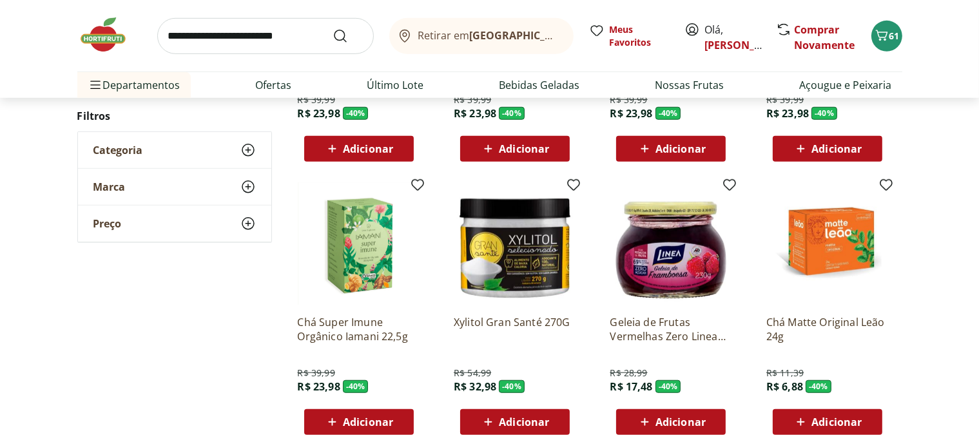
click at [670, 422] on span "Adicionar" at bounding box center [681, 422] width 50 height 10
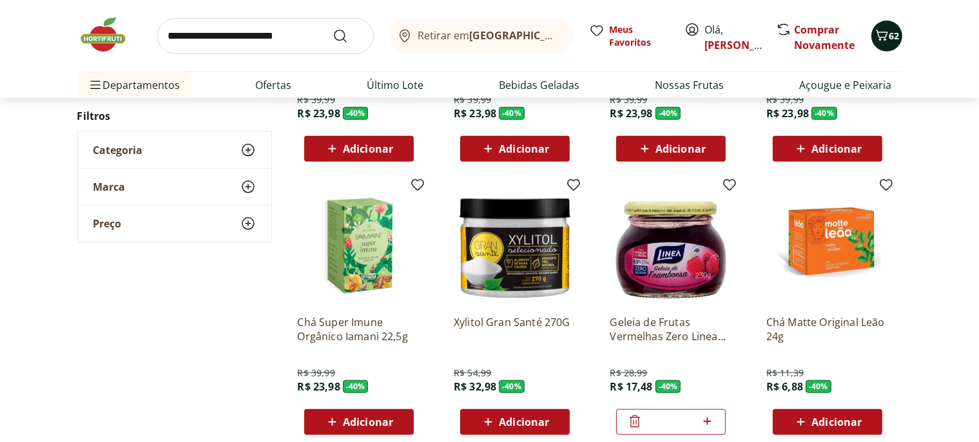
click at [888, 33] on icon "Carrinho" at bounding box center [881, 35] width 12 height 11
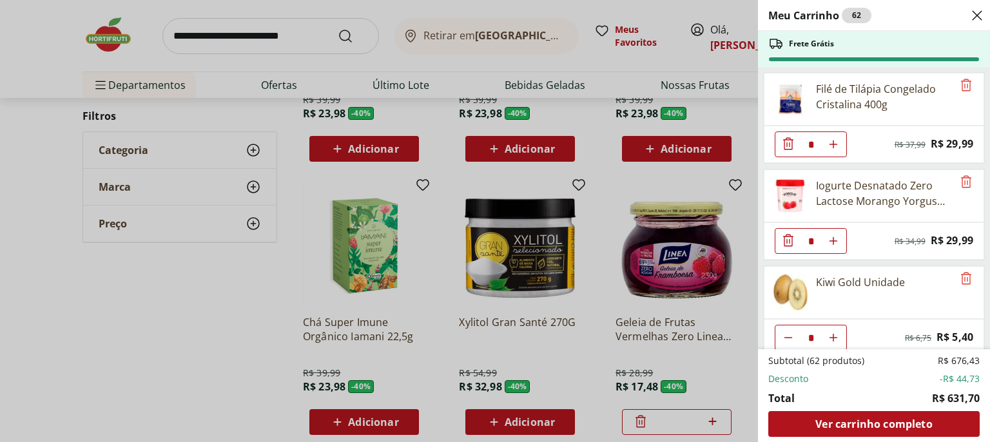
click at [787, 144] on icon "Diminuir Quantidade" at bounding box center [788, 143] width 10 height 12
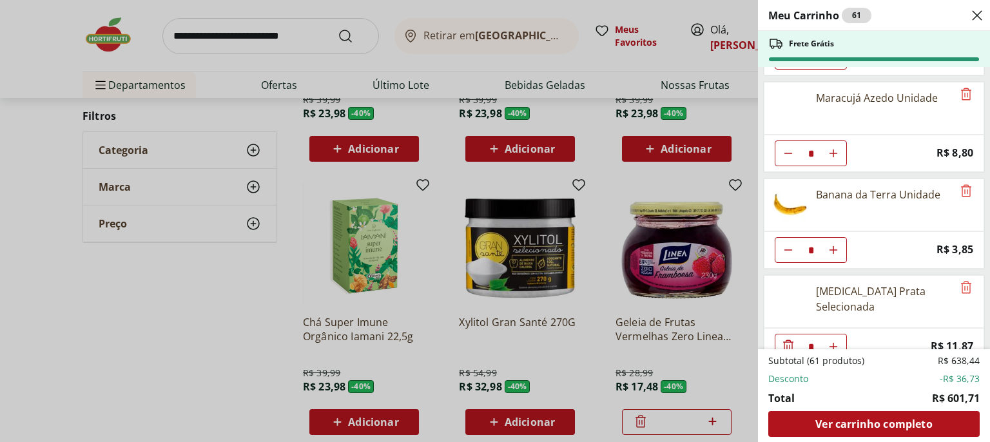
scroll to position [752, 0]
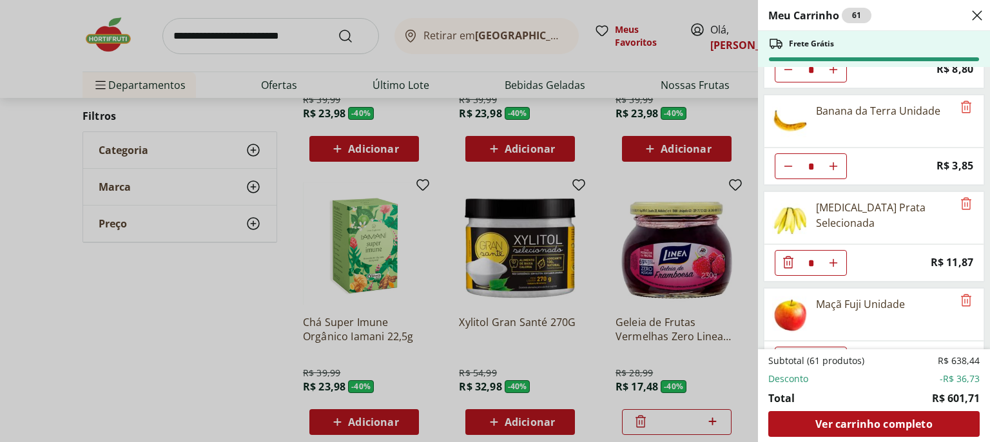
click at [837, 164] on icon "Aumentar Quantidade" at bounding box center [833, 166] width 10 height 10
type input "*"
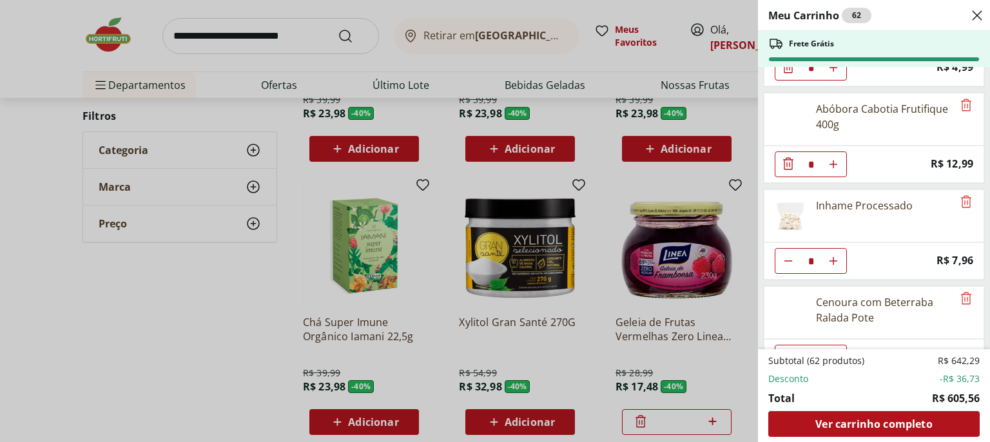
scroll to position [2172, 0]
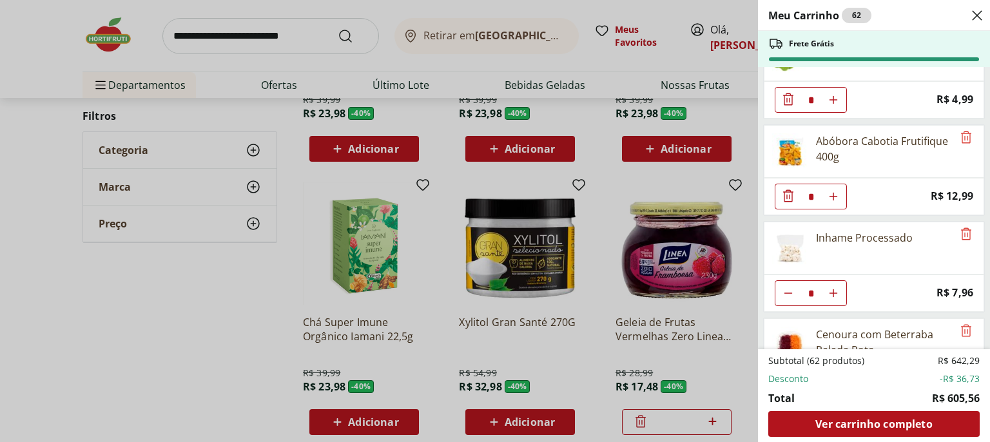
click at [788, 188] on icon "Diminuir Quantidade" at bounding box center [788, 195] width 15 height 15
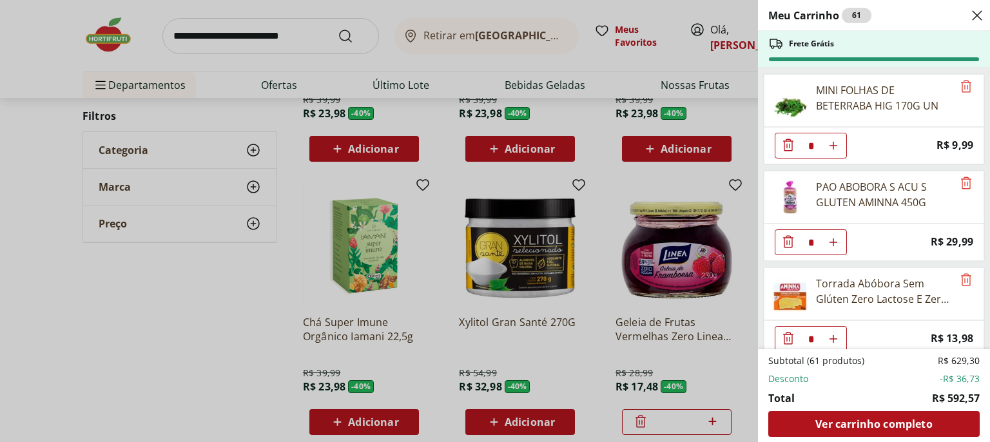
scroll to position [2924, 0]
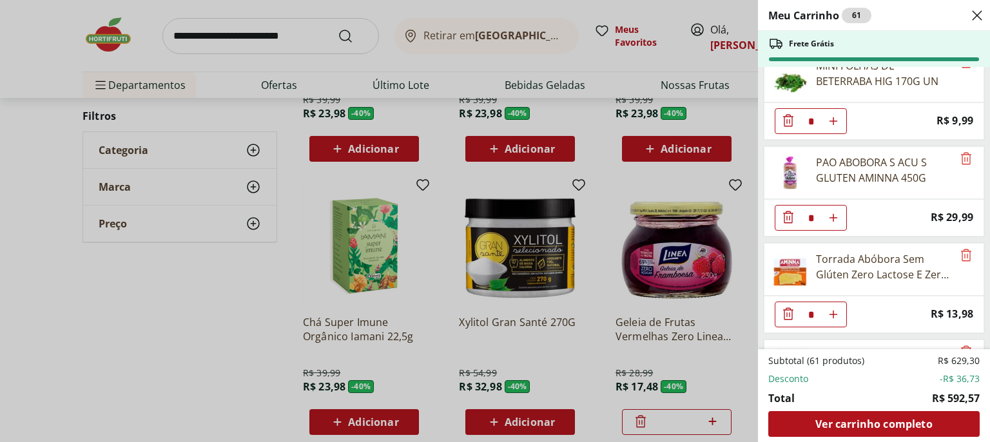
click at [785, 210] on icon "Diminuir Quantidade" at bounding box center [788, 217] width 15 height 15
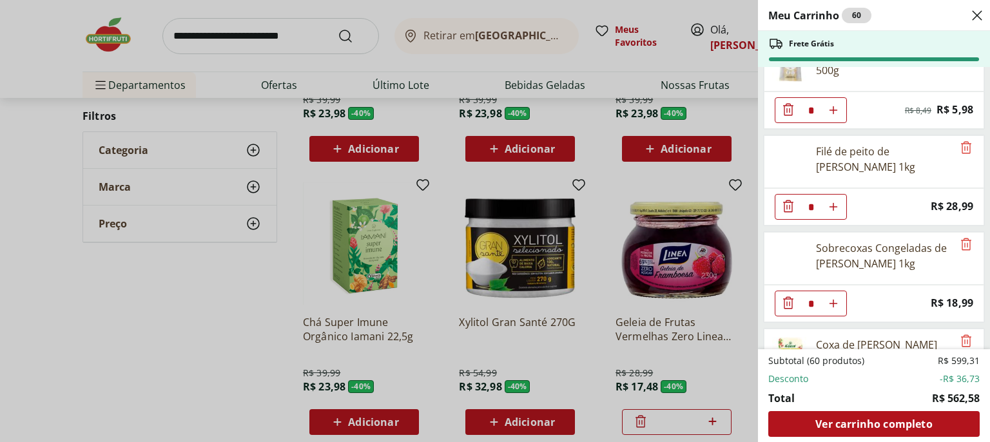
scroll to position [3174, 0]
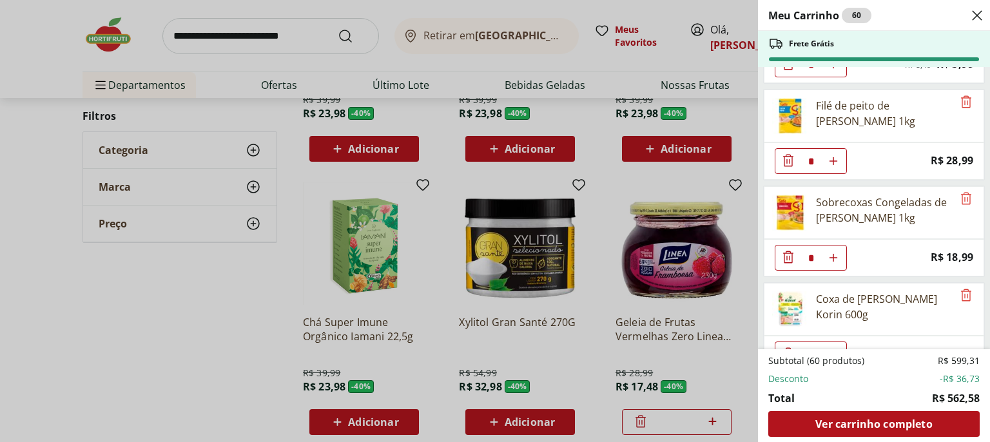
click at [789, 346] on icon "Diminuir Quantidade" at bounding box center [788, 353] width 15 height 15
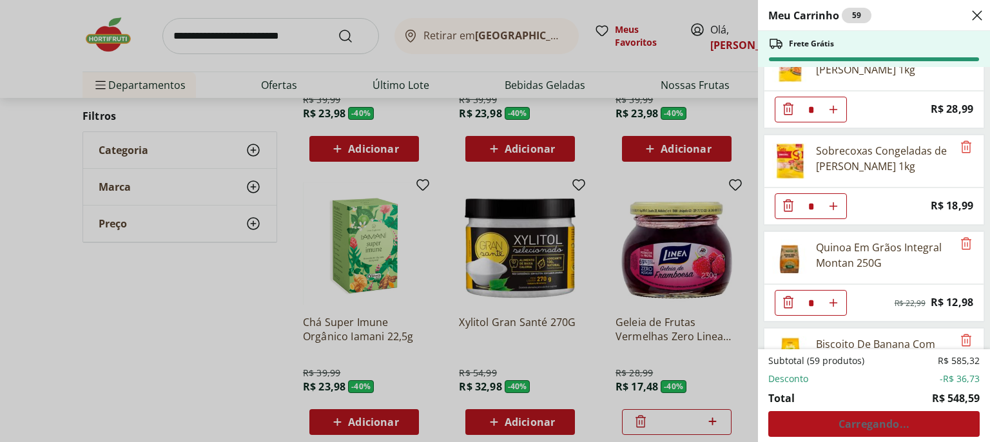
scroll to position [3258, 0]
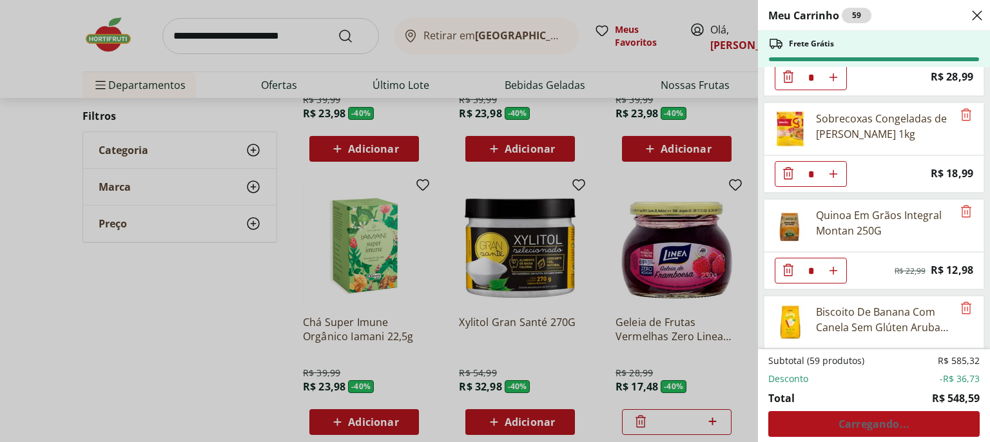
click at [788, 262] on icon "Diminuir Quantidade" at bounding box center [788, 269] width 15 height 15
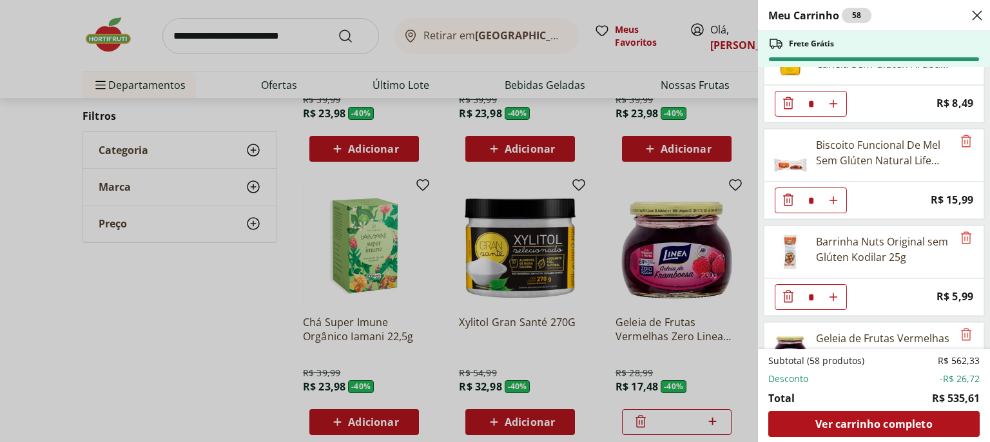
scroll to position [3464, 0]
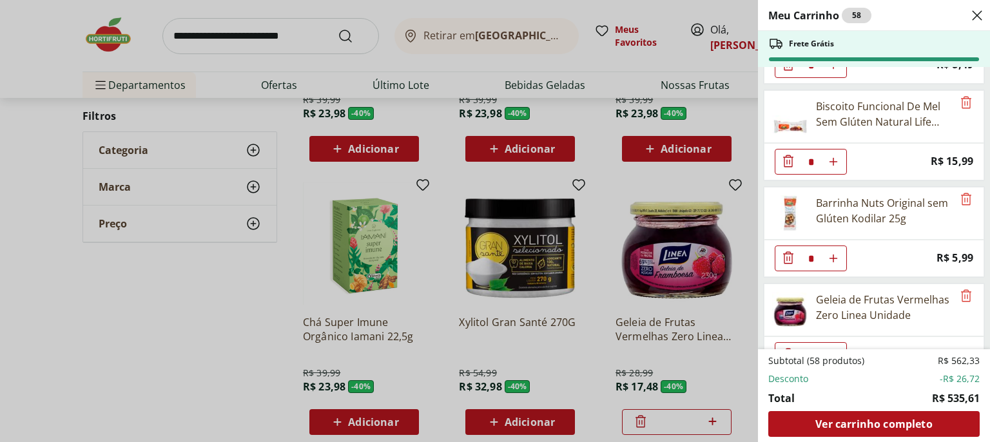
click at [787, 251] on icon "Diminuir Quantidade" at bounding box center [788, 257] width 10 height 12
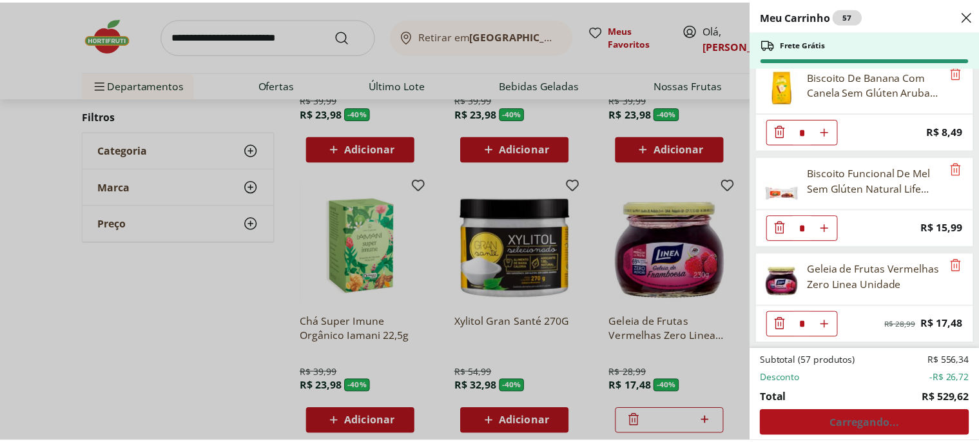
scroll to position [3368, 0]
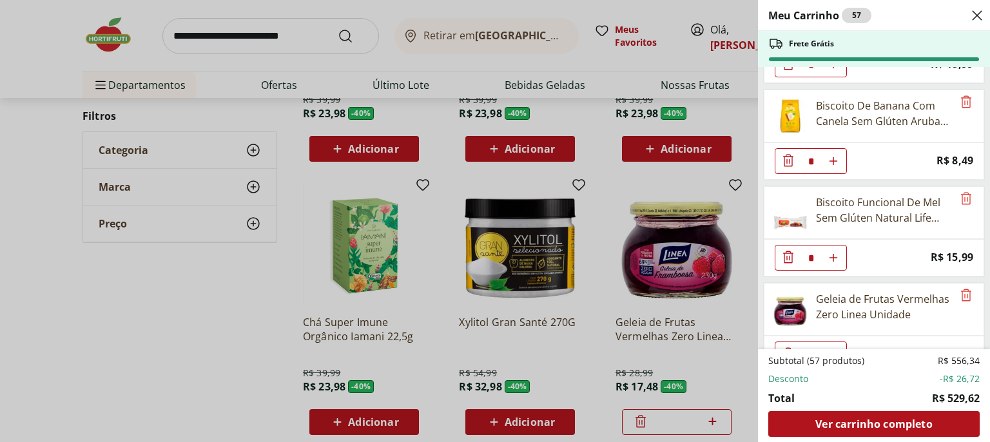
click at [106, 28] on div "Meu Carrinho 57 Frete Grátis Iogurte Desnatado Zero Lactose Morango Yorgus 500g…" at bounding box center [495, 221] width 990 height 442
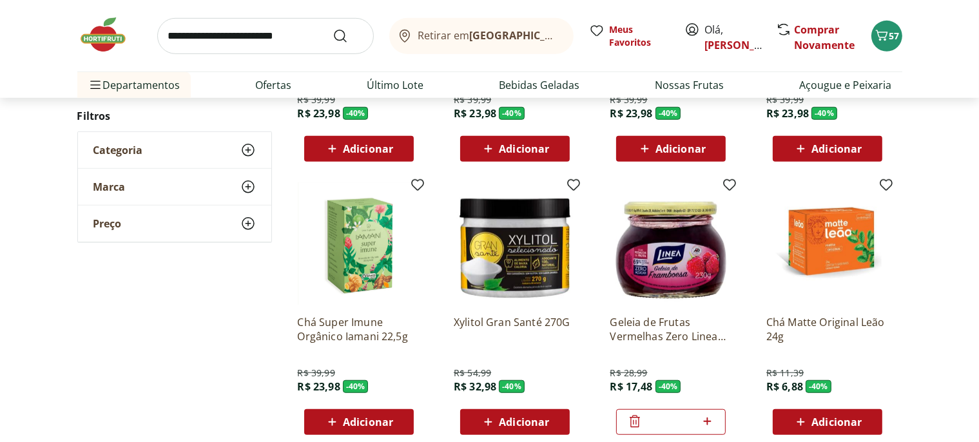
click at [104, 35] on img at bounding box center [109, 34] width 64 height 39
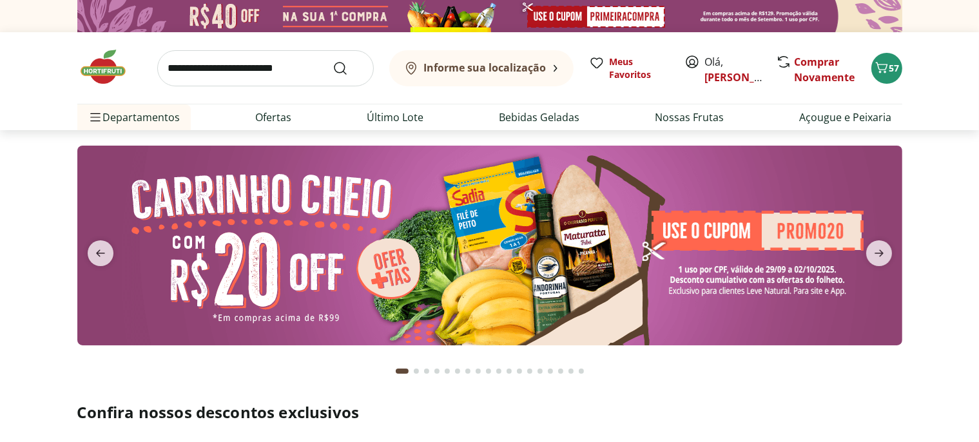
type input "*"
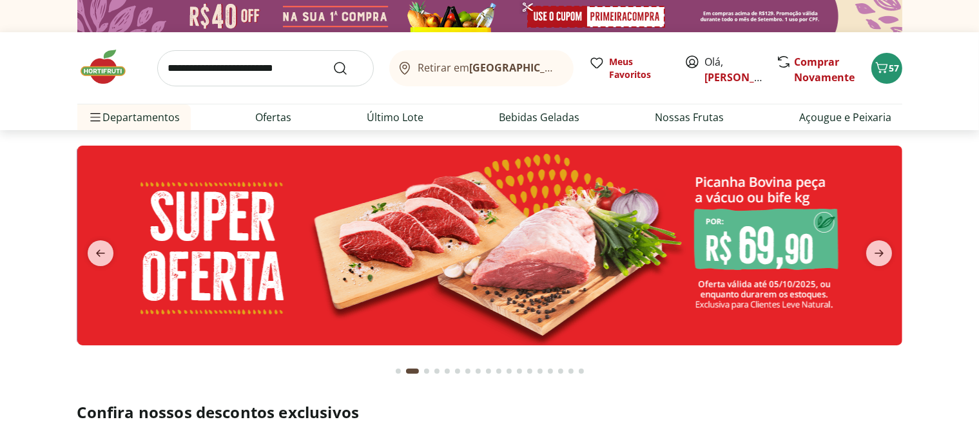
click at [85, 244] on button "previous" at bounding box center [100, 253] width 46 height 26
click at [888, 66] on icon "Carrinho" at bounding box center [881, 67] width 15 height 15
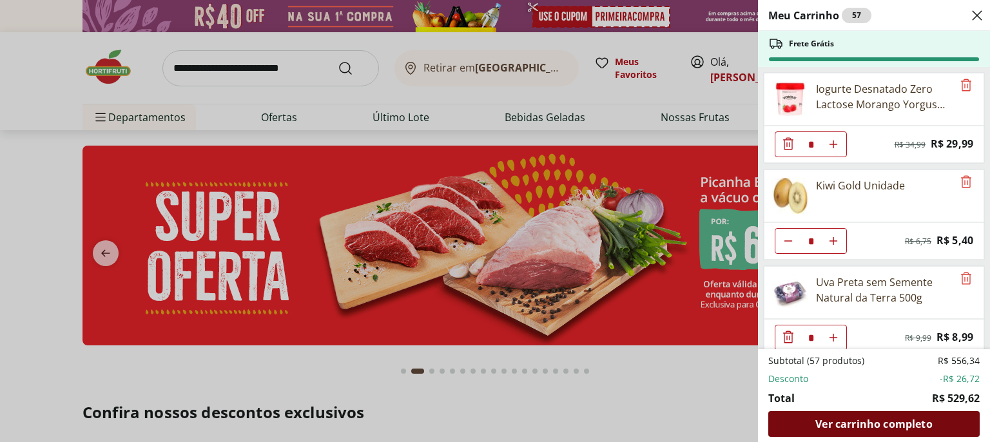
click at [838, 423] on span "Ver carrinho completo" at bounding box center [874, 424] width 117 height 10
